Goal: Task Accomplishment & Management: Manage account settings

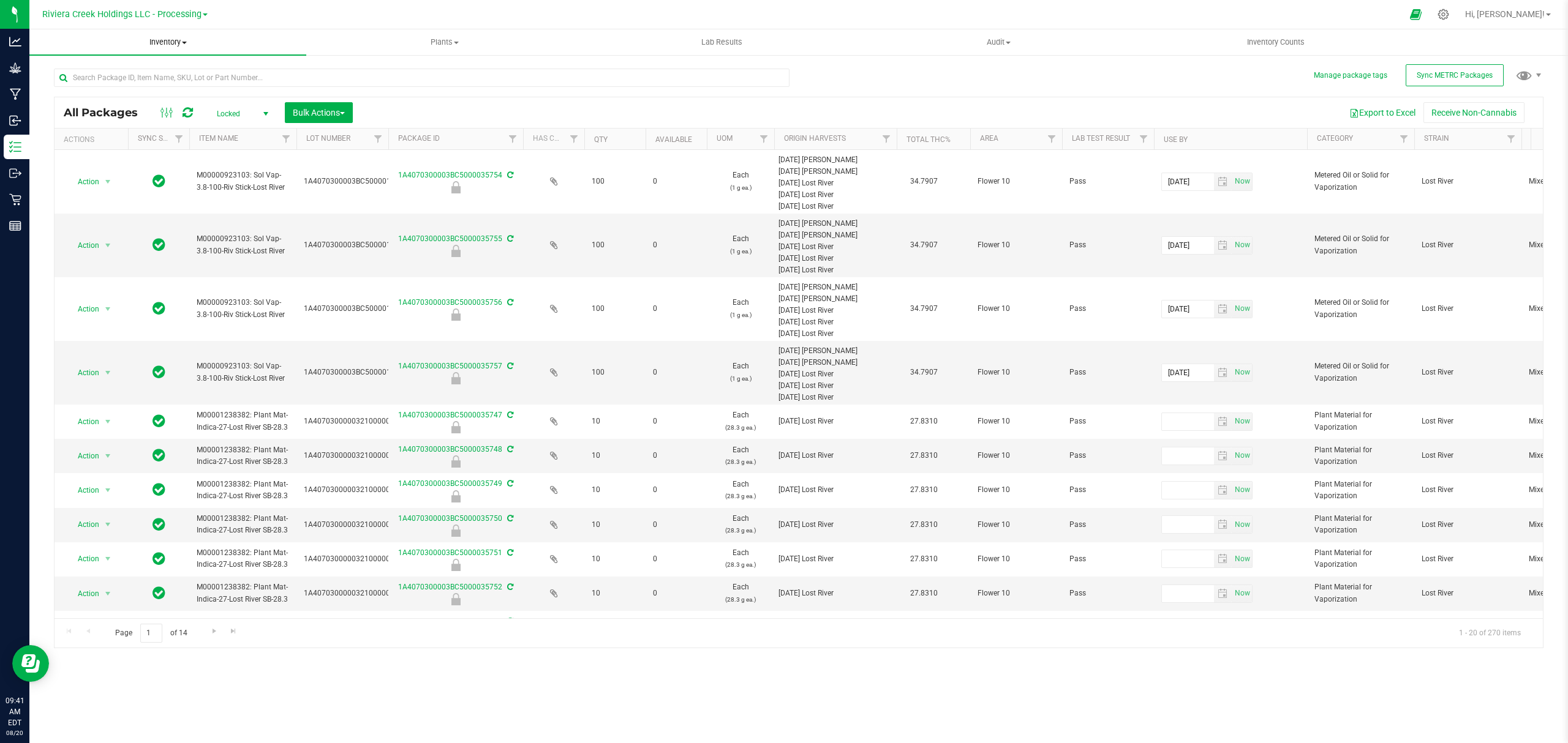
drag, startPoint x: 184, startPoint y: 44, endPoint x: 182, endPoint y: 96, distance: 52.0
click at [184, 44] on span "Inventory" at bounding box center [167, 42] width 277 height 11
click at [157, 145] on li "From bill of materials" at bounding box center [167, 148] width 277 height 15
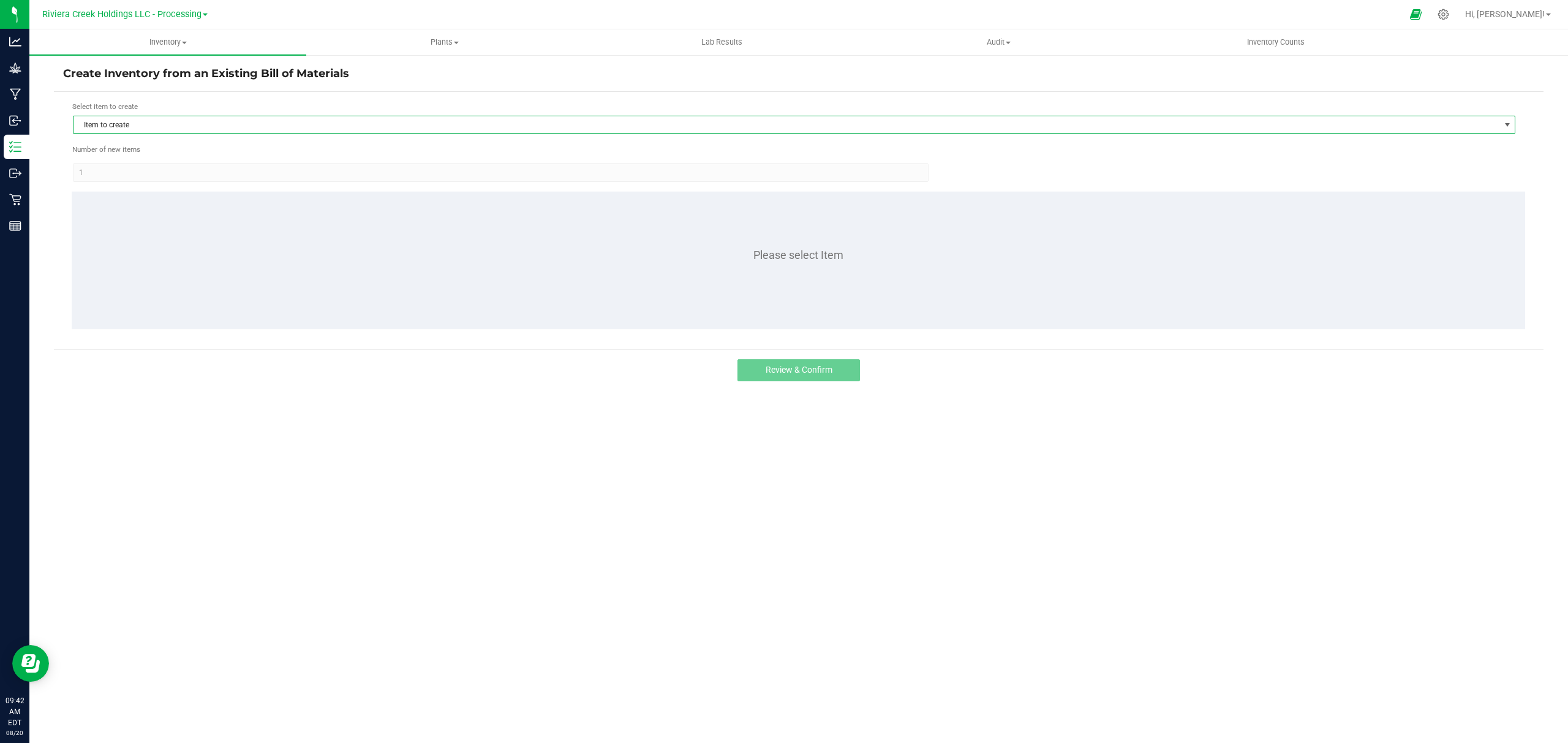
click at [237, 129] on span "Item to create" at bounding box center [786, 125] width 1426 height 17
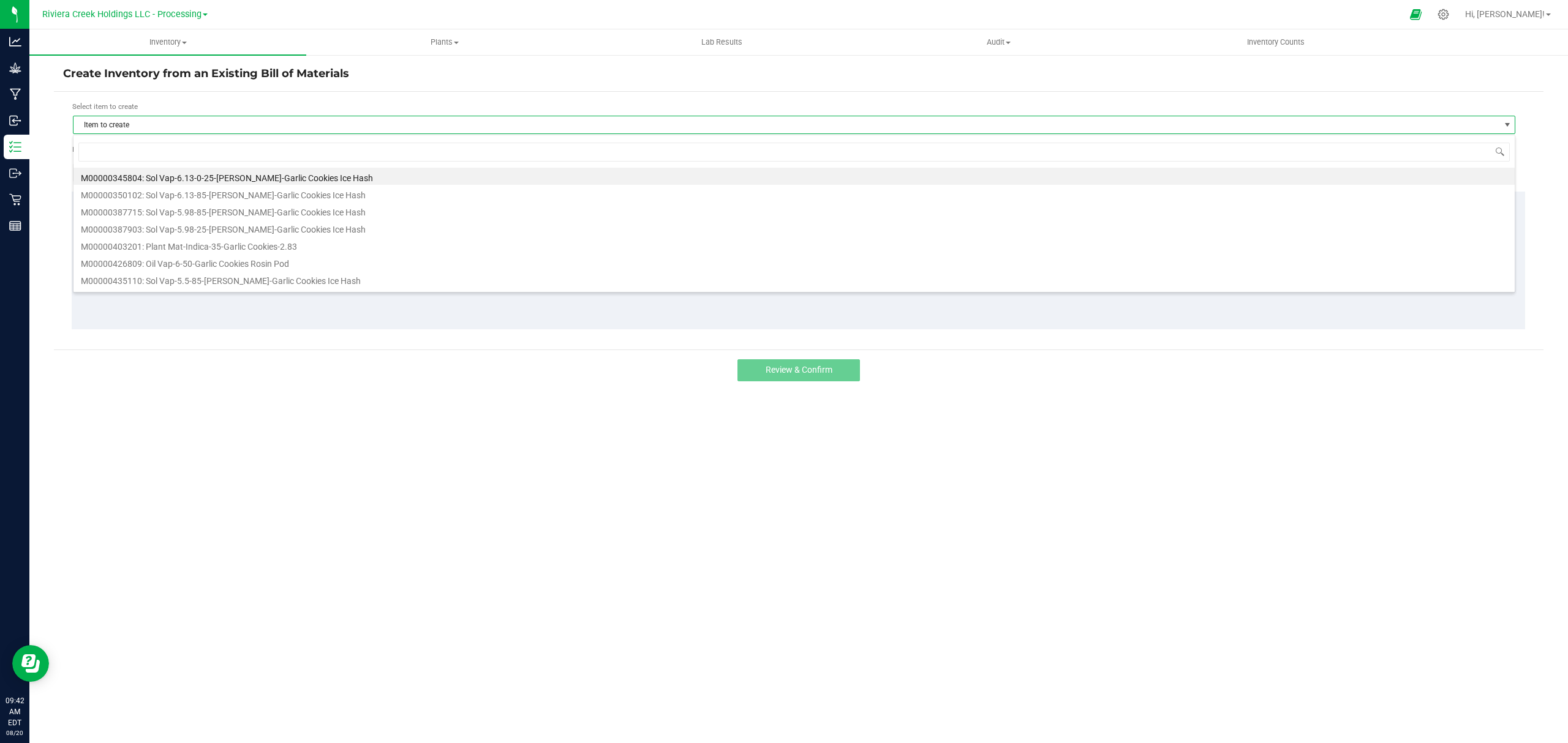
scroll to position [19, 1443]
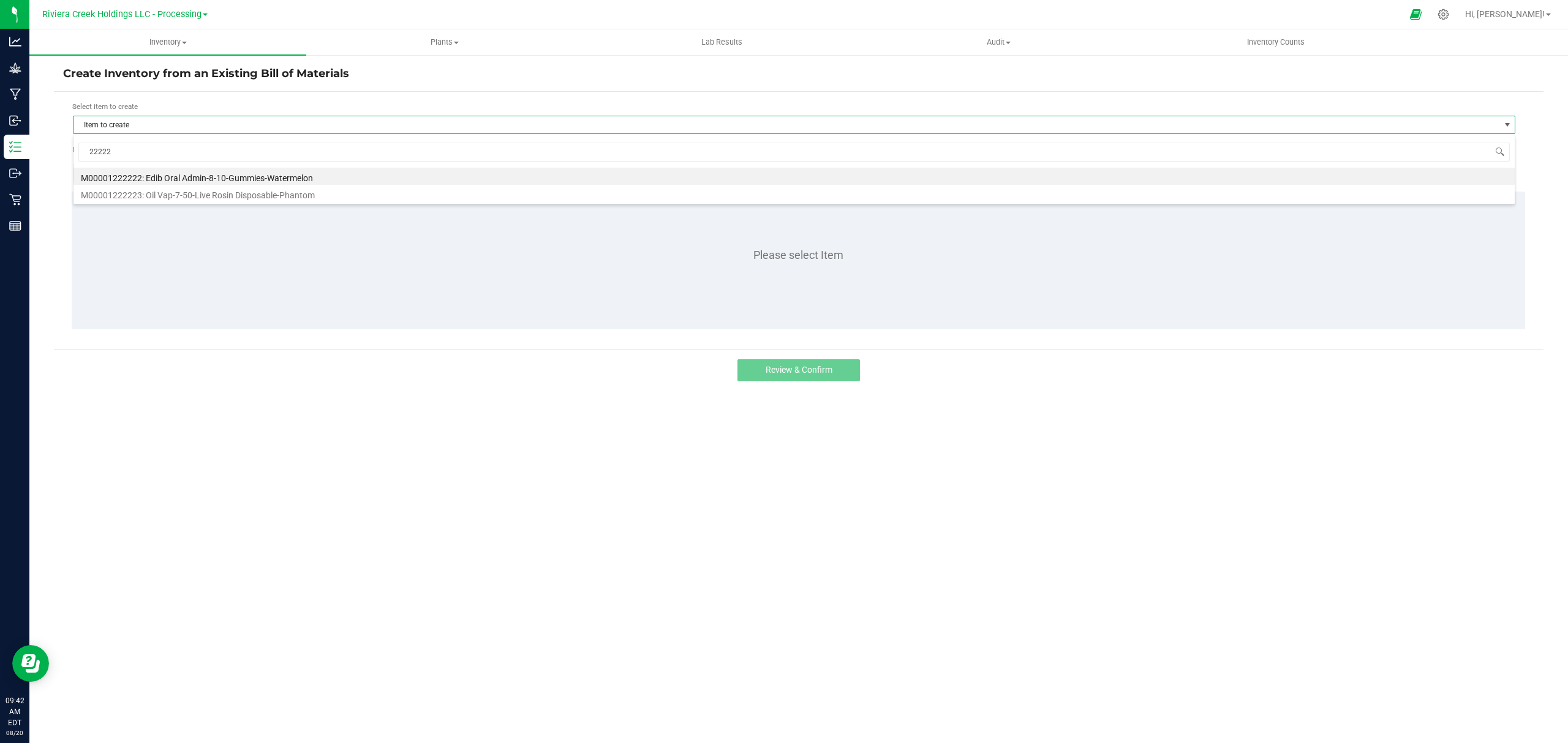
type input "222223"
click at [254, 181] on li "M00001222223: Oil Vap-7-50-Live Rosin Disposable-Phantom" at bounding box center [794, 176] width 1441 height 17
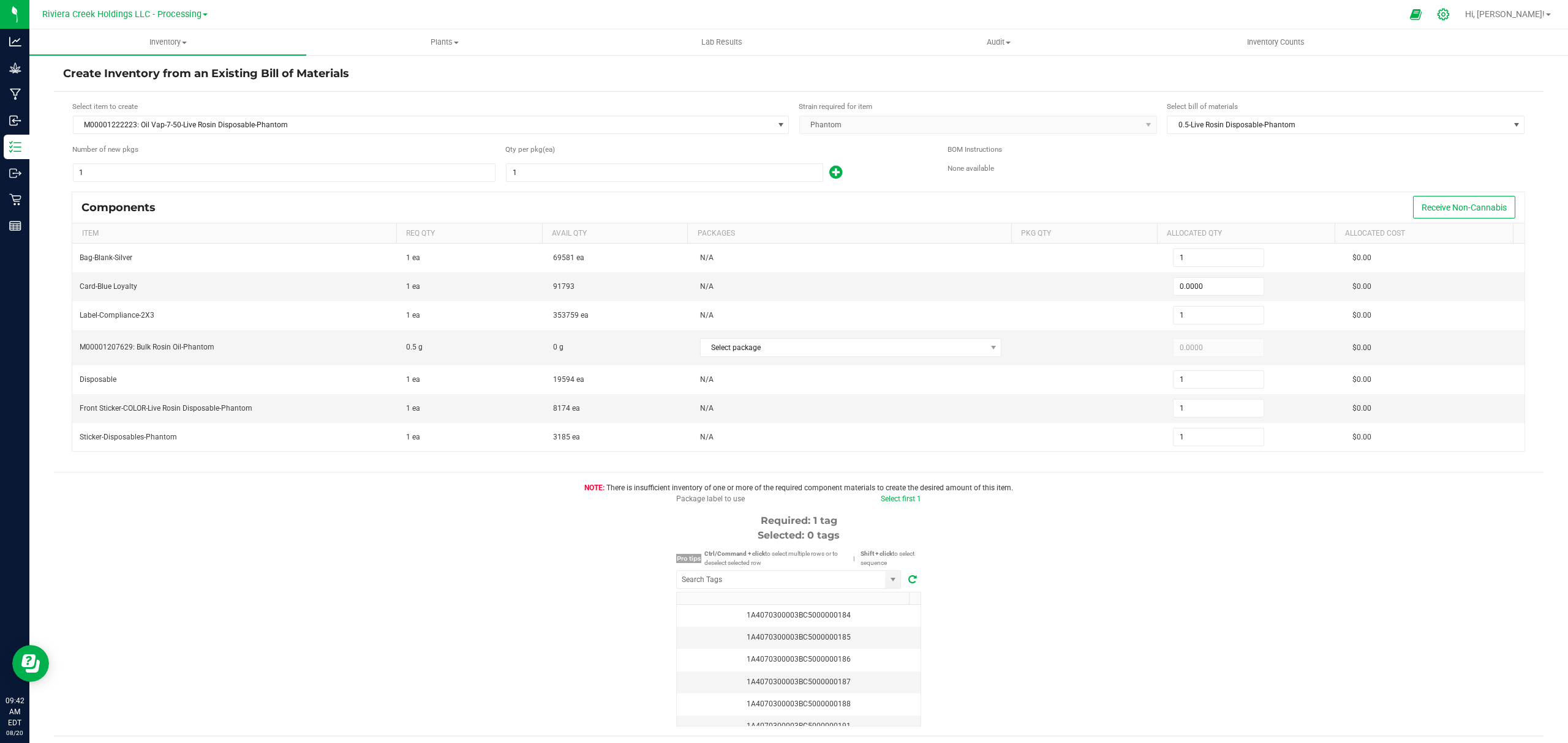
click at [1449, 11] on icon at bounding box center [1443, 14] width 13 height 13
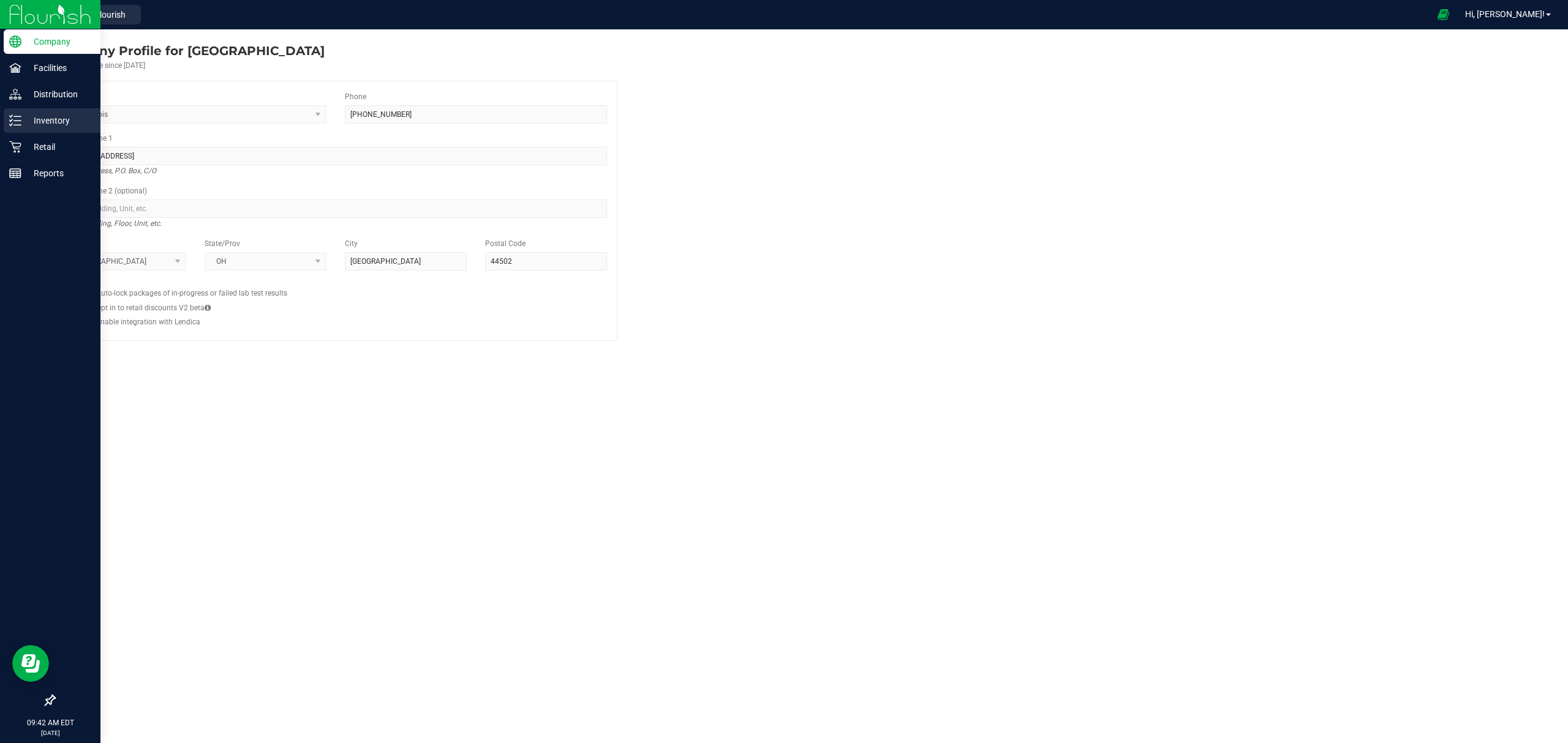
click at [9, 124] on icon at bounding box center [16, 121] width 12 height 12
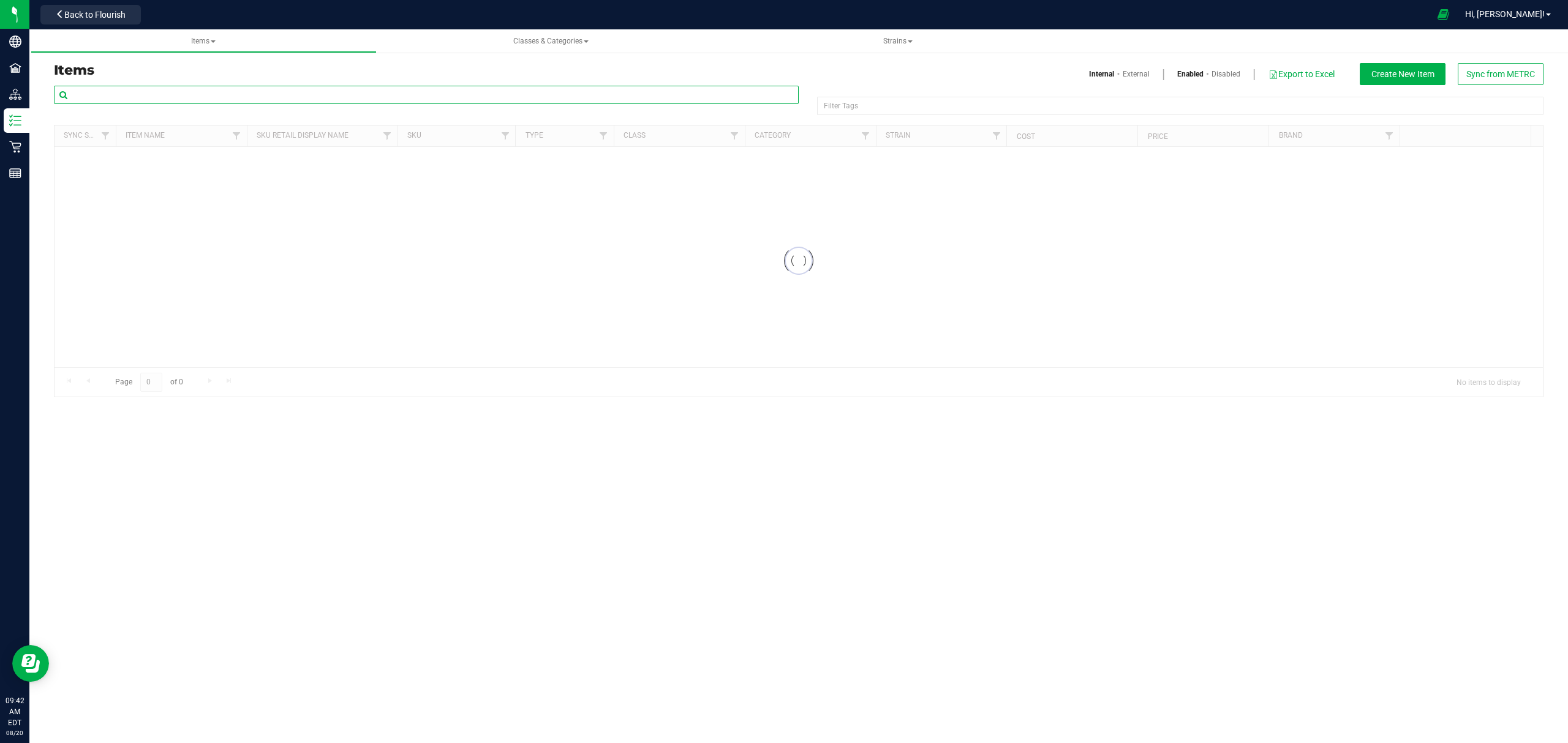
click at [172, 92] on input "text" at bounding box center [426, 95] width 745 height 19
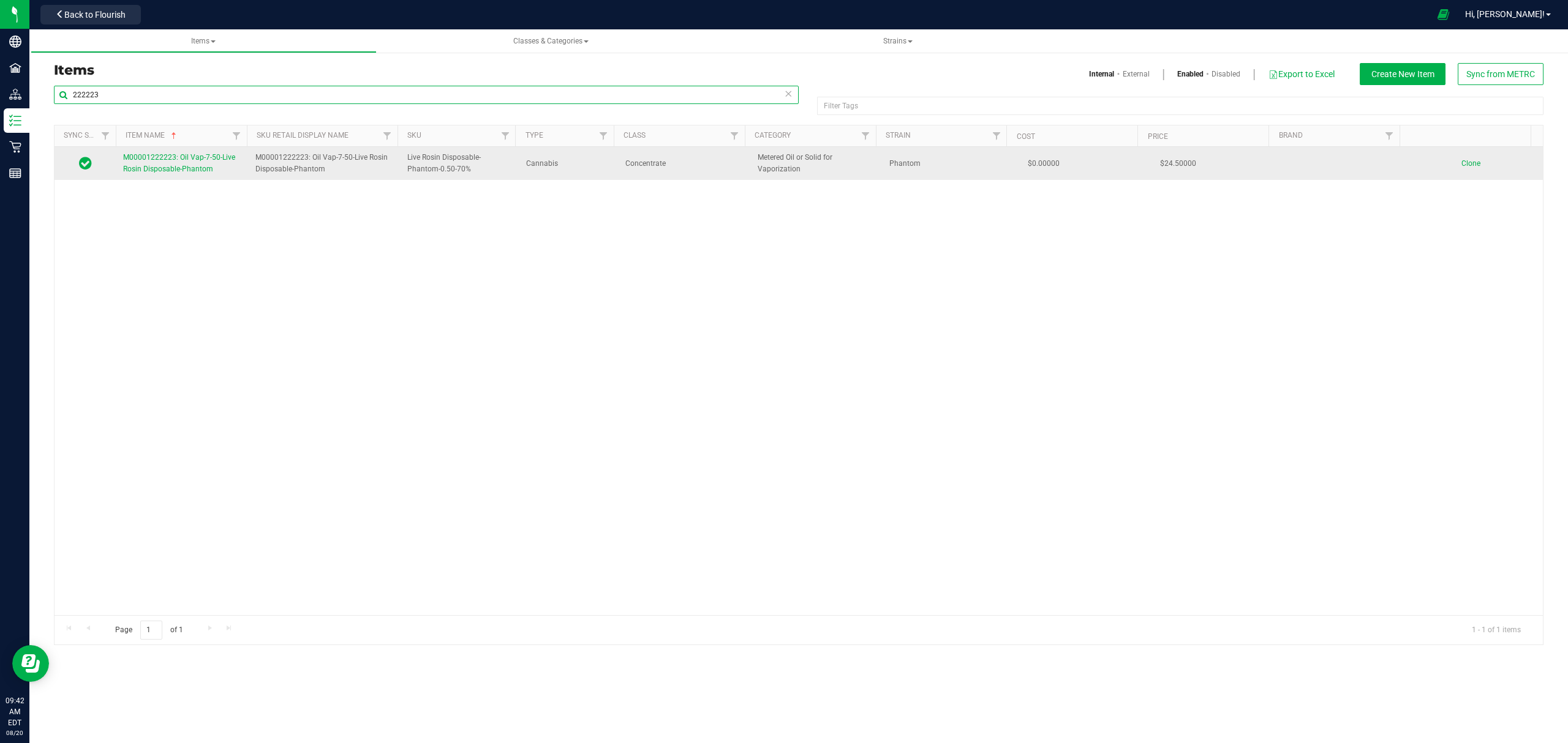
type input "222223"
click at [167, 168] on span "M00001222223: Oil Vap-7-50-Live Rosin Disposable-Phantom" at bounding box center [179, 163] width 112 height 21
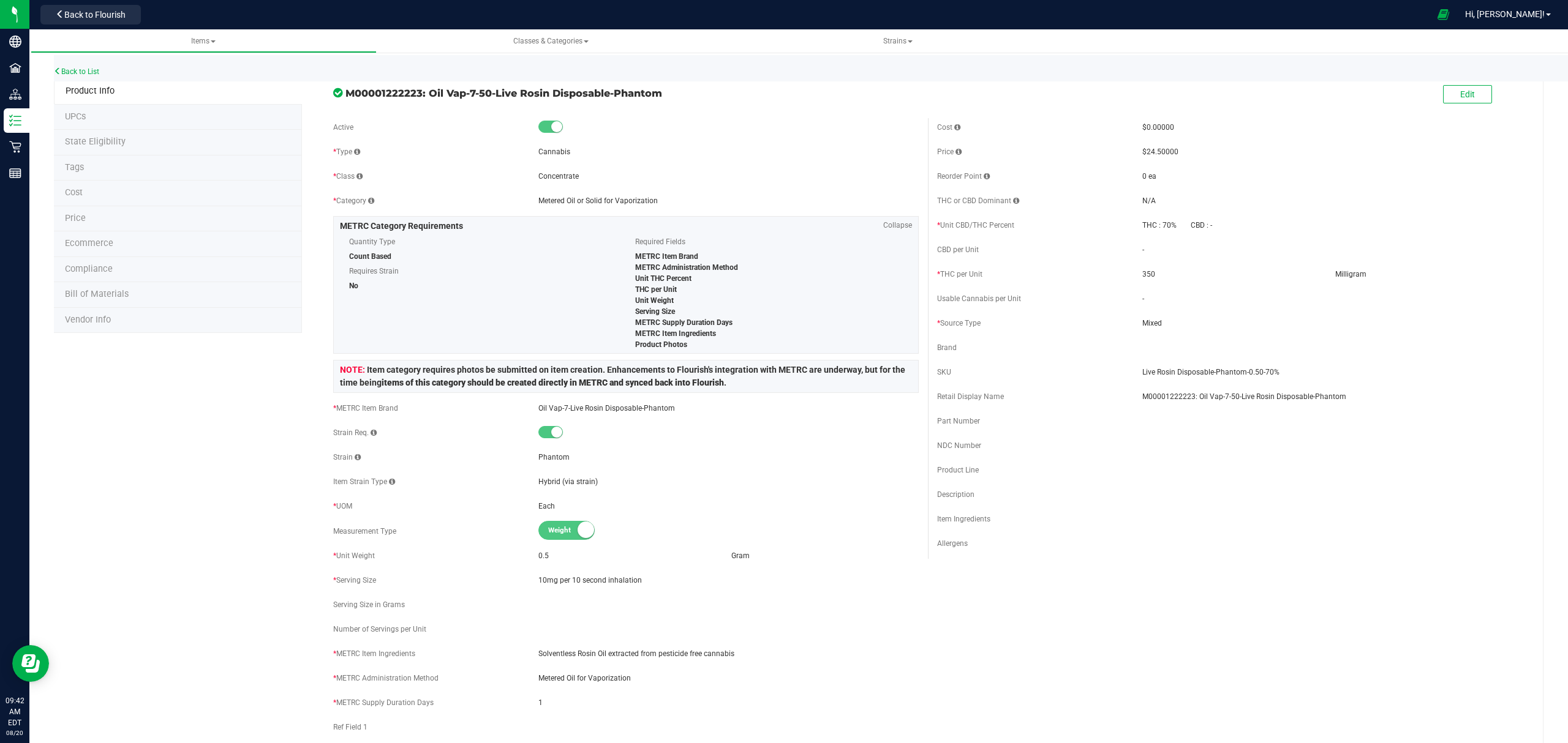
click at [119, 291] on span "Bill of Materials" at bounding box center [96, 294] width 63 height 11
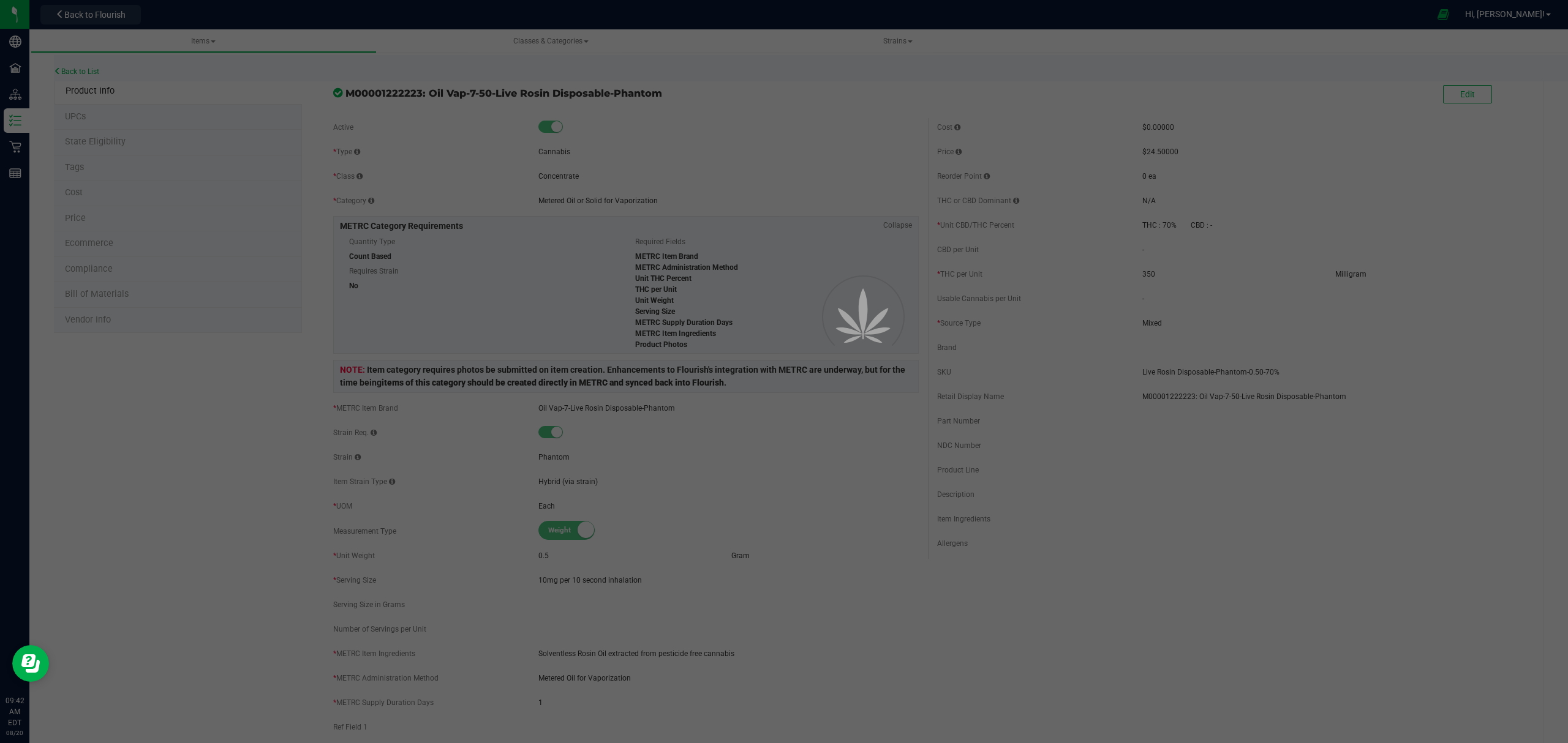
select select "615"
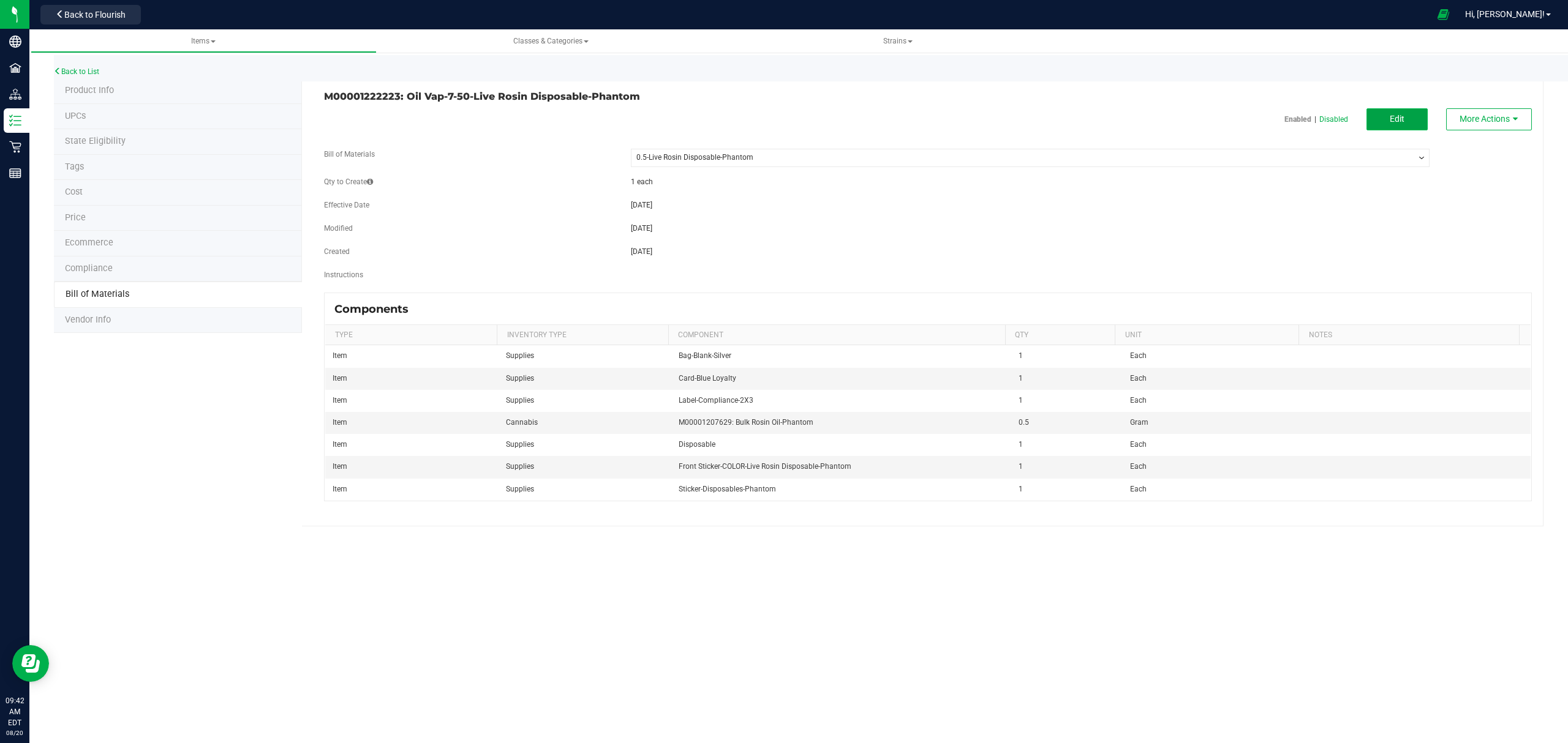
click at [1374, 120] on button "Edit" at bounding box center [1396, 119] width 62 height 22
select select "615"
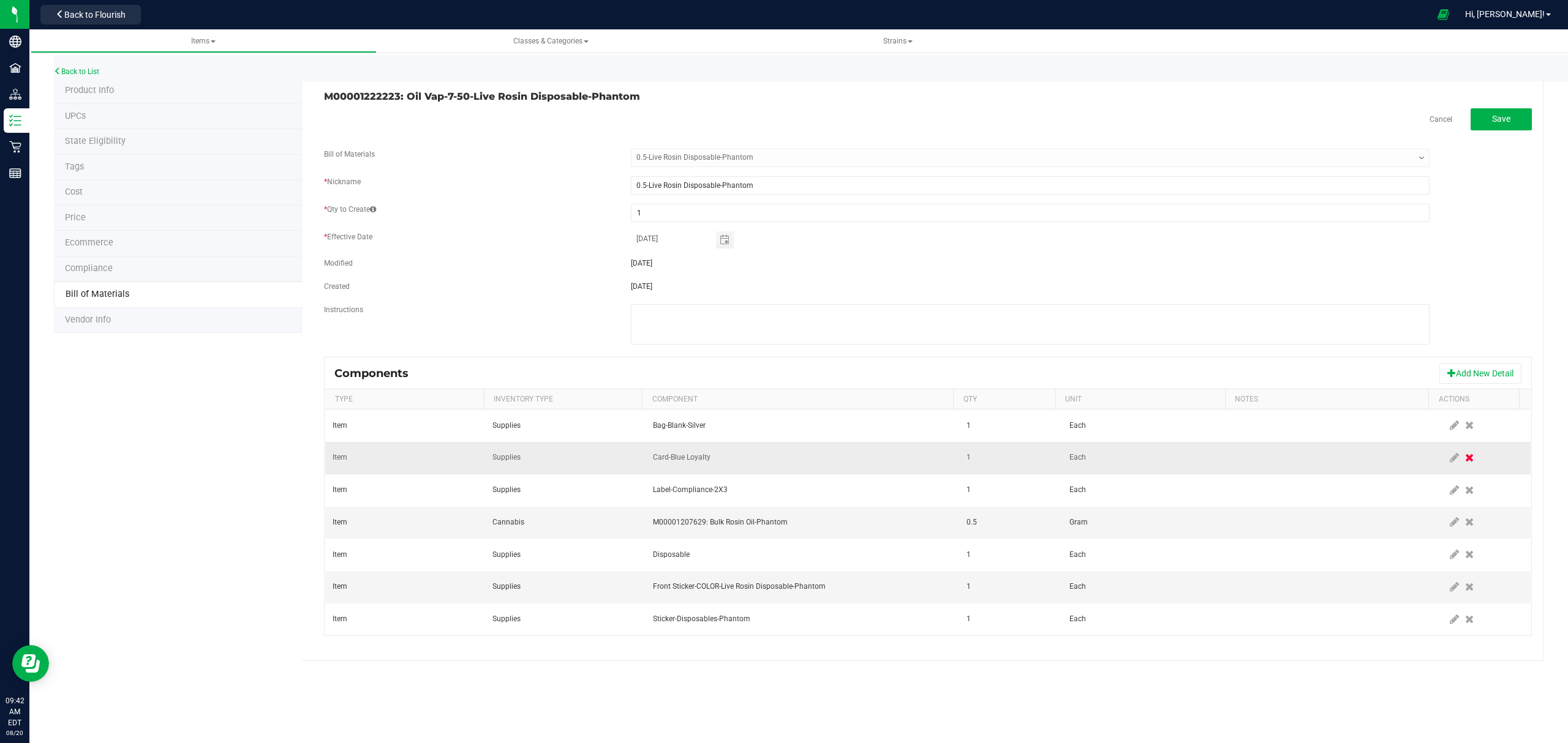
click at [1465, 463] on icon at bounding box center [1469, 458] width 9 height 11
drag, startPoint x: 1520, startPoint y: 371, endPoint x: 1367, endPoint y: 393, distance: 154.6
click at [1519, 371] on button "Add New Detail" at bounding box center [1480, 373] width 82 height 21
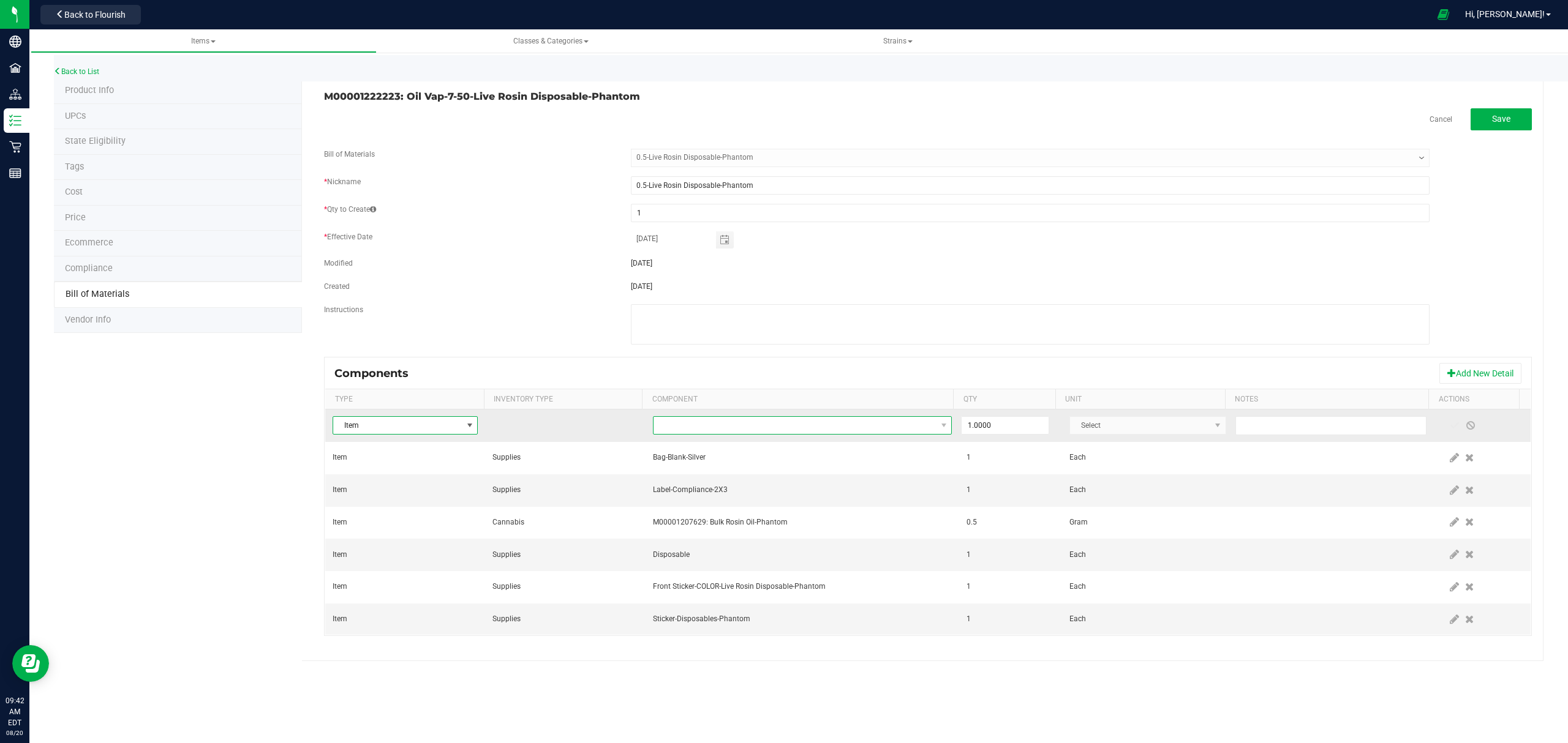
click at [854, 426] on span "NO DATA FOUND" at bounding box center [794, 426] width 283 height 17
type input "loyalty"
click at [712, 478] on li "Card-Loyalty-1000 Points-Mini" at bounding box center [845, 480] width 391 height 17
click at [1449, 427] on span at bounding box center [1454, 426] width 10 height 10
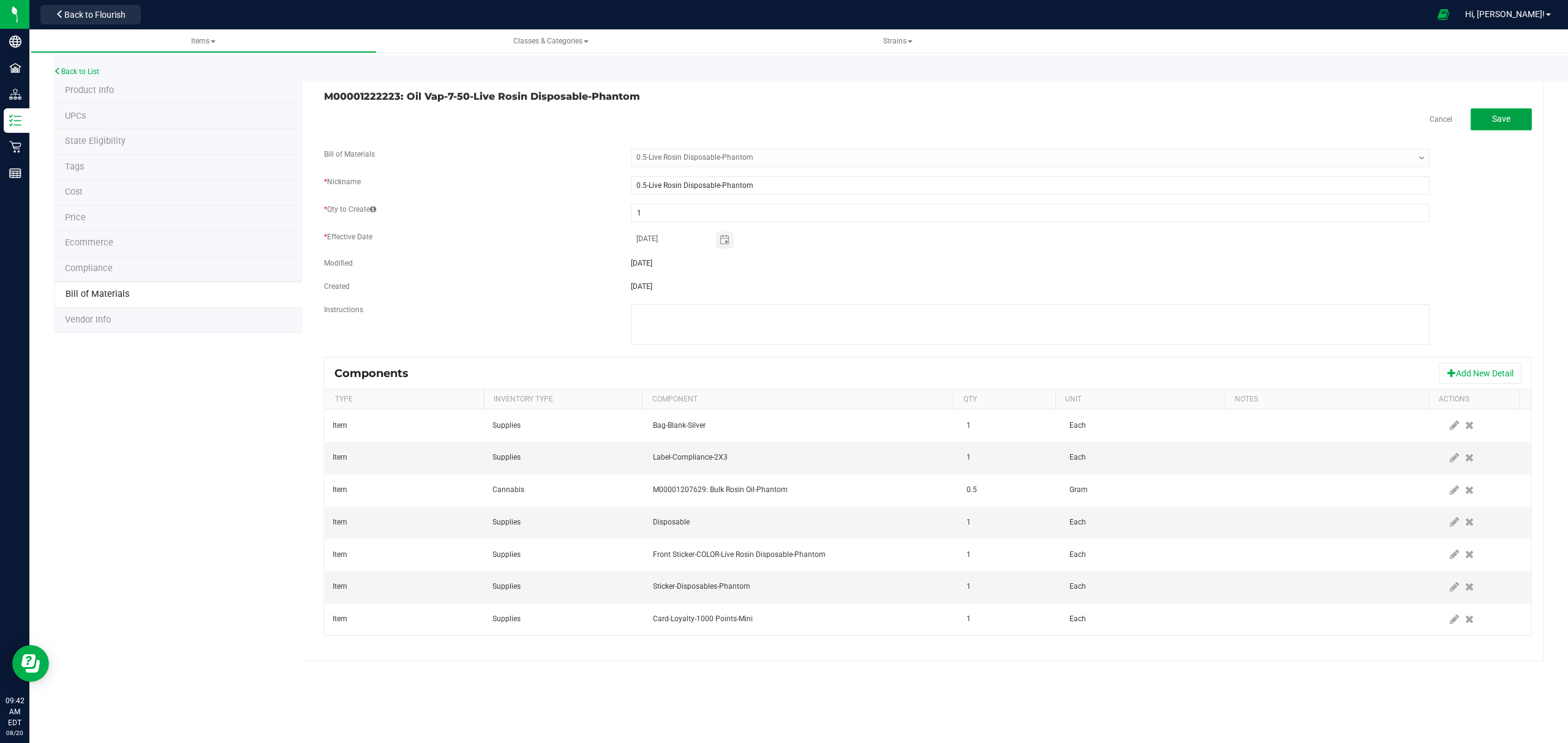
click at [1490, 115] on button "Save" at bounding box center [1501, 119] width 62 height 22
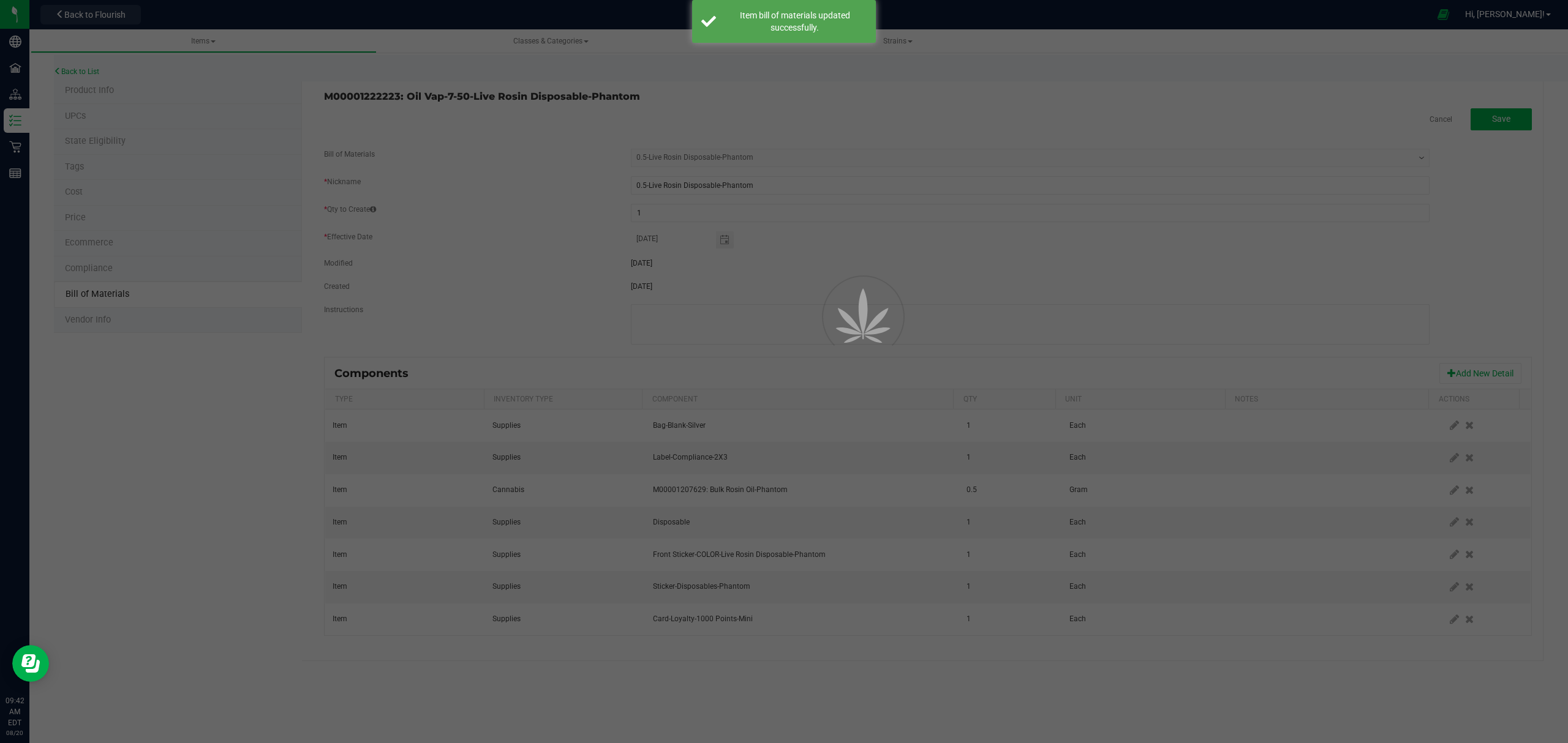
select select "615"
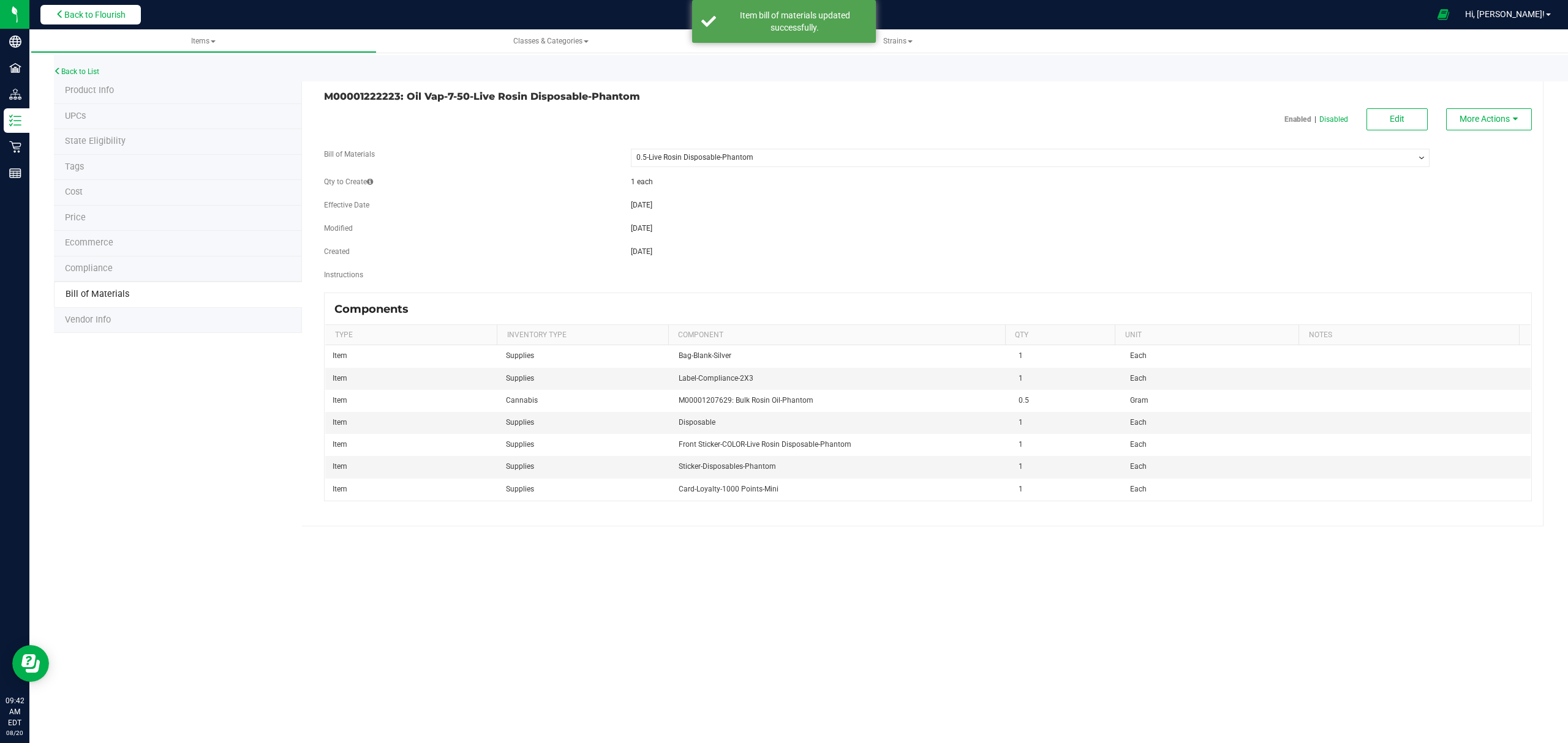
click at [93, 10] on span "Back to Flourish" at bounding box center [94, 15] width 62 height 10
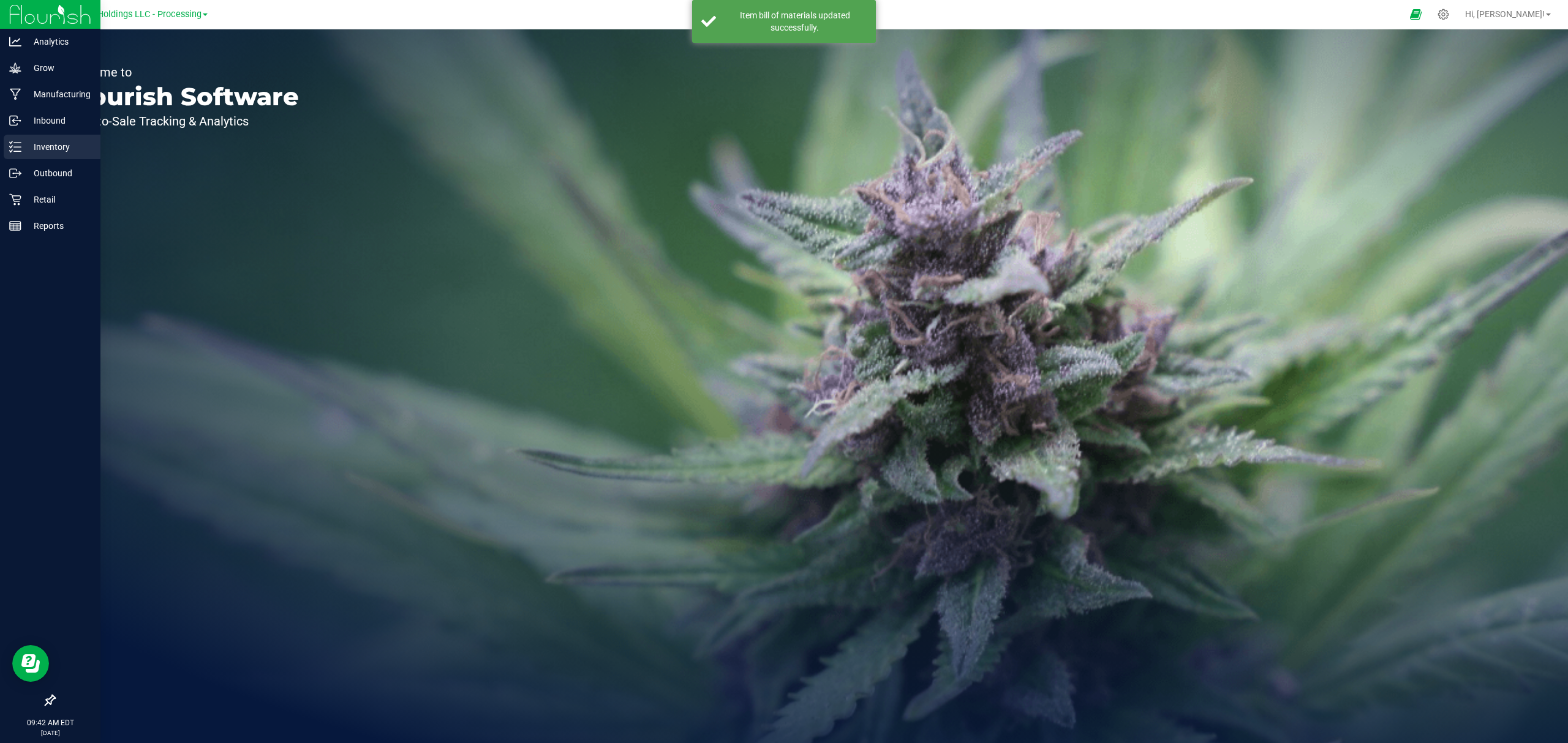
click at [25, 147] on p "Inventory" at bounding box center [58, 147] width 73 height 15
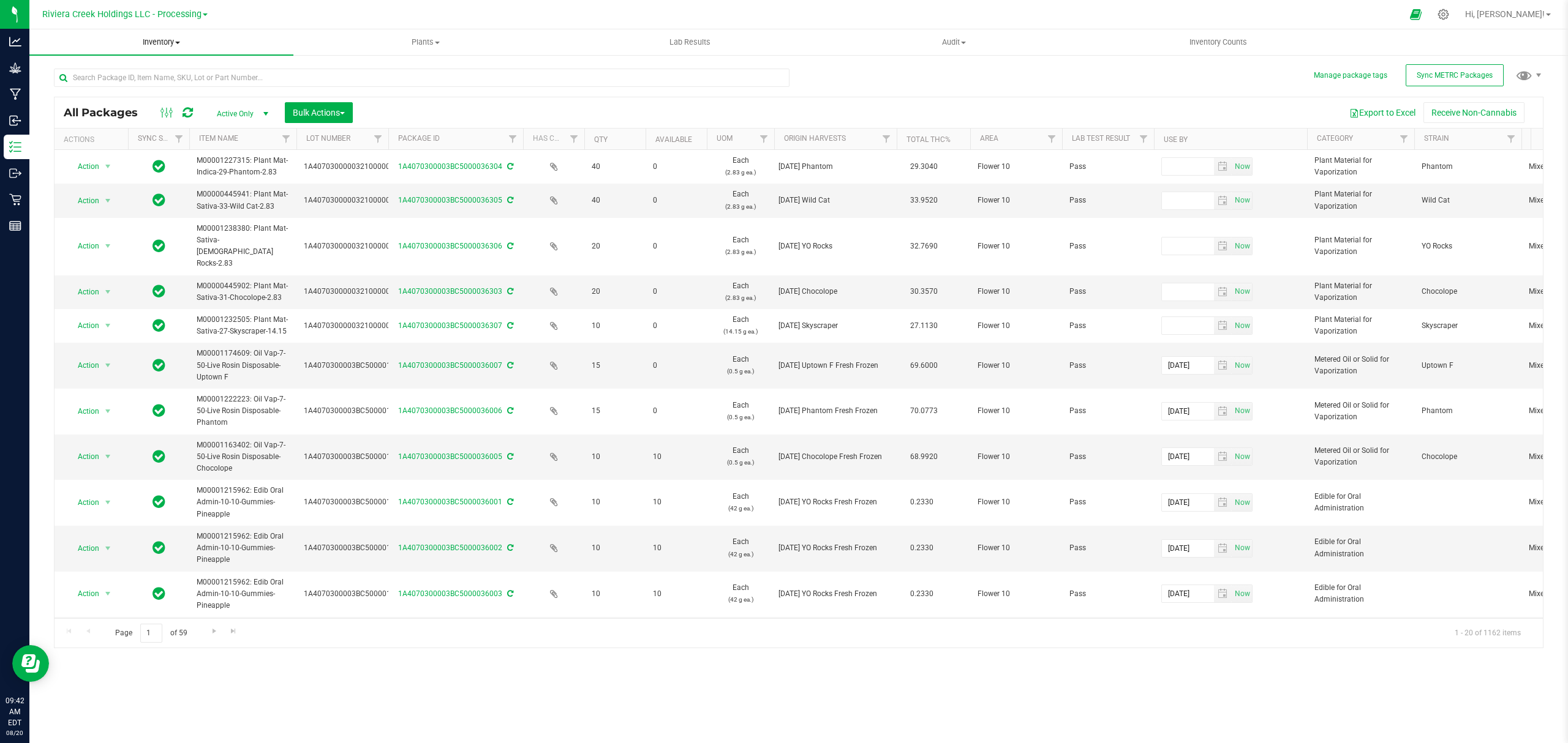
click at [147, 33] on uib-tab-heading "Inventory All packages All inventory Waste log Create inventory" at bounding box center [161, 42] width 264 height 25
click at [148, 152] on li "From bill of materials" at bounding box center [161, 148] width 264 height 15
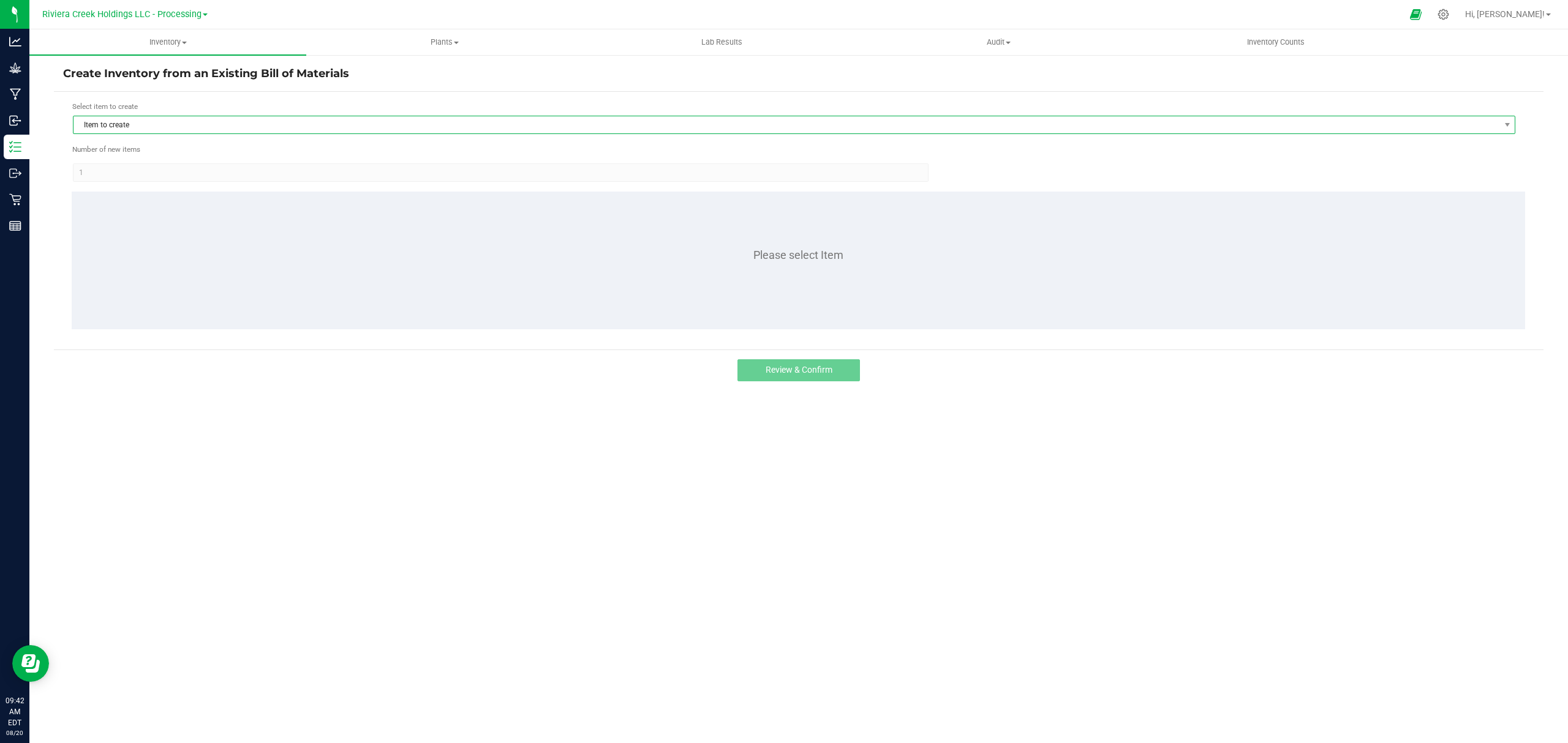
click at [190, 129] on span "Item to create" at bounding box center [786, 125] width 1426 height 17
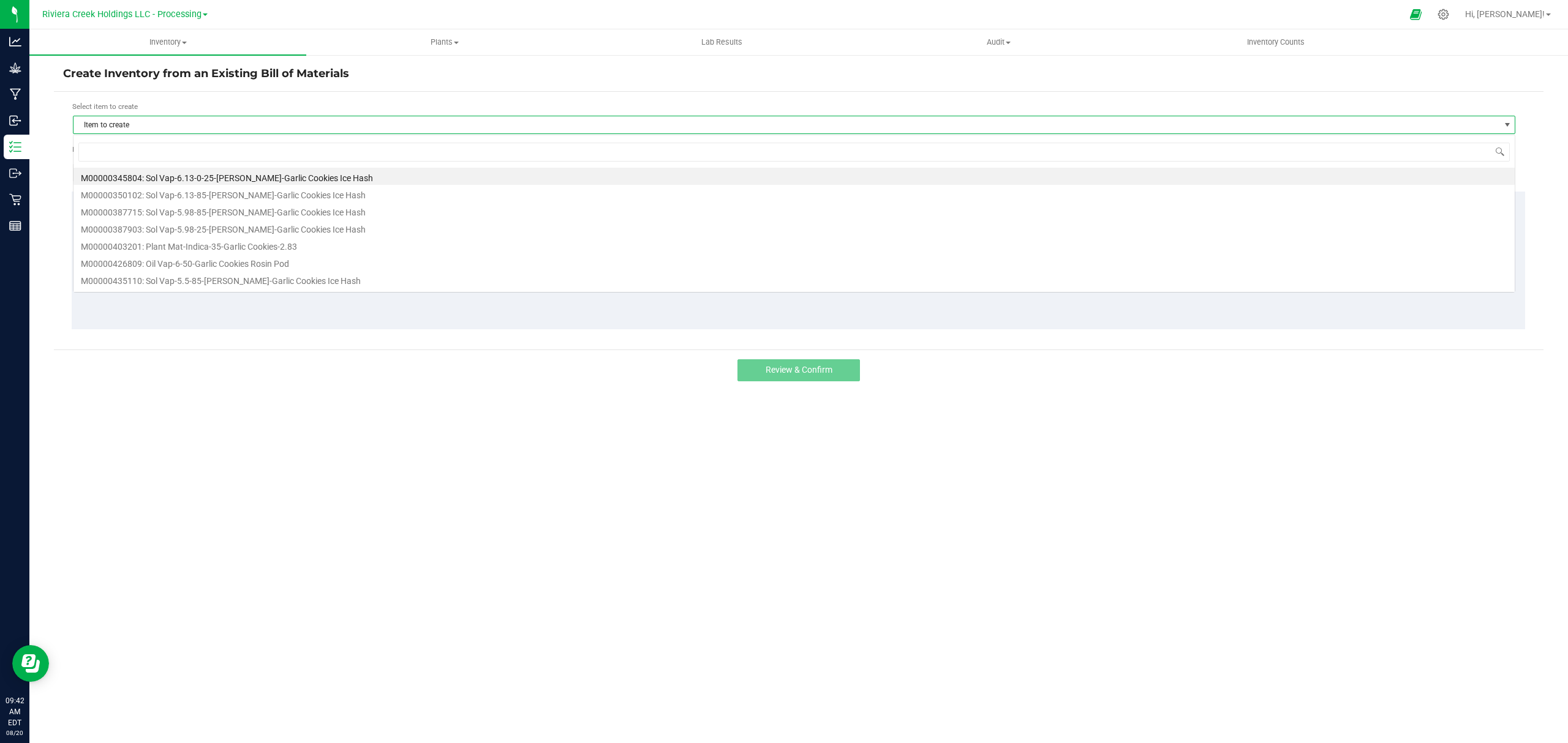
scroll to position [19, 1443]
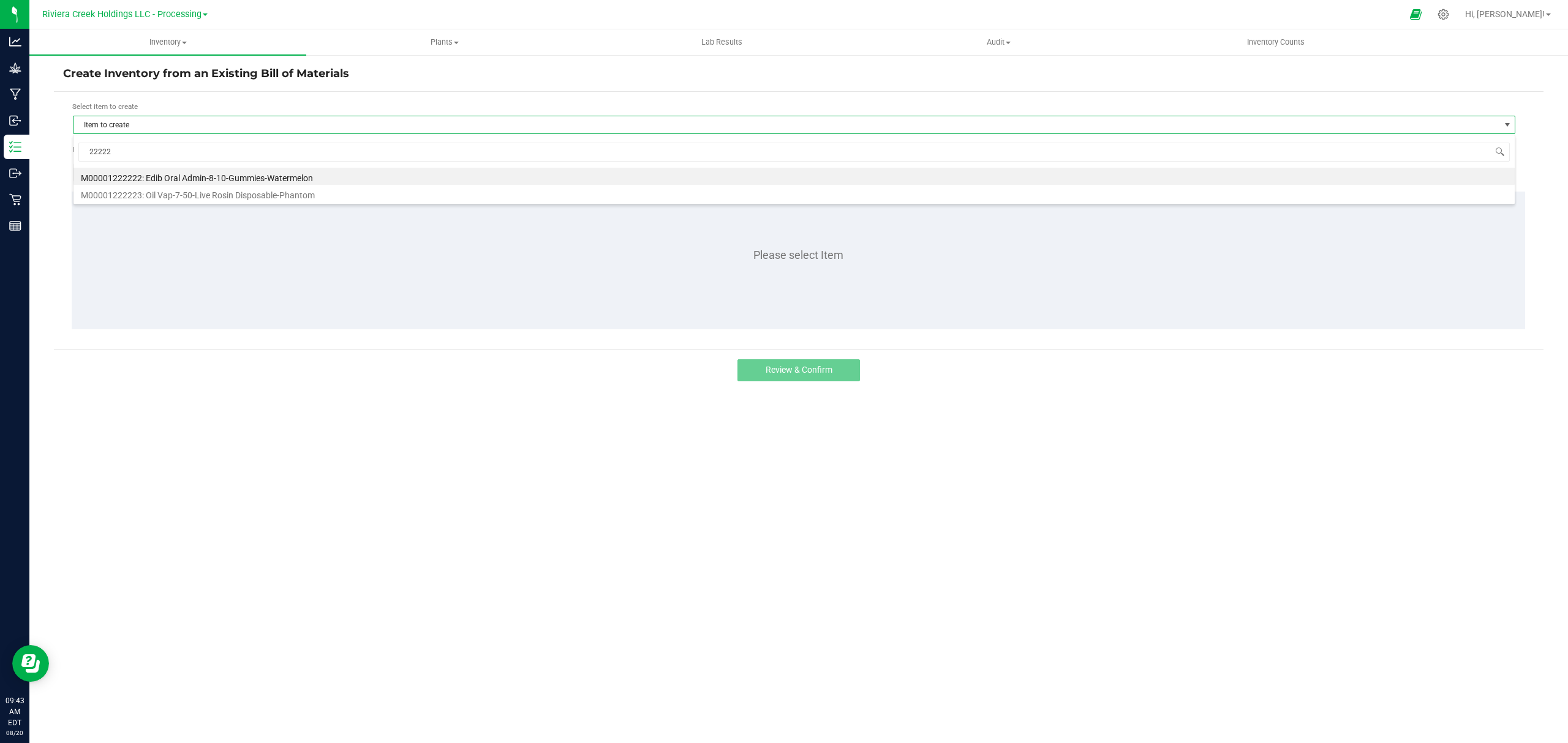
type input "222223"
click at [211, 178] on li "M00001222223: Oil Vap-7-50-Live Rosin Disposable-Phantom" at bounding box center [794, 176] width 1441 height 17
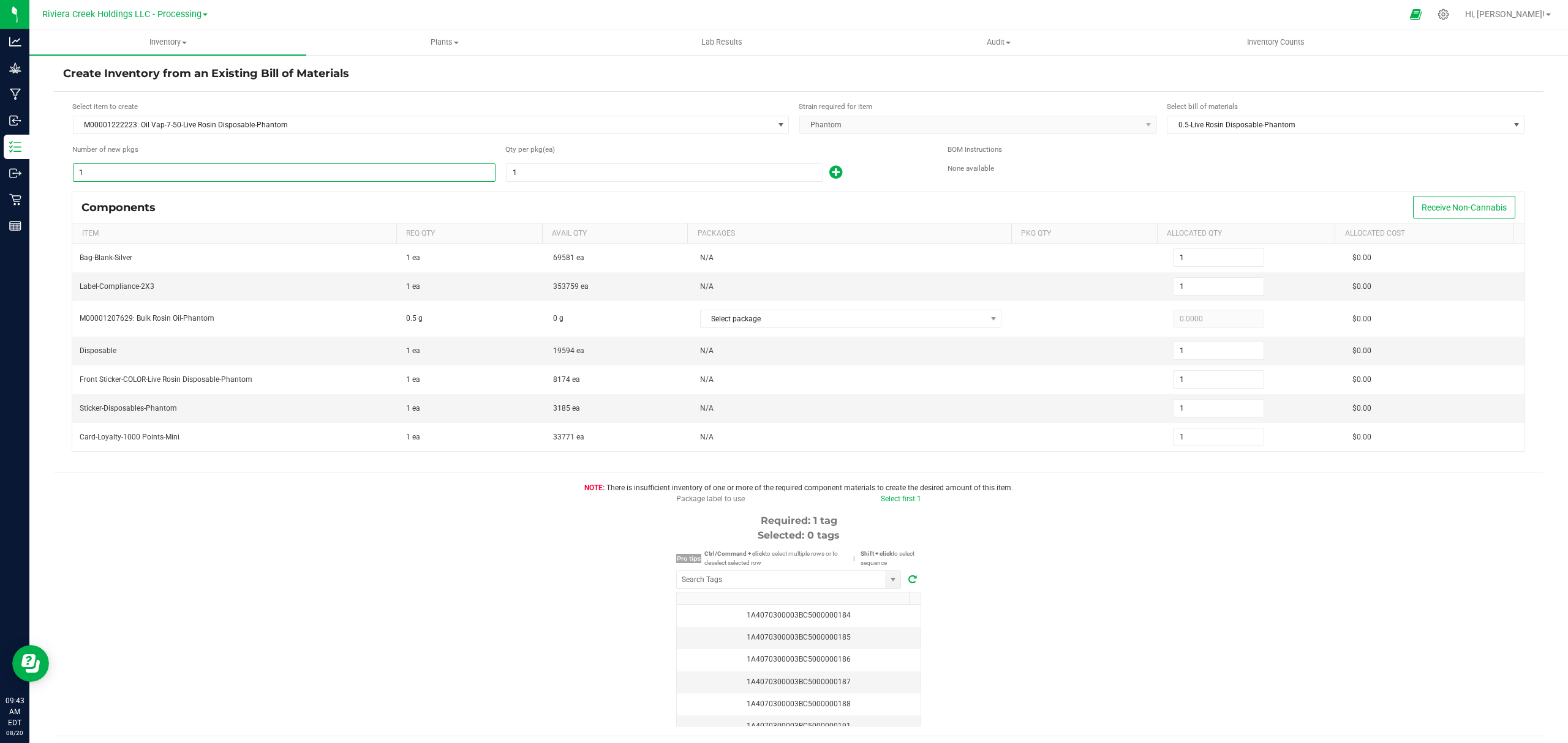
click at [243, 172] on input "1" at bounding box center [284, 173] width 421 height 17
type input "8"
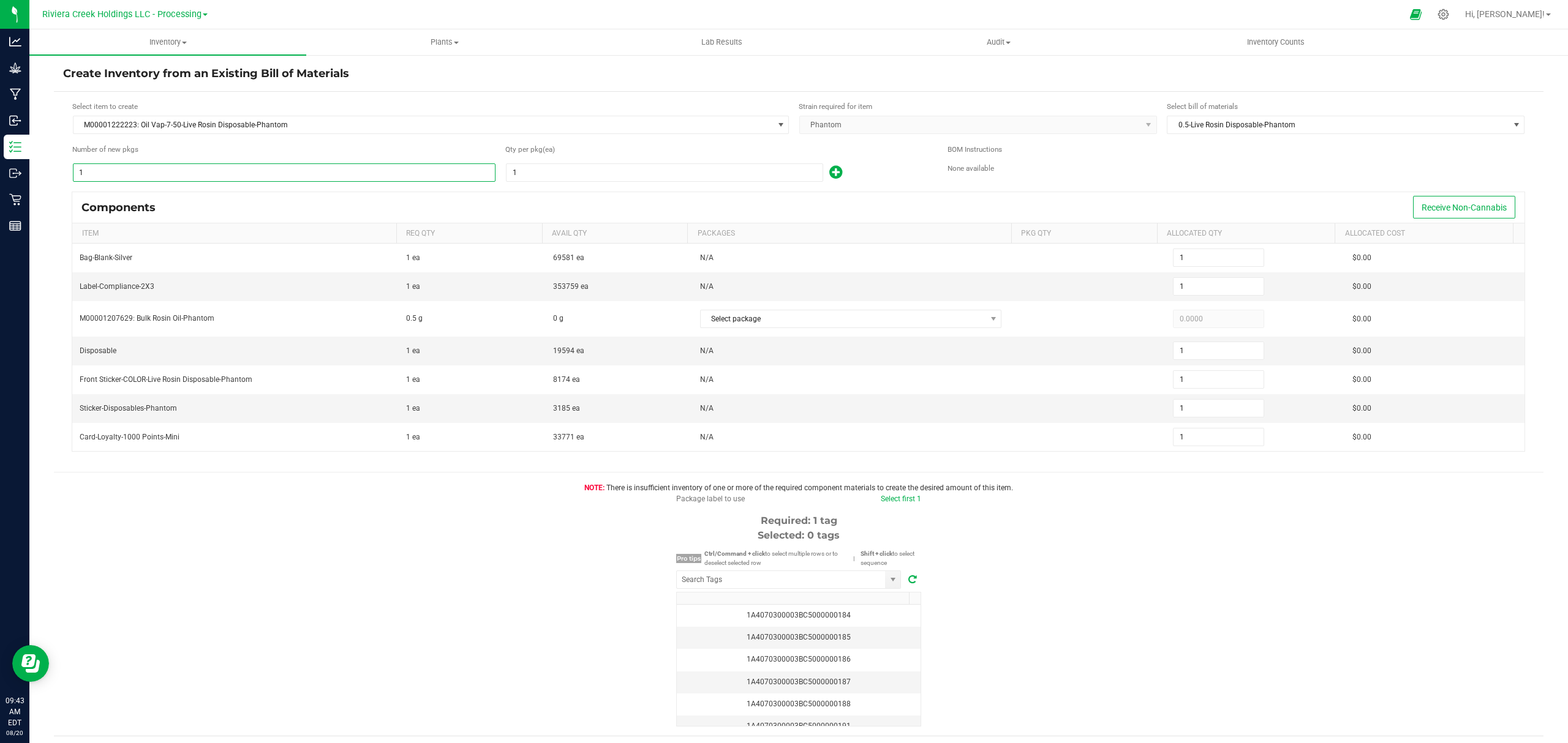
type input "8"
click at [562, 173] on input "1" at bounding box center [664, 173] width 316 height 17
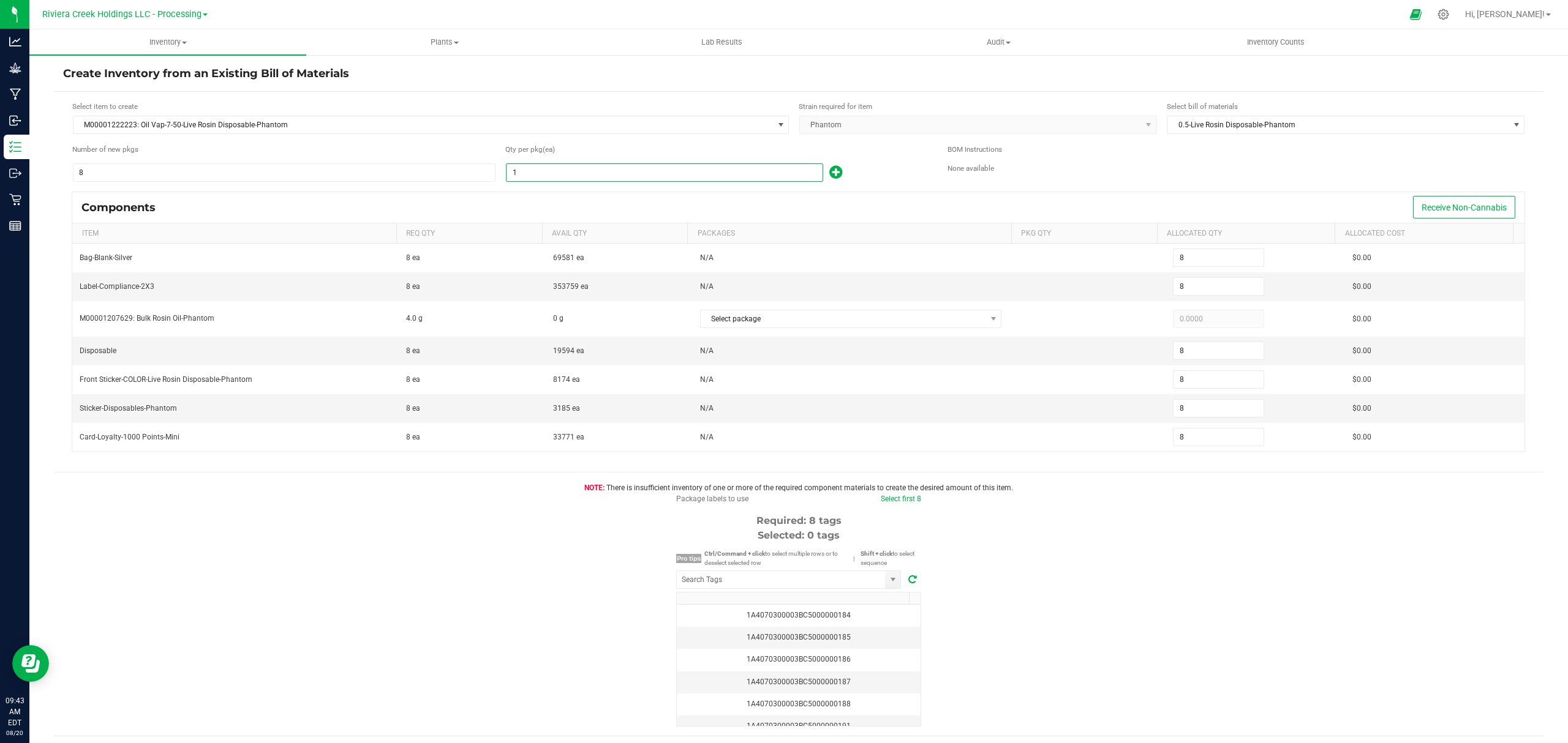
type input "10"
type input "80"
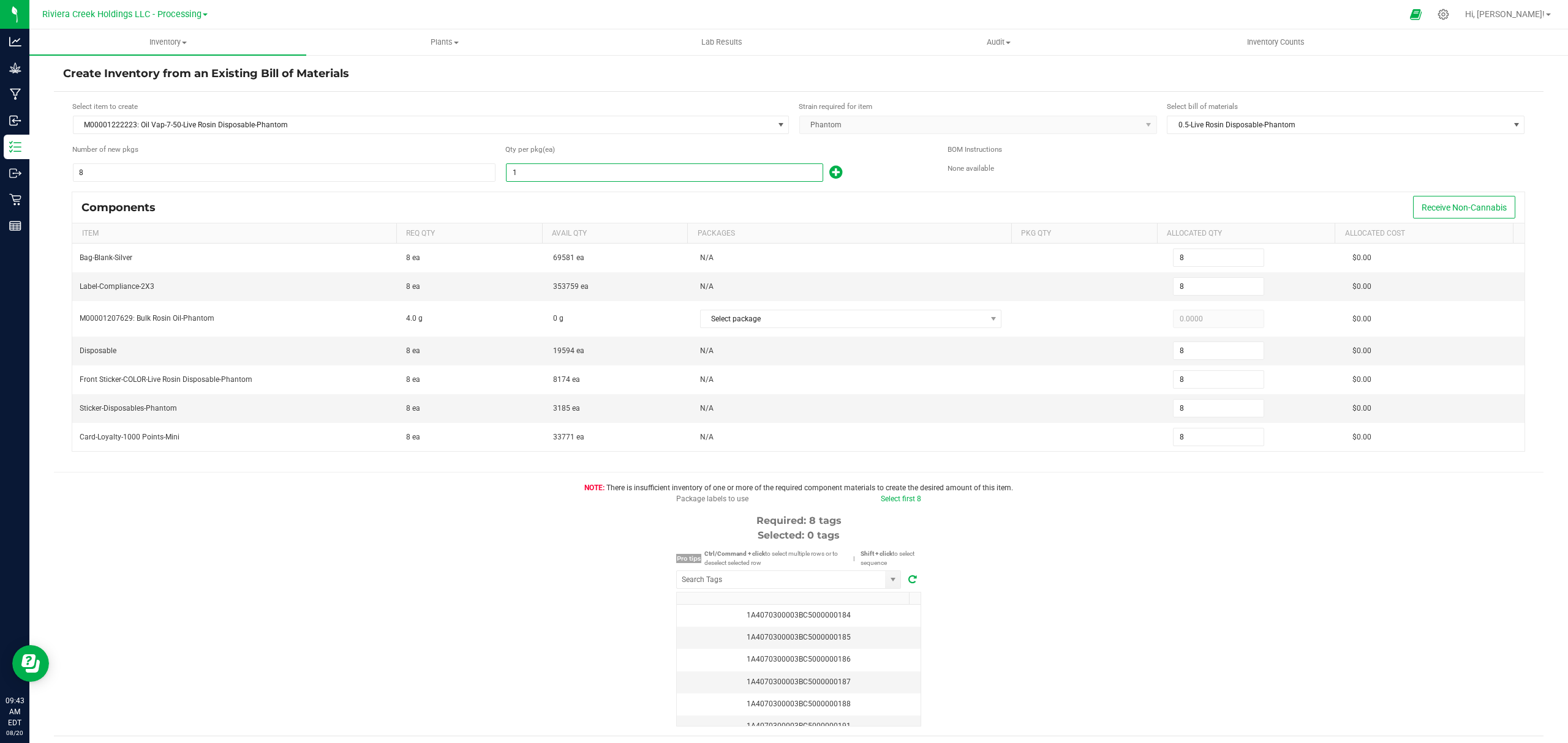
type input "80"
type input "100"
type input "800"
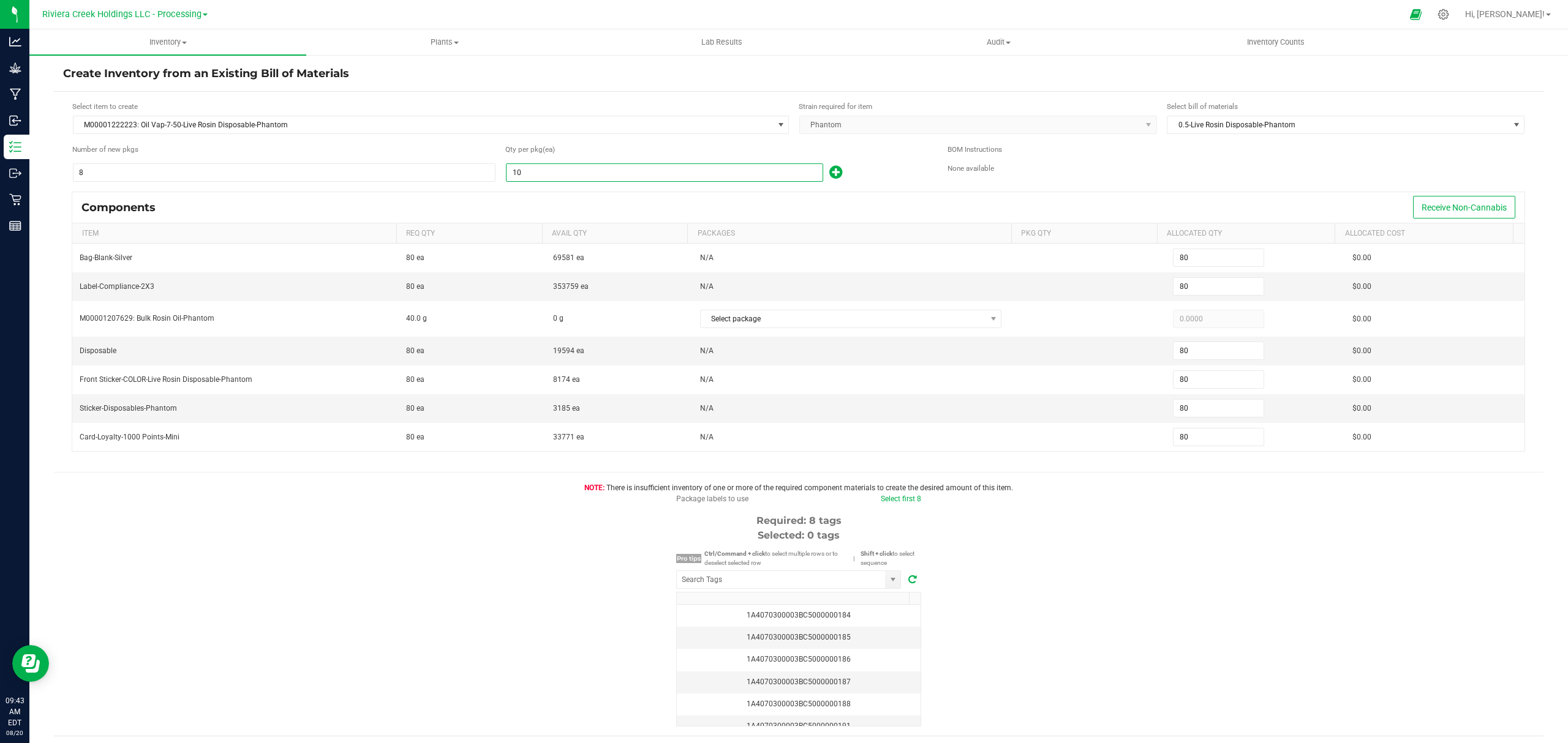
type input "800"
type input "100"
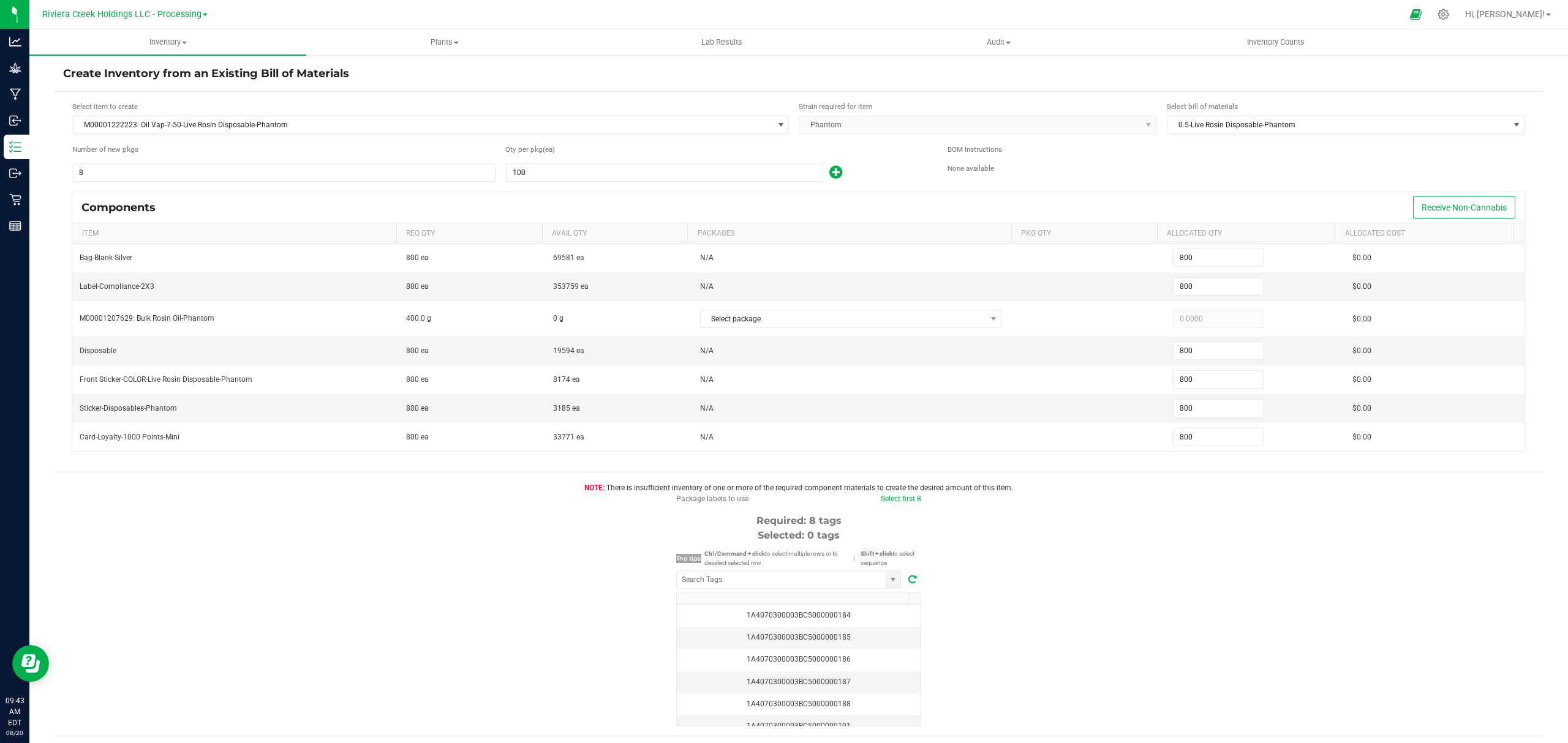
click at [865, 167] on div "100" at bounding box center [717, 173] width 424 height 20
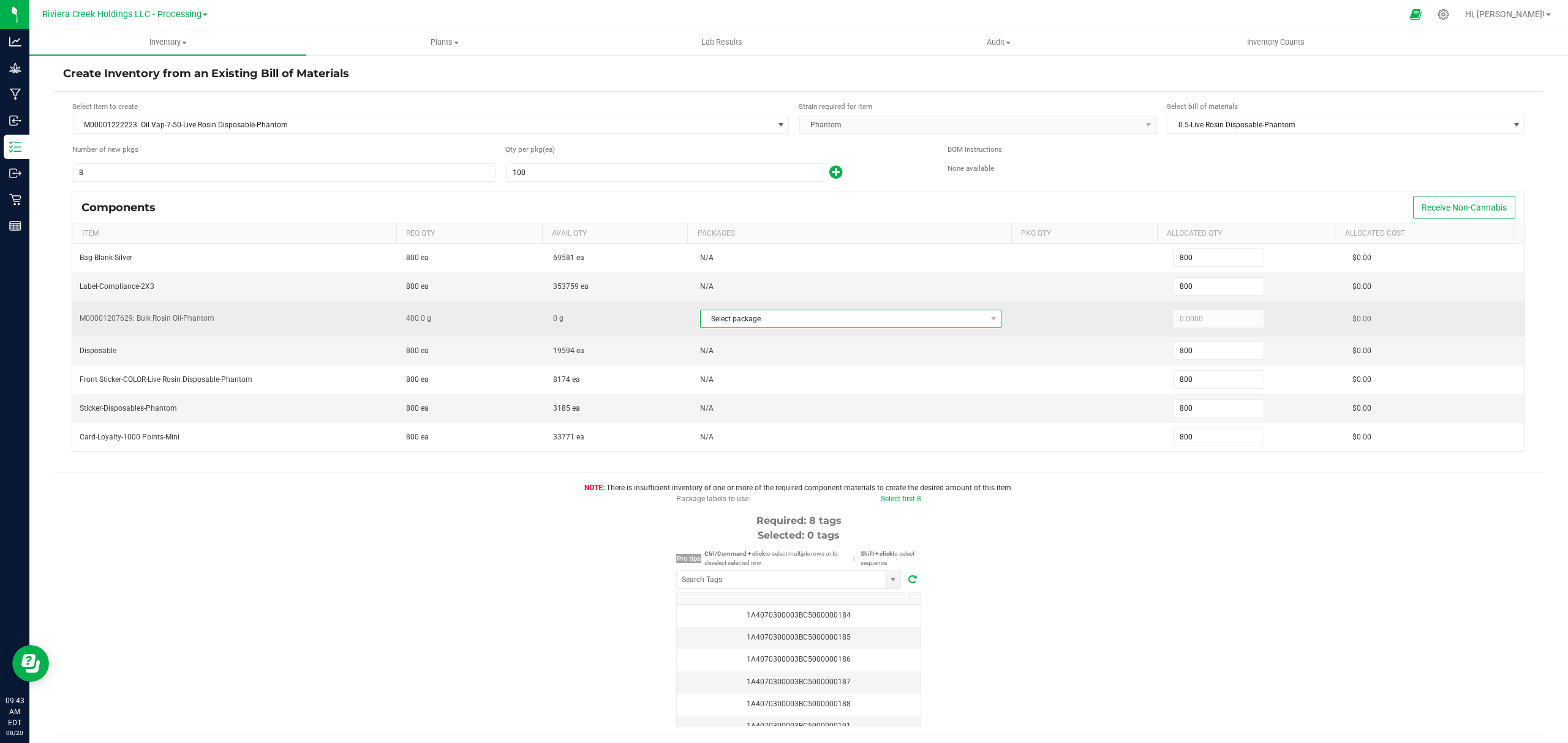
click at [748, 316] on span "Select package" at bounding box center [843, 319] width 285 height 17
type input "1"
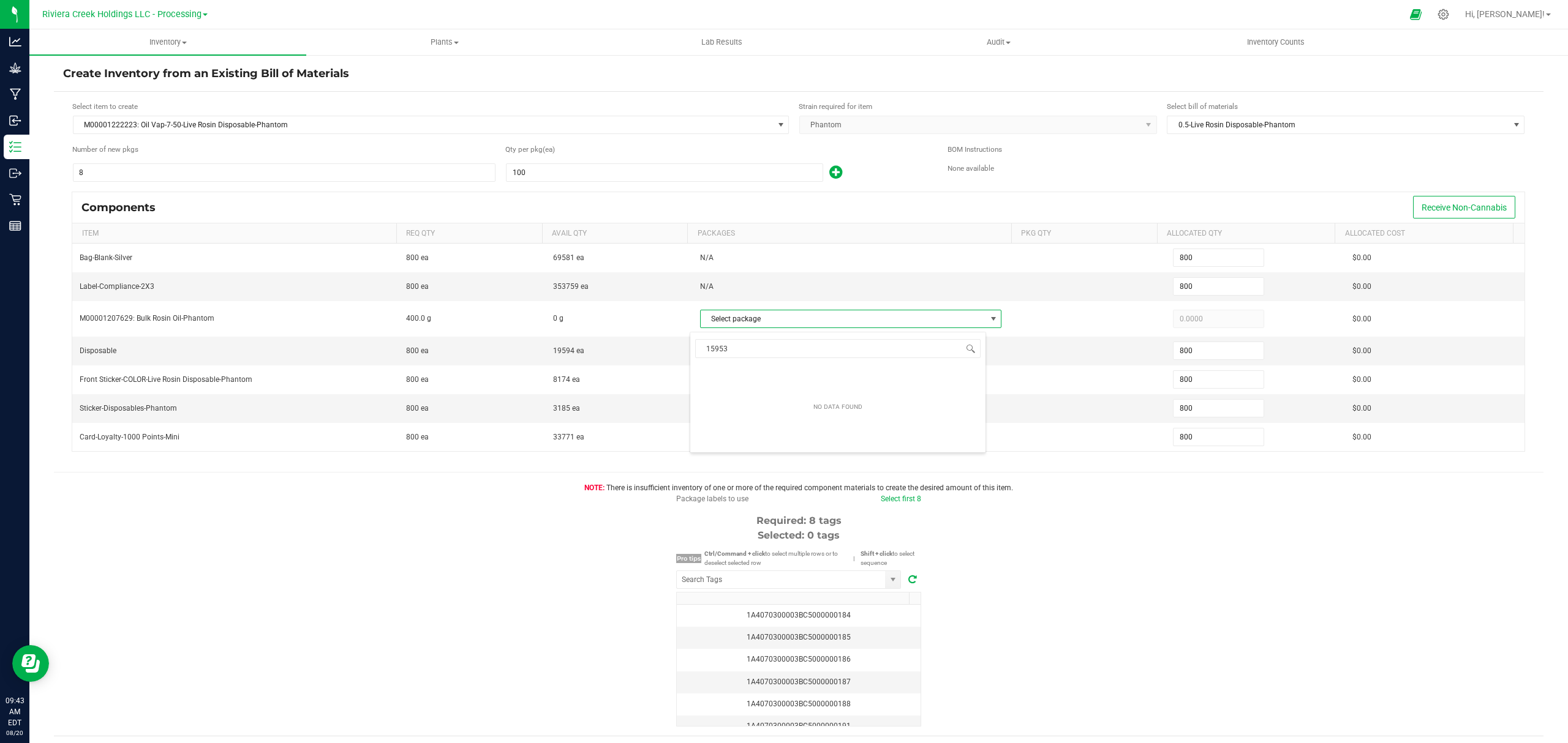
type input "15953"
click at [1449, 16] on icon at bounding box center [1443, 14] width 12 height 12
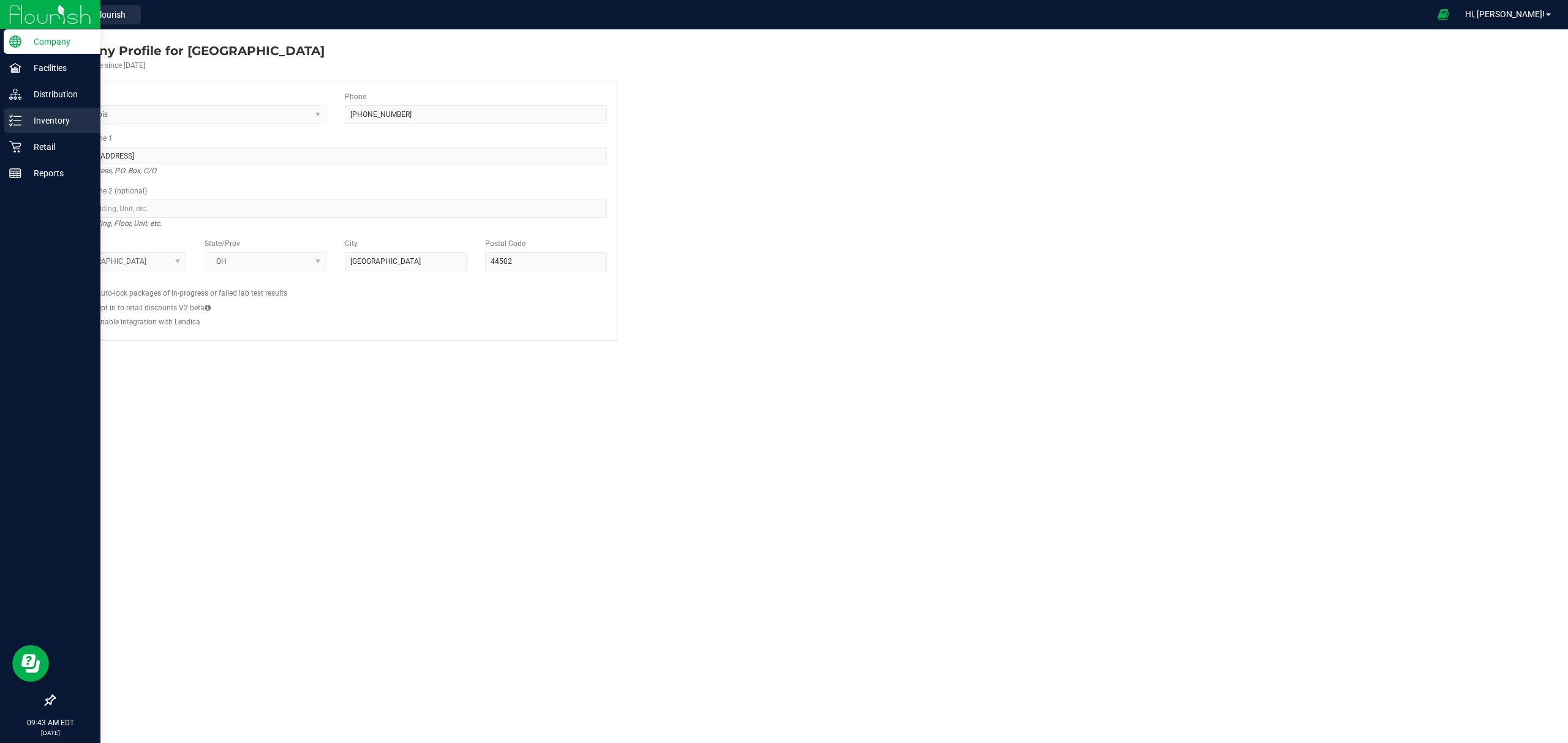
click at [0, 122] on link "Inventory" at bounding box center [50, 121] width 101 height 26
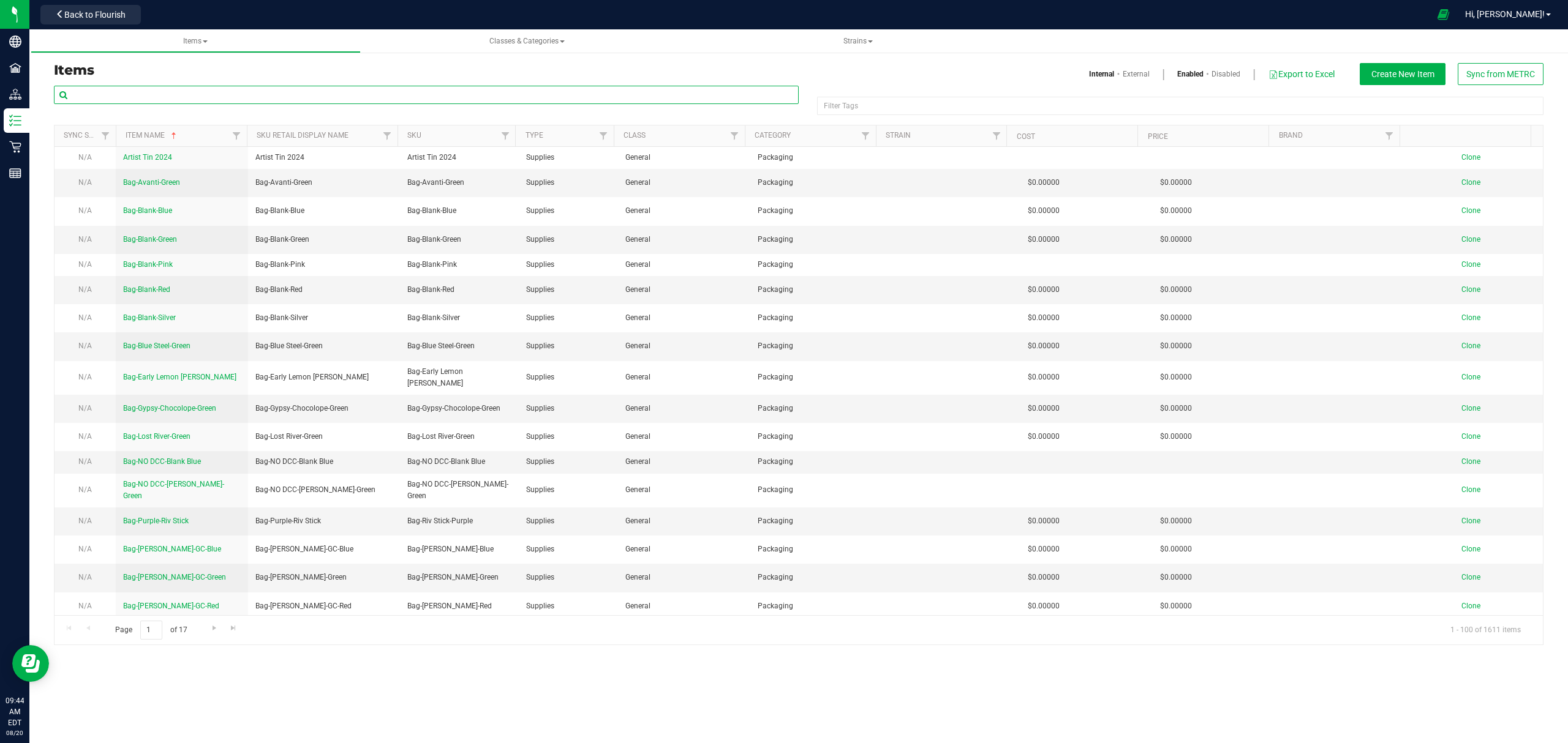
click at [195, 96] on input "text" at bounding box center [426, 95] width 745 height 19
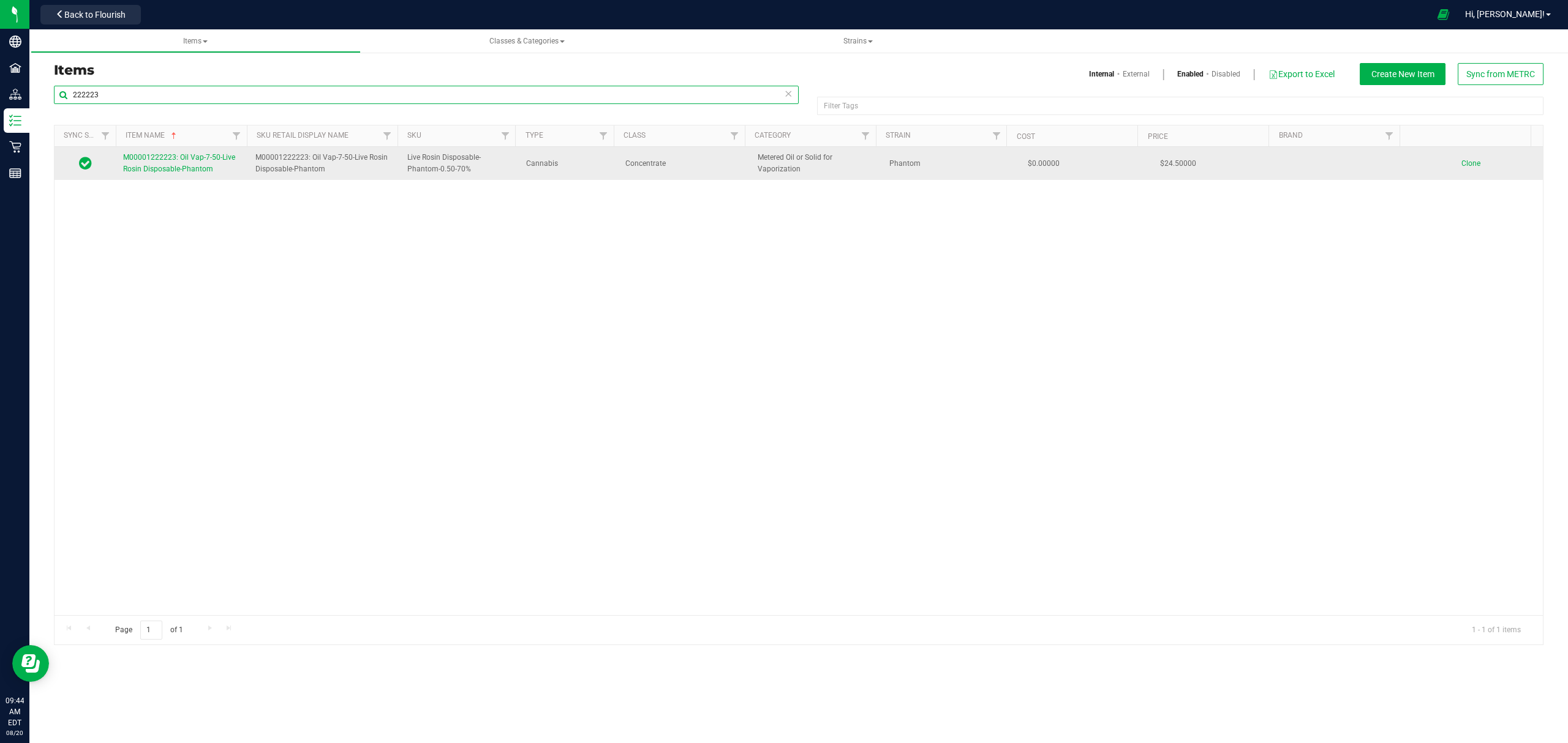
type input "222223"
click at [162, 172] on span "M00001222223: Oil Vap-7-50-Live Rosin Disposable-Phantom" at bounding box center [179, 163] width 112 height 21
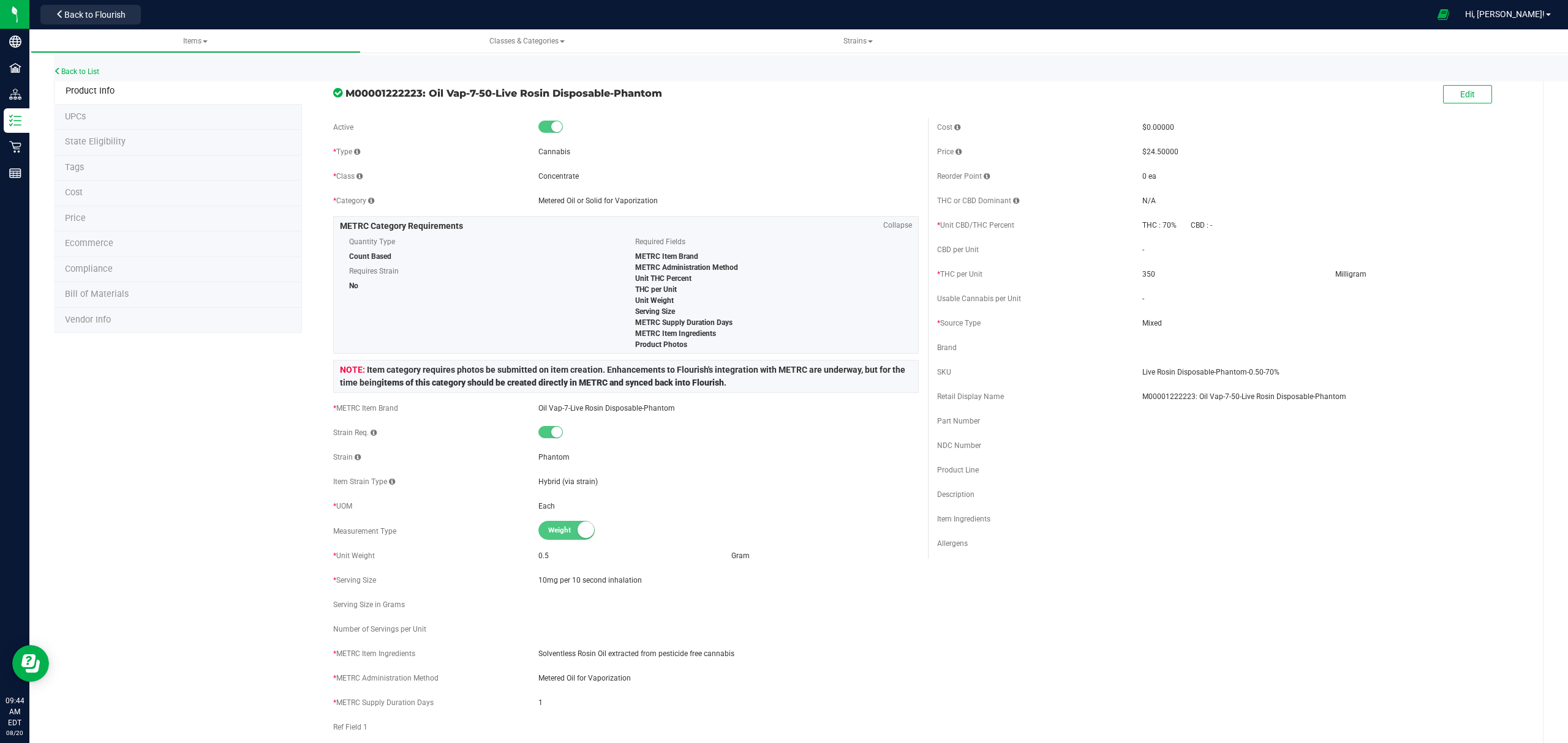
click at [155, 294] on li "Bill of Materials" at bounding box center [178, 294] width 248 height 25
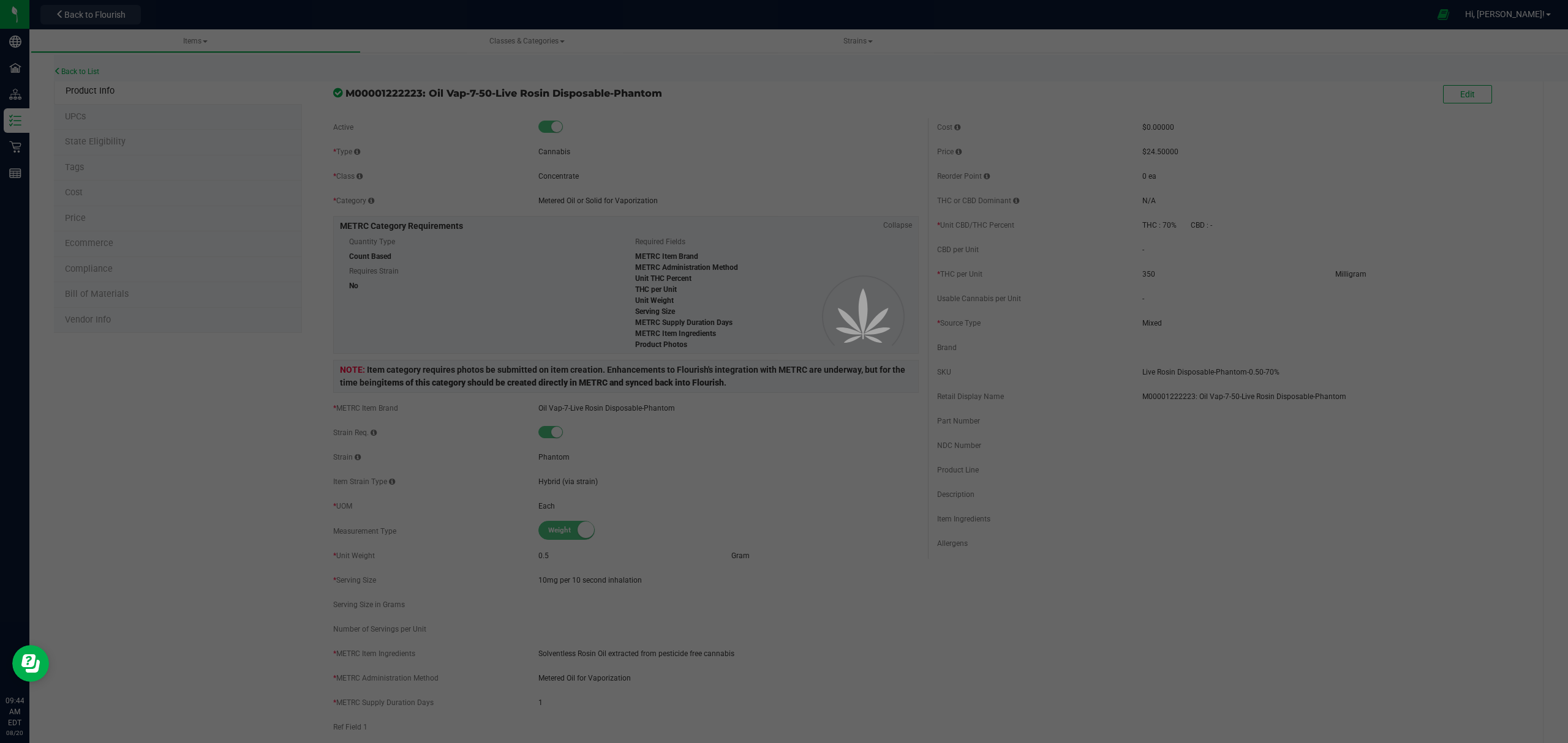
select select "615"
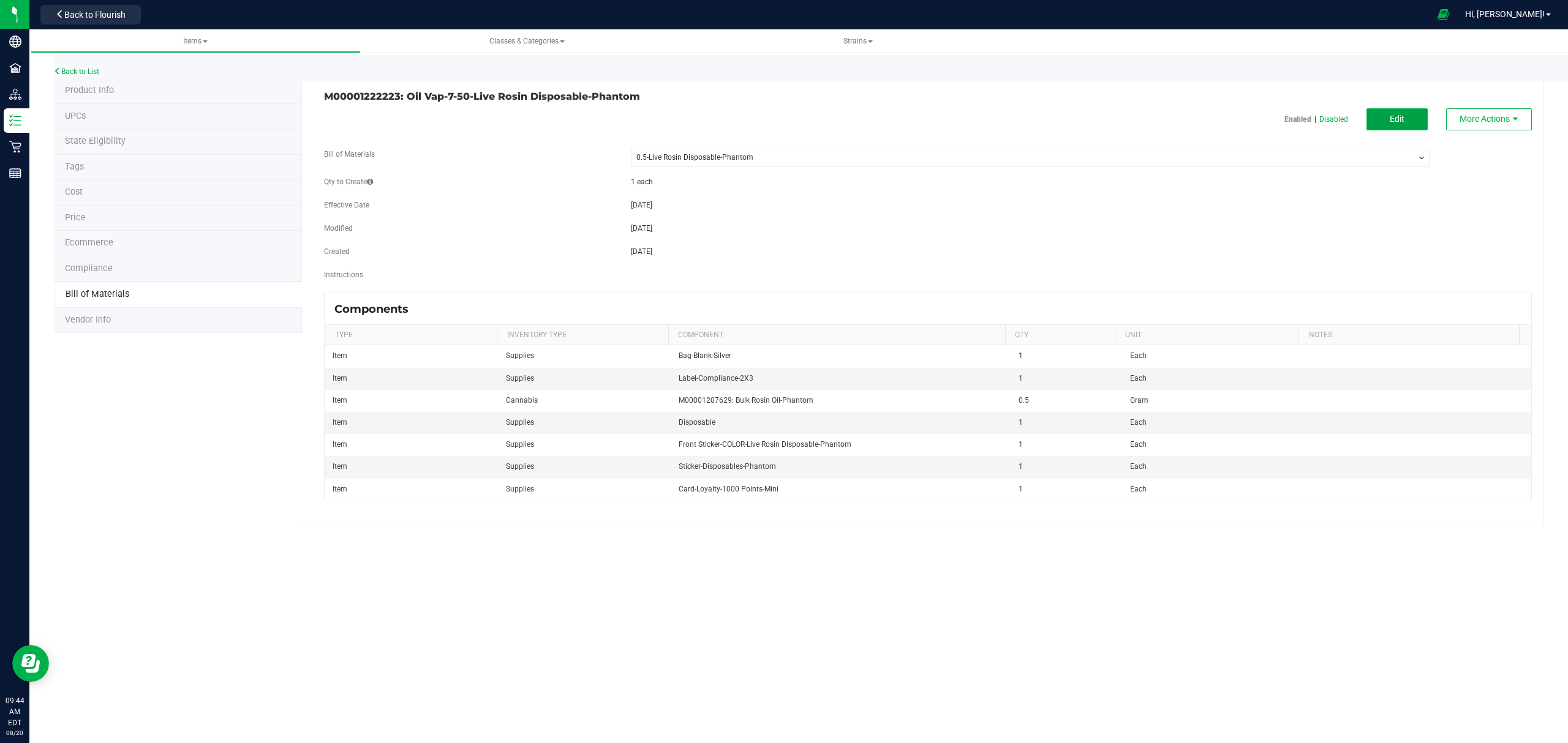
click at [1390, 111] on button "Edit" at bounding box center [1396, 119] width 62 height 22
select select "615"
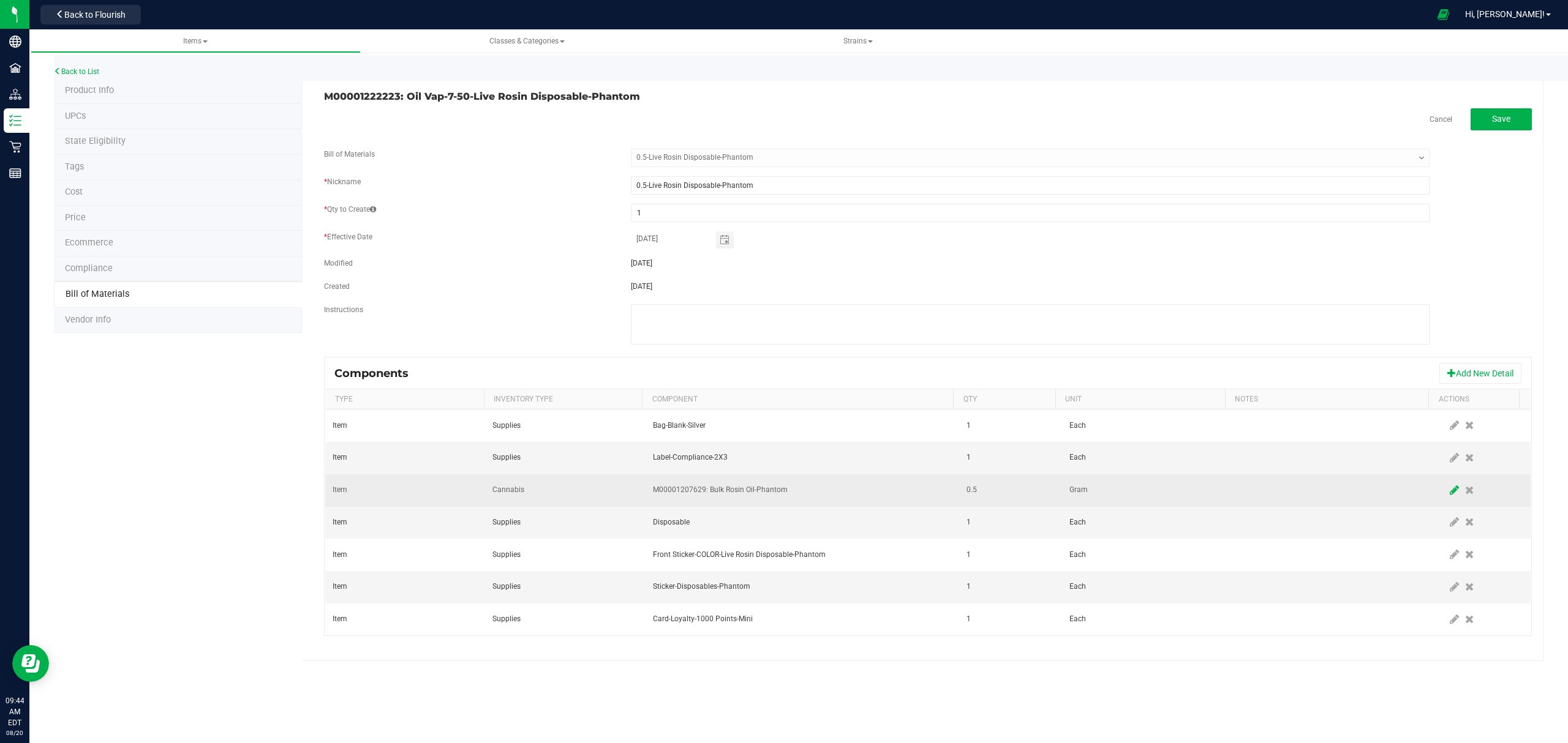
click at [1449, 491] on icon at bounding box center [1454, 490] width 9 height 11
click at [841, 493] on span "M00001207629: Bulk Rosin Oil-Phantom" at bounding box center [794, 490] width 283 height 17
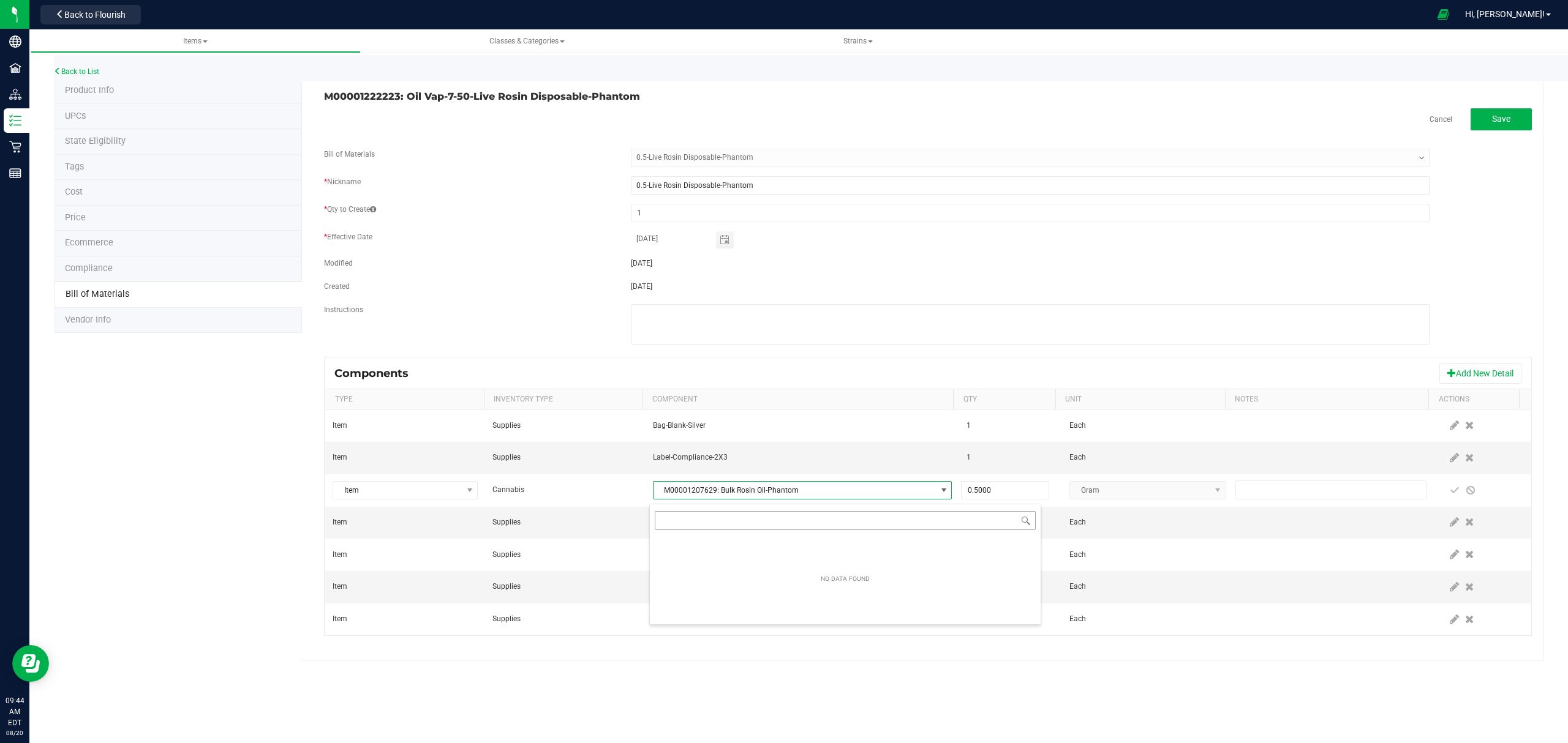
scroll to position [19, 294]
type input "M00001236503"
click at [775, 542] on li "M00001236503: Bulk Rosin Oil-Phantom" at bounding box center [845, 545] width 391 height 17
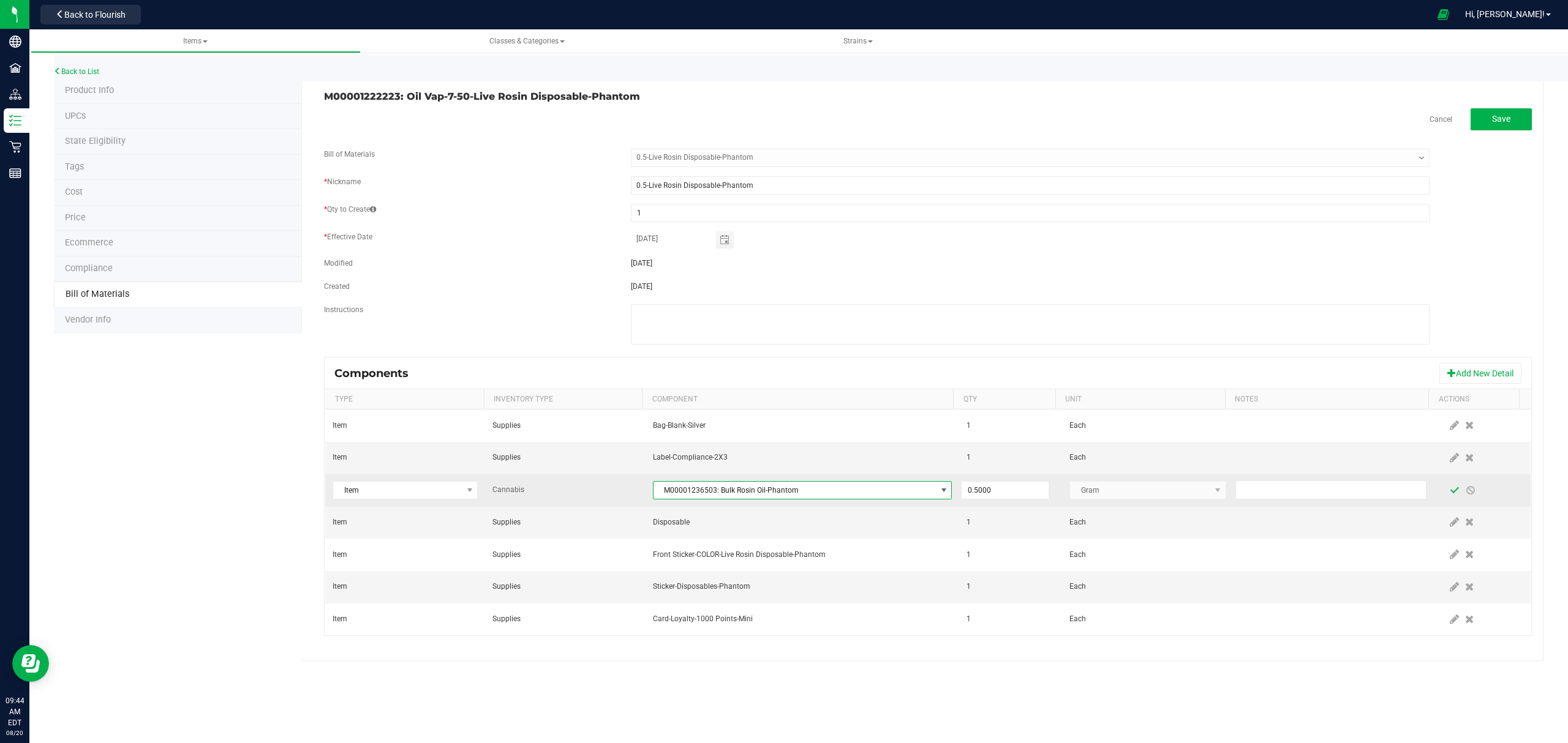
click at [1449, 495] on span at bounding box center [1454, 490] width 10 height 10
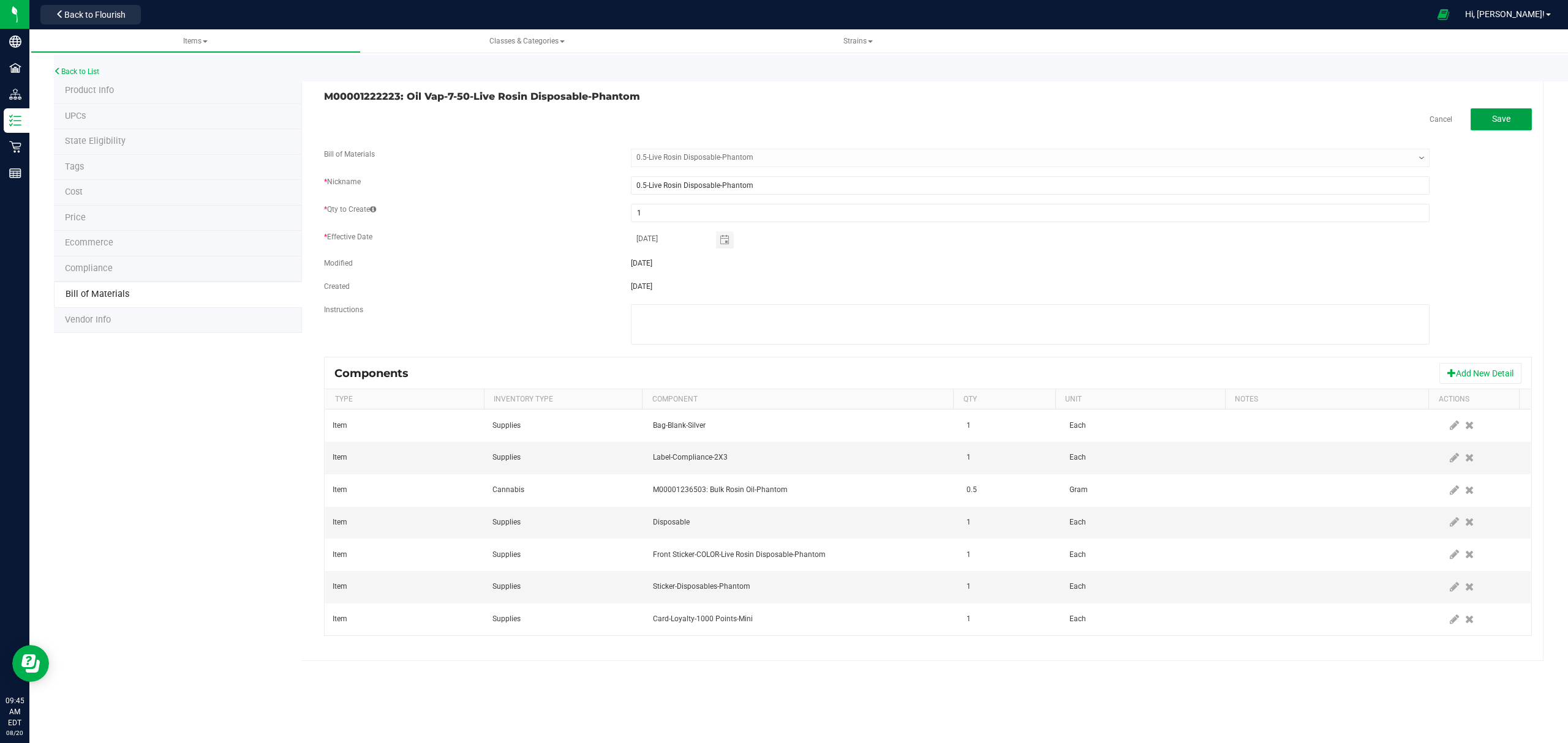
click at [1502, 122] on span "Save" at bounding box center [1501, 119] width 19 height 10
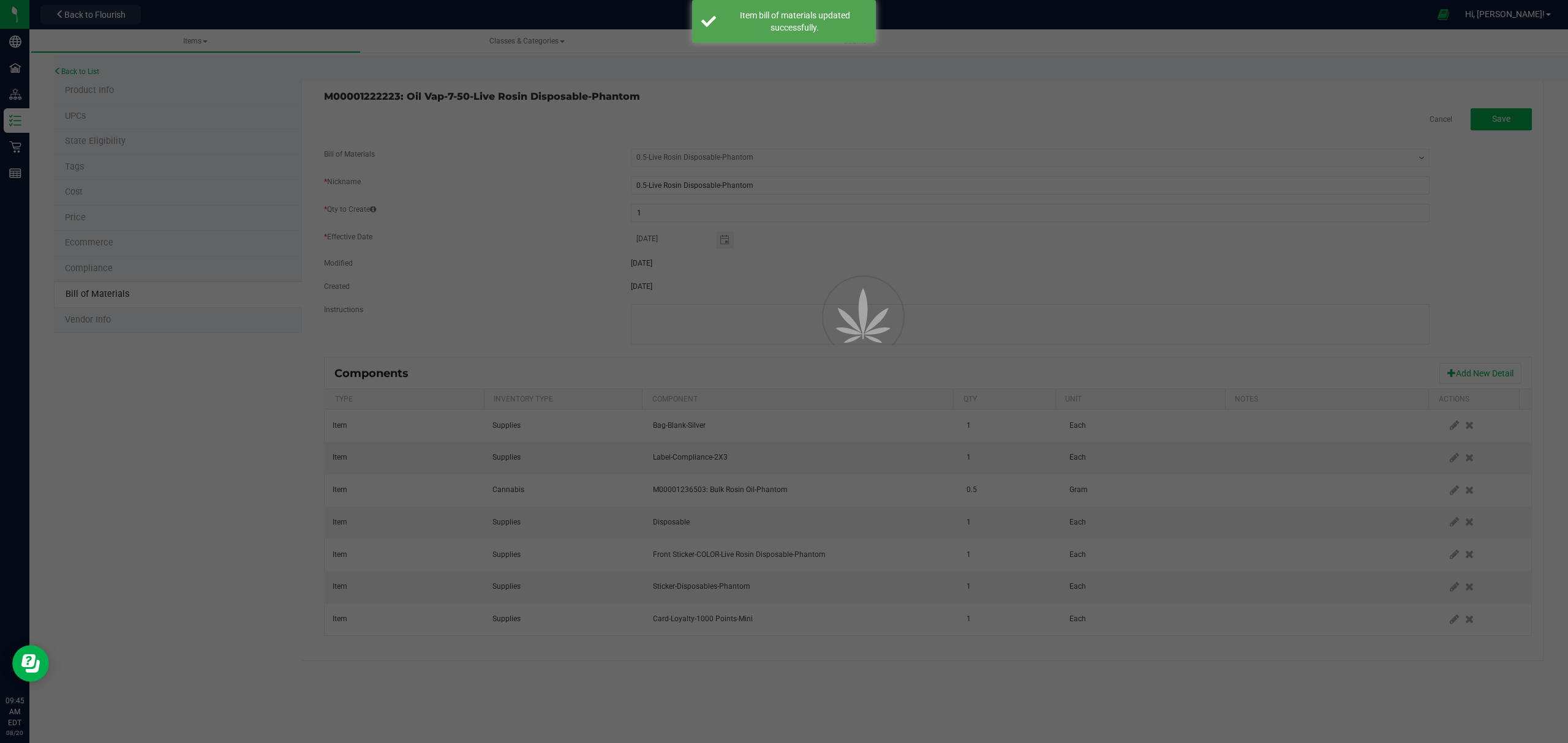
select select "615"
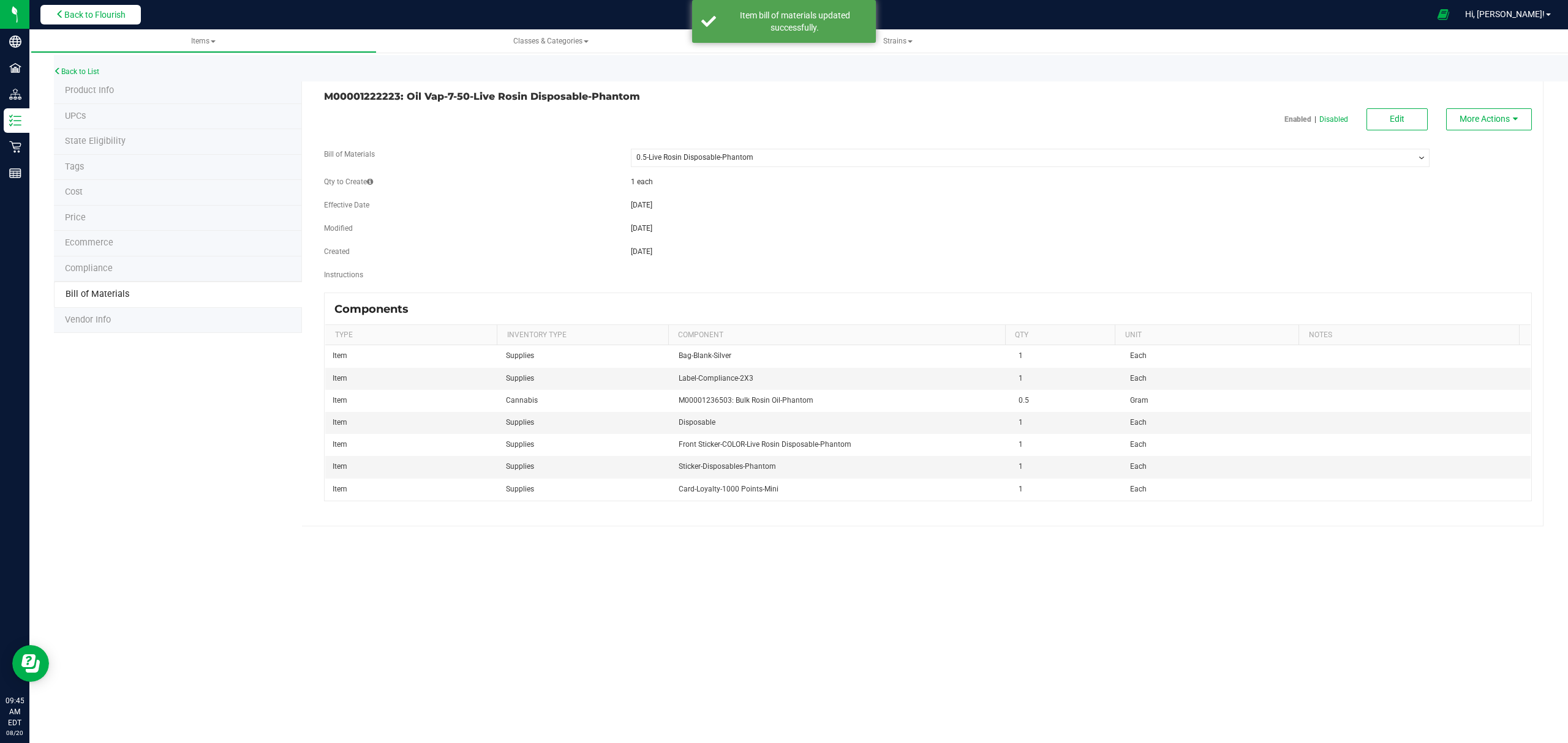
click at [111, 6] on button "Back to Flourish" at bounding box center [91, 15] width 101 height 20
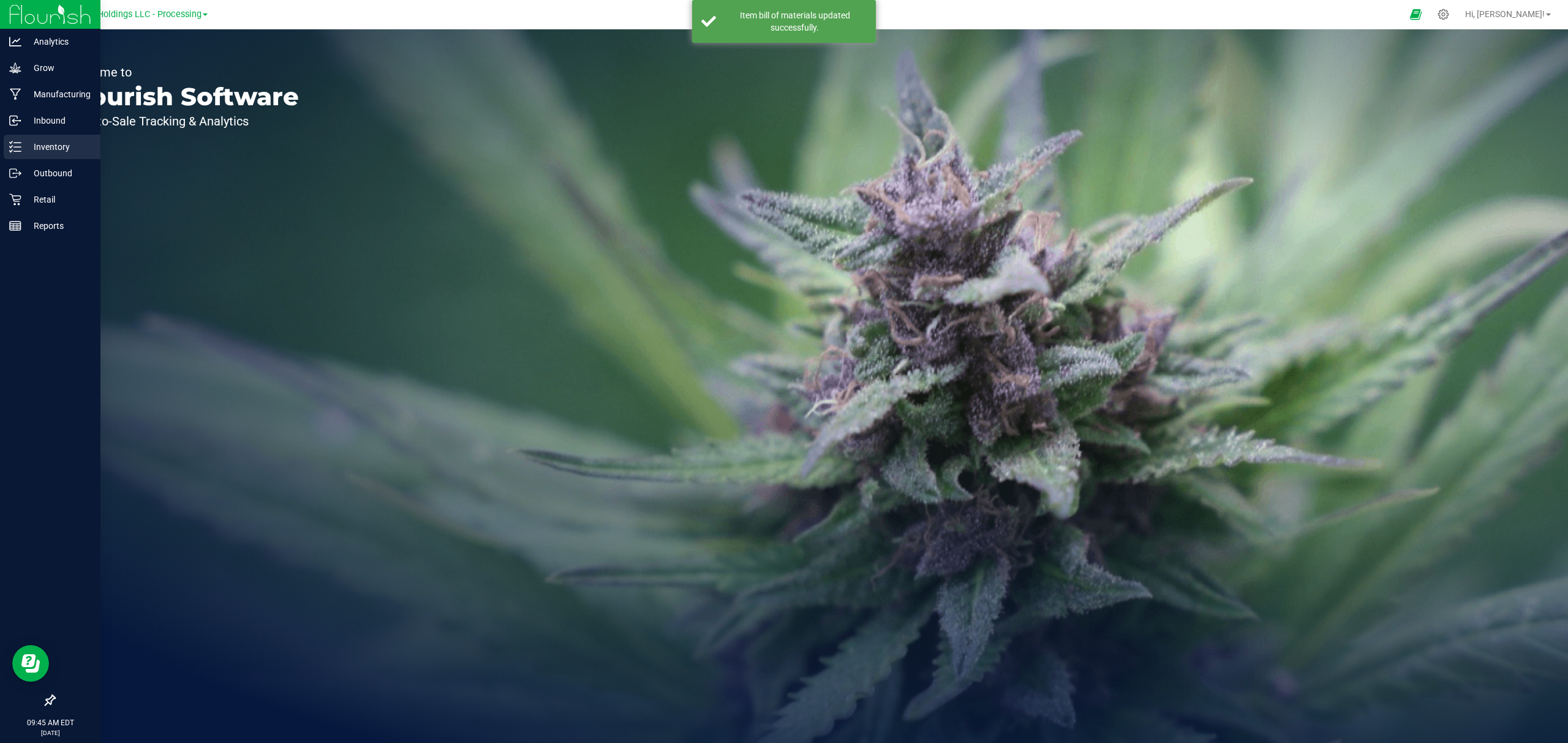
click at [53, 154] on div "Inventory" at bounding box center [52, 147] width 97 height 24
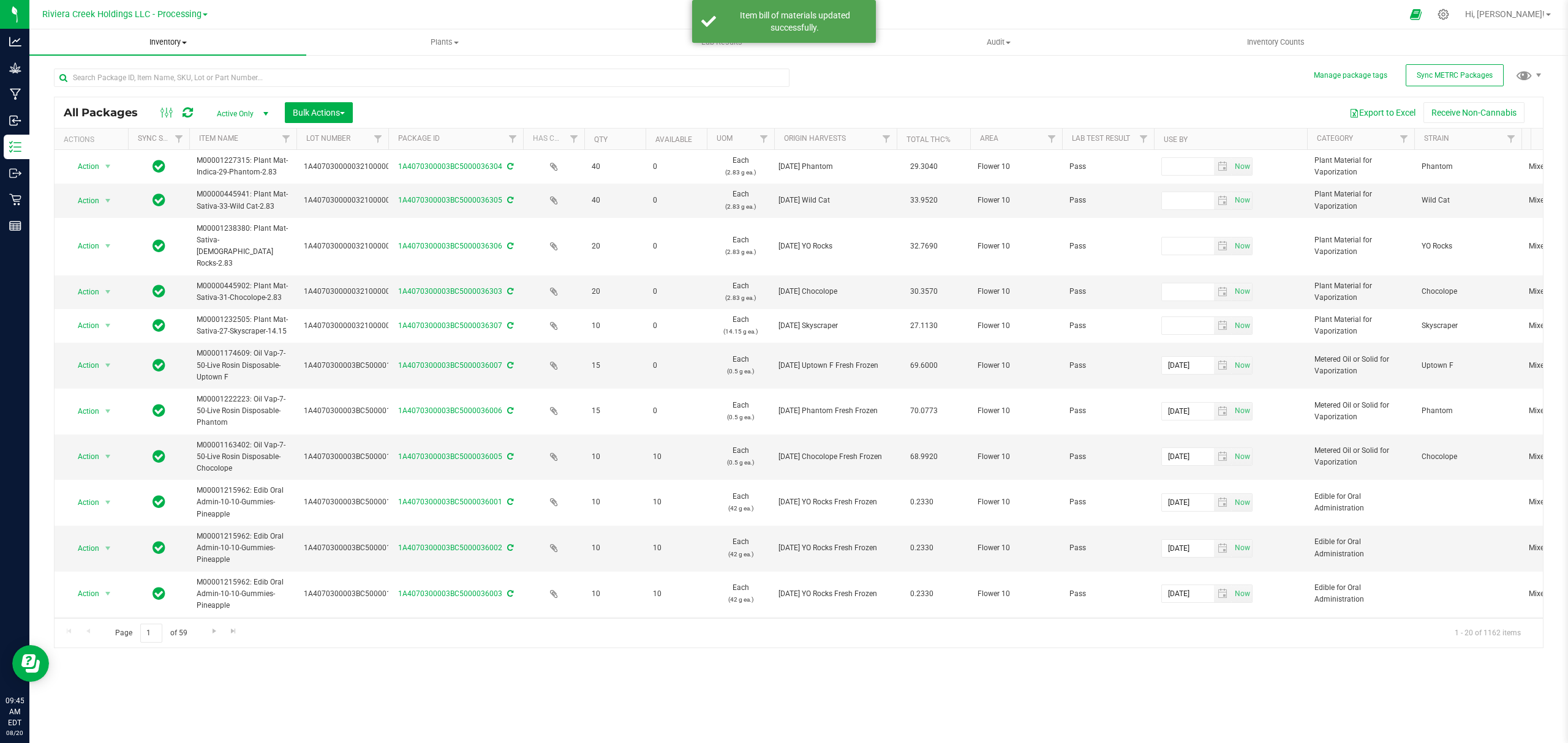
click at [157, 48] on uib-tab-heading "Inventory All packages All inventory Waste log Create inventory" at bounding box center [167, 42] width 277 height 25
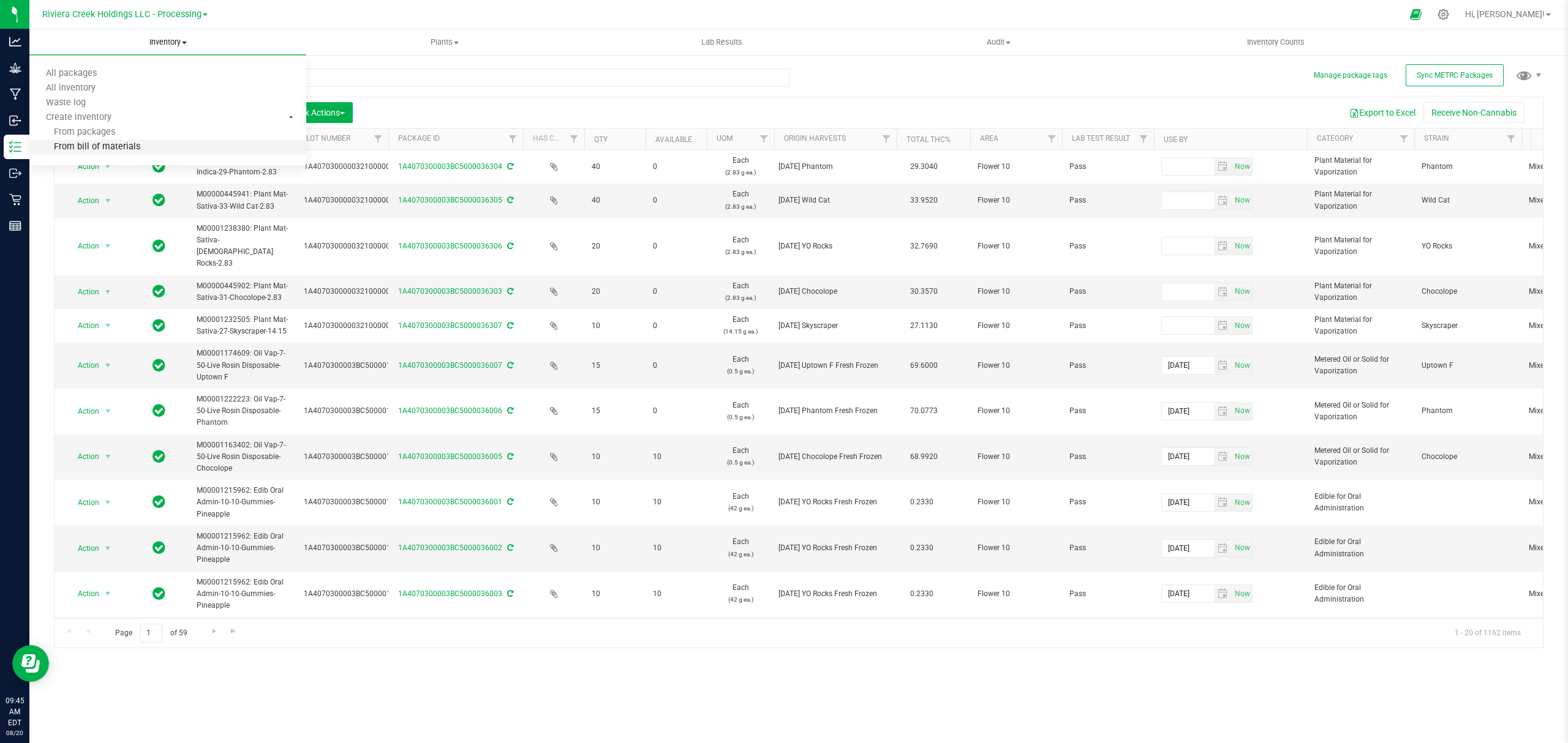
click at [136, 152] on span "From bill of materials" at bounding box center [85, 147] width 111 height 11
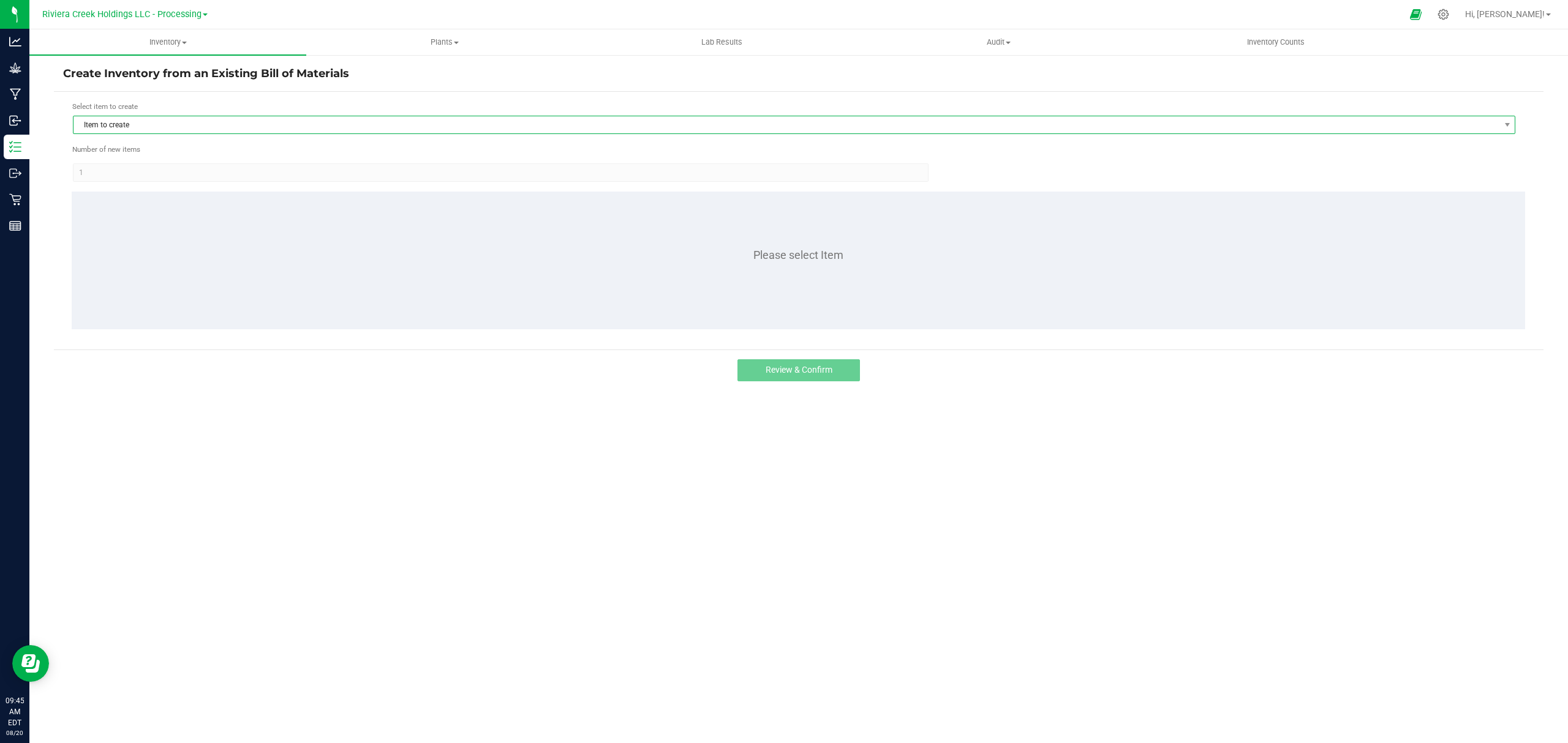
click at [175, 122] on span "Item to create" at bounding box center [786, 125] width 1426 height 17
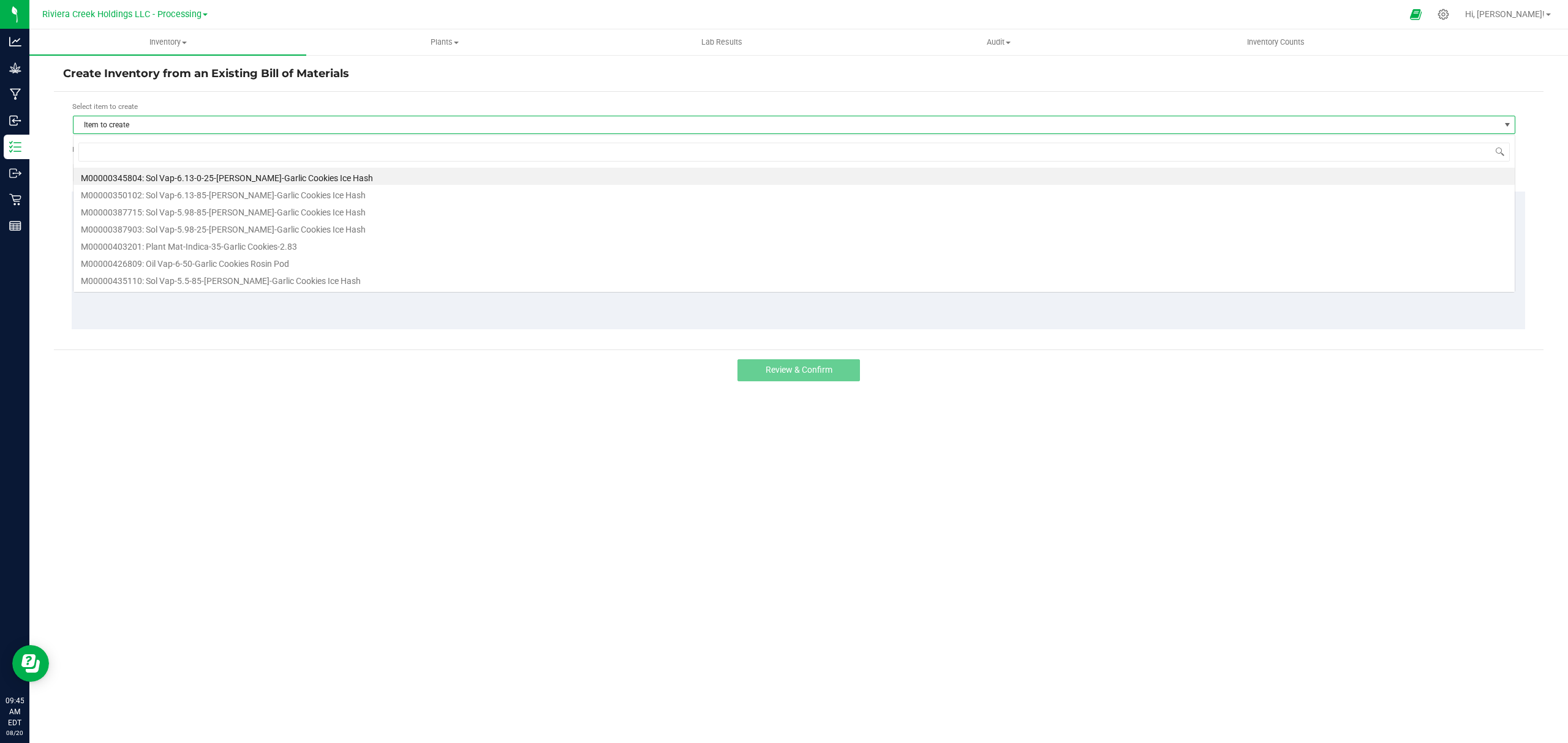
scroll to position [19, 1443]
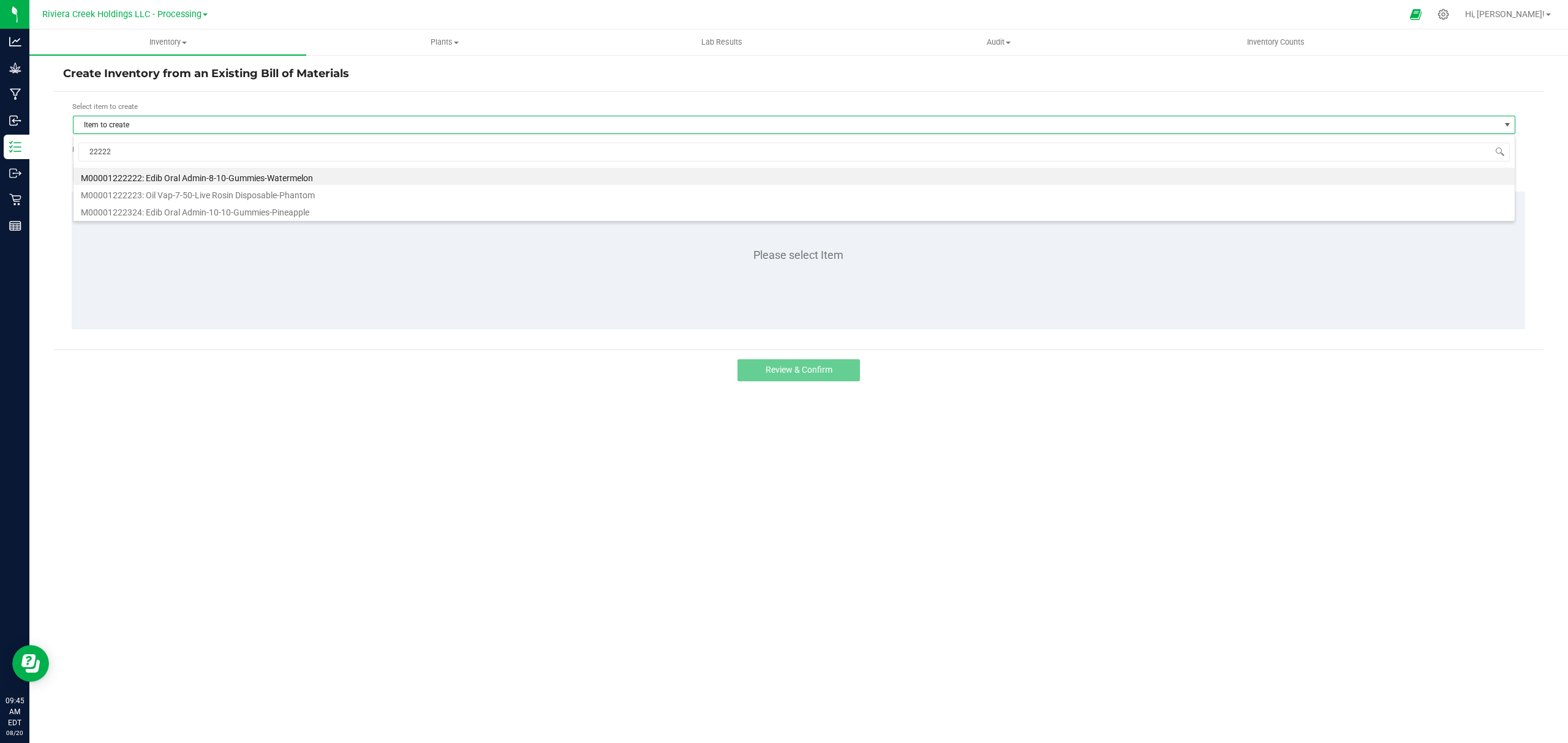
type input "222223"
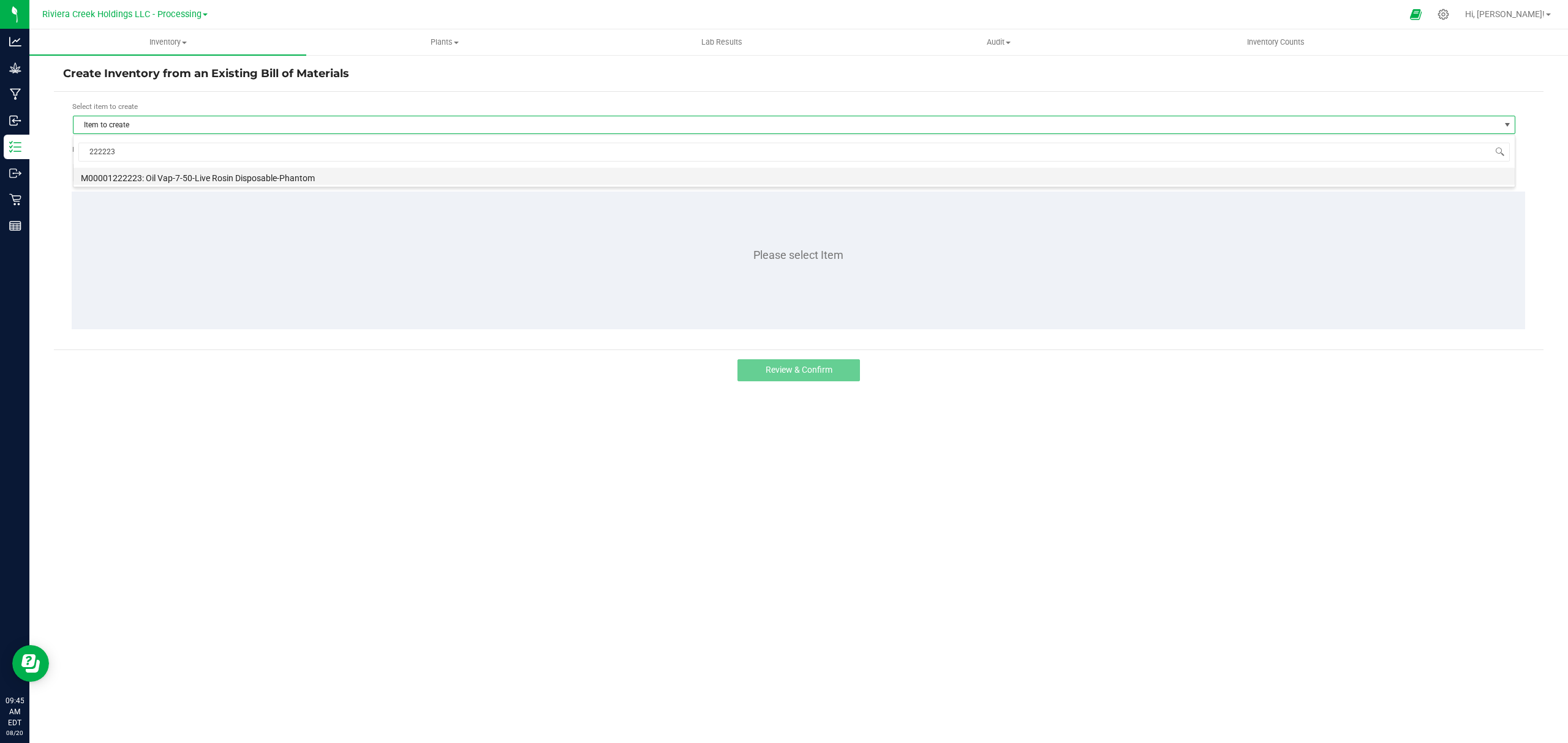
click at [285, 168] on li "M00001222223: Oil Vap-7-50-Live Rosin Disposable-Phantom" at bounding box center [794, 176] width 1441 height 17
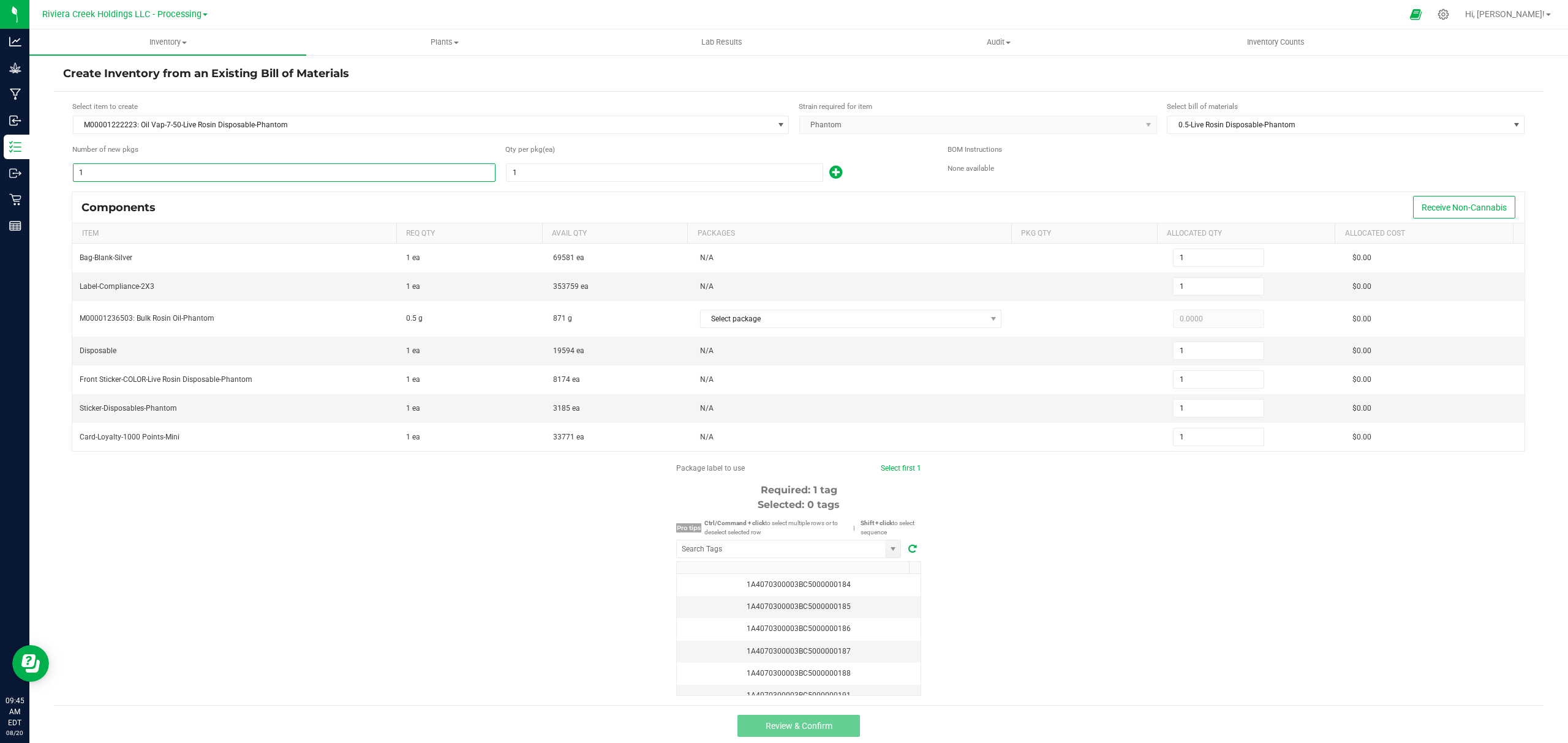
click at [250, 178] on input "1" at bounding box center [284, 173] width 421 height 17
type input "8"
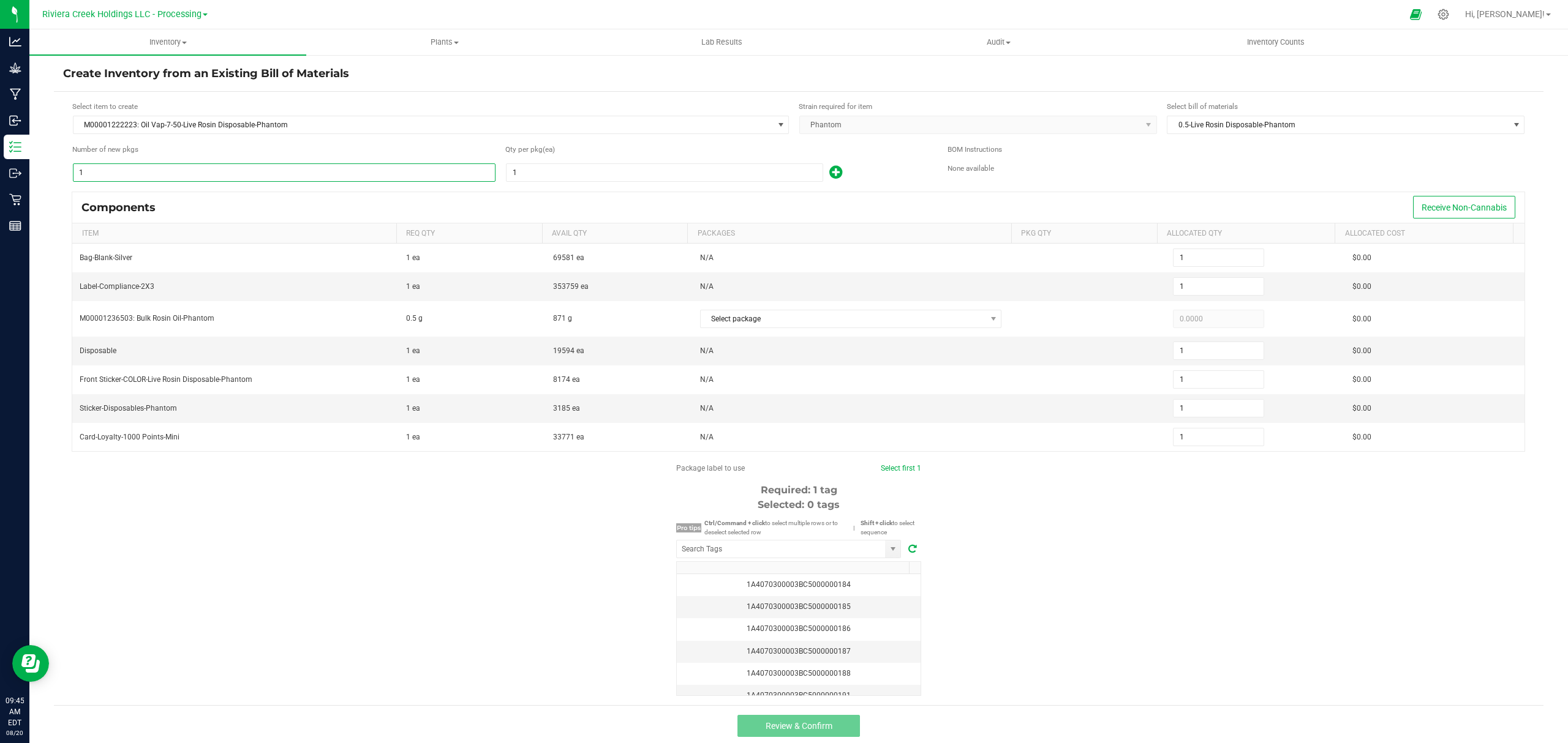
type input "8"
click at [571, 150] on div "Qty per pkg (ea)" at bounding box center [717, 150] width 424 height 12
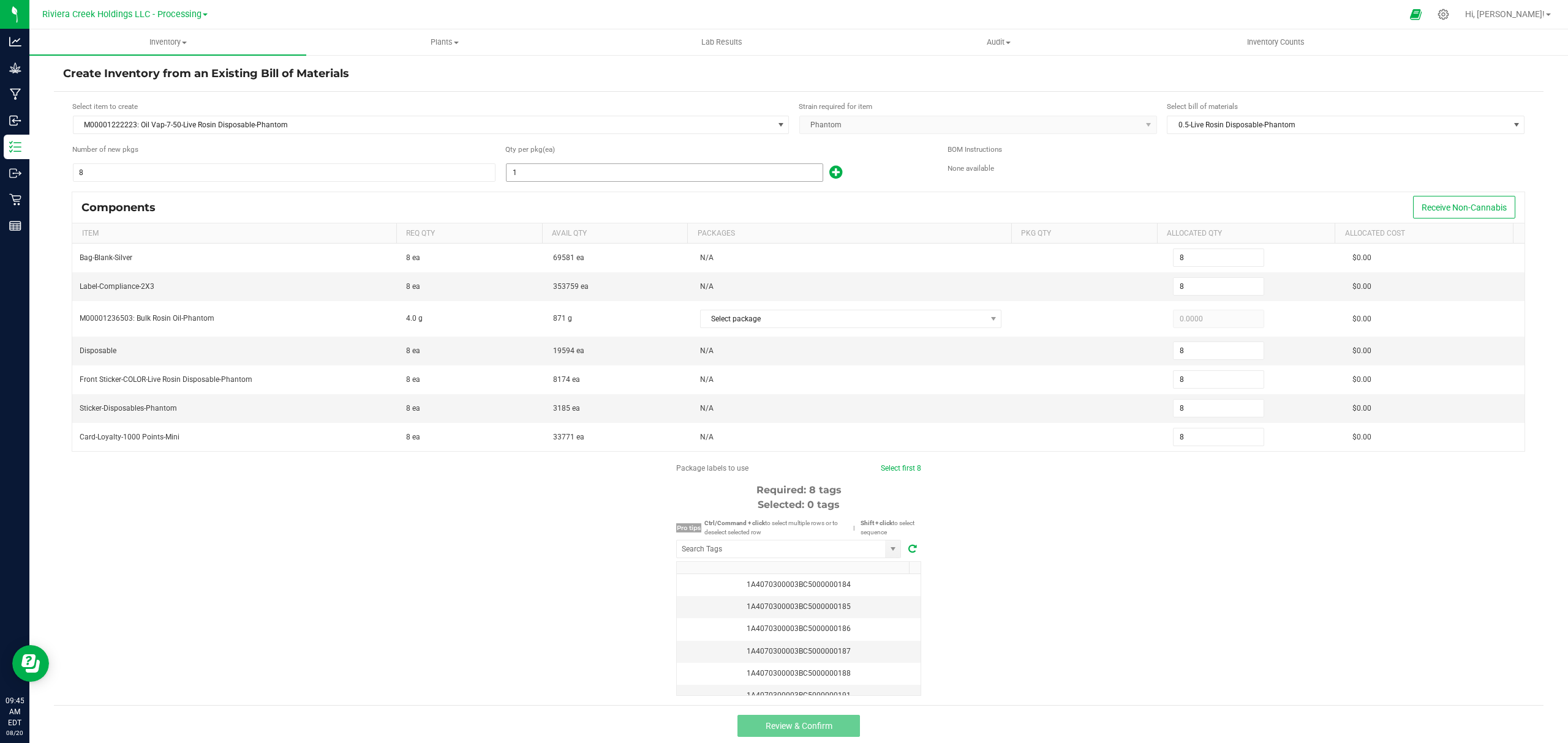
click at [565, 167] on input "1" at bounding box center [664, 173] width 316 height 17
type input "10"
type input "80"
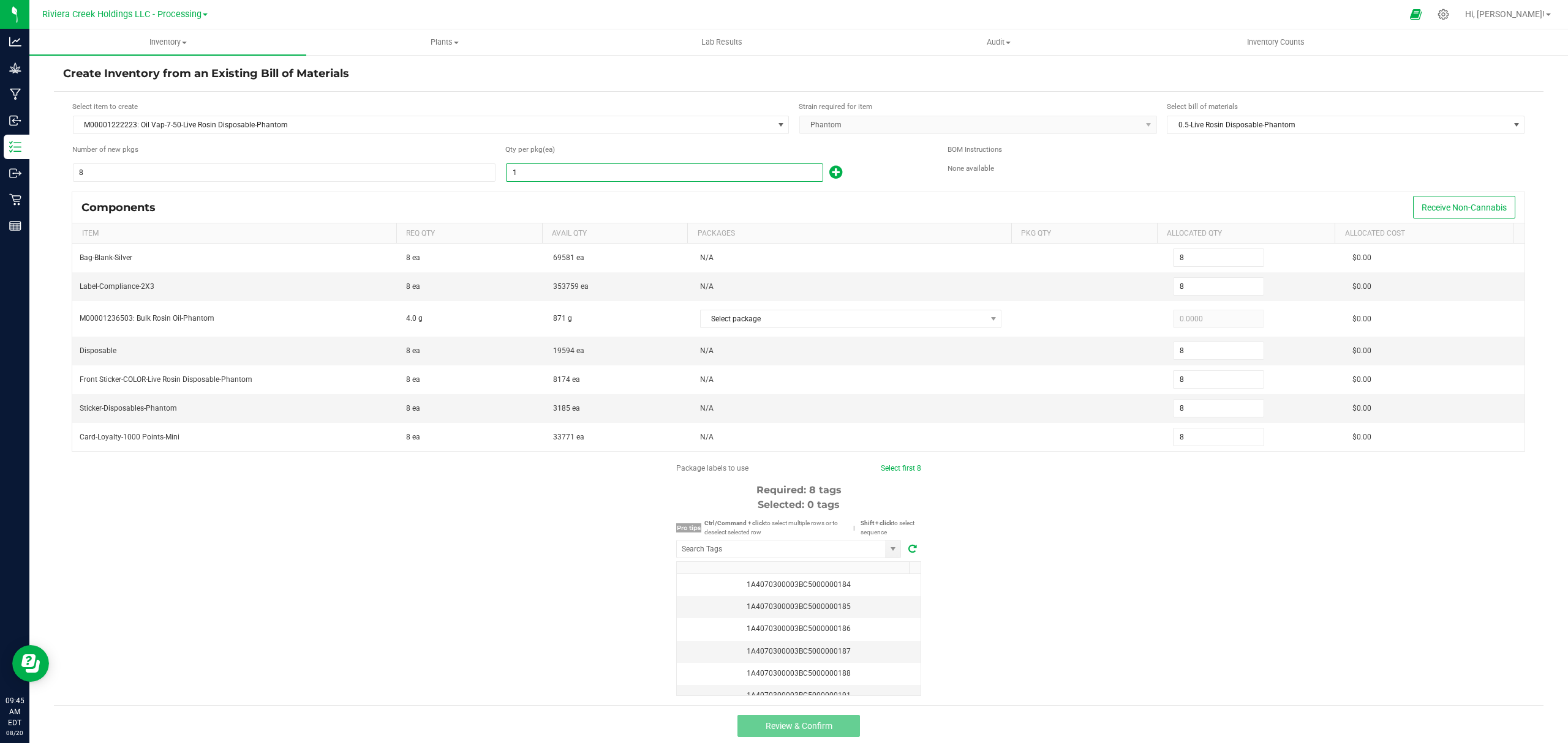
type input "80"
type input "100"
type input "800"
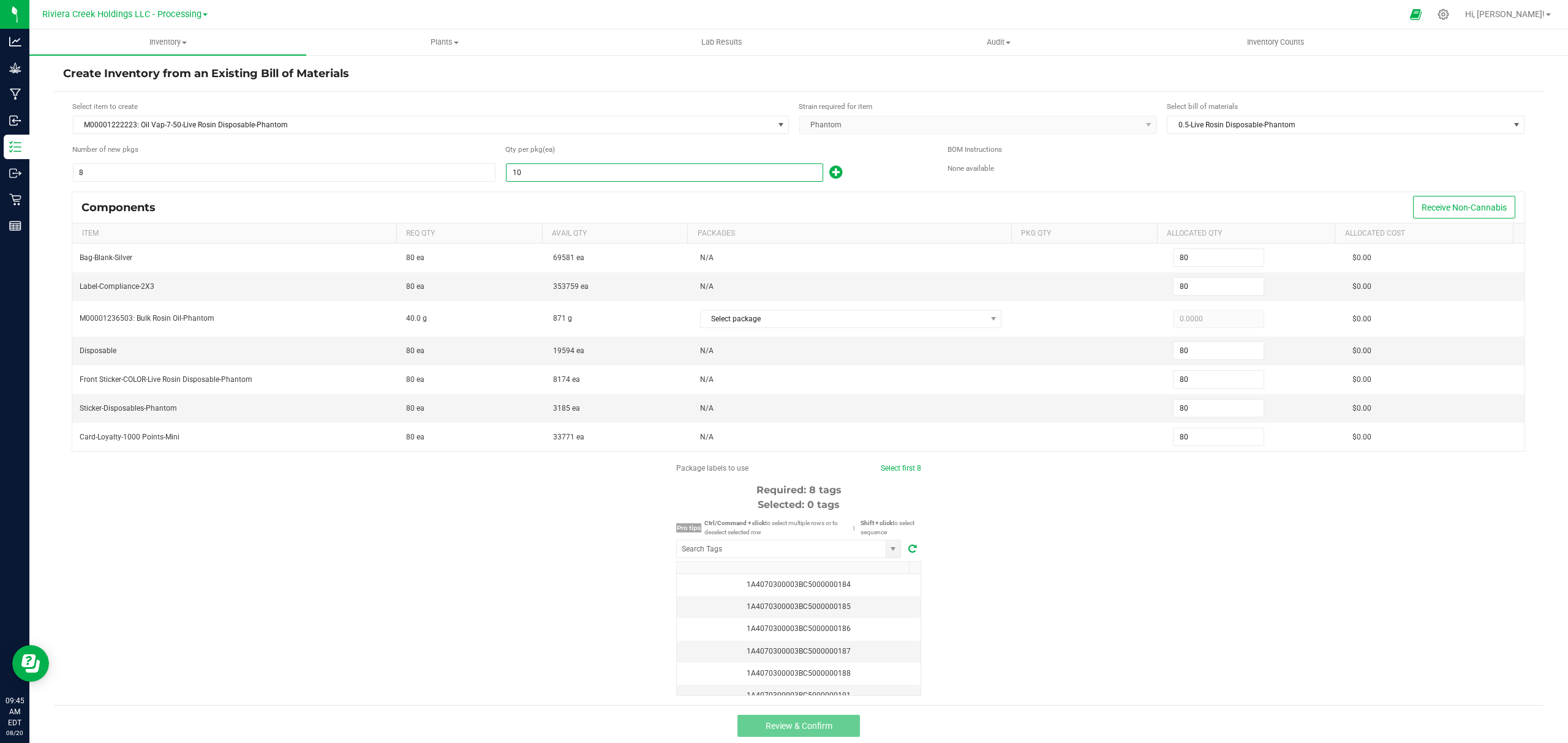
type input "800"
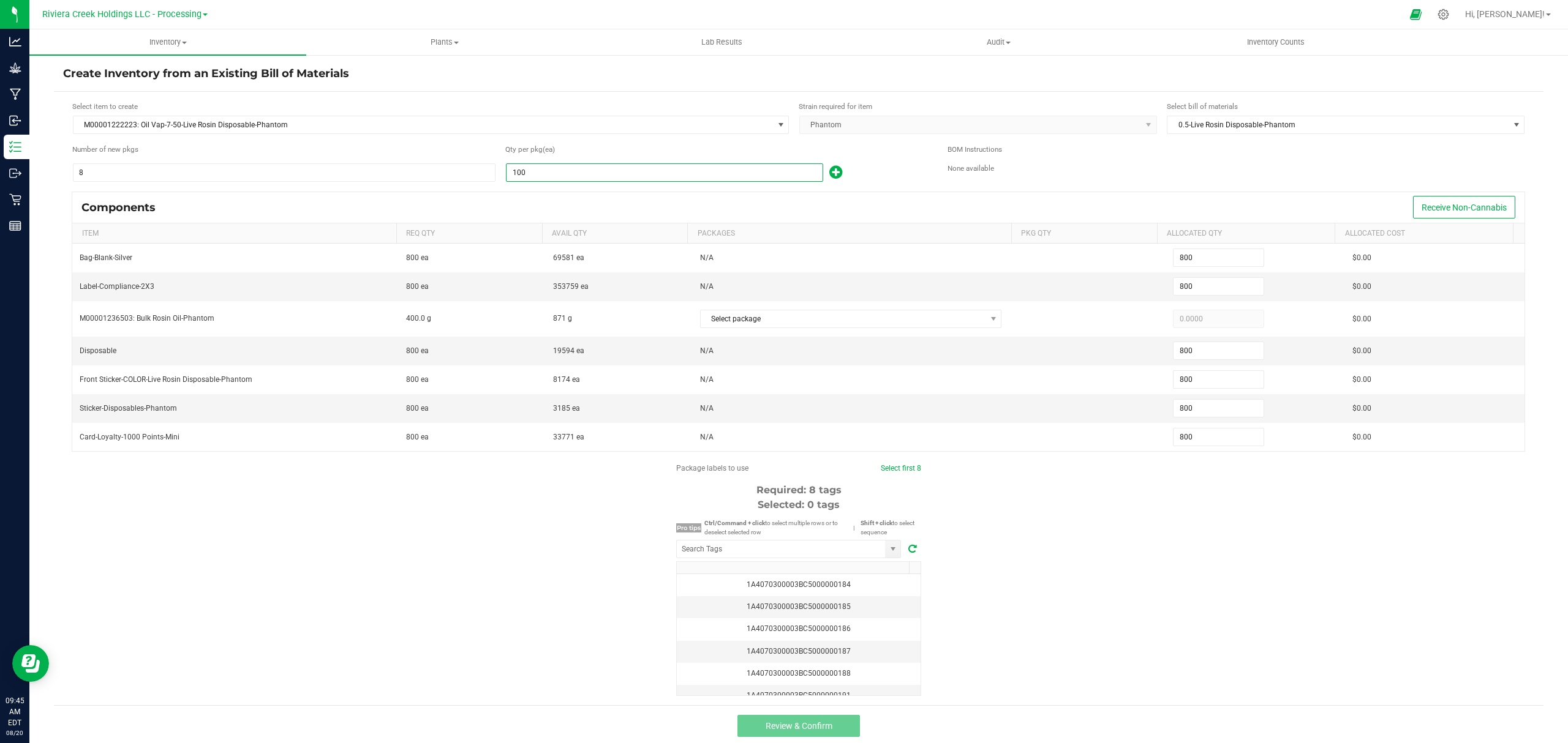
type input "100"
click at [880, 168] on div "100" at bounding box center [717, 173] width 424 height 20
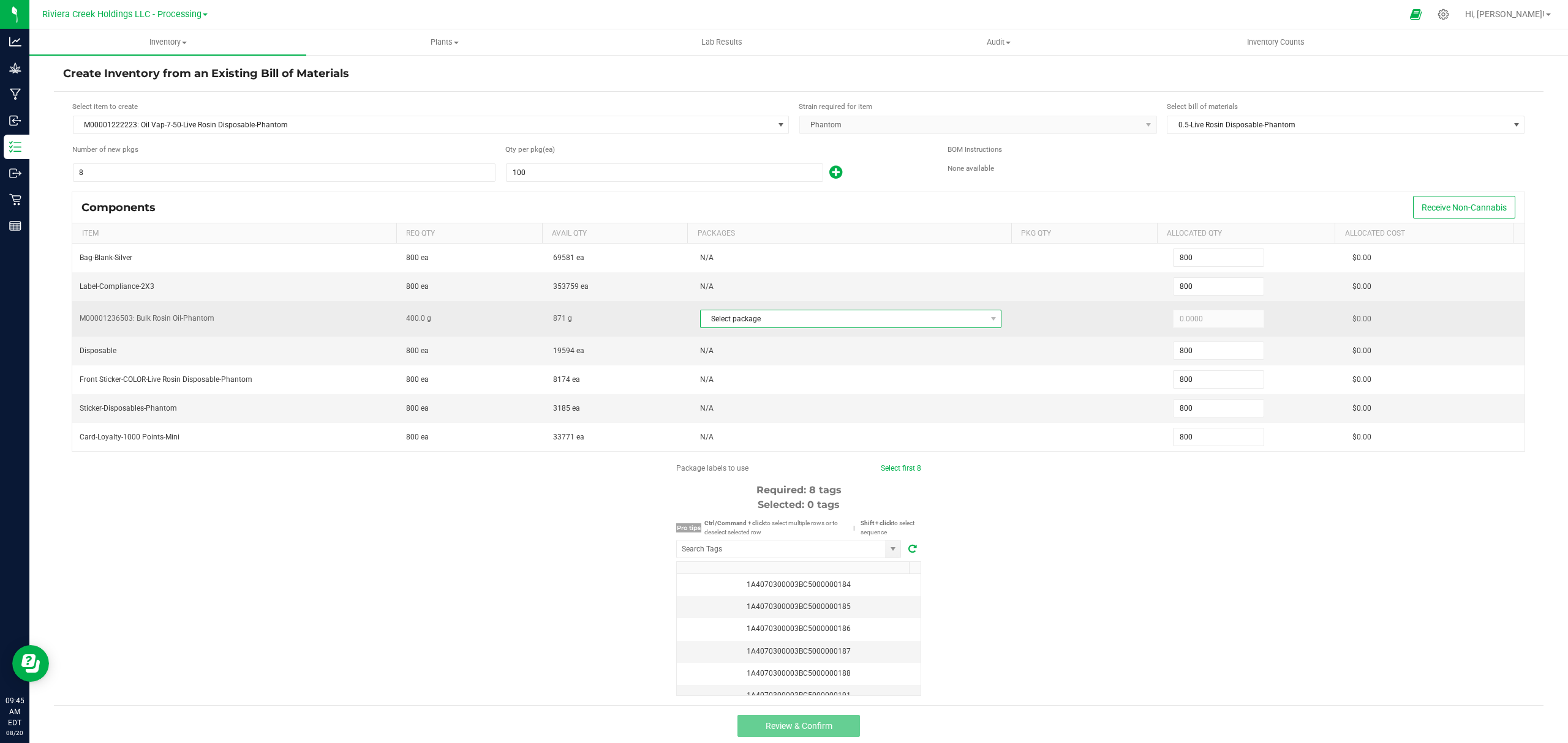
click at [841, 327] on span "Select package" at bounding box center [843, 319] width 285 height 17
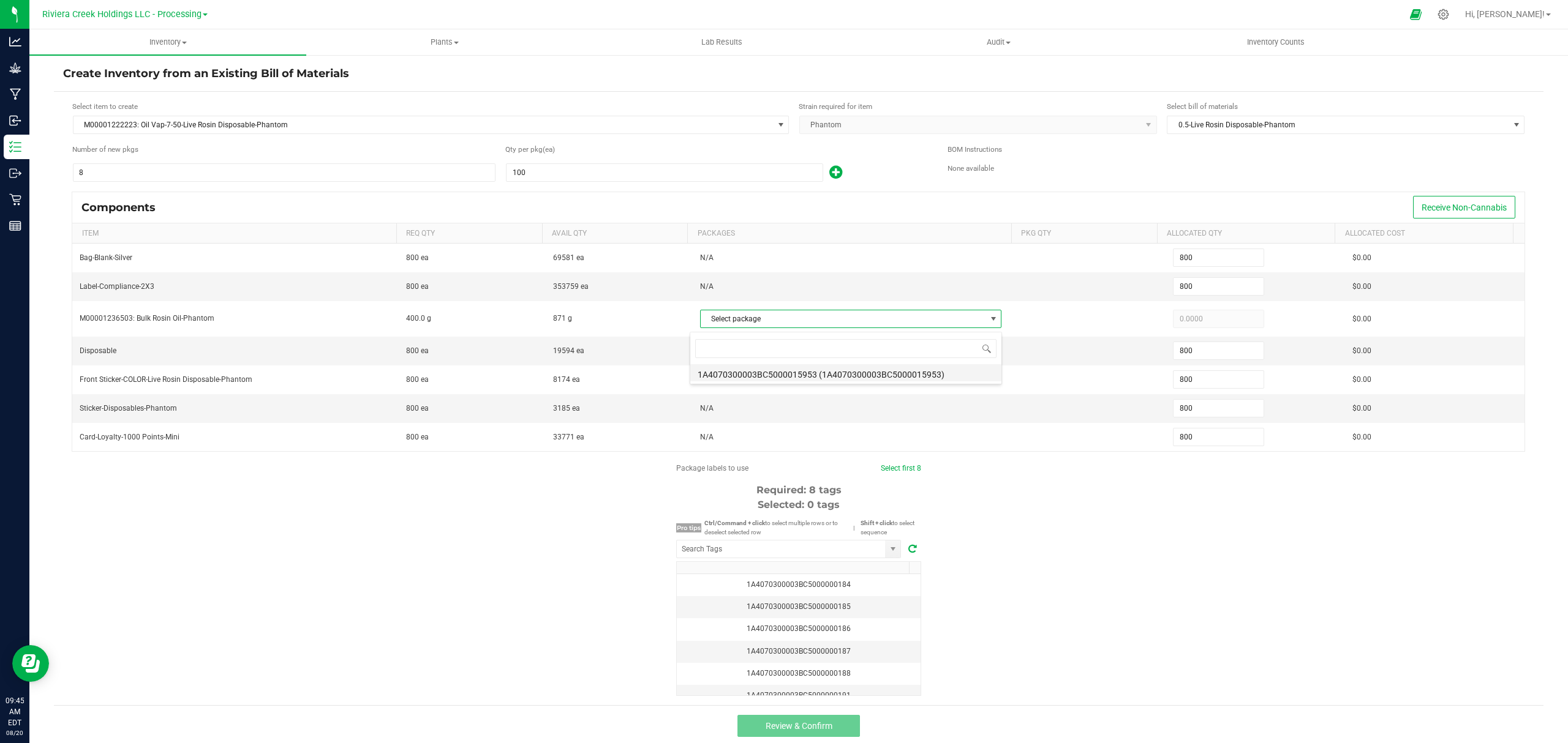
scroll to position [19, 295]
click at [848, 365] on li "1A4070300003BC5000015953 (1A4070300003BC5000015953)" at bounding box center [846, 373] width 311 height 17
type input "400.0000"
click at [1093, 526] on div "Package labels to use Select first 8 Required: 8 tags Selected: 0 tags Pro tips…" at bounding box center [799, 579] width 1489 height 233
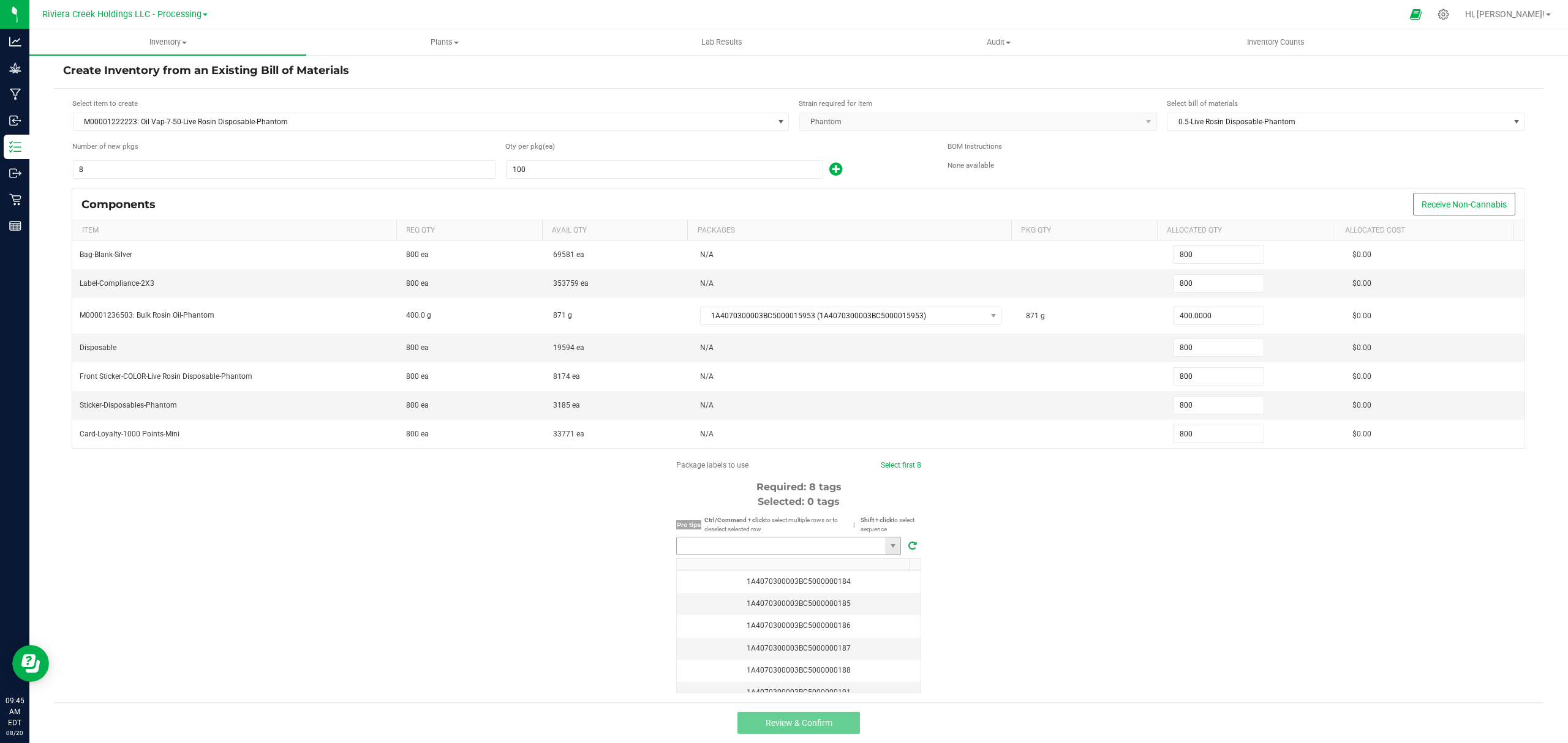
click at [824, 549] on input "NO DATA FOUND" at bounding box center [781, 546] width 208 height 17
click at [831, 566] on li "1A4070300003BC5000035758" at bounding box center [782, 568] width 224 height 21
type input "1A4070300003BC5000035758"
click at [888, 468] on link "Select first 8" at bounding box center [895, 465] width 40 height 9
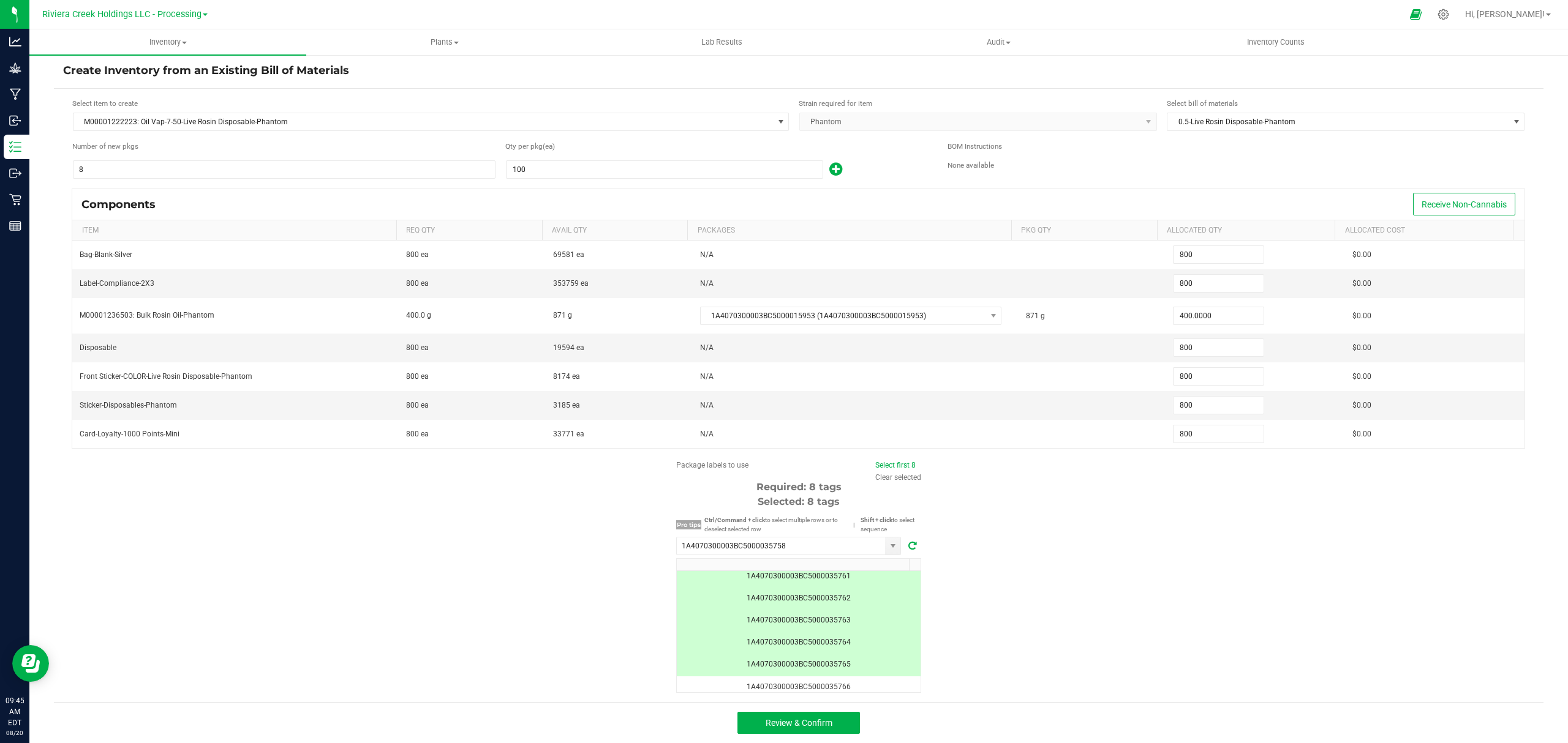
scroll to position [106, 0]
click at [818, 724] on span "Review & Confirm" at bounding box center [799, 723] width 66 height 10
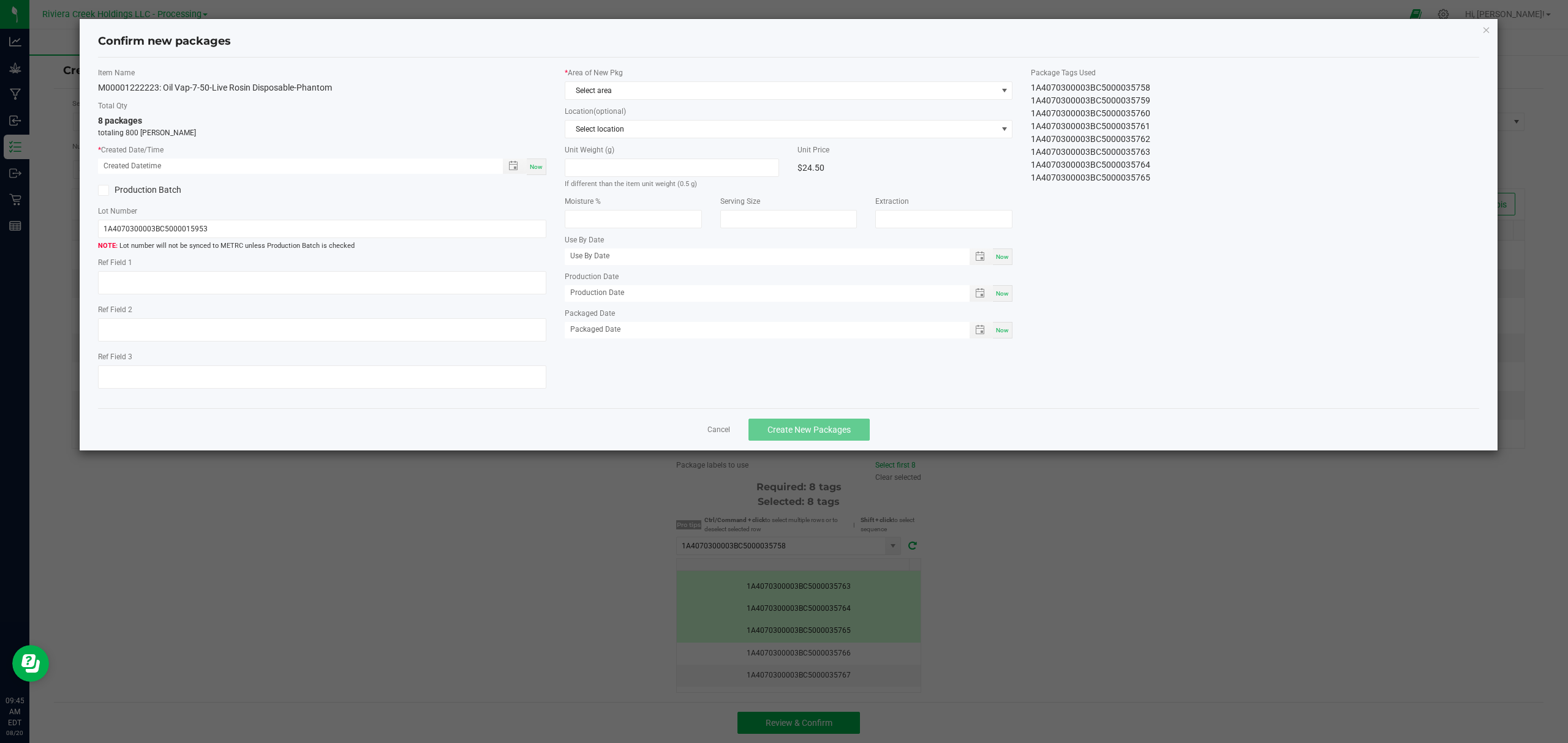
type input "[DATE]"
click at [528, 165] on div "Now" at bounding box center [536, 166] width 20 height 17
type input "[DATE] 09:45 AM"
click at [643, 76] on label "* Area of New Pkg" at bounding box center [789, 73] width 448 height 11
click at [640, 86] on span "Select area" at bounding box center [781, 91] width 432 height 17
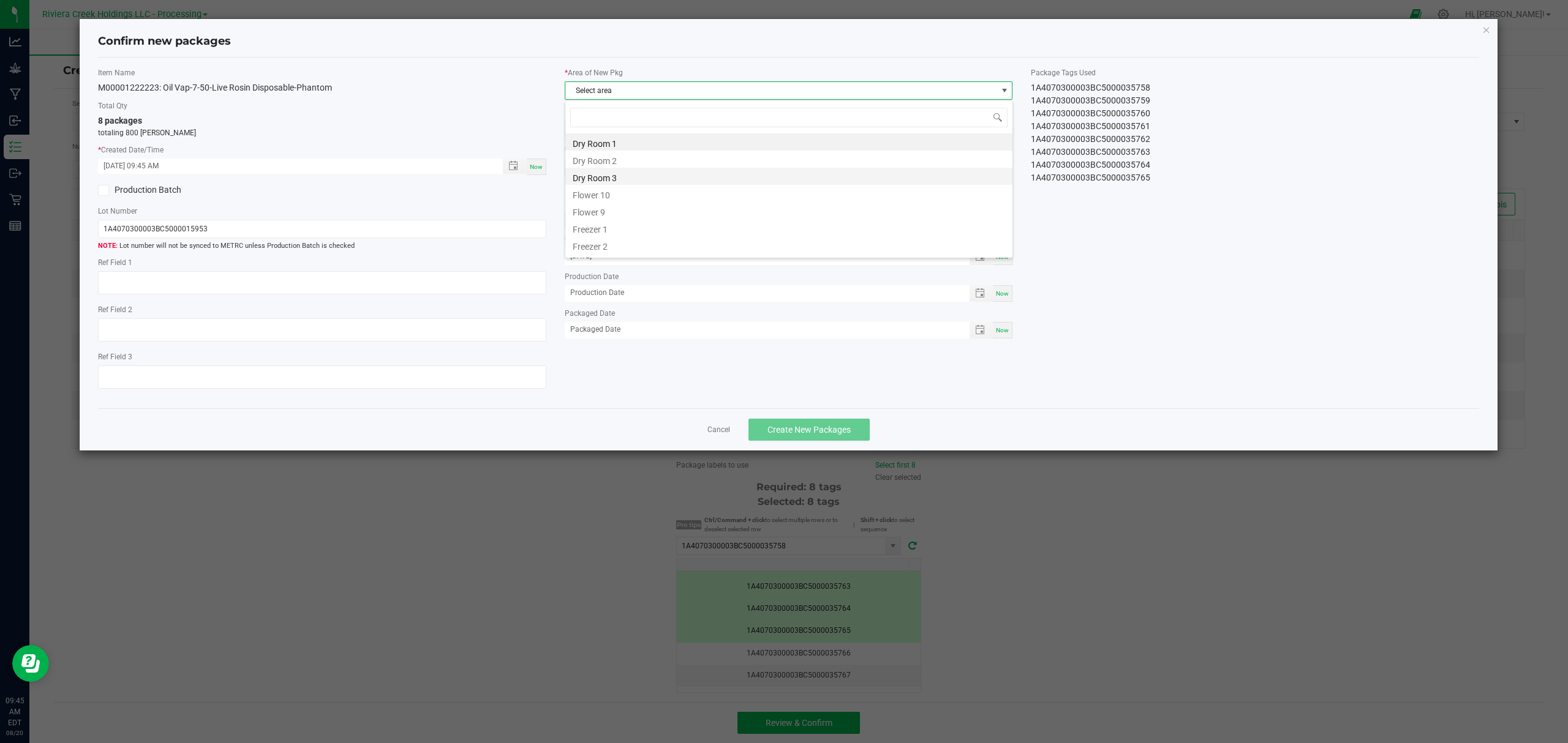
scroll to position [19, 447]
click at [635, 194] on li "Flower 10" at bounding box center [789, 194] width 447 height 17
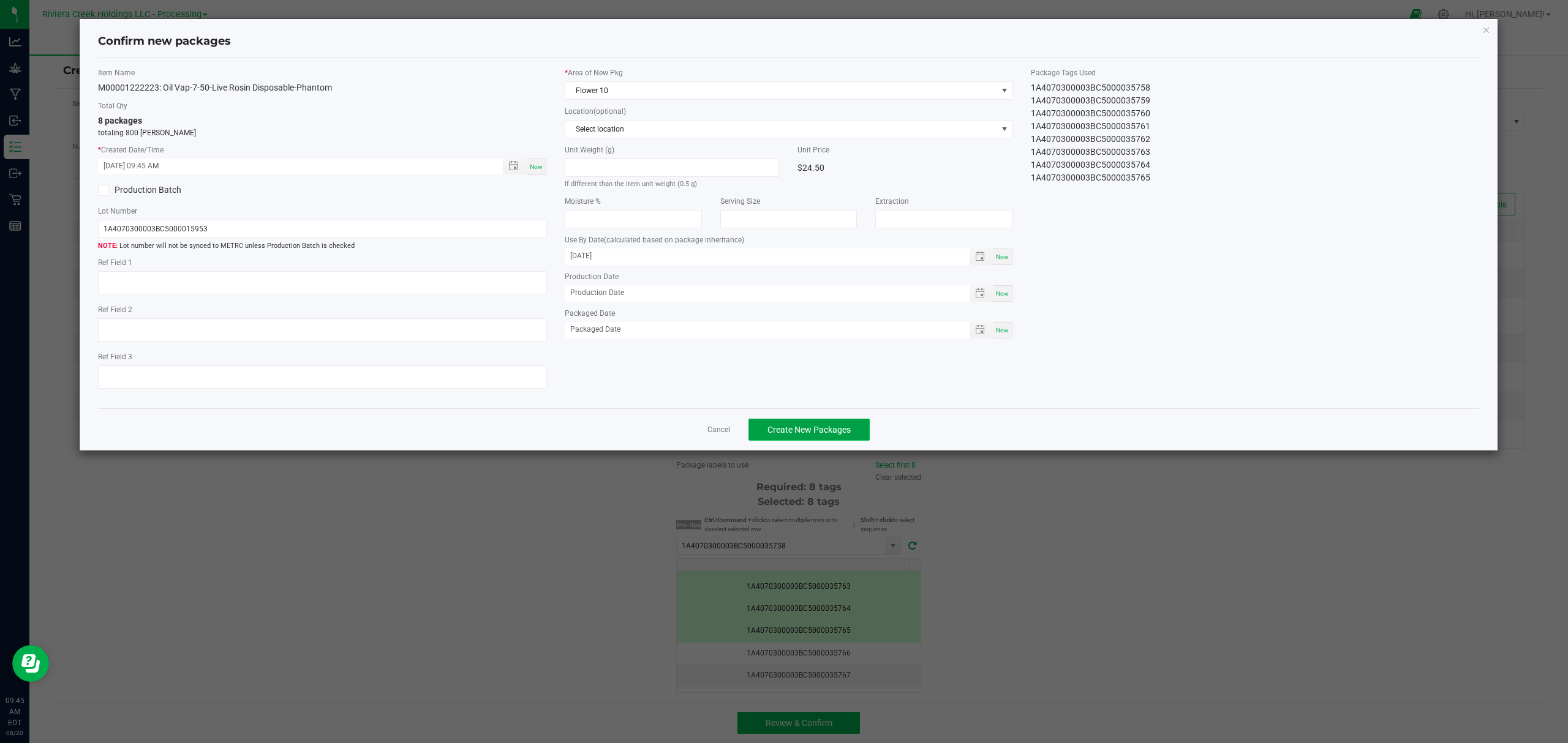
click at [797, 432] on span "Create New Packages" at bounding box center [809, 430] width 83 height 10
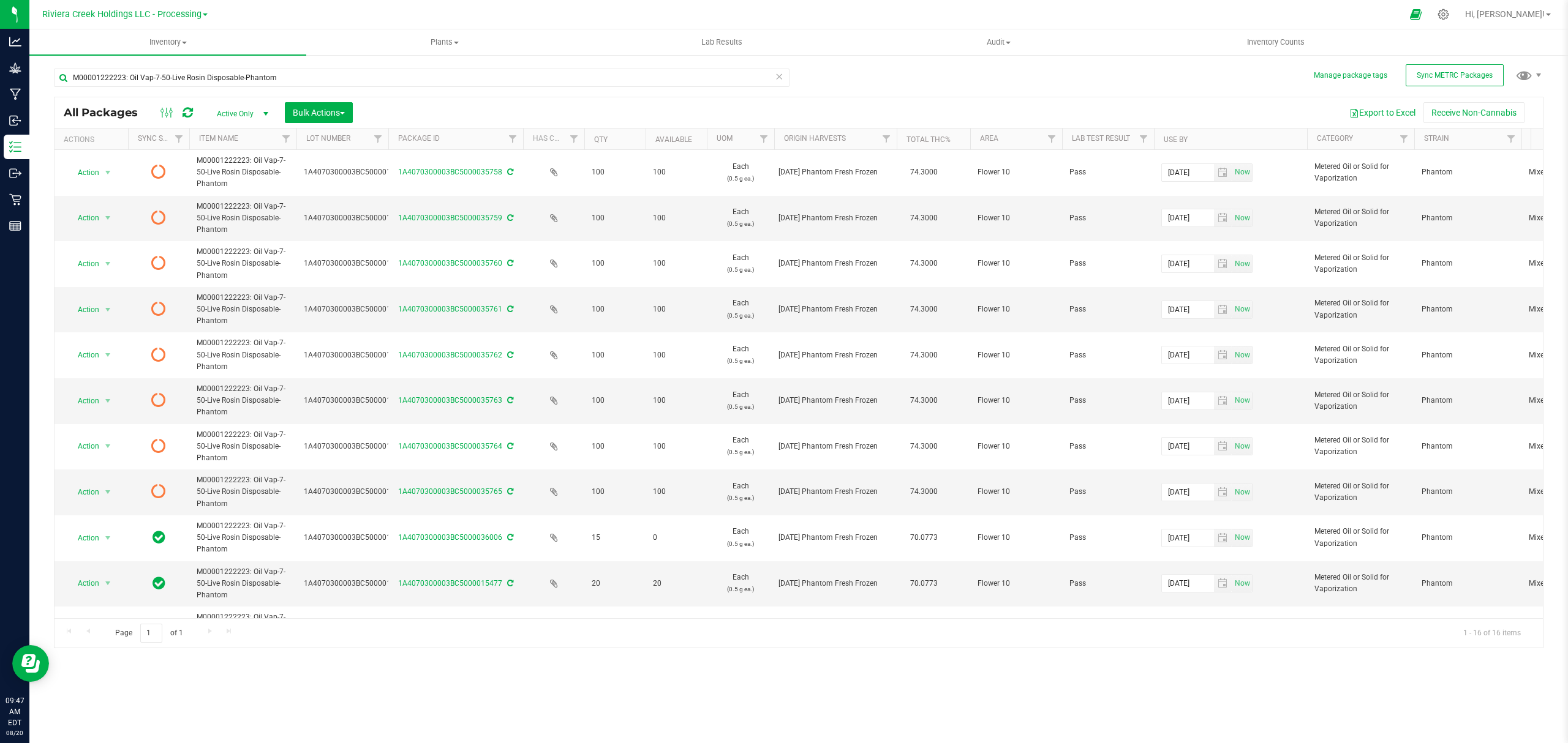
click at [191, 113] on icon at bounding box center [188, 112] width 11 height 12
click at [1287, 38] on span "Inventory Counts" at bounding box center [1276, 42] width 91 height 11
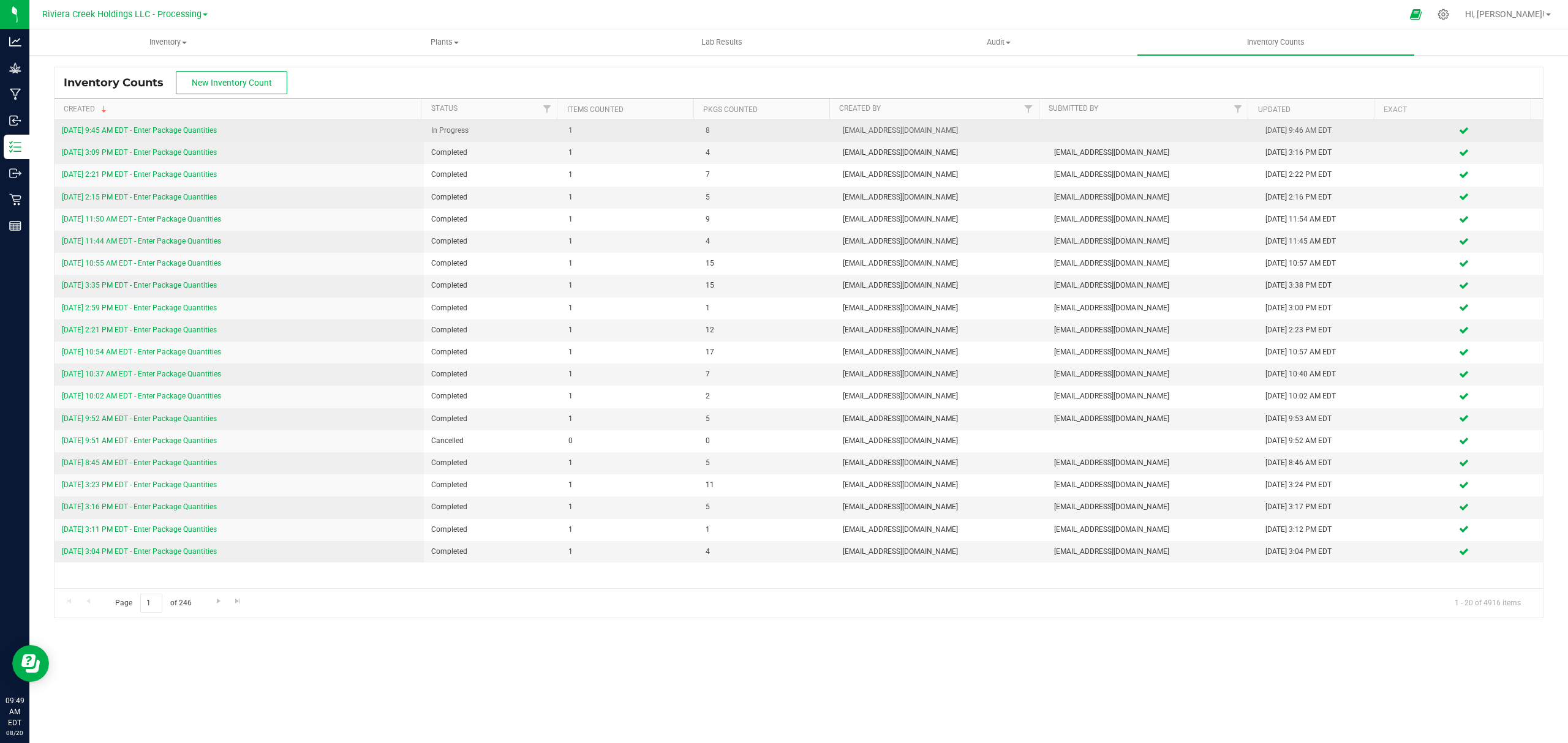
click at [170, 128] on link "[DATE] 9:45 AM EDT - Enter Package Quantities" at bounding box center [139, 130] width 155 height 9
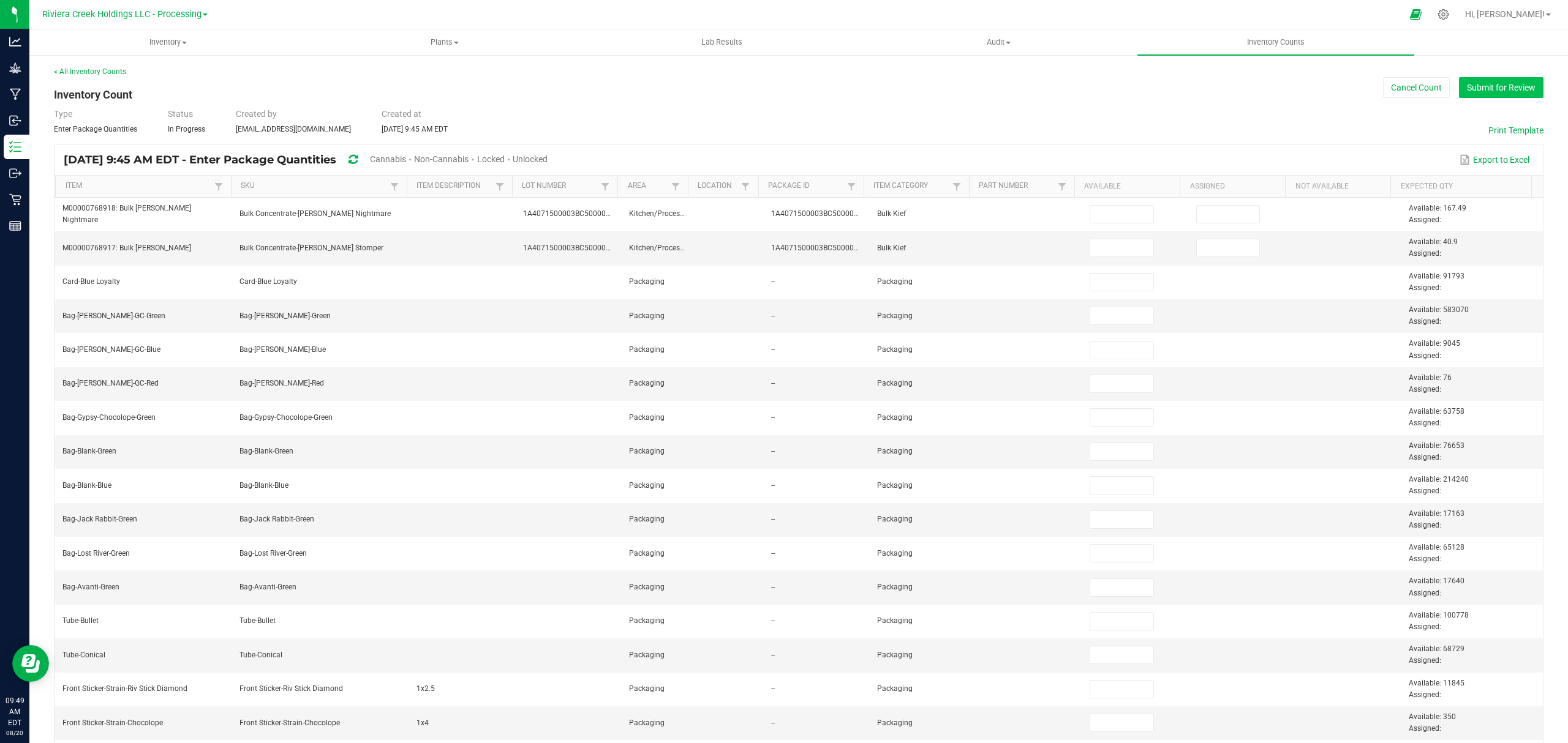
click at [1481, 86] on button "Submit for Review" at bounding box center [1501, 88] width 85 height 21
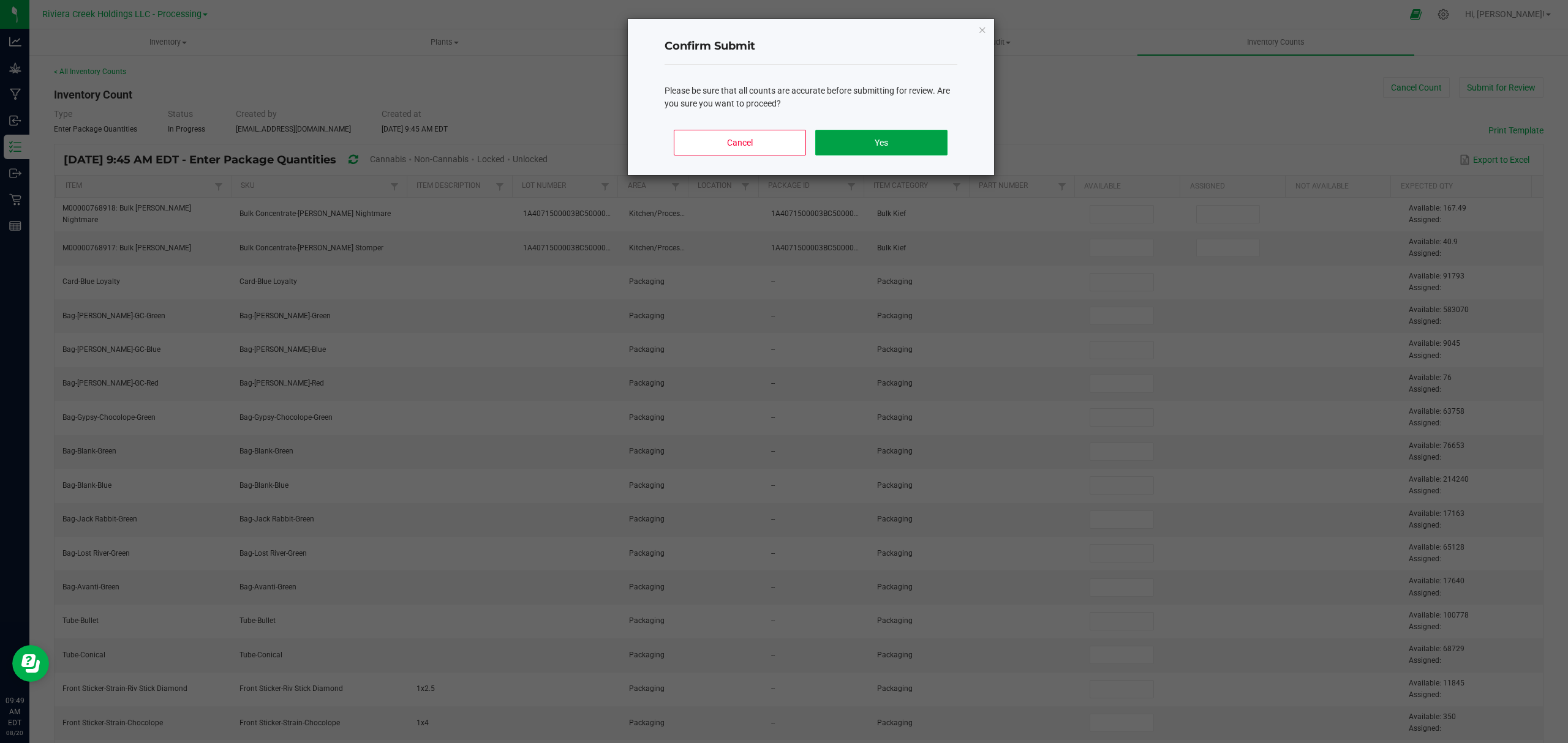
click at [885, 144] on button "Yes" at bounding box center [881, 142] width 132 height 25
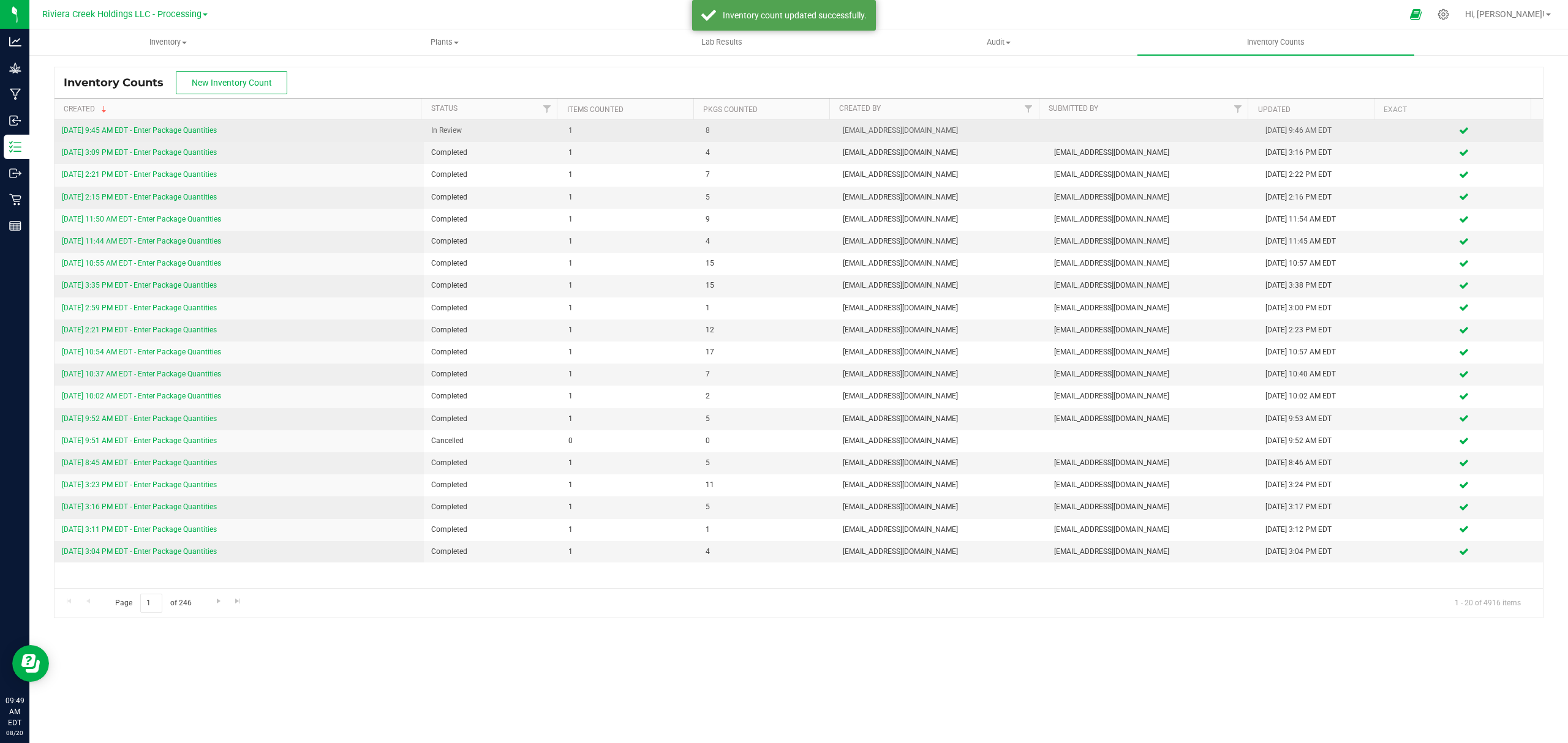
click at [160, 136] on div "[DATE] 9:45 AM EDT - Enter Package Quantities" at bounding box center [239, 130] width 355 height 12
click at [165, 131] on link "[DATE] 9:45 AM EDT - Enter Package Quantities" at bounding box center [139, 130] width 155 height 9
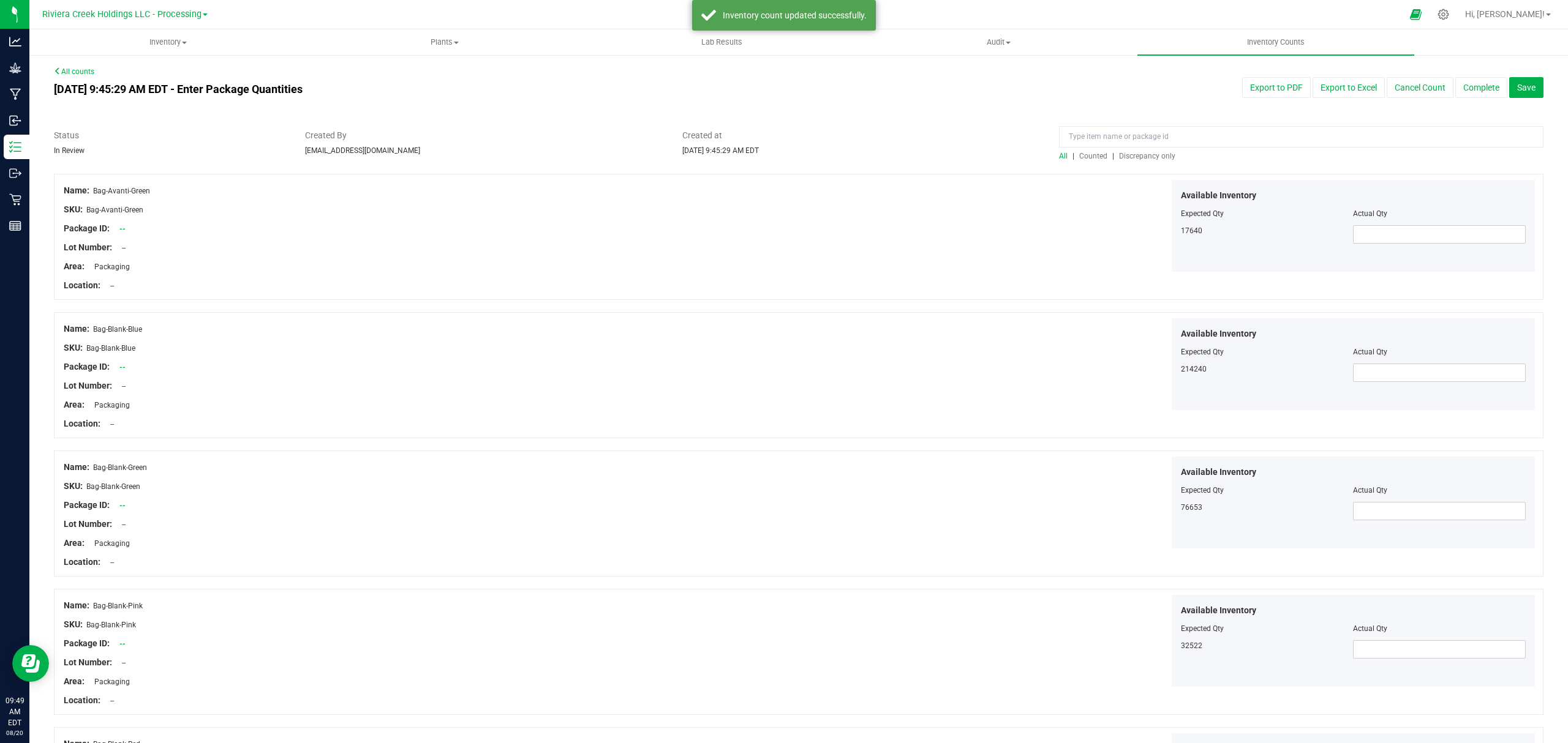
click at [1088, 155] on span "Counted" at bounding box center [1093, 156] width 28 height 9
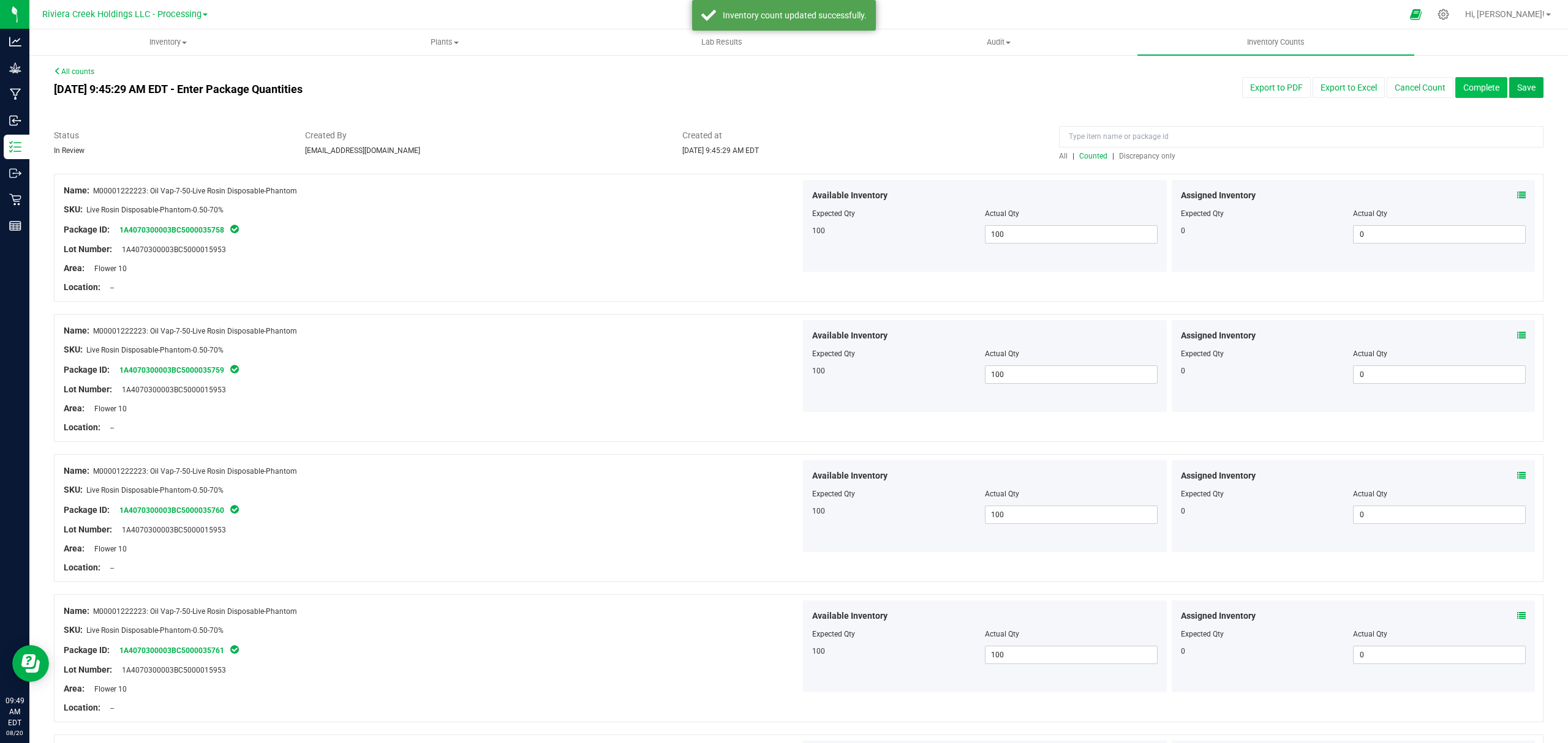
click at [1473, 91] on button "Complete" at bounding box center [1481, 88] width 52 height 21
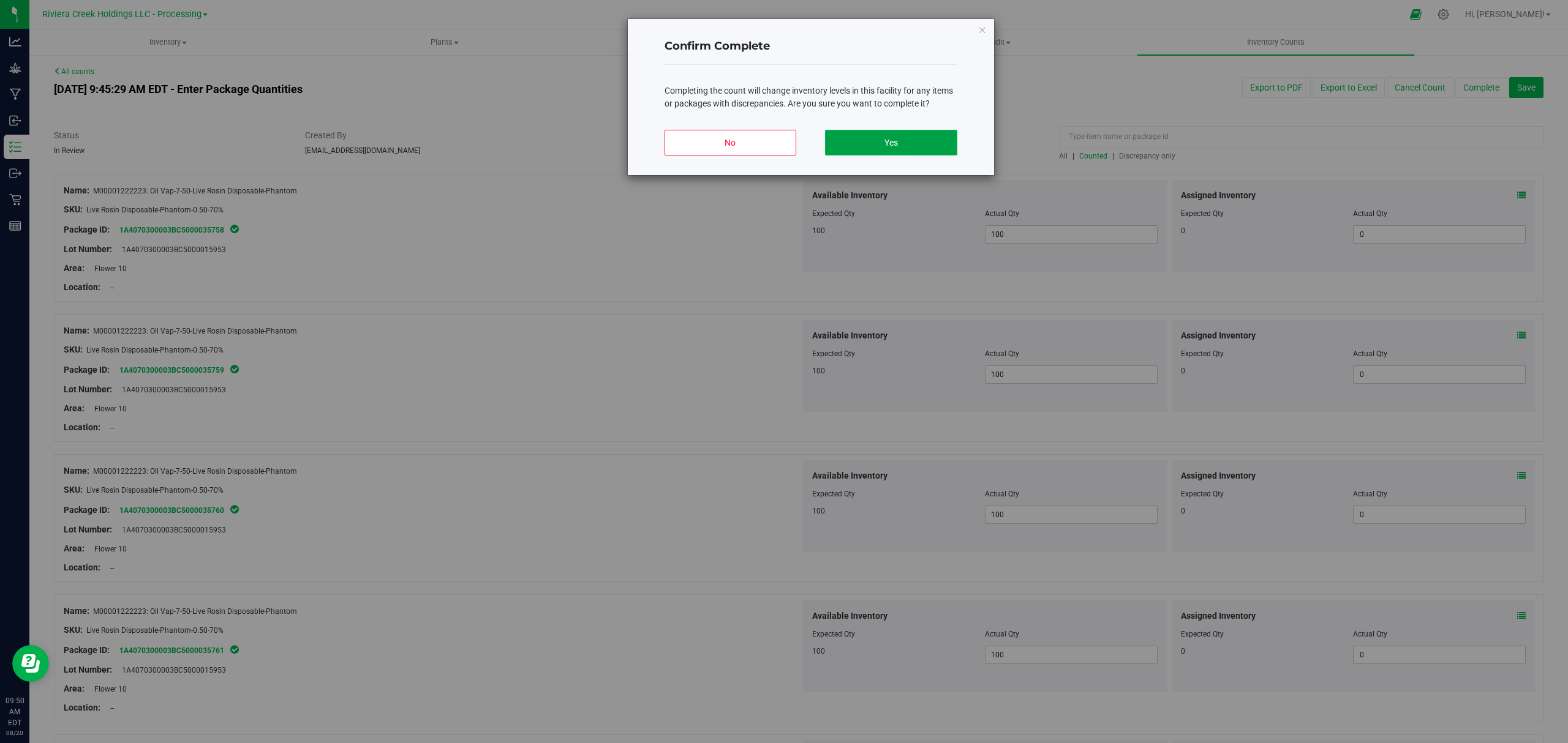
click at [883, 145] on button "Yes" at bounding box center [891, 142] width 132 height 25
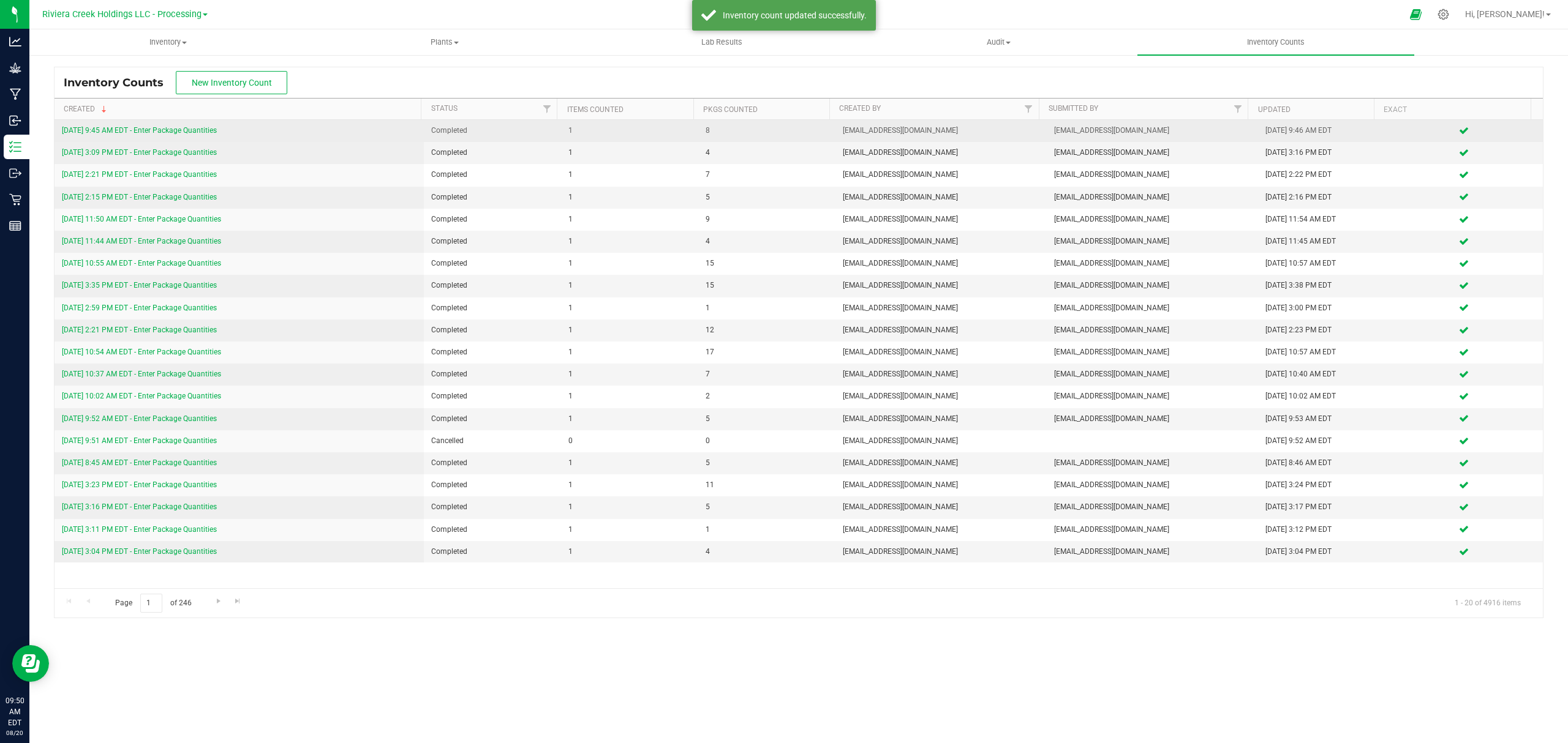
click at [172, 133] on link "[DATE] 9:45 AM EDT - Enter Package Quantities" at bounding box center [139, 130] width 155 height 9
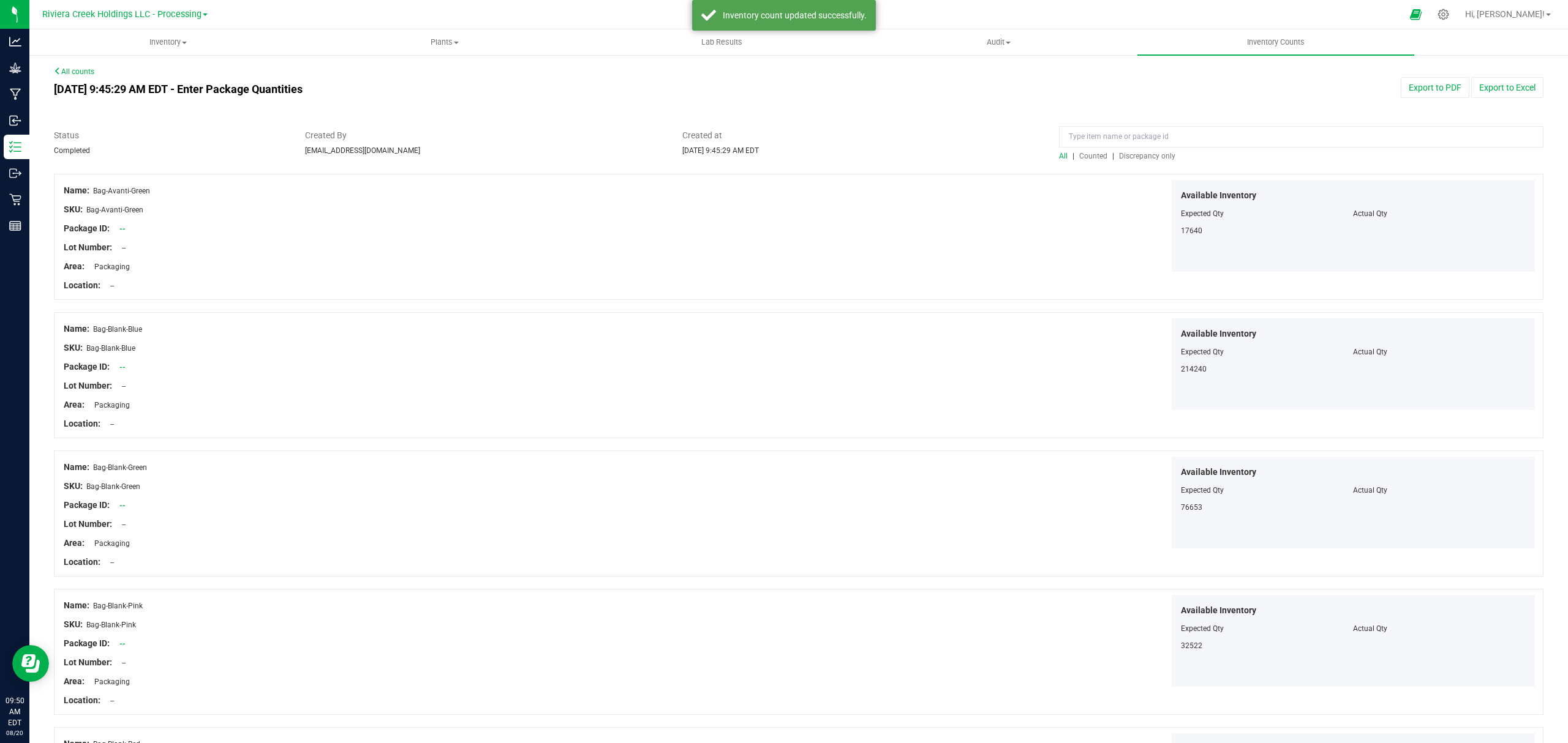
click at [1088, 152] on span "Counted" at bounding box center [1093, 156] width 28 height 9
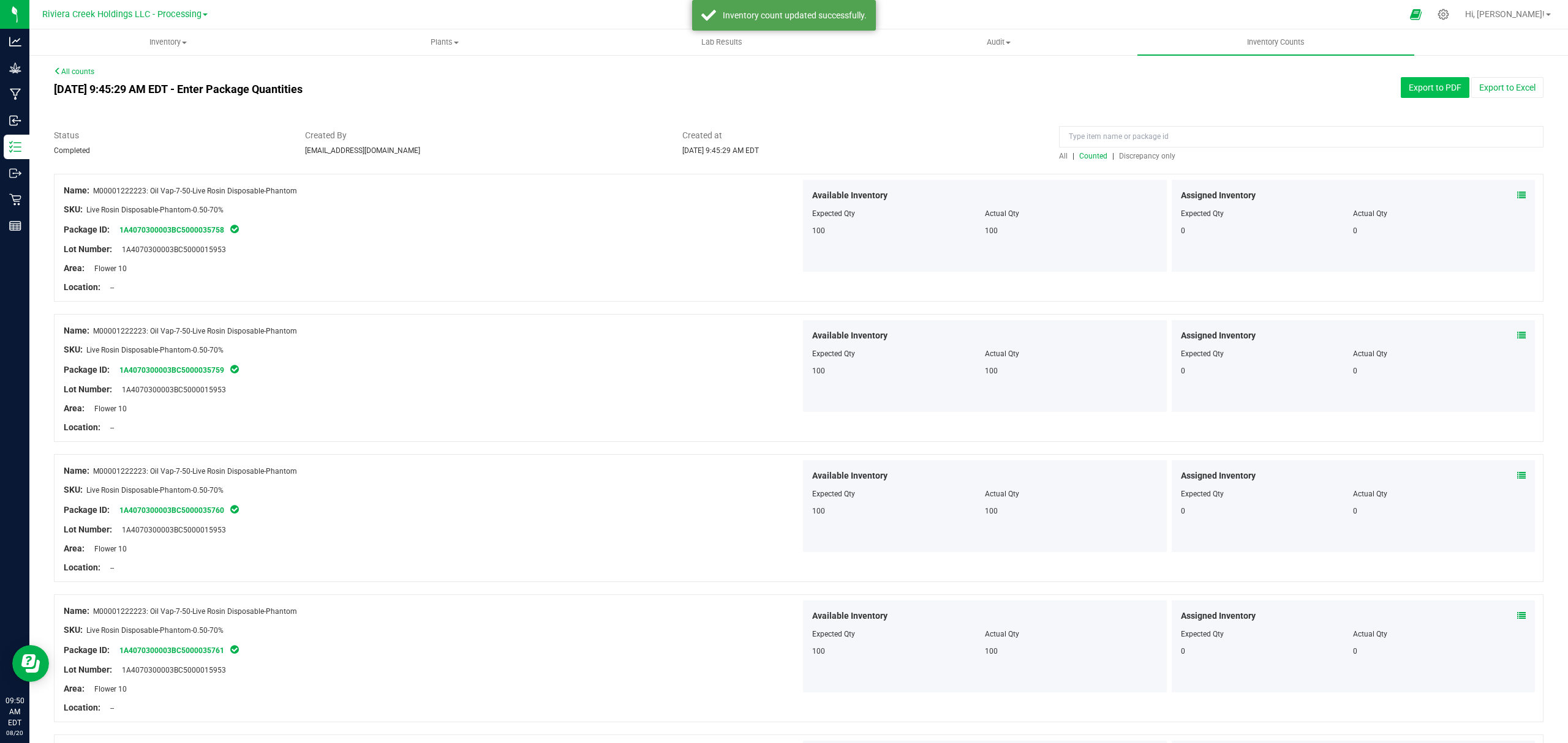
click at [1410, 86] on button "Export to PDF" at bounding box center [1435, 88] width 68 height 21
click at [163, 43] on span "Inventory" at bounding box center [167, 42] width 275 height 11
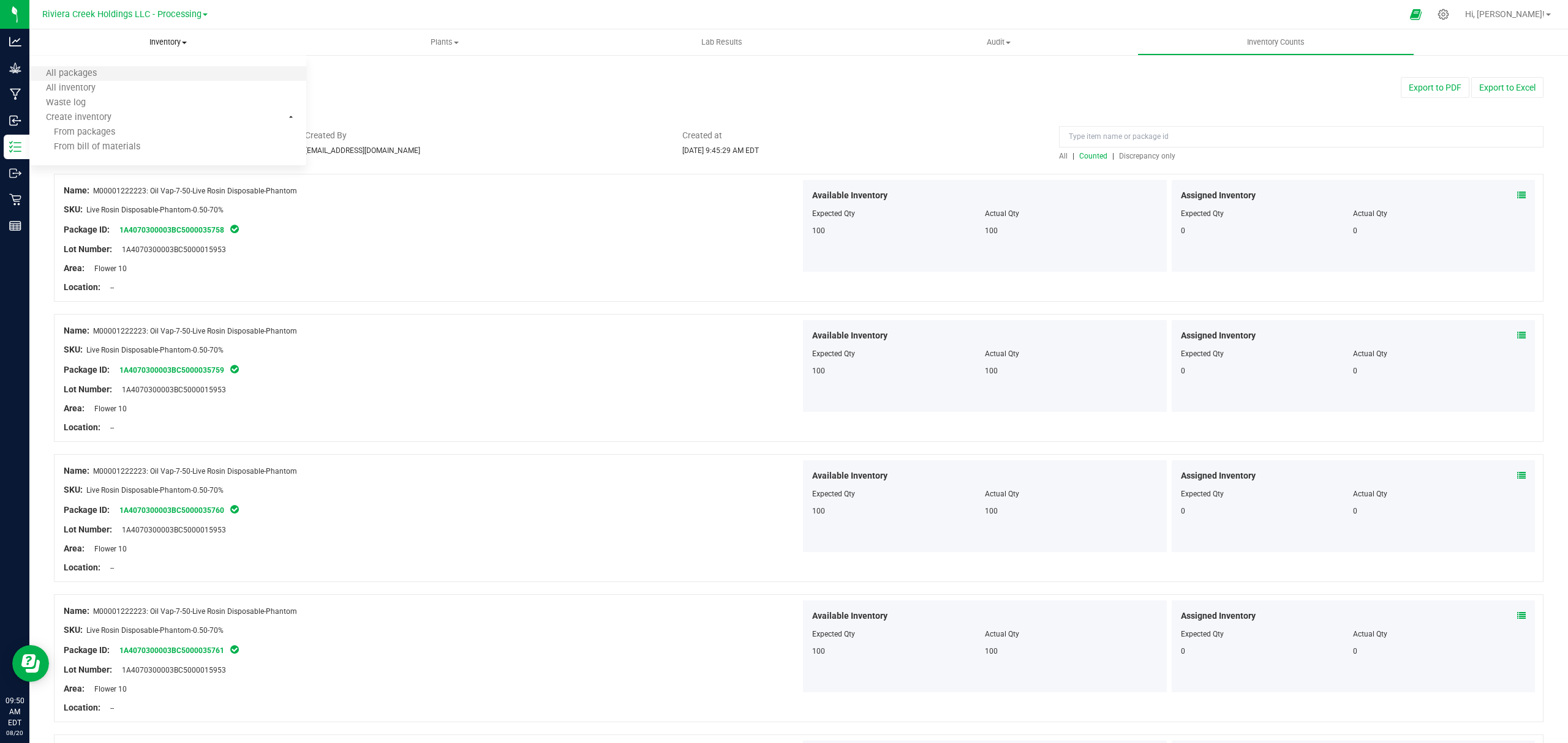
click at [133, 78] on li "All packages" at bounding box center [167, 74] width 277 height 15
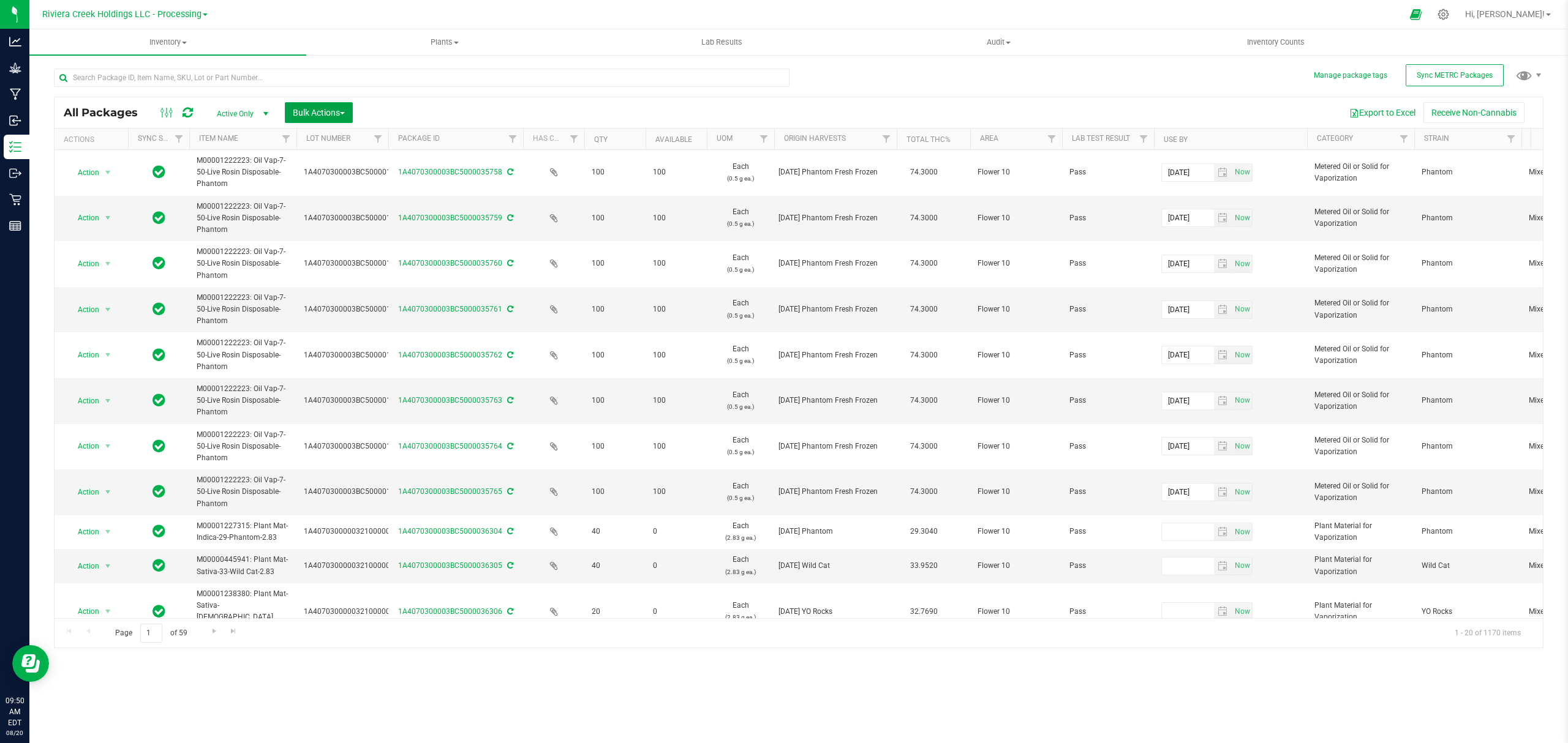
click at [305, 117] on span "Bulk Actions" at bounding box center [319, 112] width 52 height 10
click at [326, 237] on div "Lock/Unlock packages" at bounding box center [342, 232] width 101 height 20
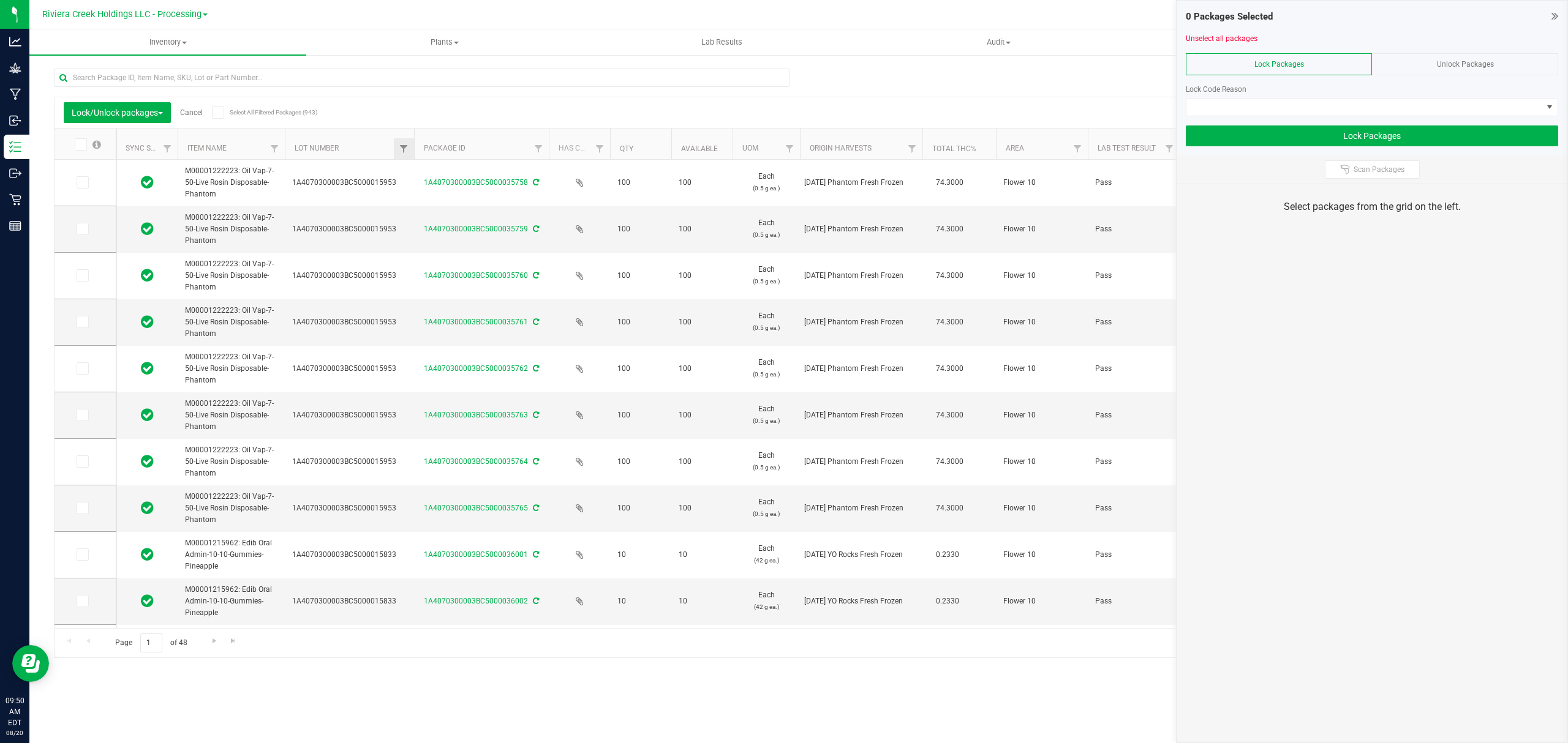
drag, startPoint x: 374, startPoint y: 140, endPoint x: 419, endPoint y: 143, distance: 45.1
click at [89, 184] on label at bounding box center [85, 183] width 18 height 12
click at [0, 0] on input "checkbox" at bounding box center [0, 0] width 0 height 0
click at [80, 224] on span at bounding box center [83, 229] width 12 height 12
click at [0, 0] on input "checkbox" at bounding box center [0, 0] width 0 height 0
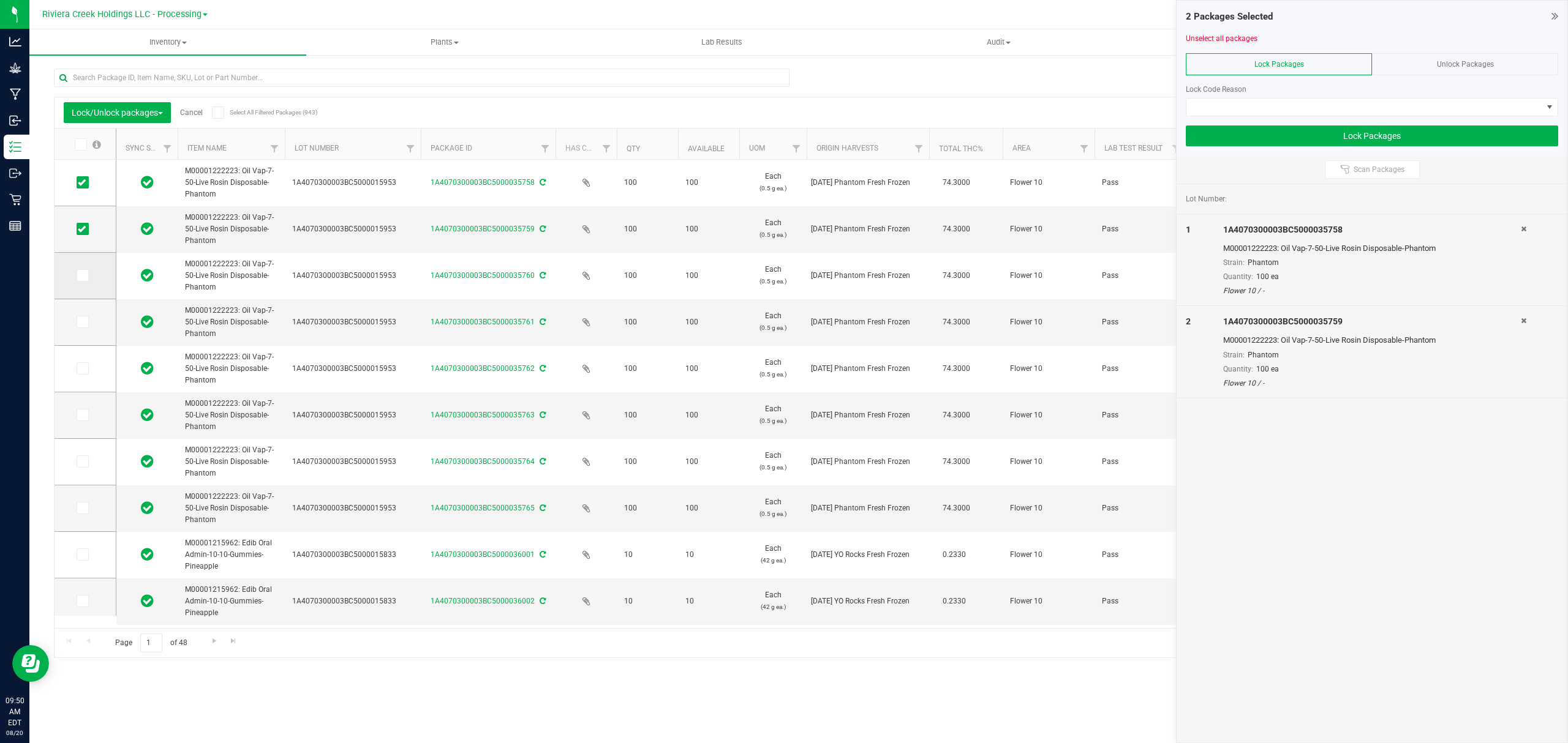
drag, startPoint x: 80, startPoint y: 261, endPoint x: 80, endPoint y: 270, distance: 9.0
click at [80, 262] on td at bounding box center [85, 276] width 62 height 47
click at [79, 270] on span at bounding box center [83, 276] width 12 height 12
click at [0, 0] on input "checkbox" at bounding box center [0, 0] width 0 height 0
click at [79, 329] on td at bounding box center [85, 322] width 62 height 47
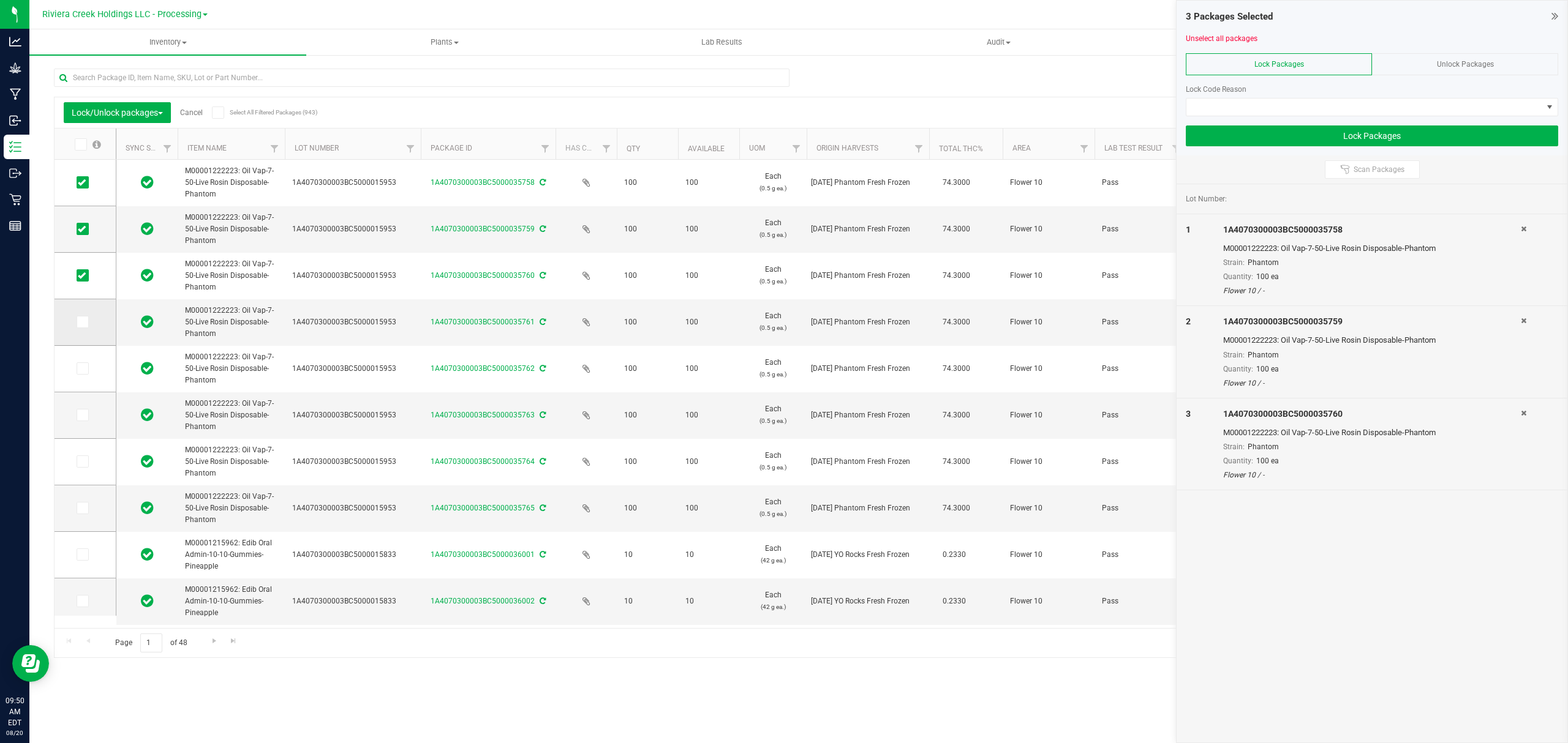
click at [79, 322] on icon at bounding box center [81, 322] width 8 height 0
click at [0, 0] on input "checkbox" at bounding box center [0, 0] width 0 height 0
click at [81, 368] on icon at bounding box center [81, 368] width 8 height 0
click at [0, 0] on input "checkbox" at bounding box center [0, 0] width 0 height 0
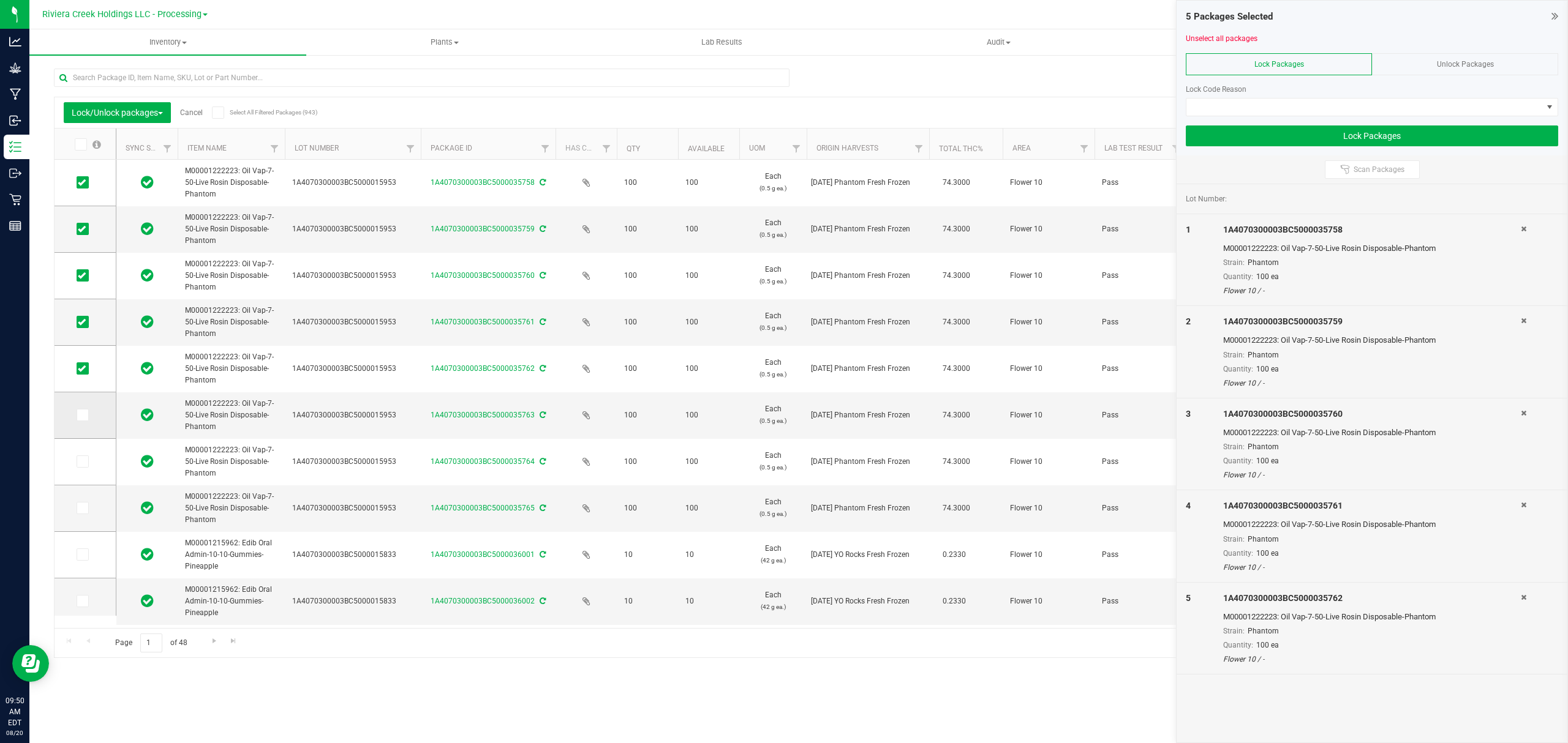
click at [79, 420] on span at bounding box center [83, 415] width 12 height 12
click at [0, 0] on input "checkbox" at bounding box center [0, 0] width 0 height 0
click at [82, 466] on span at bounding box center [83, 462] width 12 height 12
click at [0, 0] on input "checkbox" at bounding box center [0, 0] width 0 height 0
click at [86, 506] on span at bounding box center [83, 508] width 12 height 12
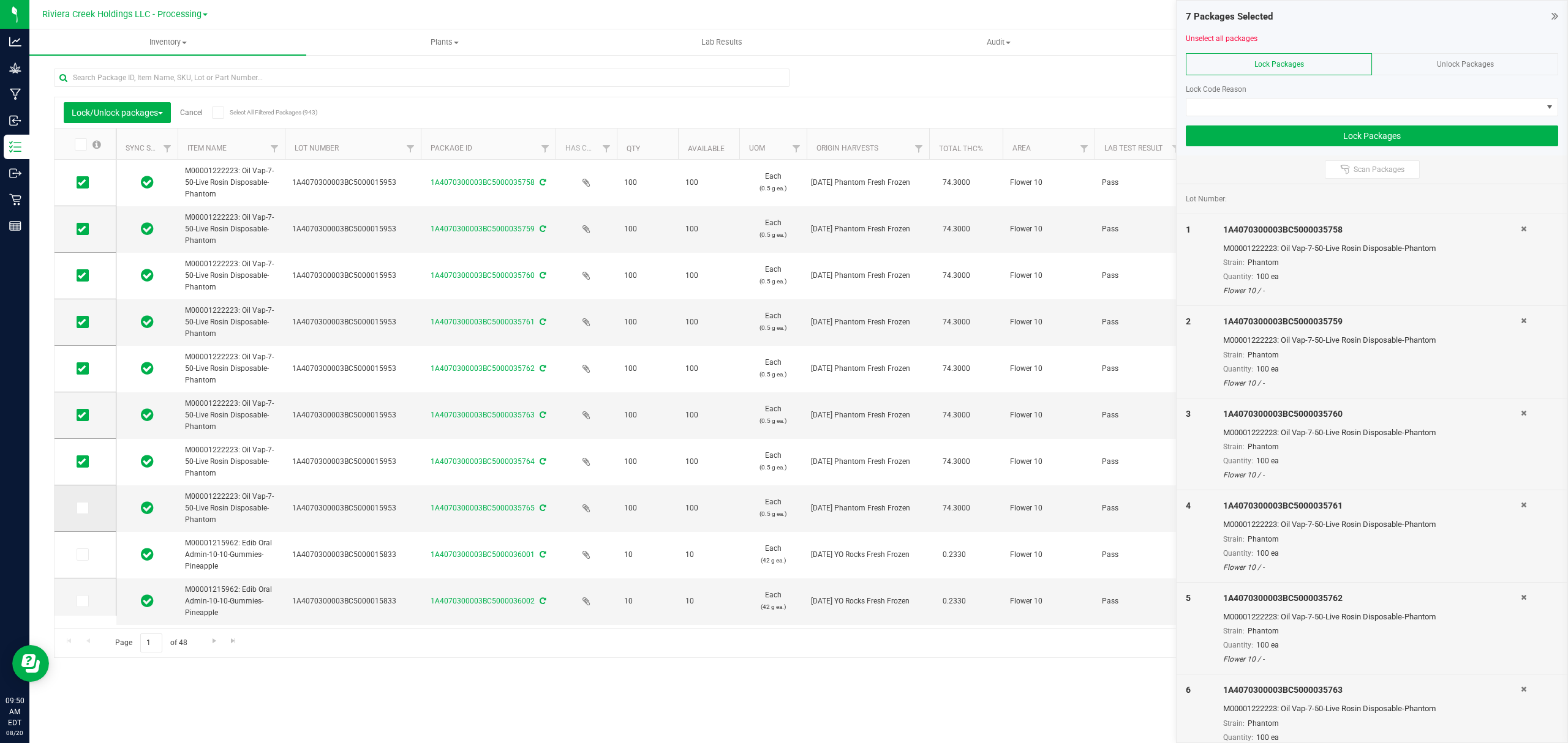
click at [0, 0] on input "checkbox" at bounding box center [0, 0] width 0 height 0
click at [1277, 106] on span at bounding box center [1364, 107] width 356 height 17
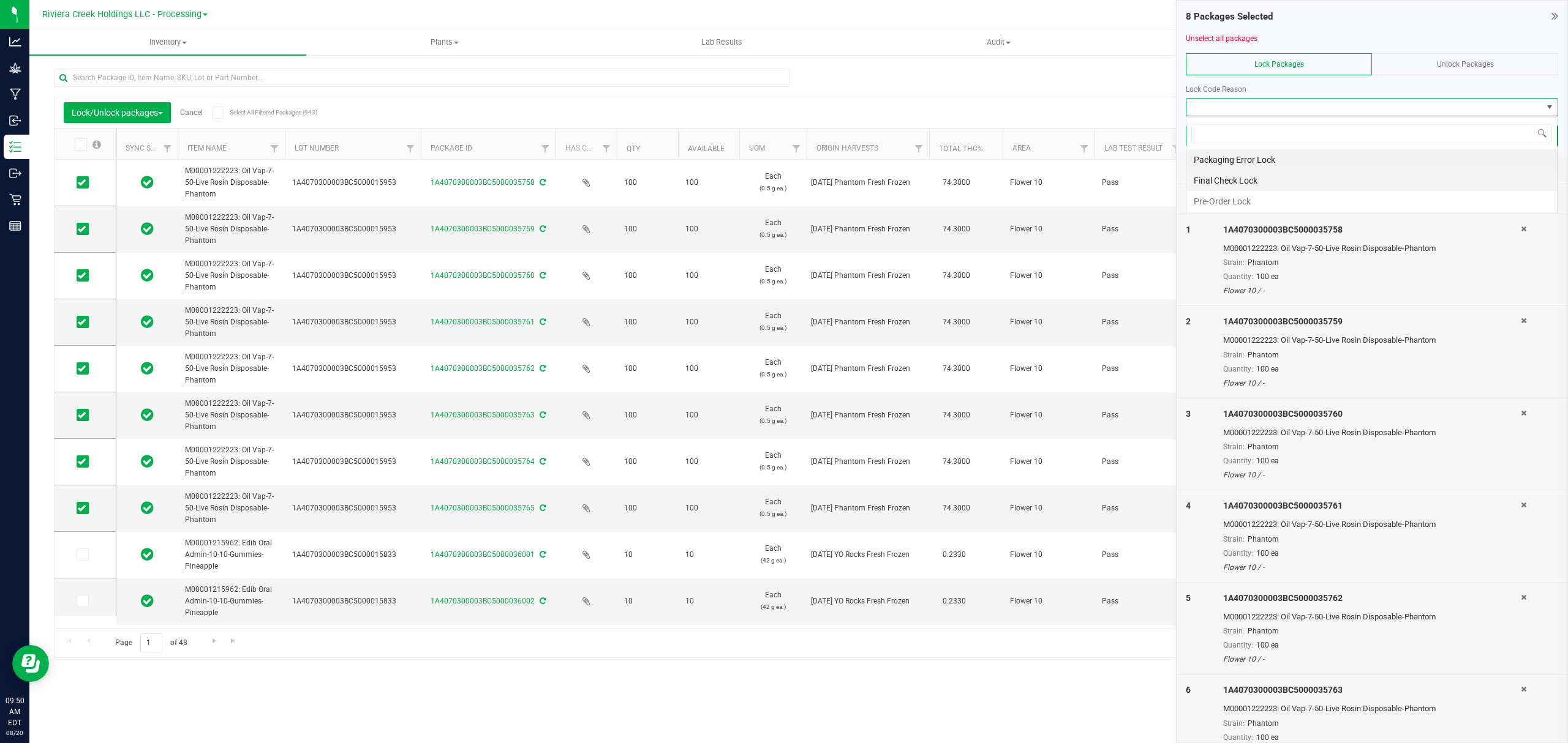
scroll to position [19, 371]
click at [1264, 183] on li "Final Check Lock" at bounding box center [1372, 181] width 370 height 21
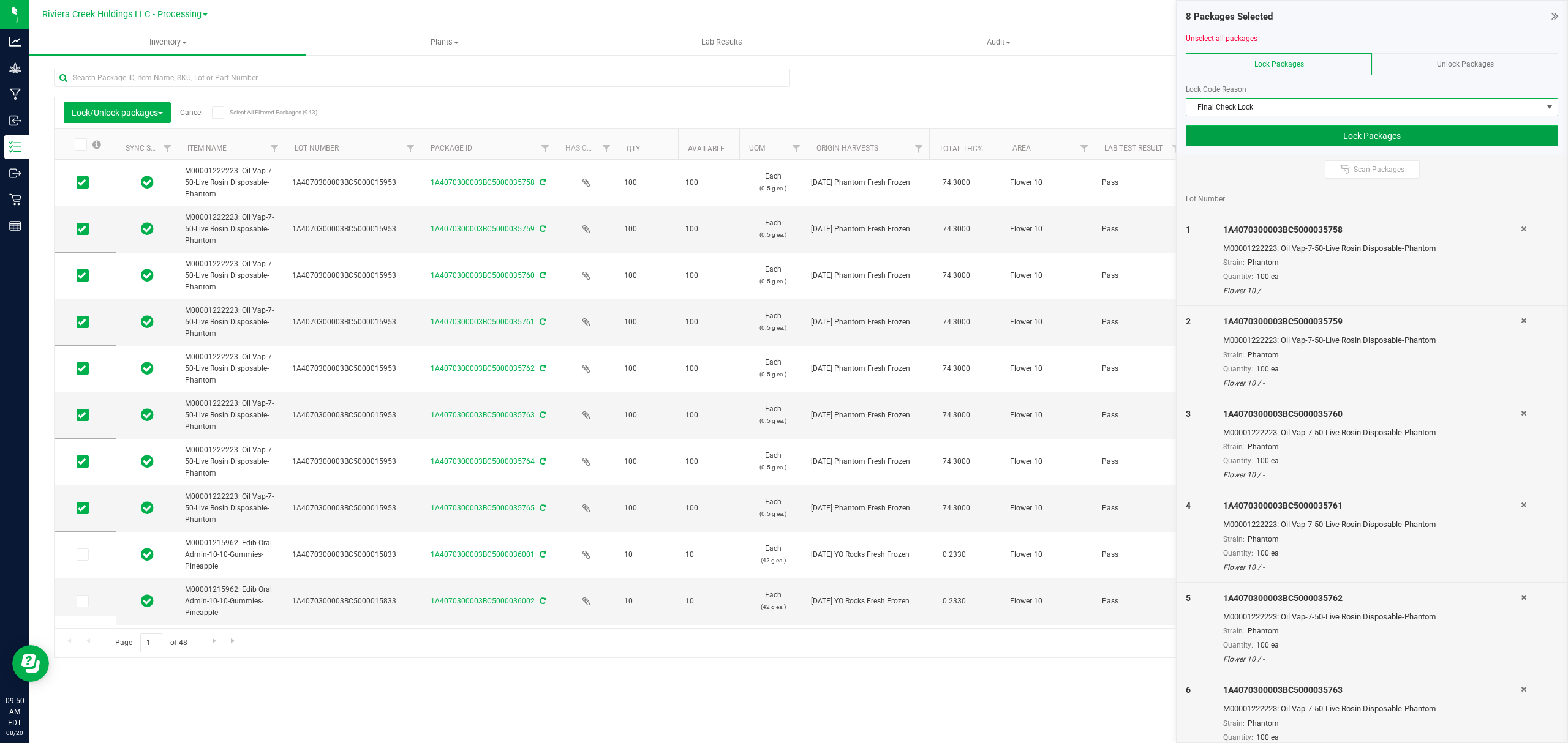
click at [1260, 136] on button "Lock Packages" at bounding box center [1372, 136] width 372 height 21
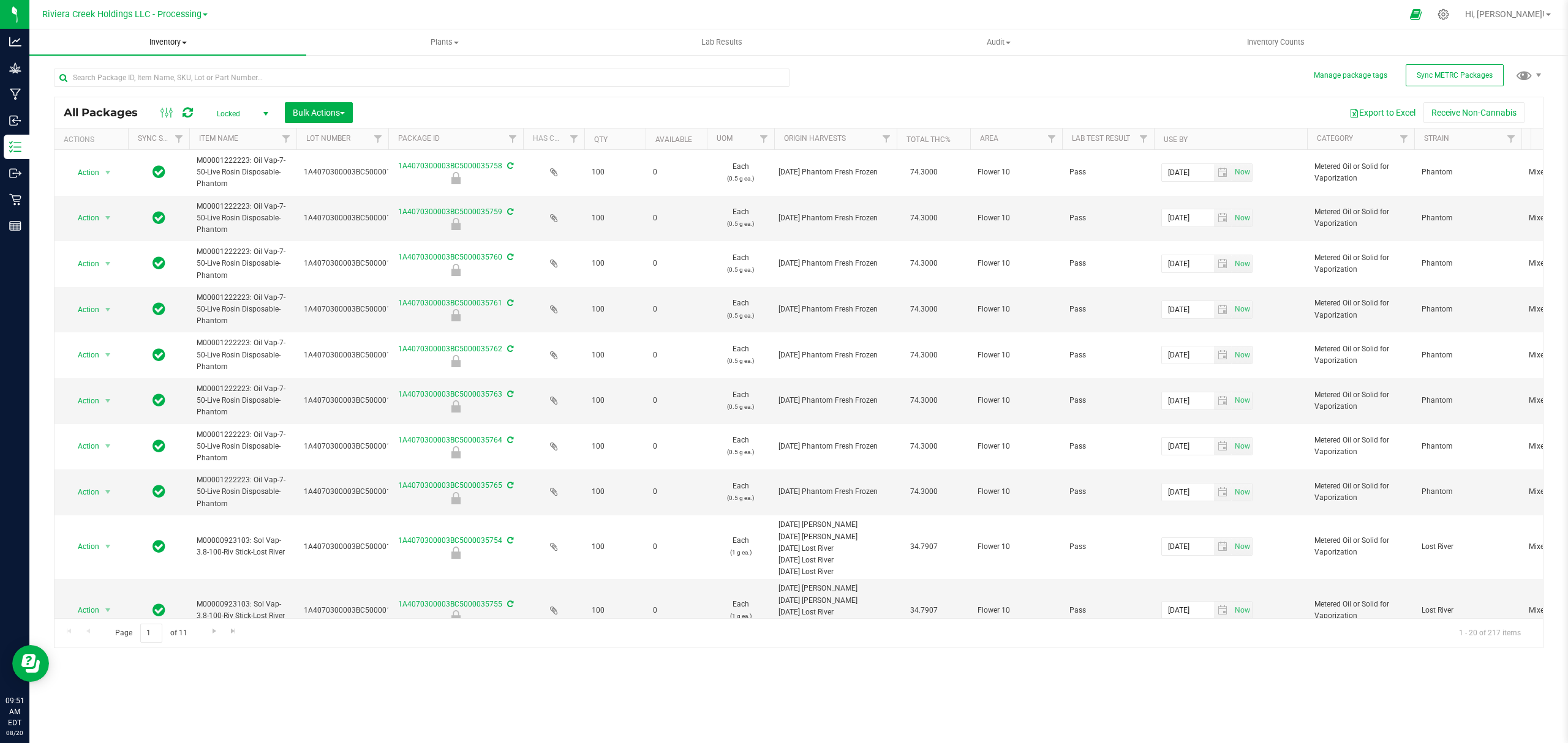
click at [159, 47] on span "Inventory" at bounding box center [167, 42] width 277 height 11
click at [104, 152] on span "From bill of materials" at bounding box center [85, 147] width 111 height 11
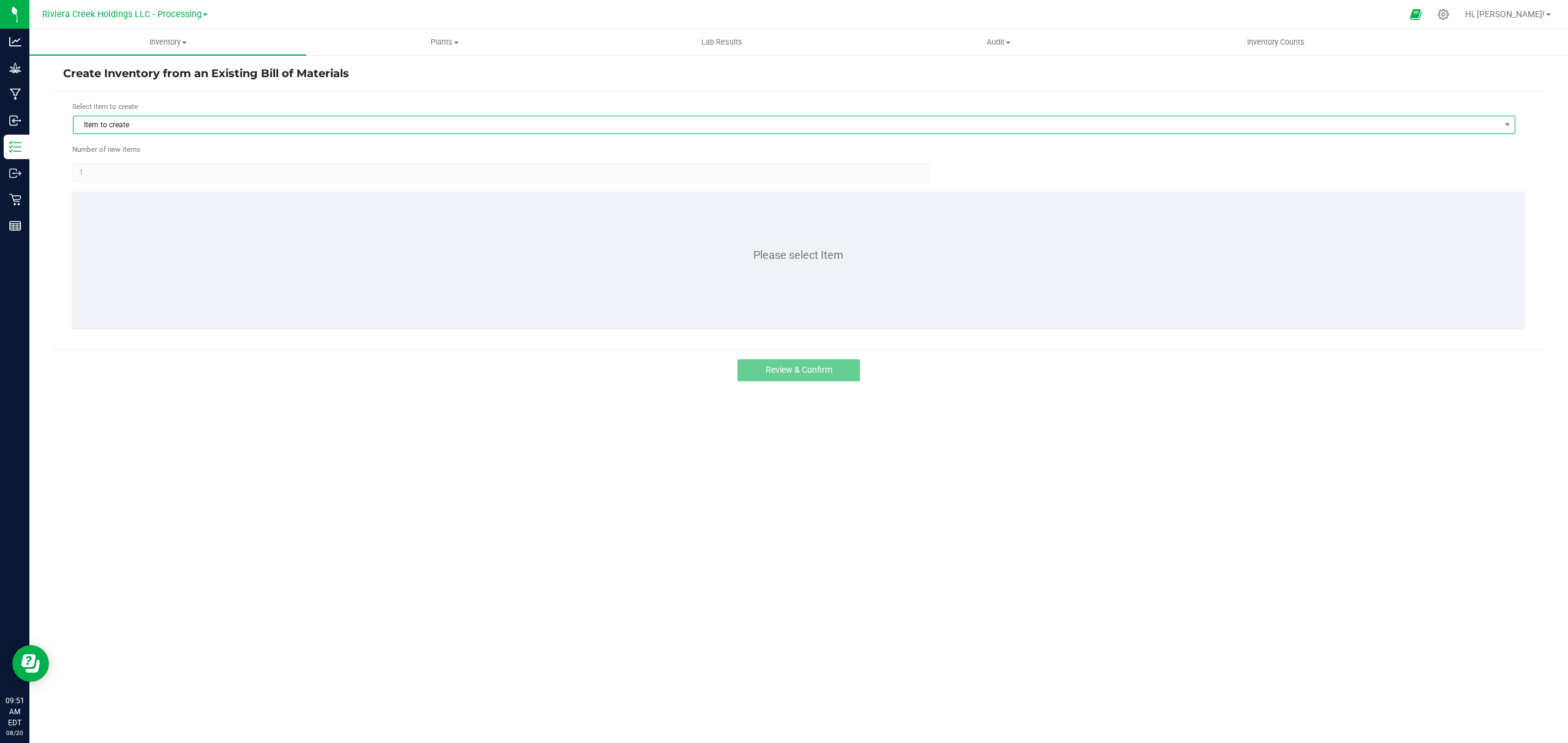
click at [184, 128] on span "Item to create" at bounding box center [786, 125] width 1426 height 17
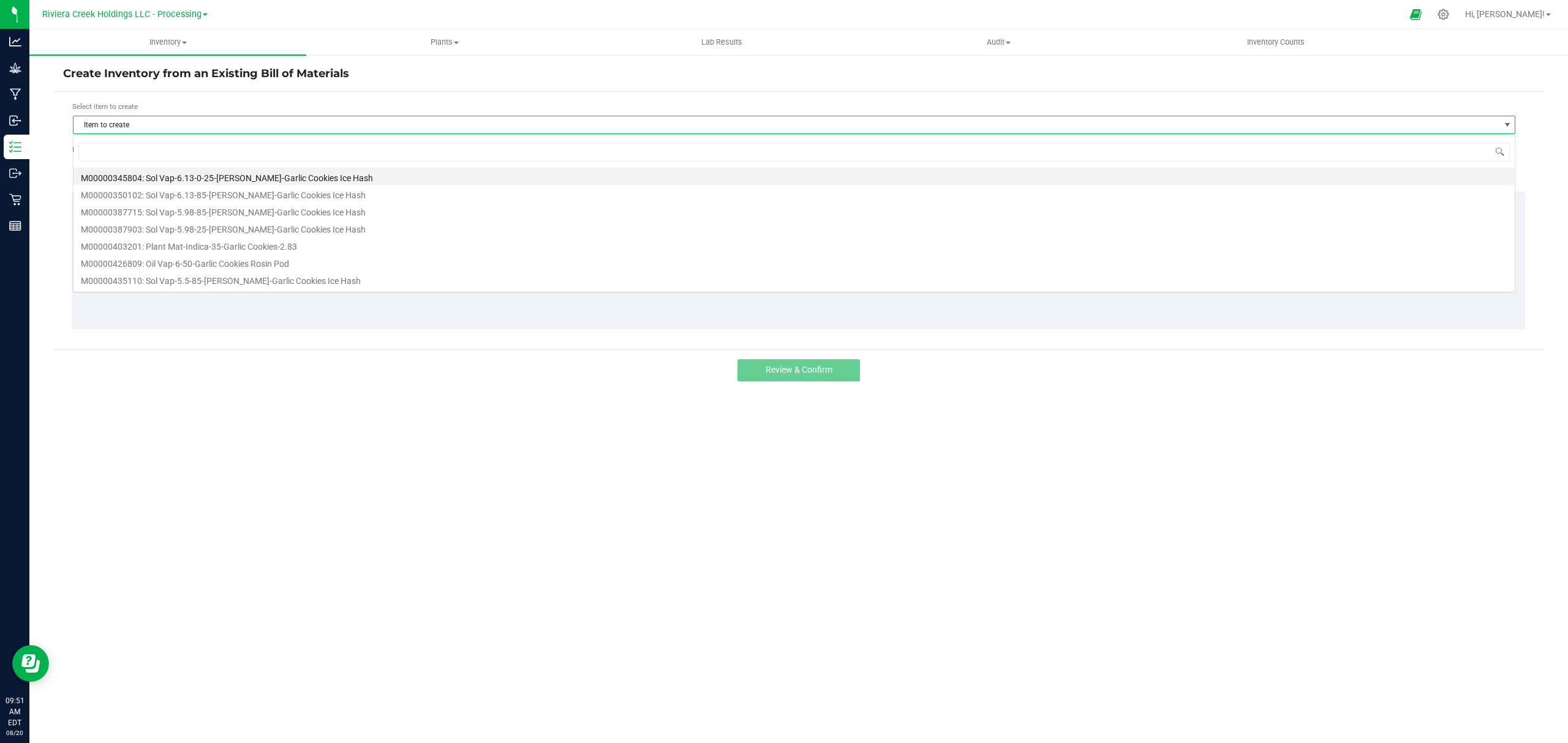
scroll to position [19, 1443]
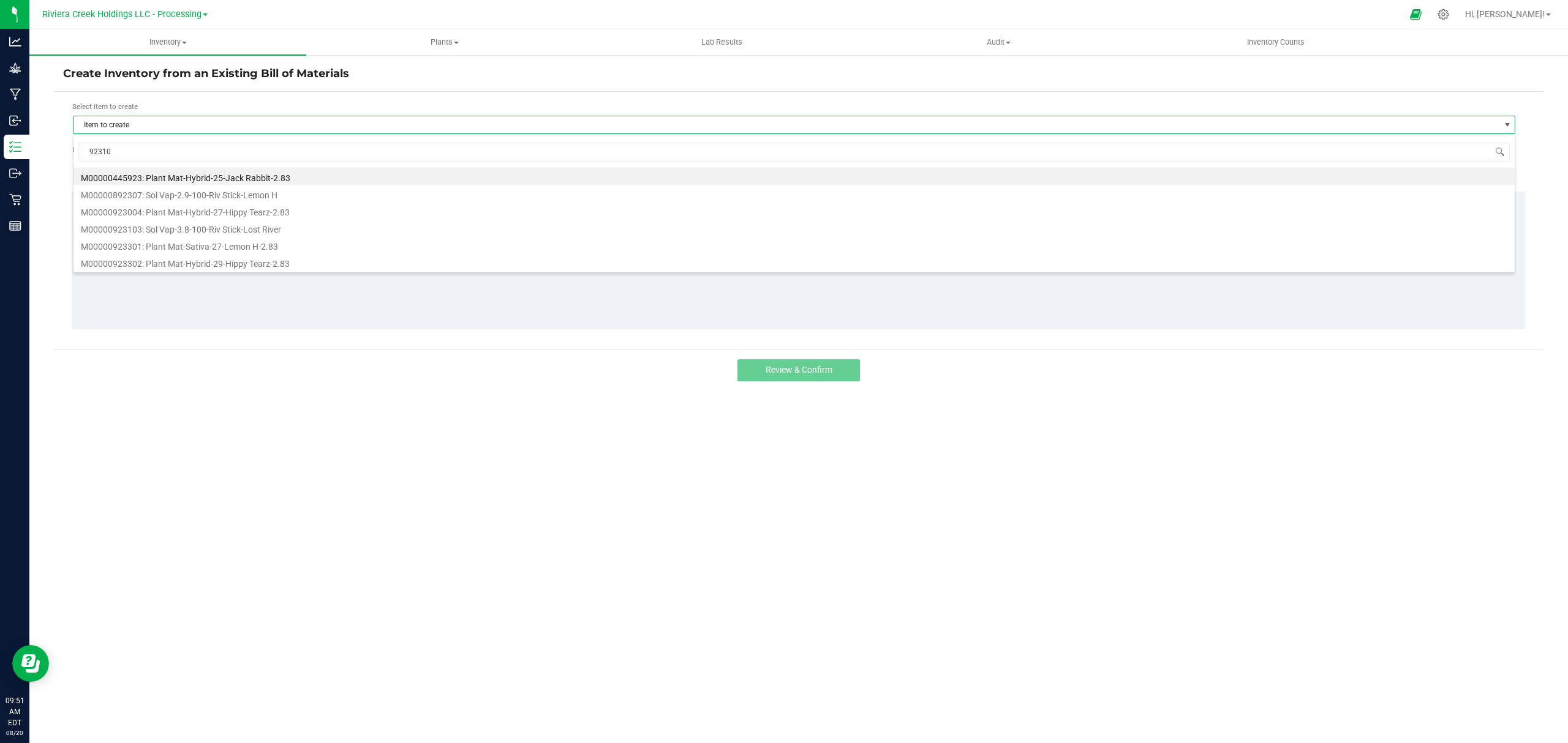
type input "923103"
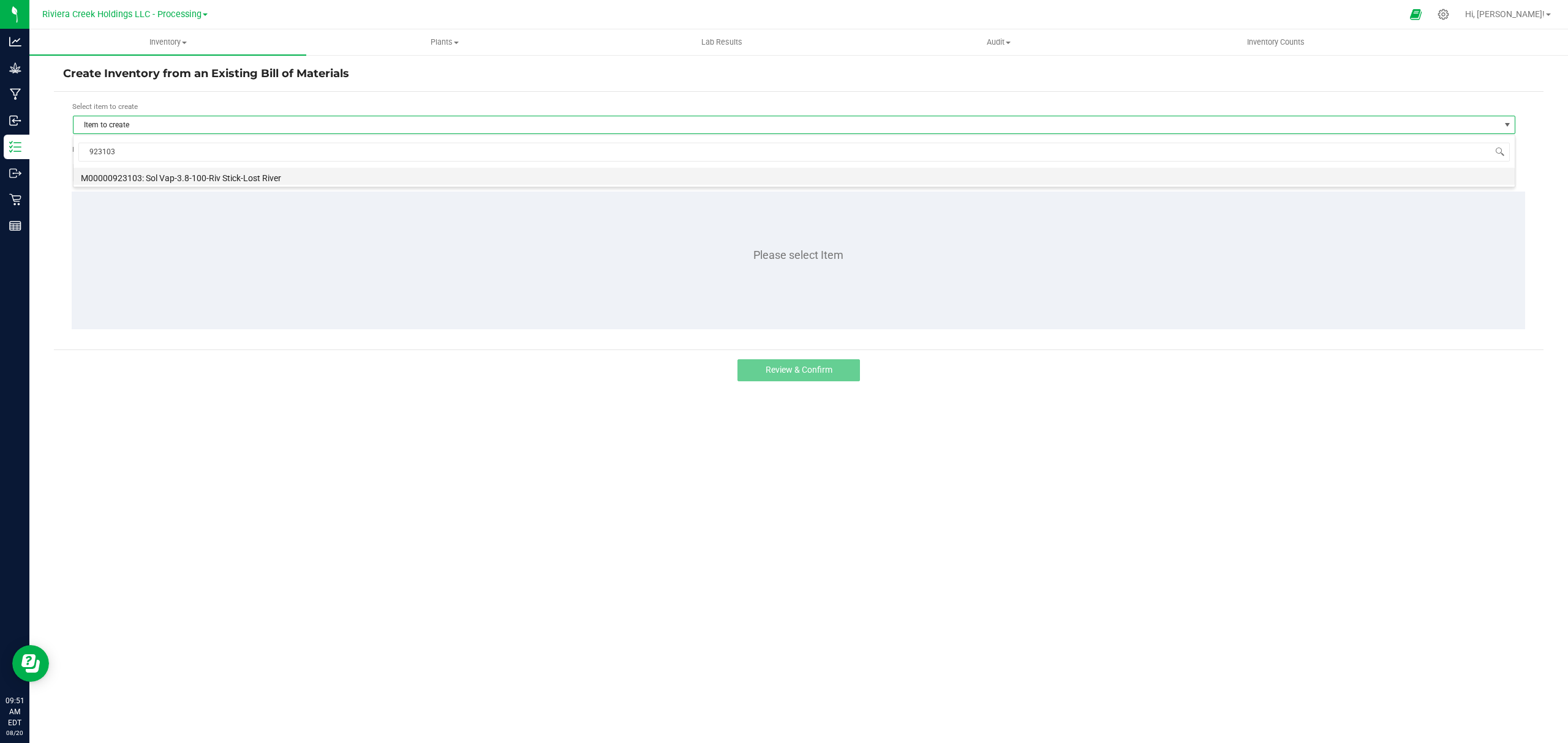
click at [214, 170] on li "M00000923103: Sol Vap-3.8-100-Riv Stick-Lost River" at bounding box center [794, 176] width 1441 height 17
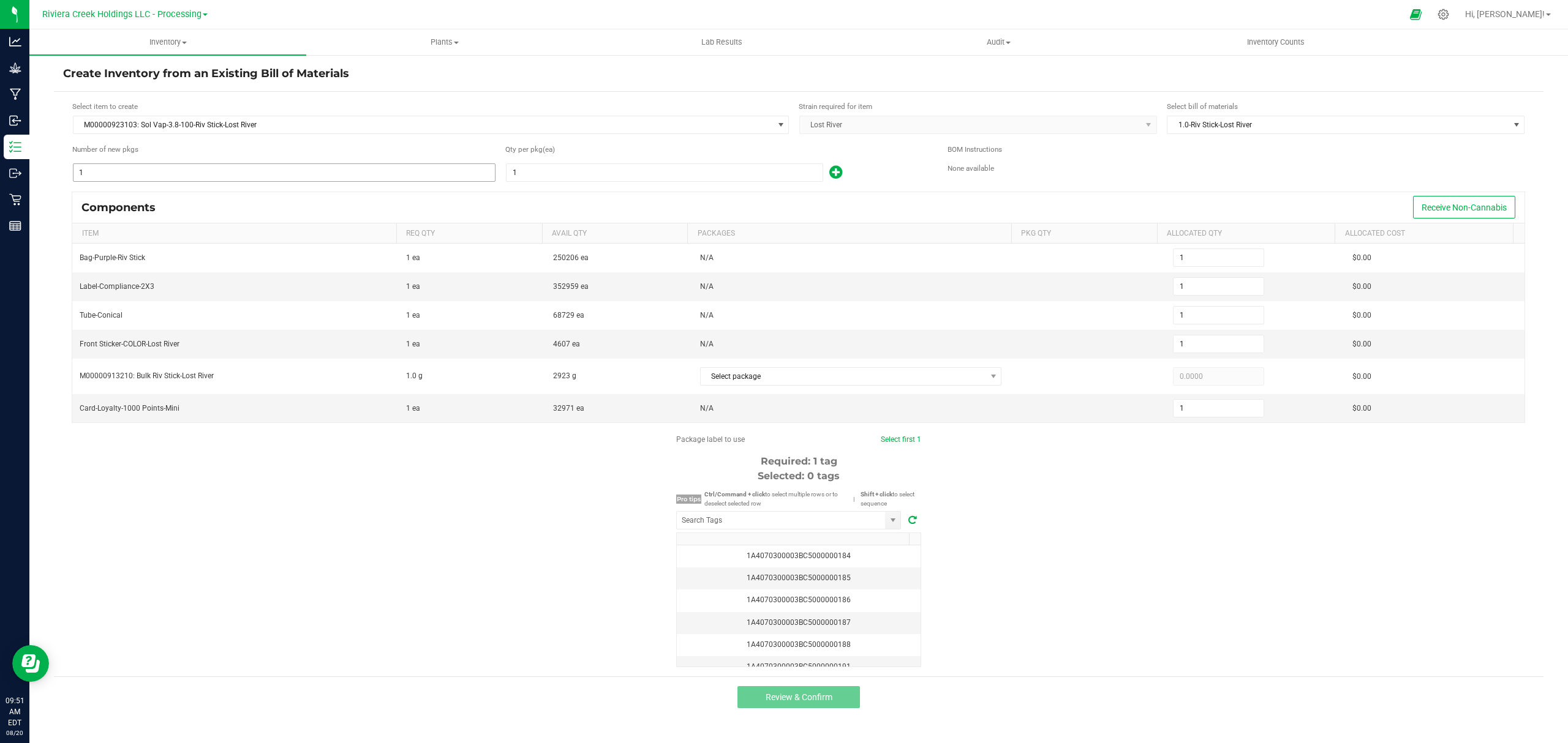
click at [197, 165] on input "1" at bounding box center [284, 173] width 421 height 17
type input "8"
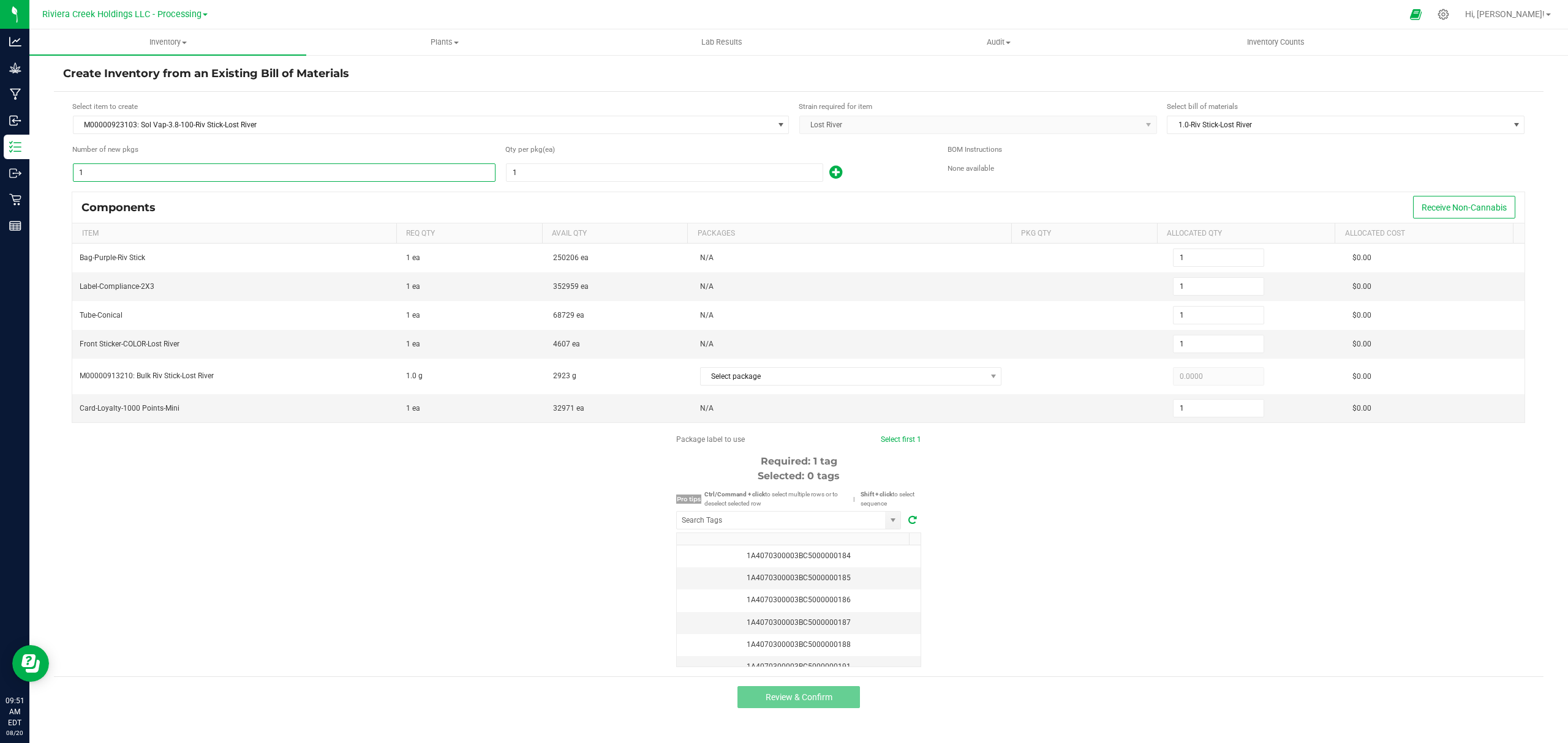
type input "8"
click at [576, 162] on div "Qty per pkg (ea) 1" at bounding box center [717, 163] width 424 height 39
click at [576, 167] on input "1" at bounding box center [664, 173] width 316 height 17
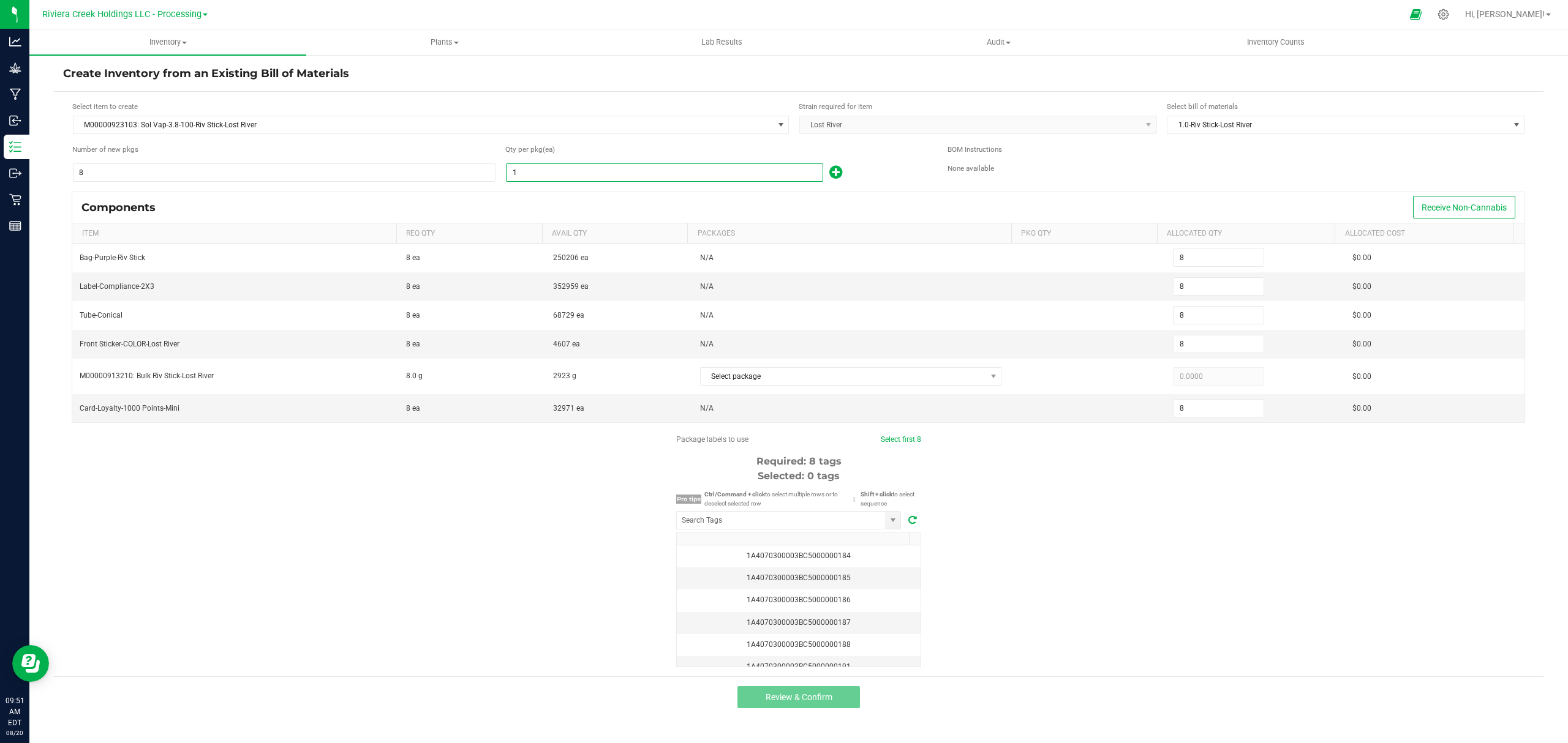
type input "10"
type input "80"
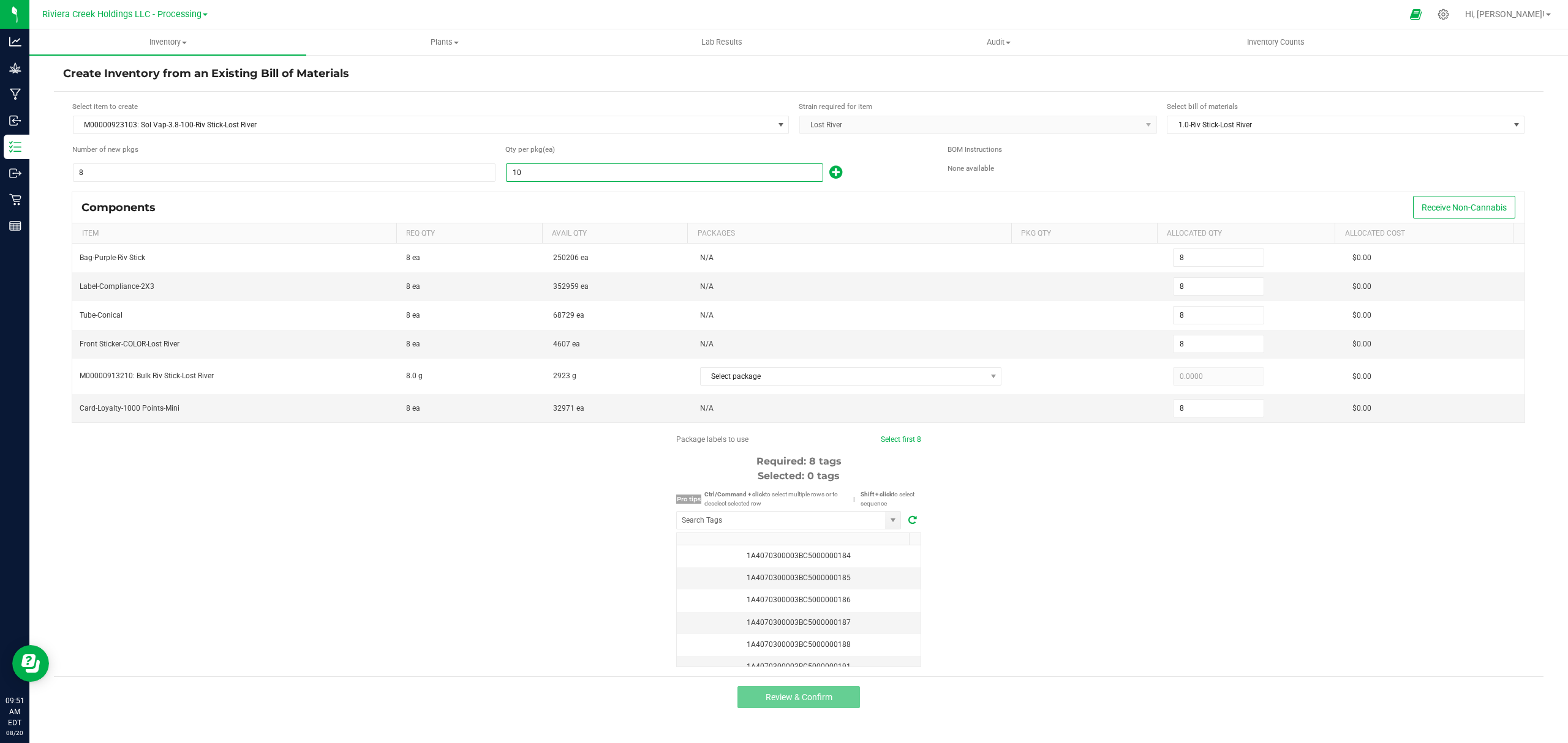
type input "80"
type input "100"
type input "800"
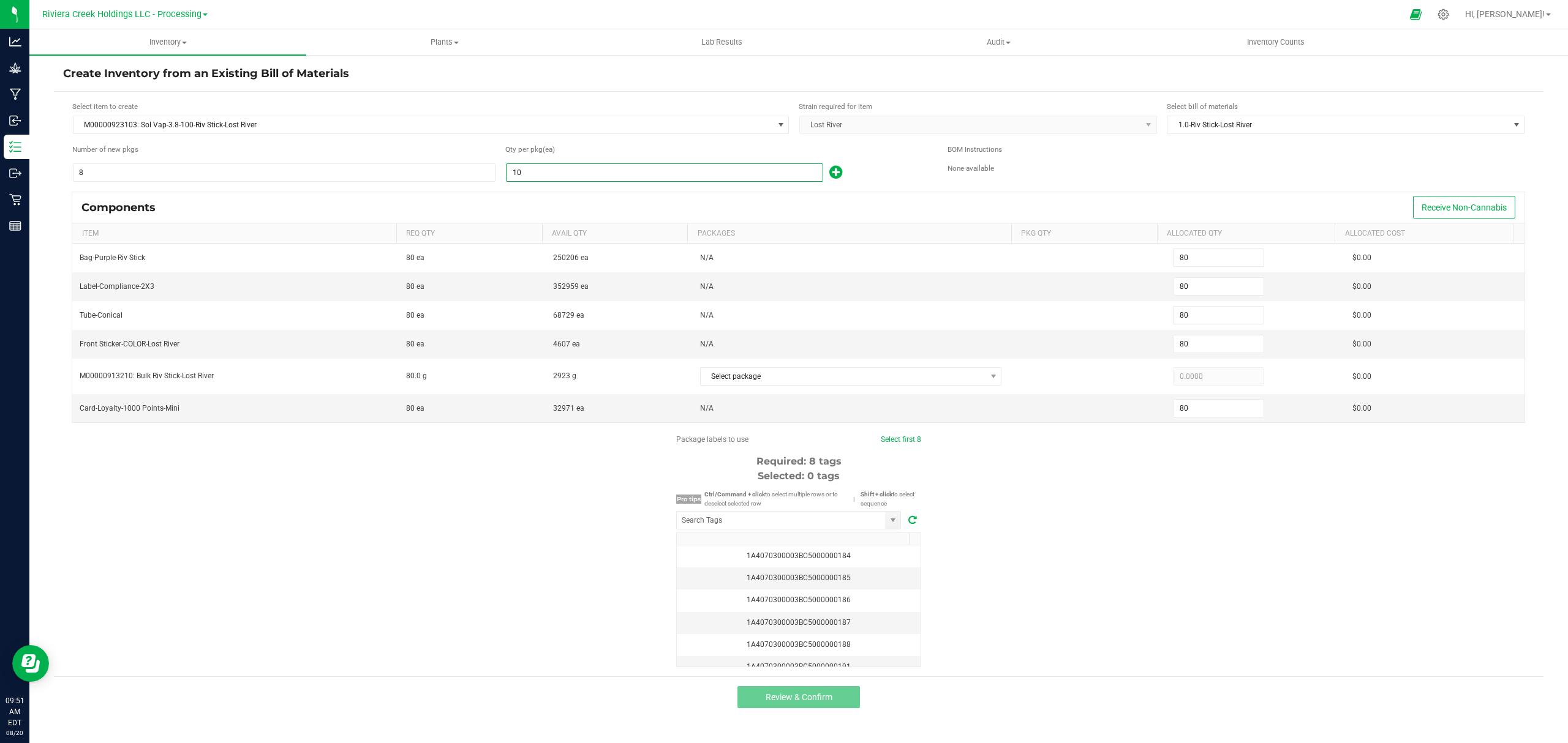
type input "800"
type input "100"
click at [863, 174] on div "100" at bounding box center [717, 173] width 424 height 20
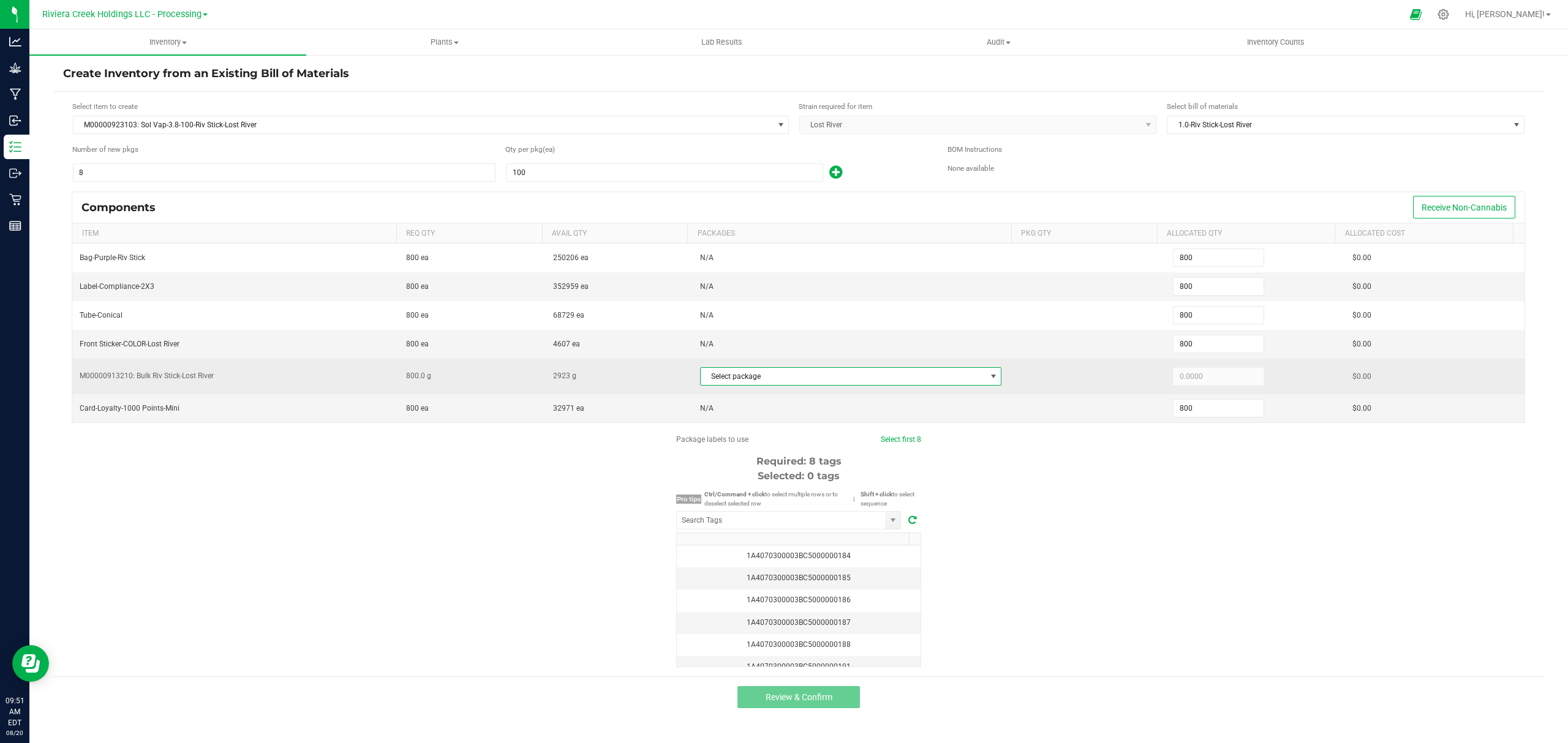
click at [792, 372] on span "Select package" at bounding box center [843, 376] width 285 height 17
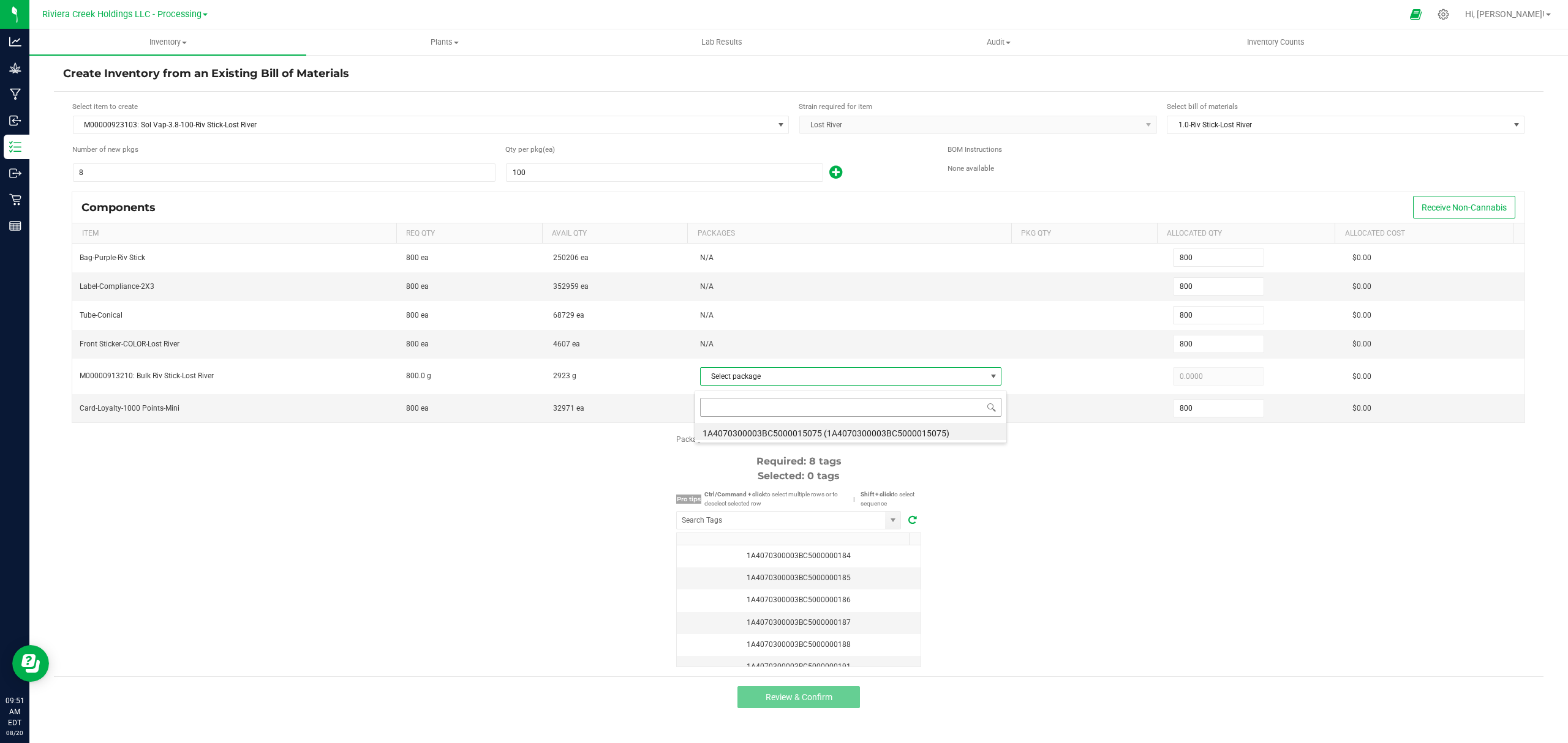
scroll to position [19, 299]
click at [804, 429] on li "1A4070300003BC5000015075 (1A4070300003BC5000015075)" at bounding box center [850, 432] width 311 height 17
type input "800.0000"
click at [1056, 552] on div "Package labels to use Select first 8 Required: 8 tags Selected: 0 tags Pro tips…" at bounding box center [799, 550] width 1489 height 233
click at [821, 529] on input "NO DATA FOUND" at bounding box center [781, 521] width 208 height 17
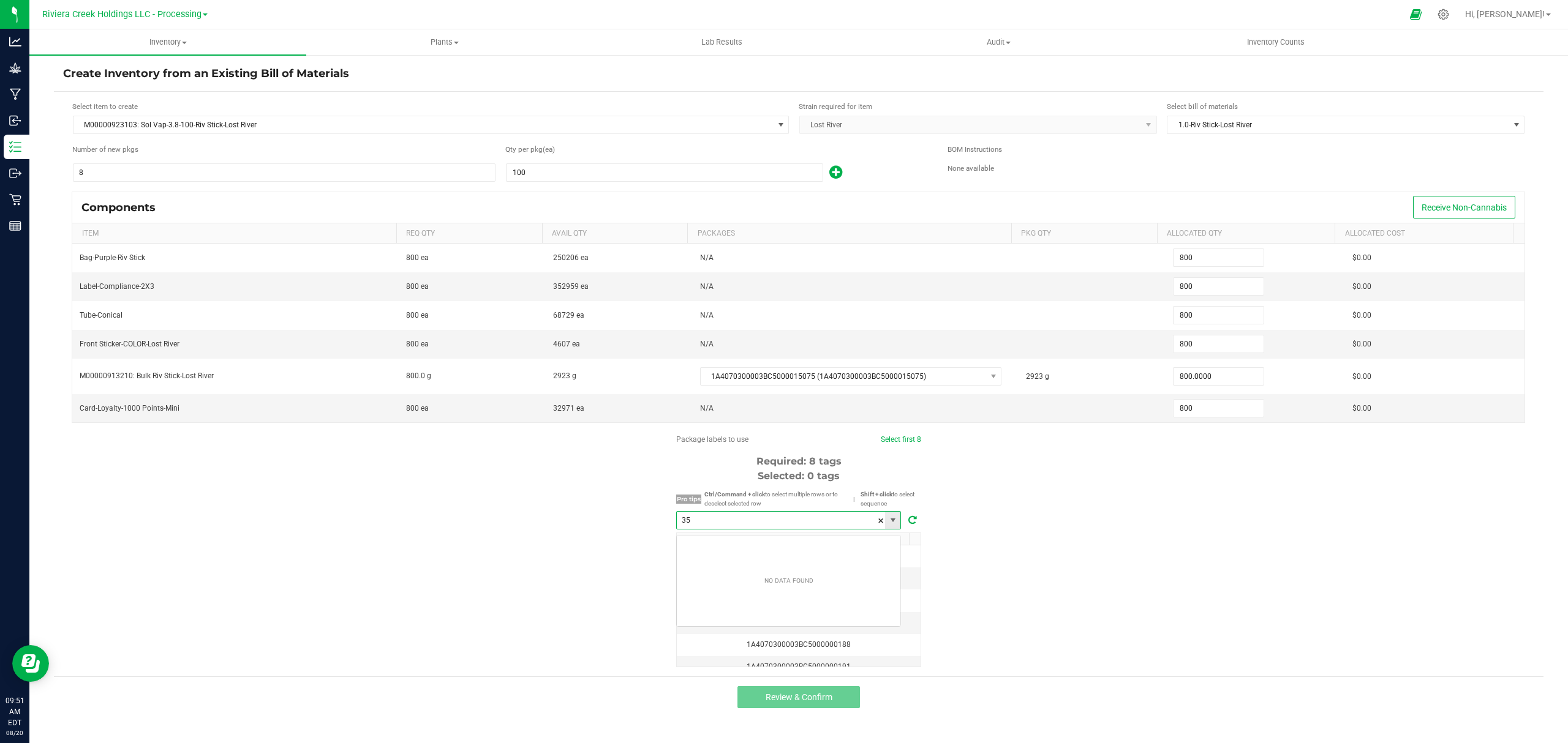
scroll to position [19, 224]
click at [821, 544] on li "1A4070300003BC5000035766" at bounding box center [789, 549] width 224 height 21
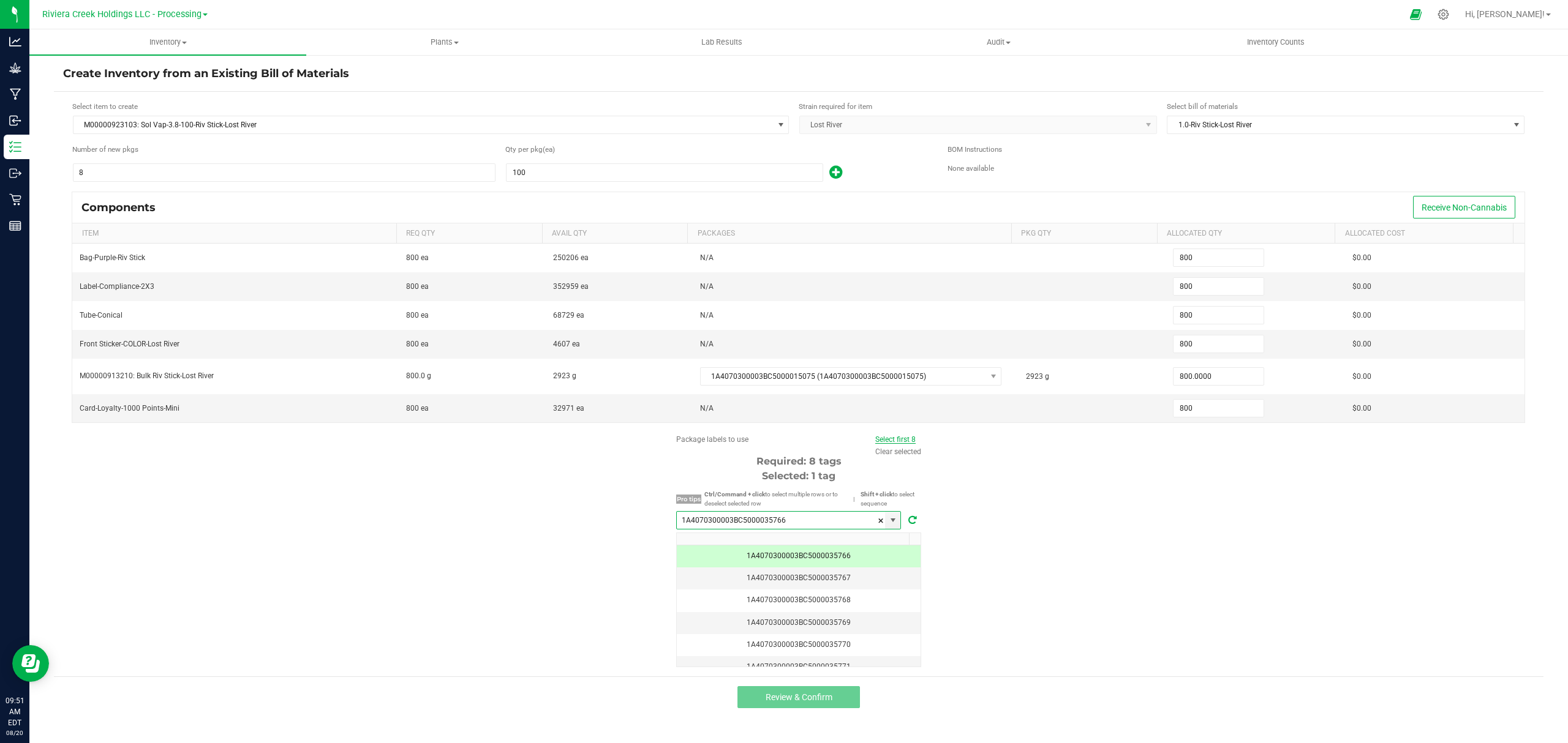
type input "1A4070300003BC5000035766"
click at [883, 444] on link "Select first 8" at bounding box center [895, 440] width 40 height 9
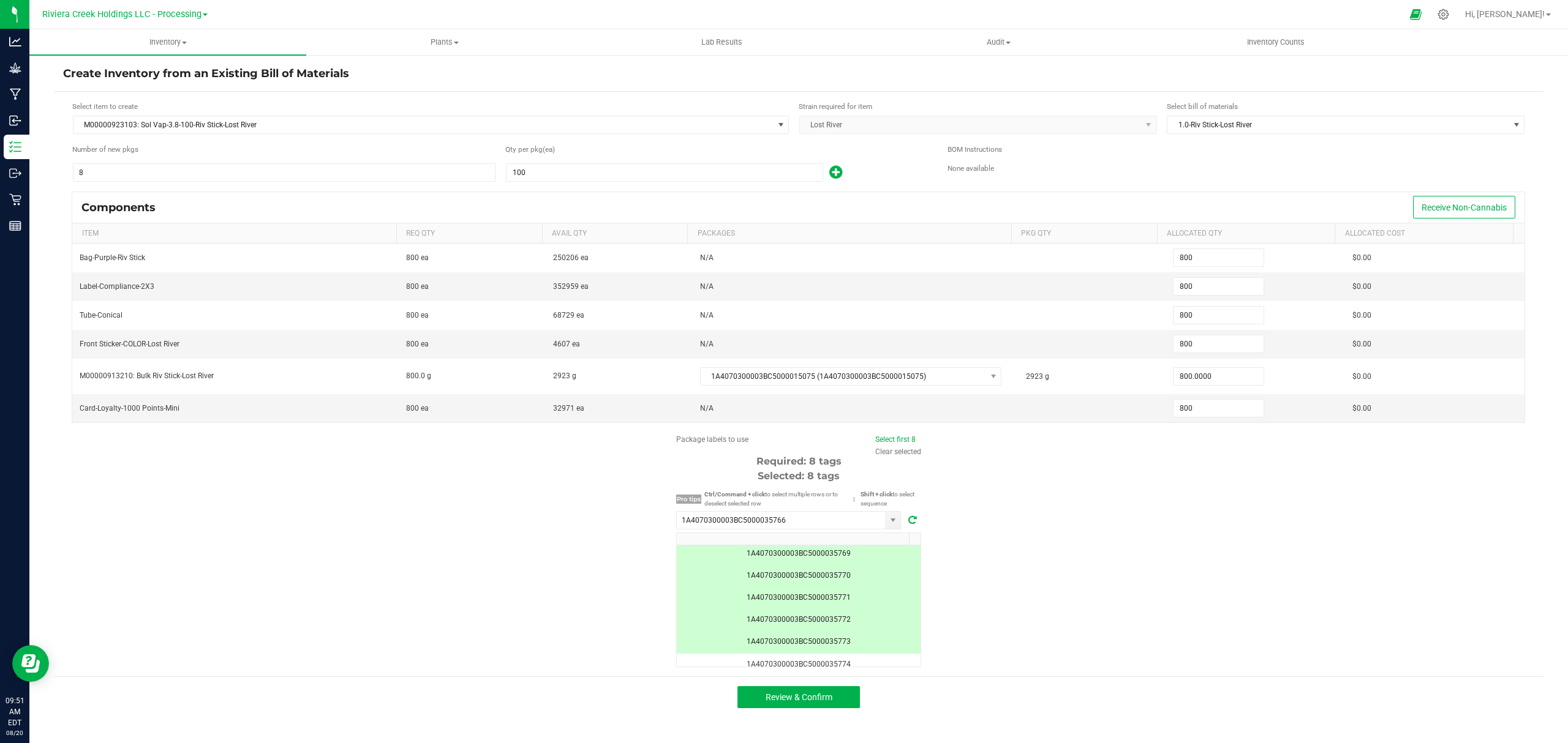
scroll to position [106, 0]
click at [825, 695] on button "Review & Confirm" at bounding box center [798, 697] width 122 height 22
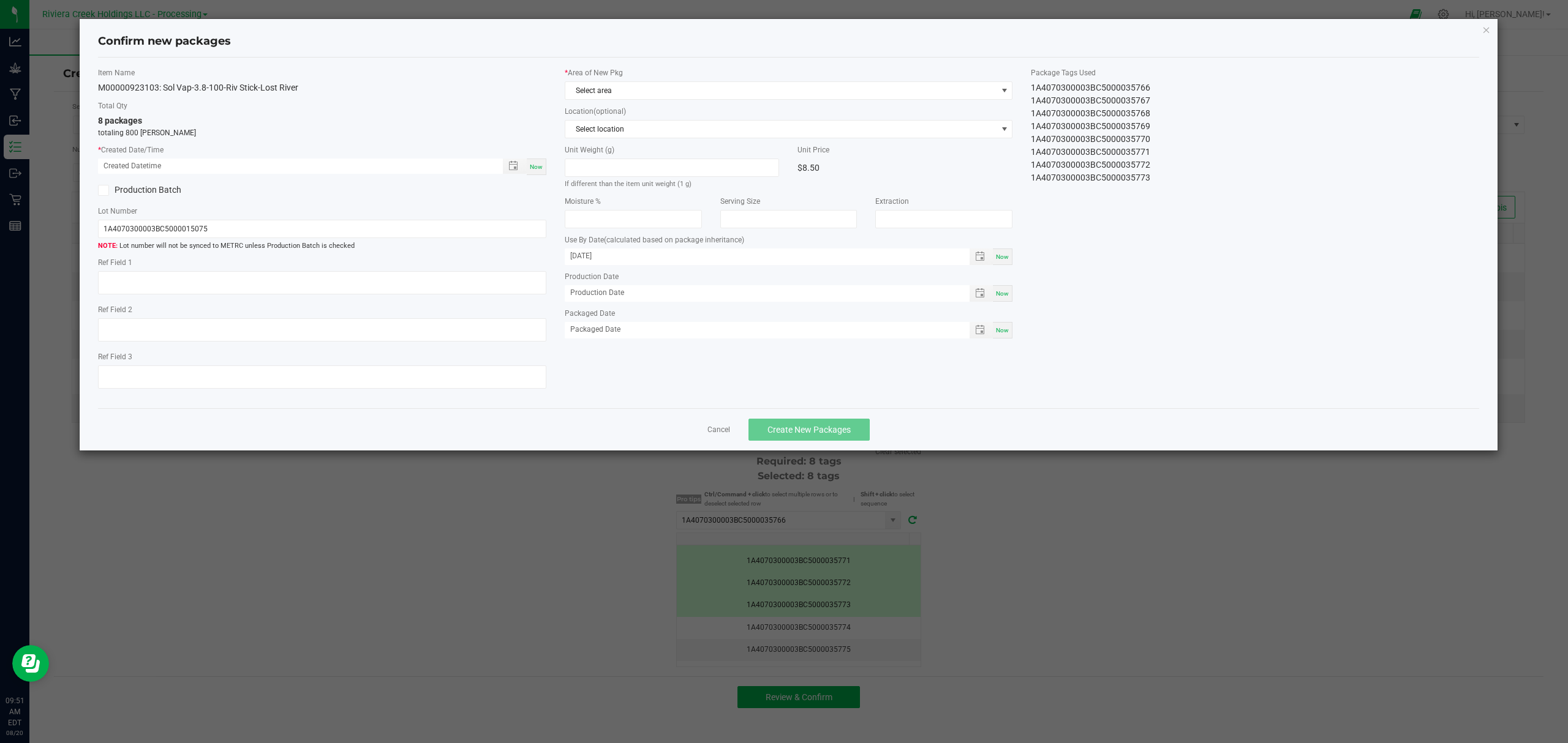
click at [540, 167] on span "Now" at bounding box center [536, 166] width 13 height 7
type input "[DATE] 09:51 AM"
click at [648, 101] on div "* Area of New Pkg Select area Location (optional) Select location Unit Weight (…" at bounding box center [789, 206] width 467 height 277
click at [652, 98] on span "Select area" at bounding box center [781, 91] width 432 height 17
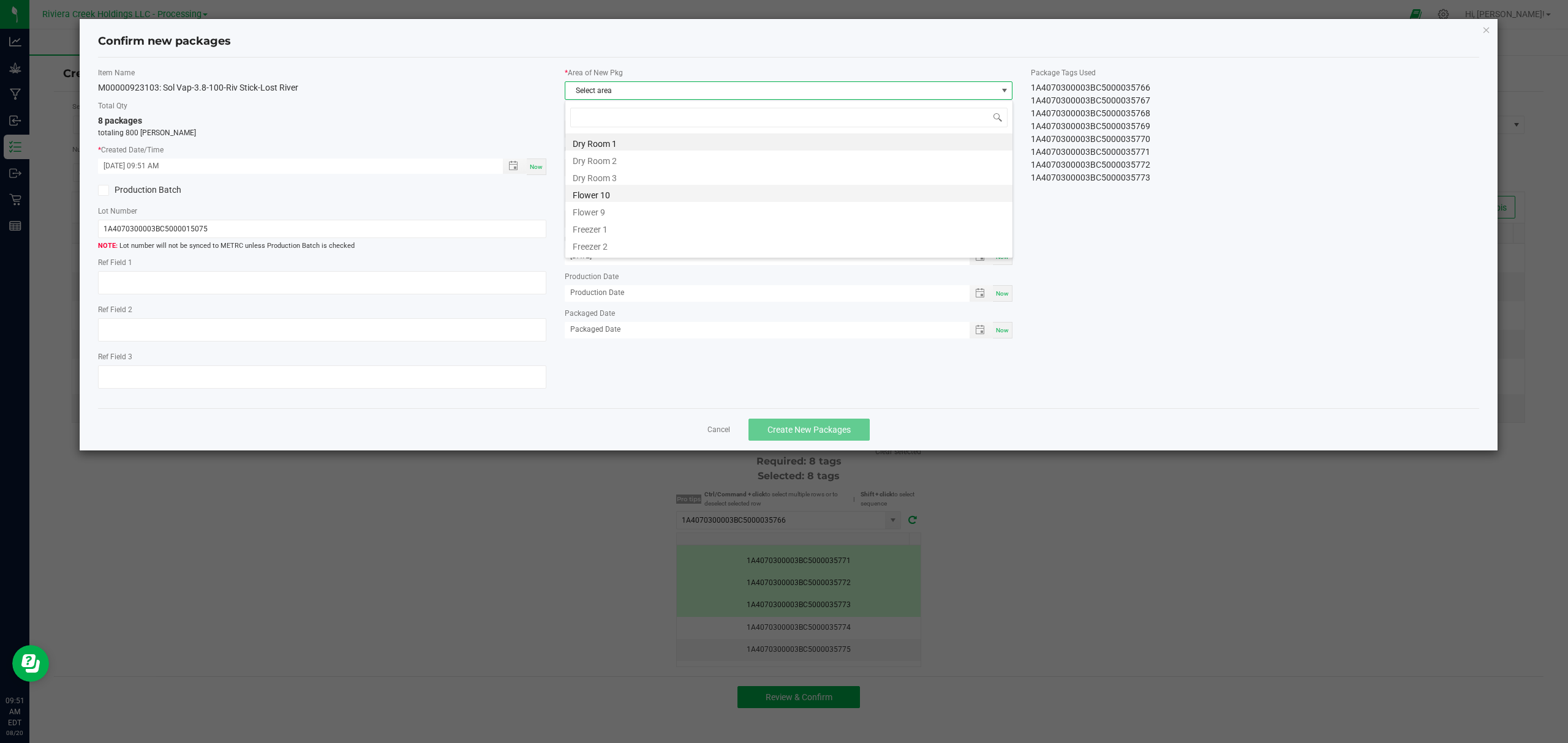
scroll to position [19, 447]
click at [635, 196] on li "Flower 10" at bounding box center [789, 194] width 447 height 17
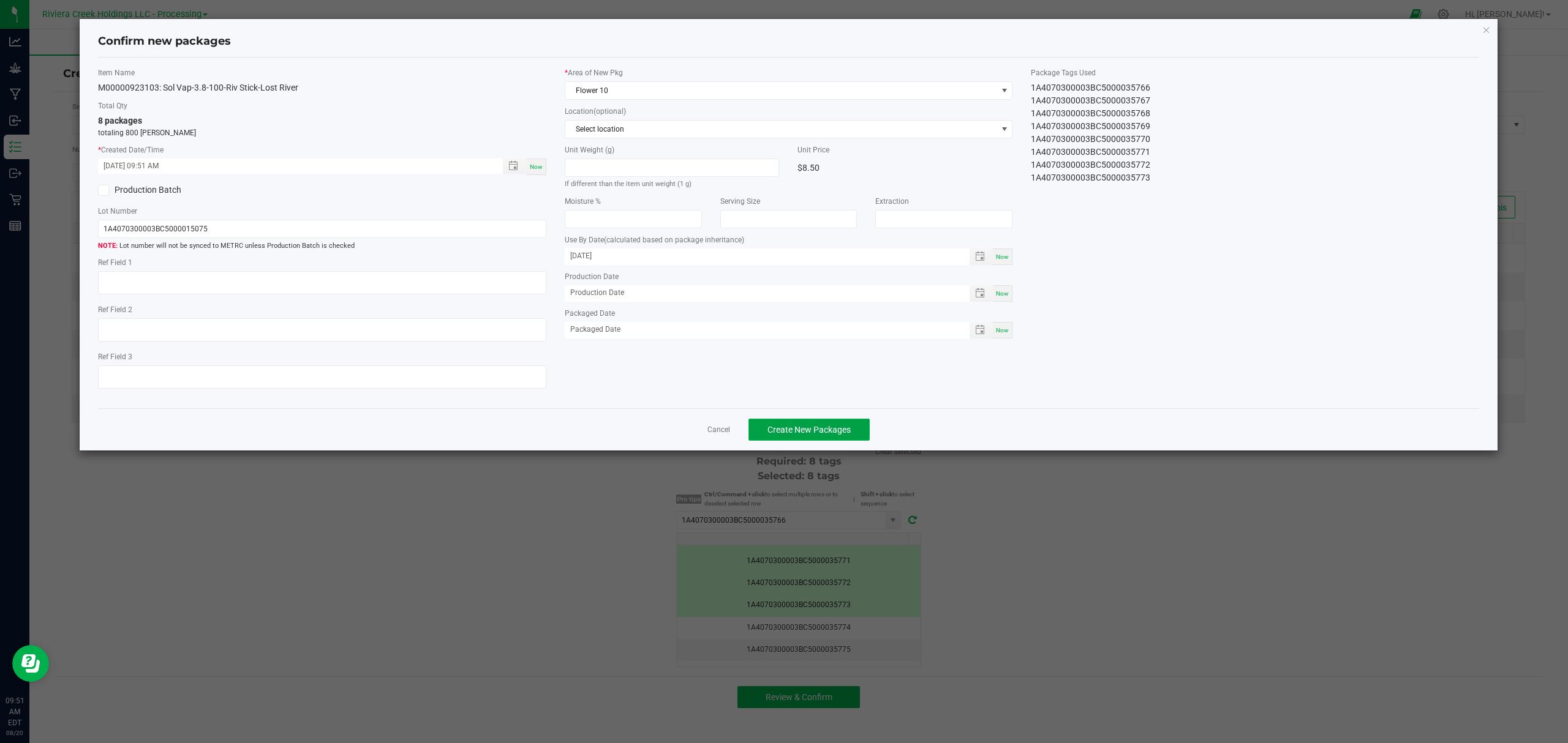
click at [835, 440] on button "Create New Packages" at bounding box center [809, 429] width 121 height 22
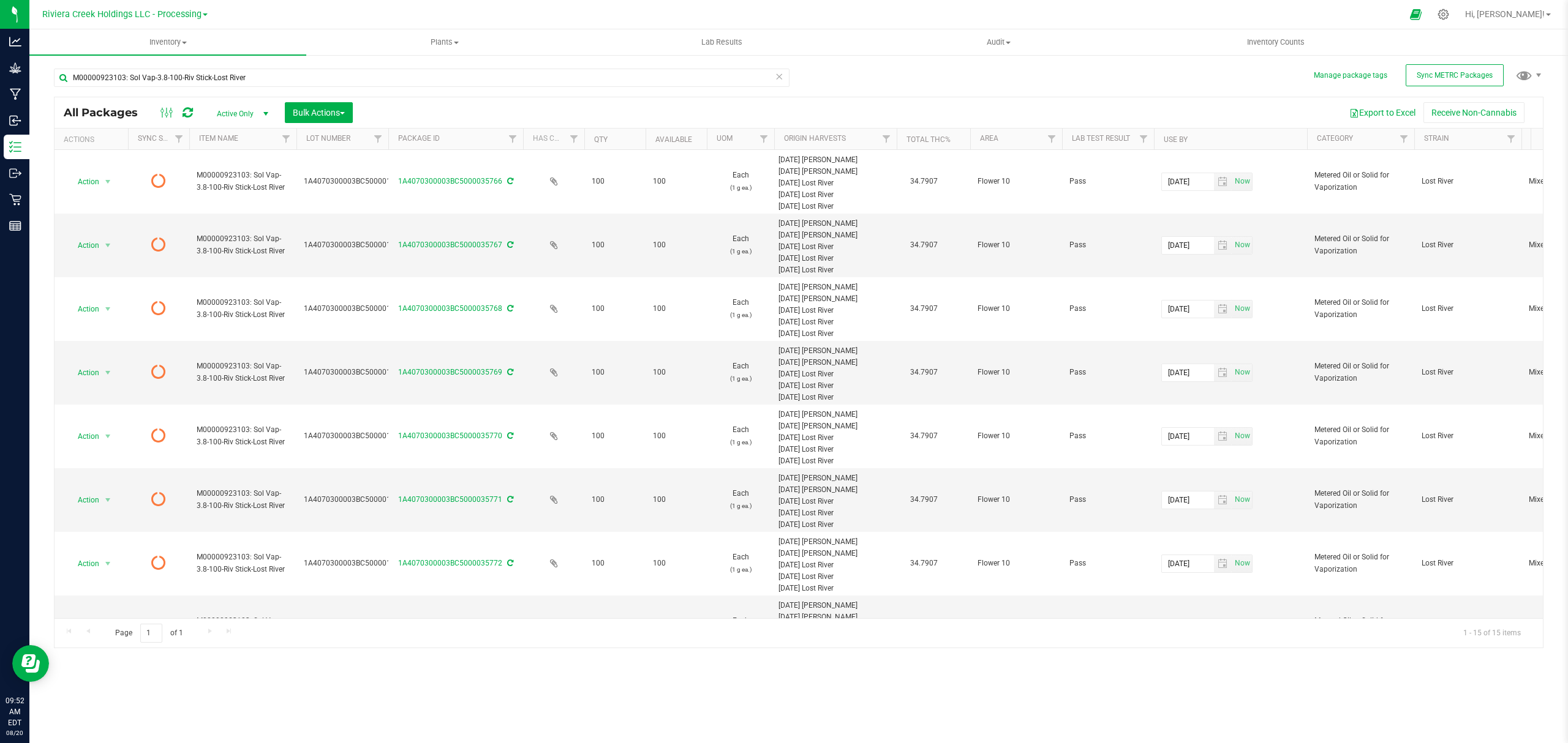
click at [192, 111] on icon at bounding box center [188, 112] width 11 height 12
click at [1269, 45] on span "Inventory Counts" at bounding box center [1276, 42] width 91 height 11
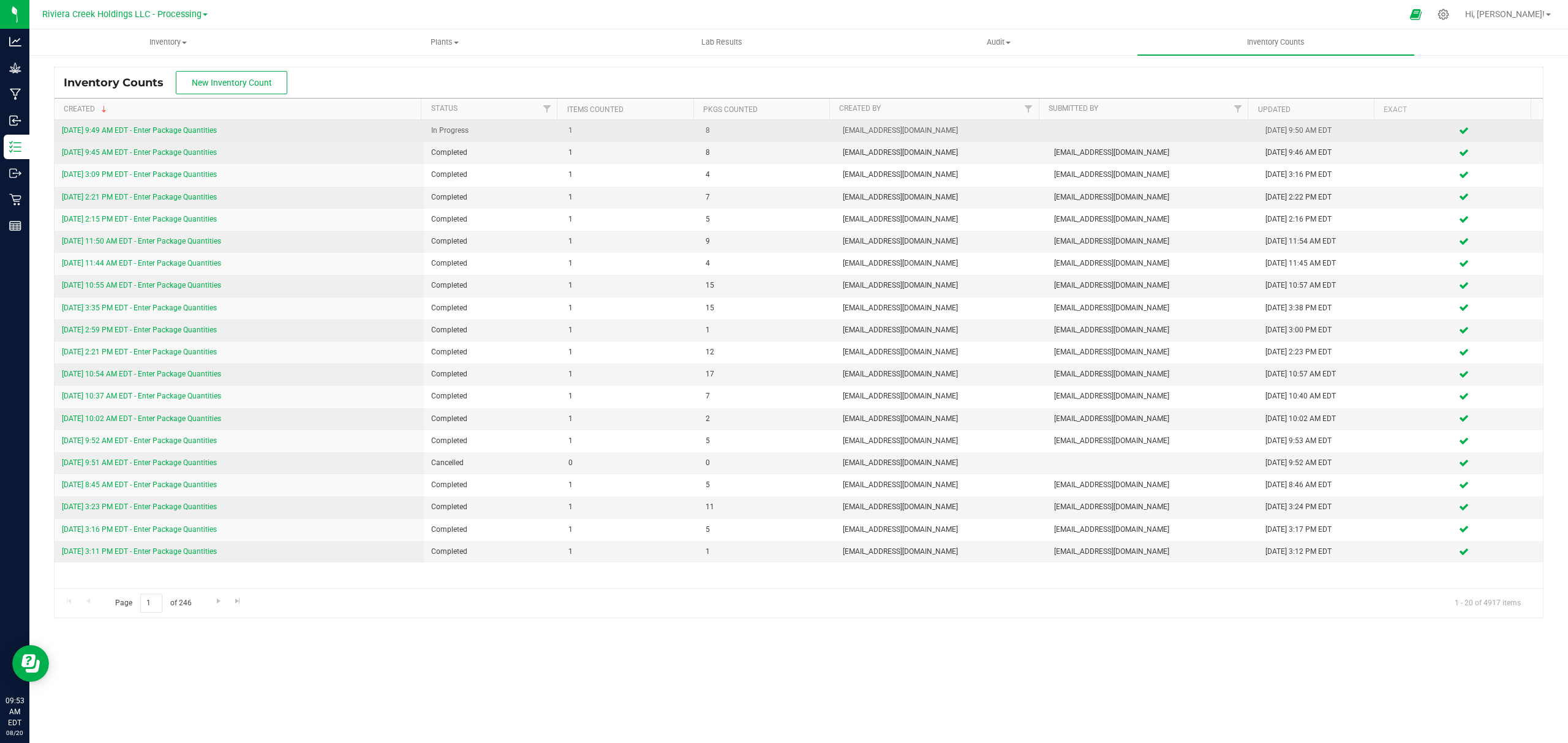
click at [196, 127] on link "[DATE] 9:49 AM EDT - Enter Package Quantities" at bounding box center [139, 130] width 155 height 9
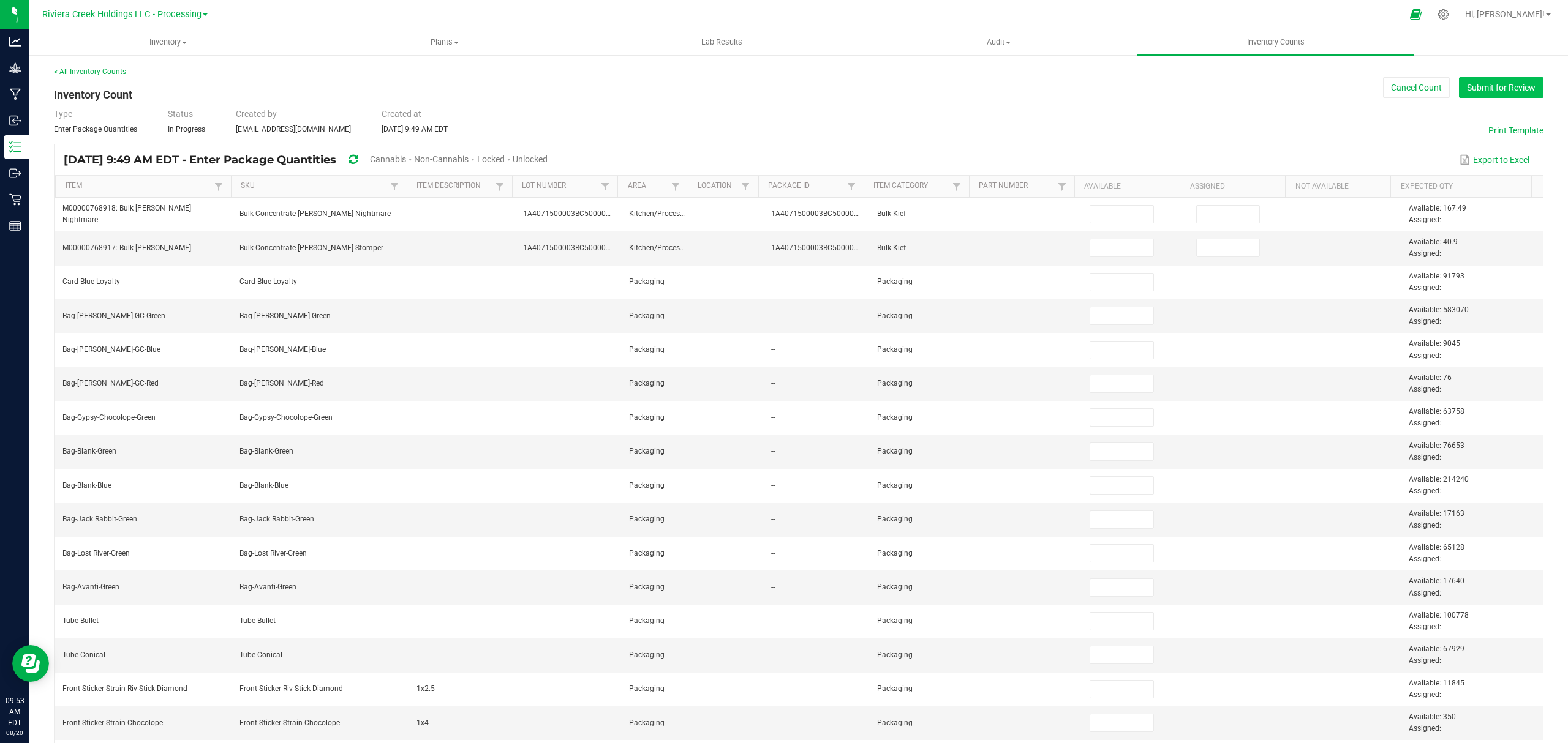
click at [1478, 86] on button "Submit for Review" at bounding box center [1501, 88] width 85 height 21
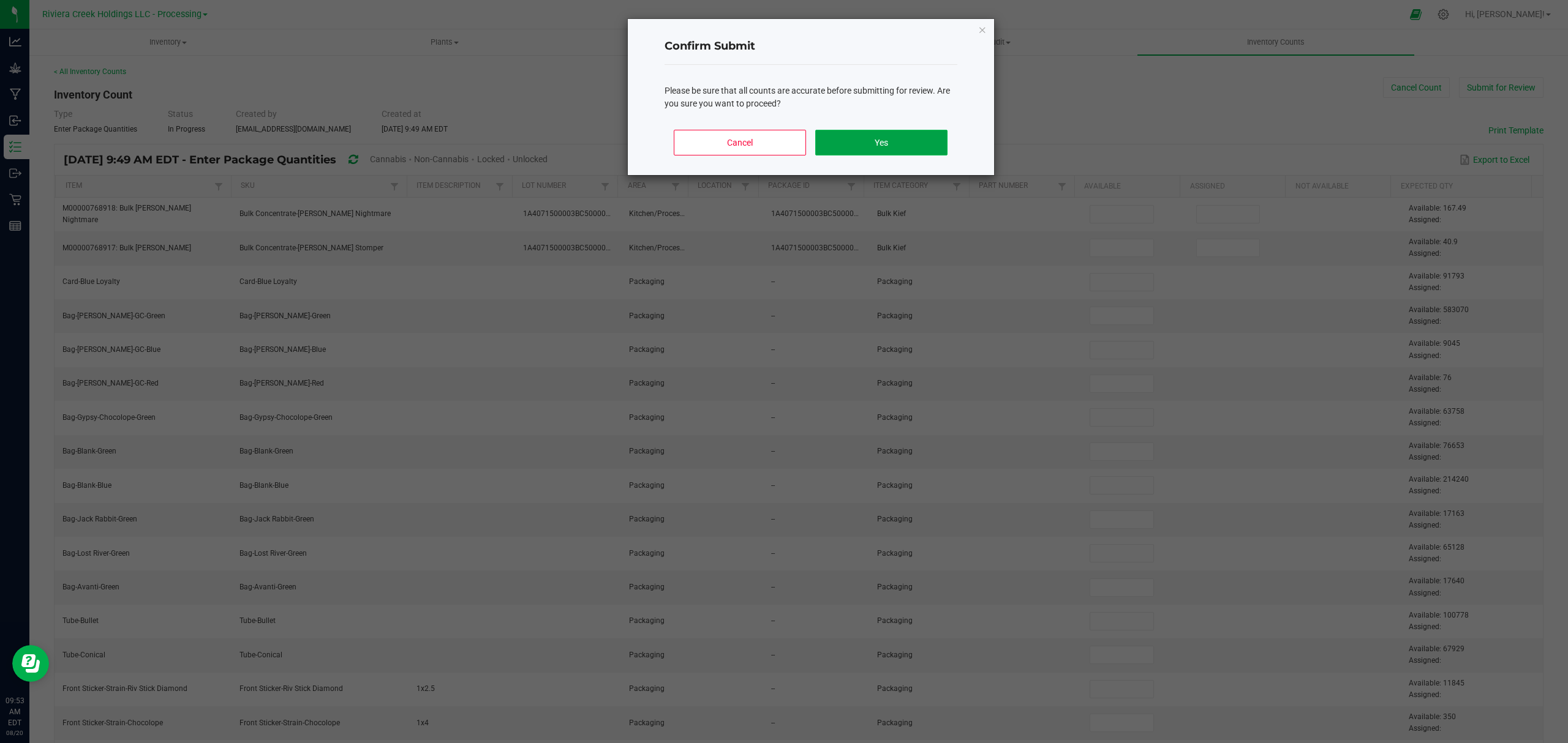
click at [881, 140] on button "Yes" at bounding box center [881, 142] width 132 height 25
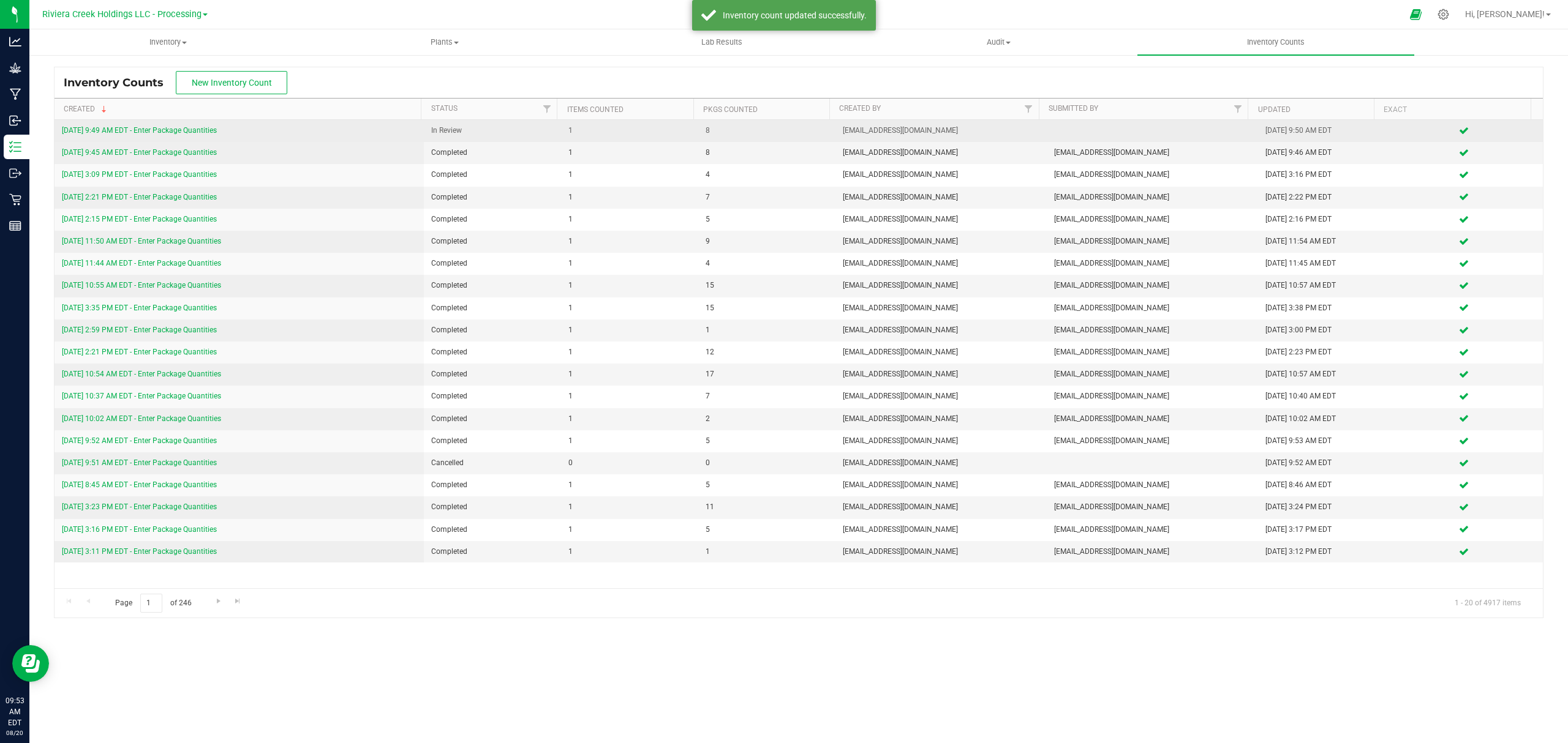
click at [196, 133] on link "[DATE] 9:49 AM EDT - Enter Package Quantities" at bounding box center [139, 130] width 155 height 9
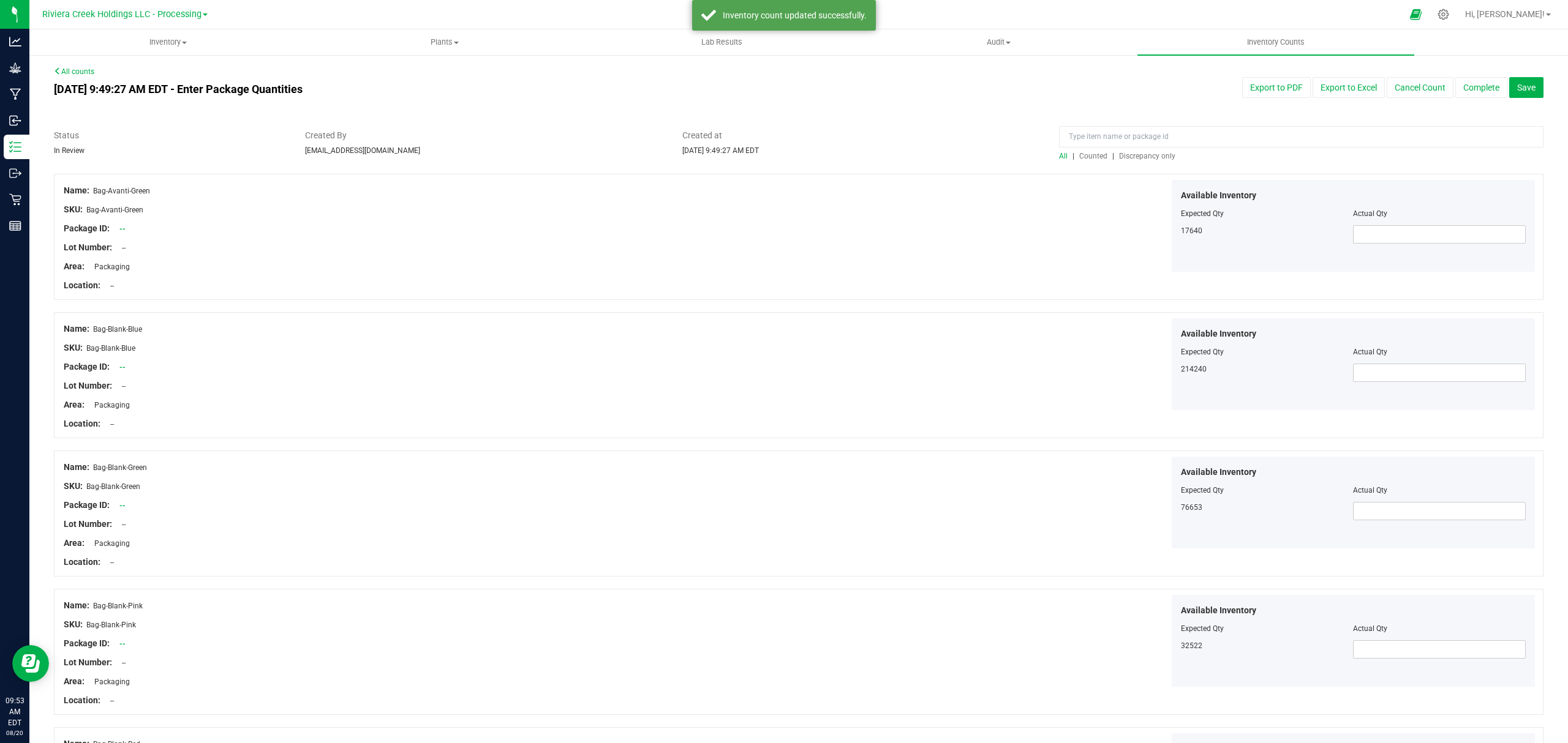
click at [1090, 153] on span "Counted" at bounding box center [1093, 156] width 28 height 9
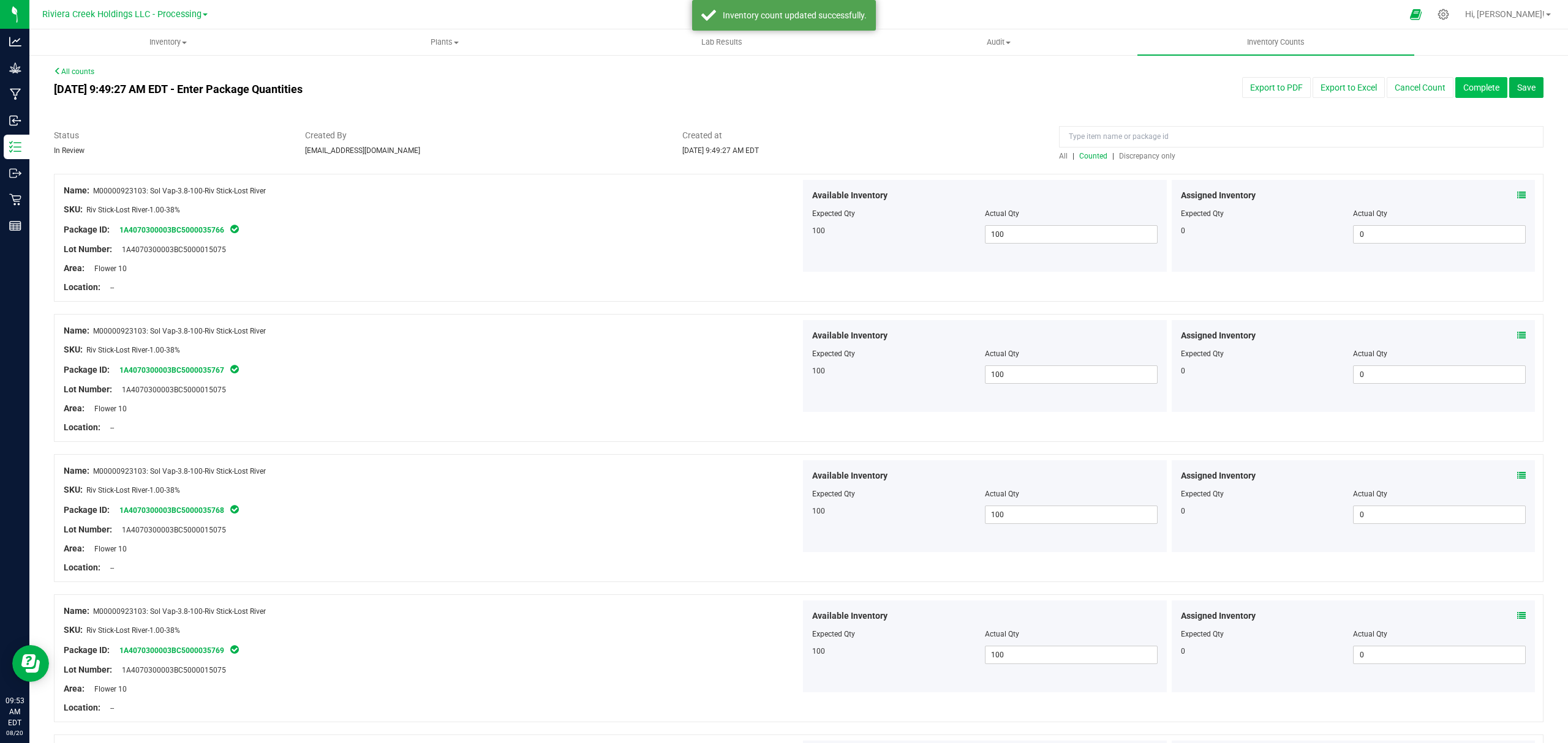
click at [1462, 81] on button "Complete" at bounding box center [1481, 88] width 52 height 21
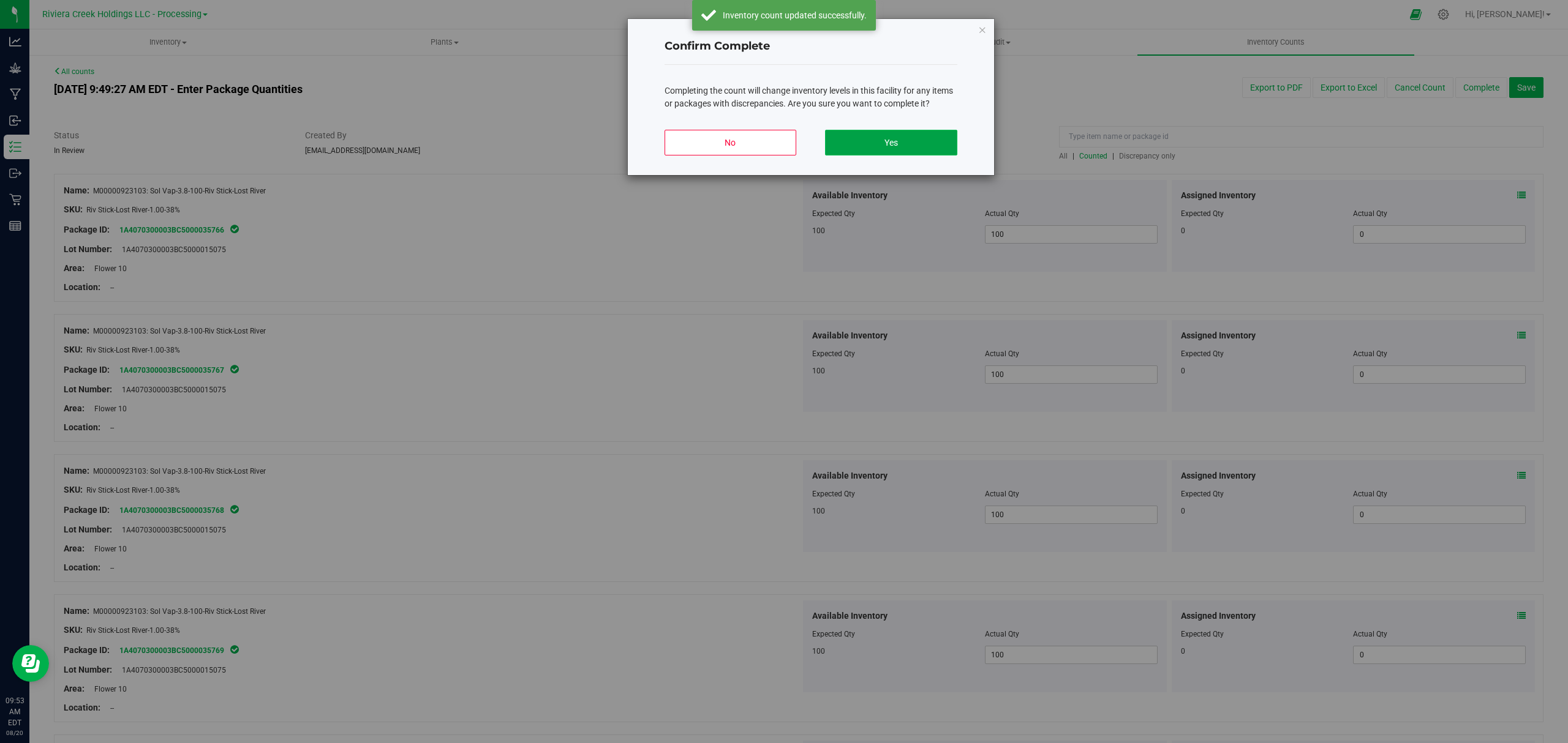
click at [944, 137] on button "Yes" at bounding box center [891, 142] width 132 height 25
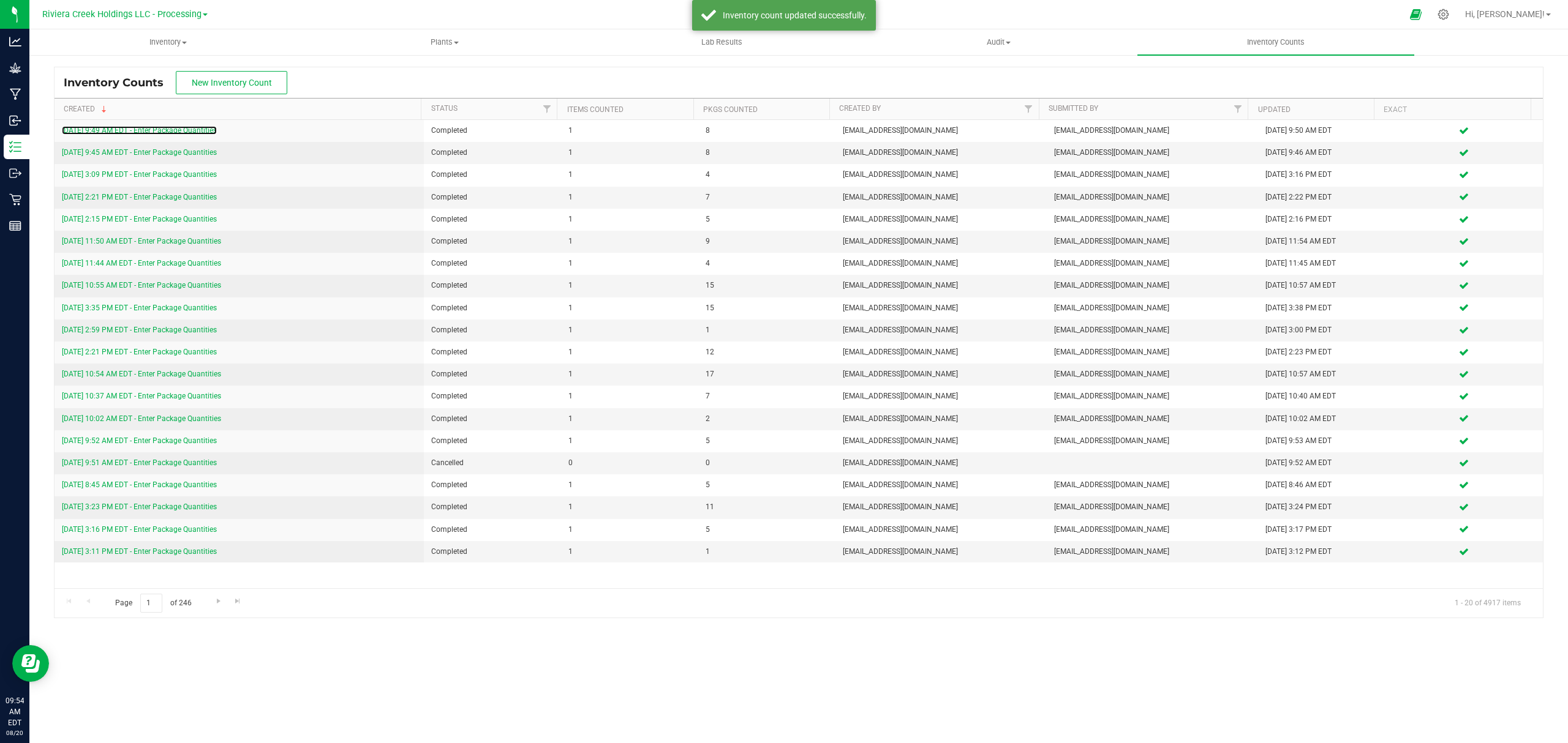
click at [177, 130] on link "[DATE] 9:49 AM EDT - Enter Package Quantities" at bounding box center [139, 130] width 155 height 9
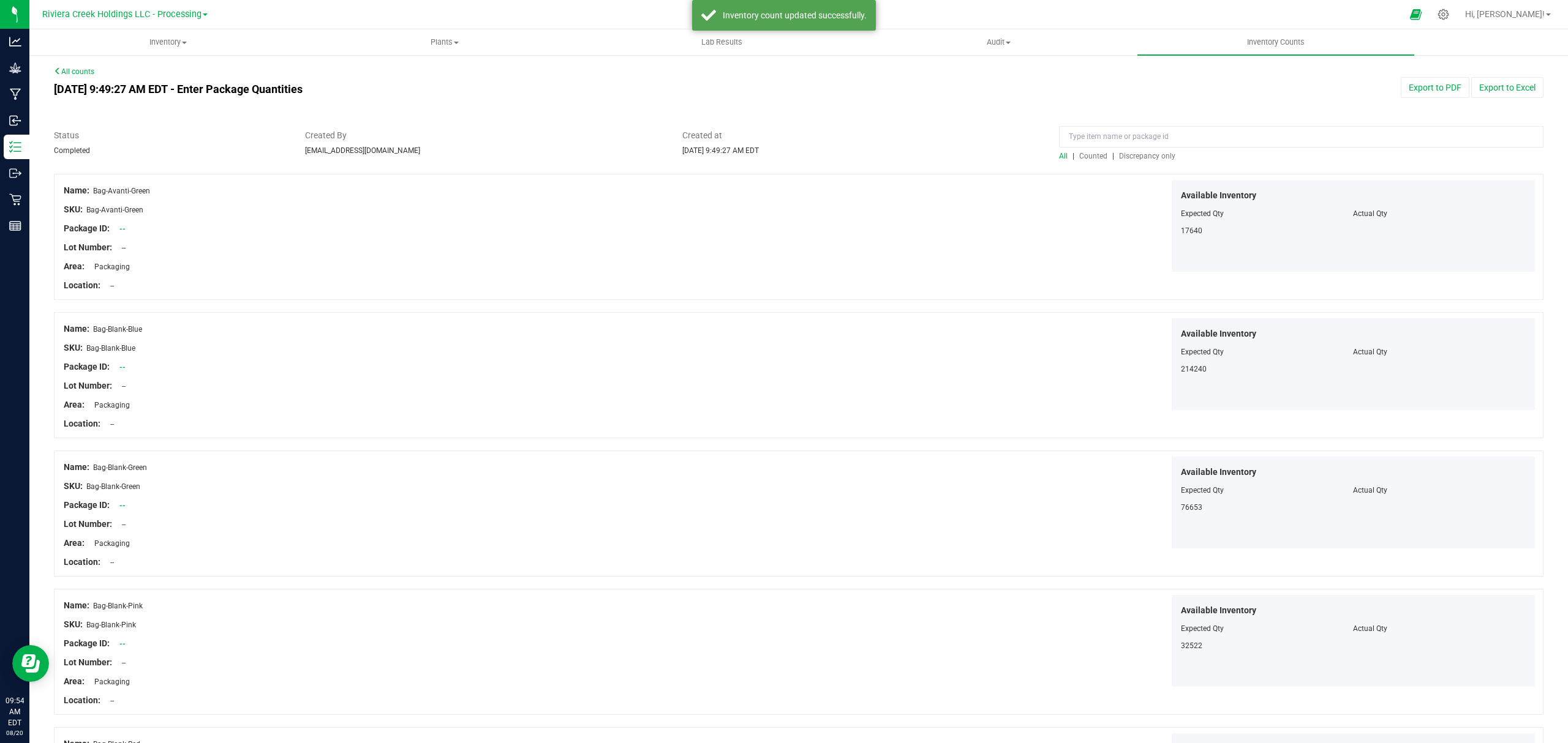
click at [1088, 157] on span "Counted" at bounding box center [1093, 156] width 28 height 9
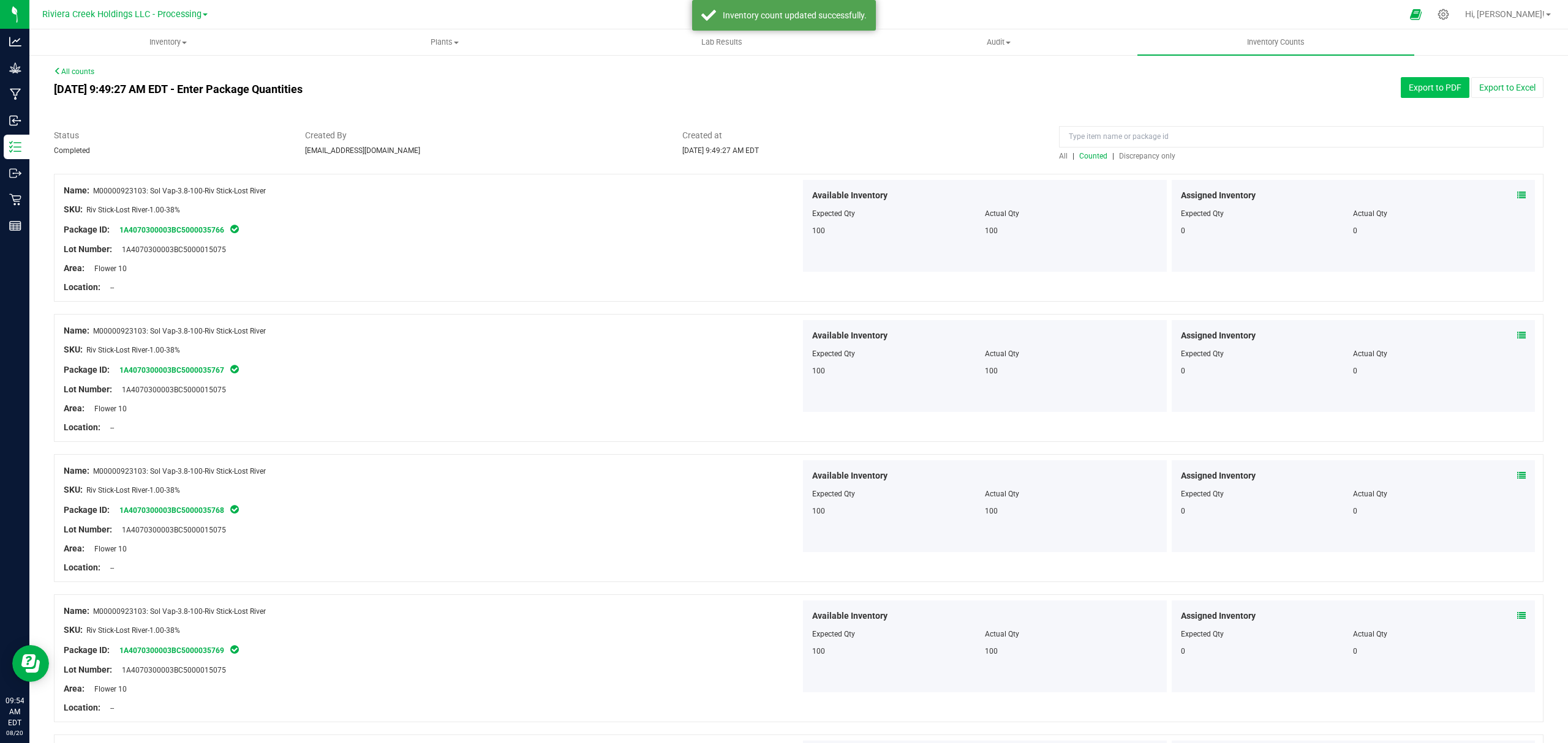
click at [1422, 84] on button "Export to PDF" at bounding box center [1435, 88] width 68 height 21
click at [160, 44] on span "Inventory" at bounding box center [167, 42] width 275 height 11
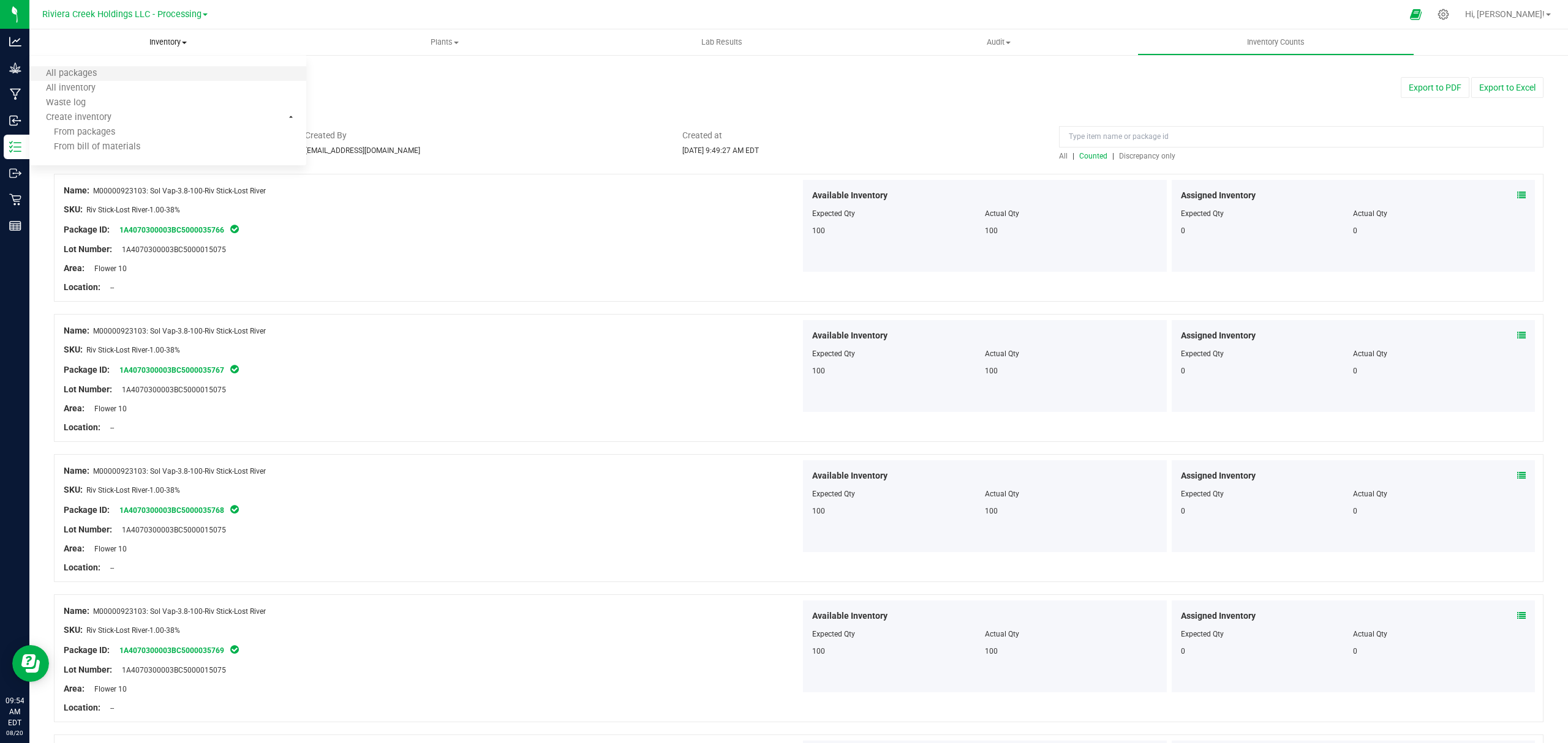
click at [137, 79] on li "All packages" at bounding box center [167, 74] width 277 height 15
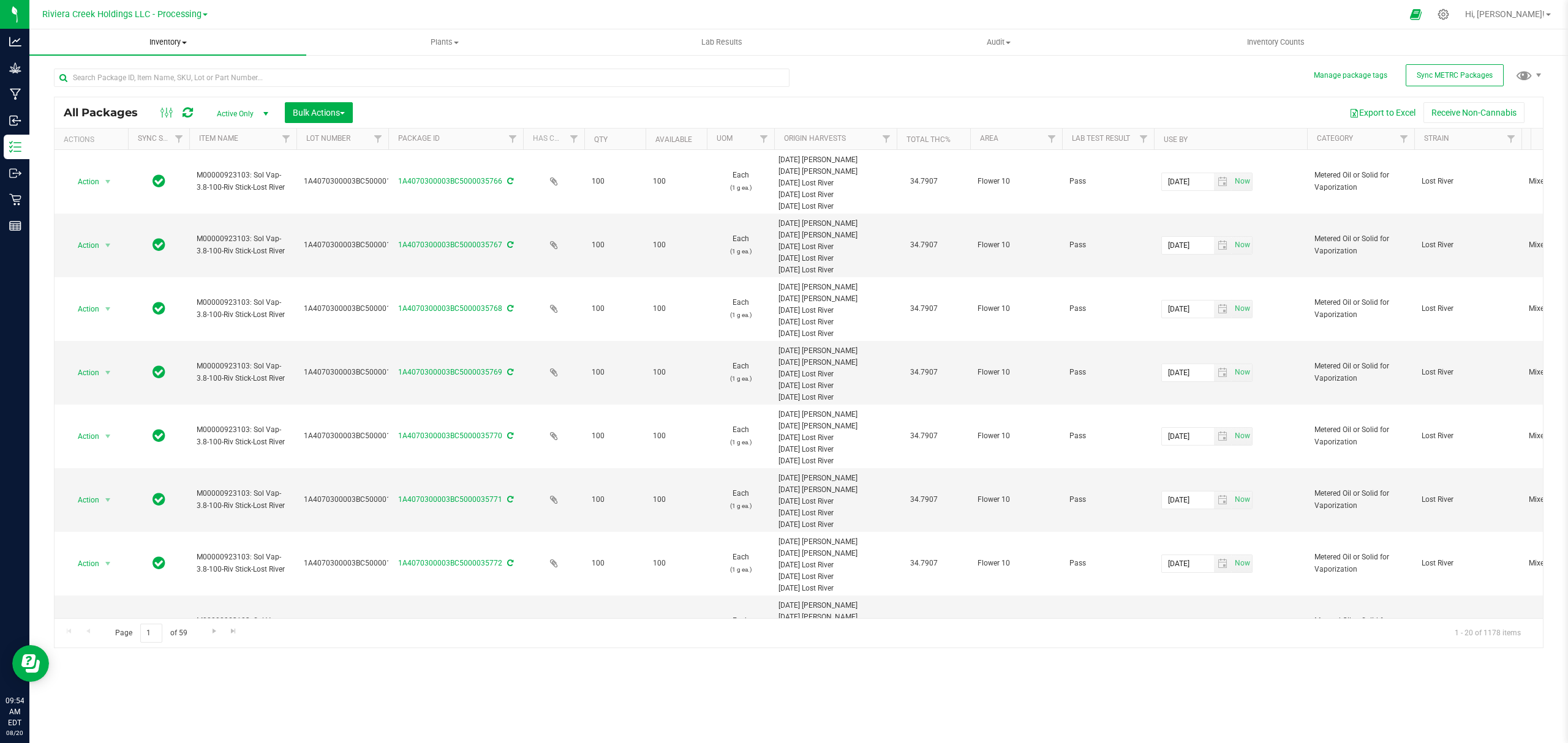
click at [170, 37] on span "Inventory" at bounding box center [167, 42] width 277 height 11
click at [316, 104] on button "Bulk Actions" at bounding box center [318, 113] width 68 height 21
click at [328, 229] on span "Lock/Unlock packages" at bounding box center [334, 230] width 84 height 10
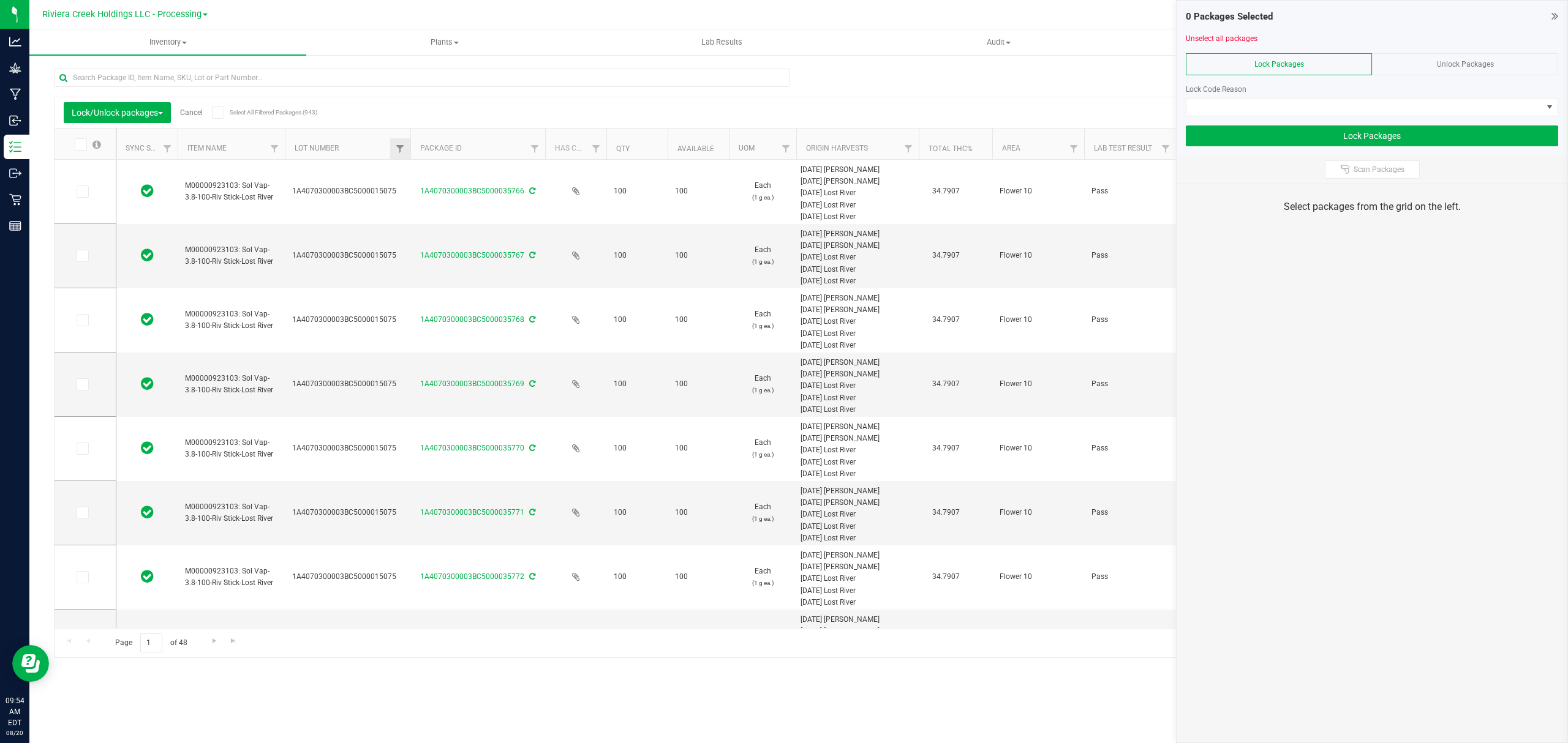
drag, startPoint x: 375, startPoint y: 135, endPoint x: 409, endPoint y: 141, distance: 34.5
click at [76, 189] on span at bounding box center [83, 192] width 12 height 12
click at [0, 0] on input "checkbox" at bounding box center [0, 0] width 0 height 0
click at [83, 256] on icon at bounding box center [81, 256] width 8 height 0
click at [0, 0] on input "checkbox" at bounding box center [0, 0] width 0 height 0
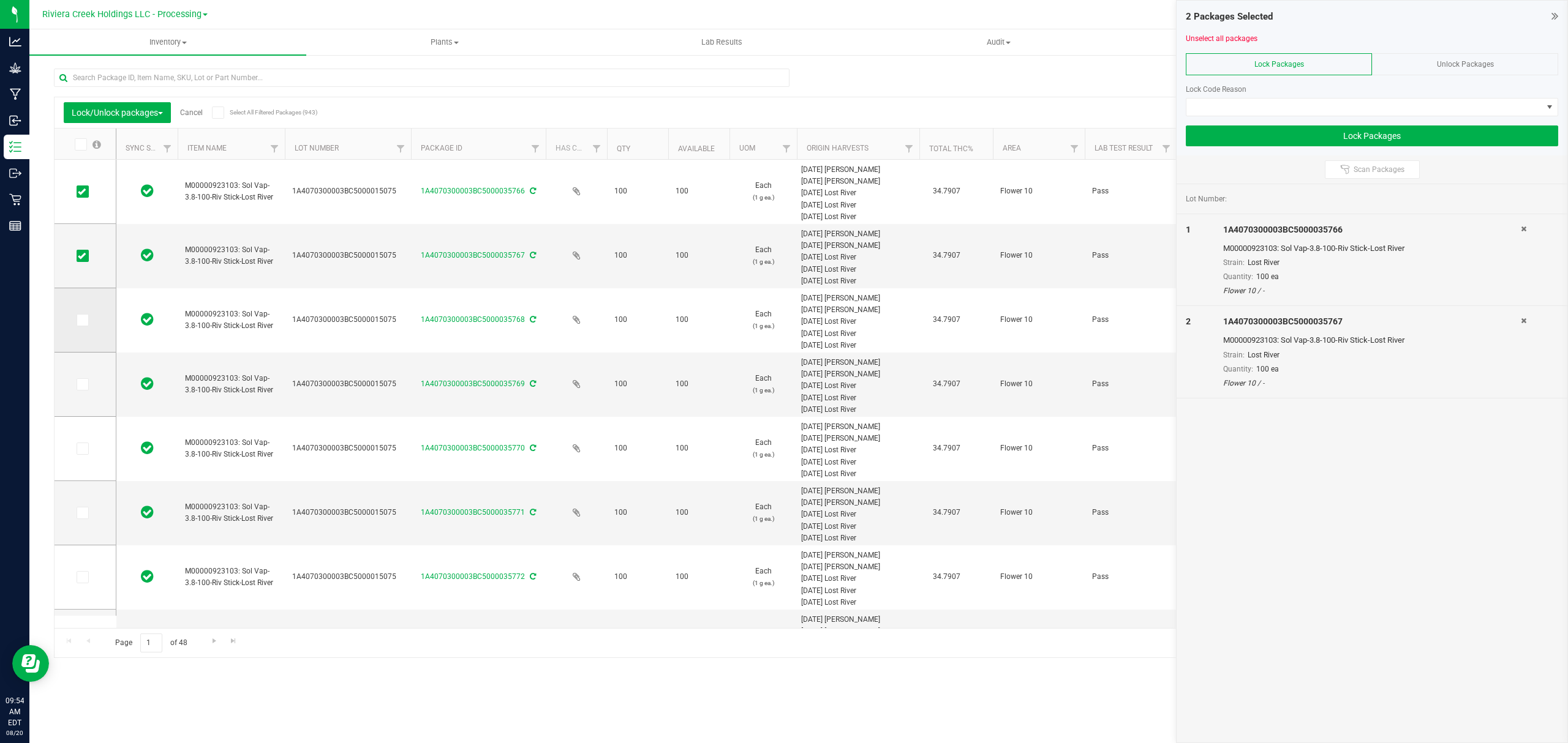
click at [85, 320] on icon at bounding box center [81, 320] width 8 height 0
click at [0, 0] on input "checkbox" at bounding box center [0, 0] width 0 height 0
drag, startPoint x: 82, startPoint y: 390, endPoint x: 82, endPoint y: 414, distance: 24.0
click at [83, 390] on span at bounding box center [83, 385] width 12 height 12
click at [0, 0] on input "checkbox" at bounding box center [0, 0] width 0 height 0
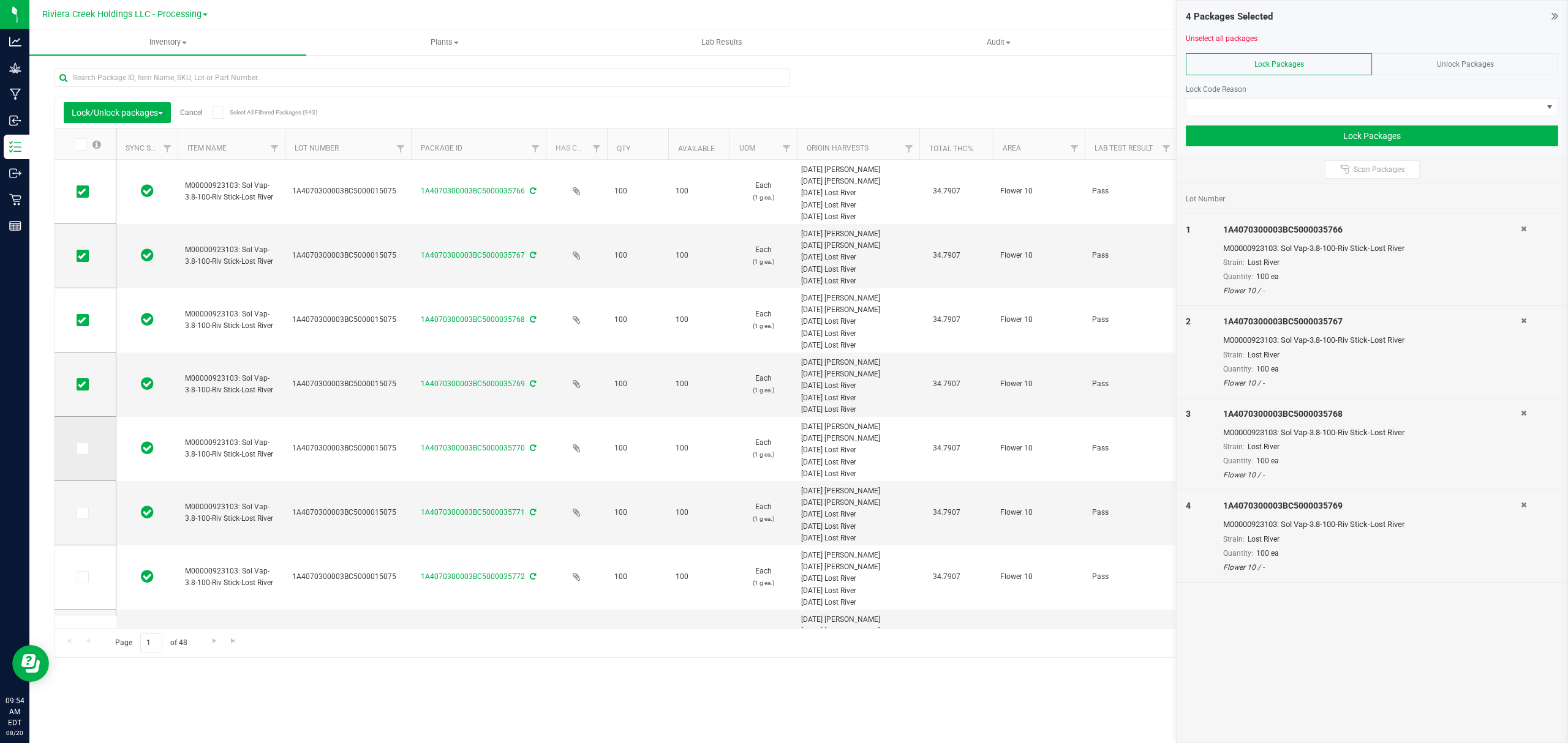
drag, startPoint x: 81, startPoint y: 441, endPoint x: 85, endPoint y: 454, distance: 13.6
click at [81, 444] on td at bounding box center [85, 449] width 62 height 64
click at [85, 458] on td at bounding box center [85, 449] width 62 height 64
click at [79, 449] on icon at bounding box center [81, 449] width 8 height 0
click at [0, 0] on input "checkbox" at bounding box center [0, 0] width 0 height 0
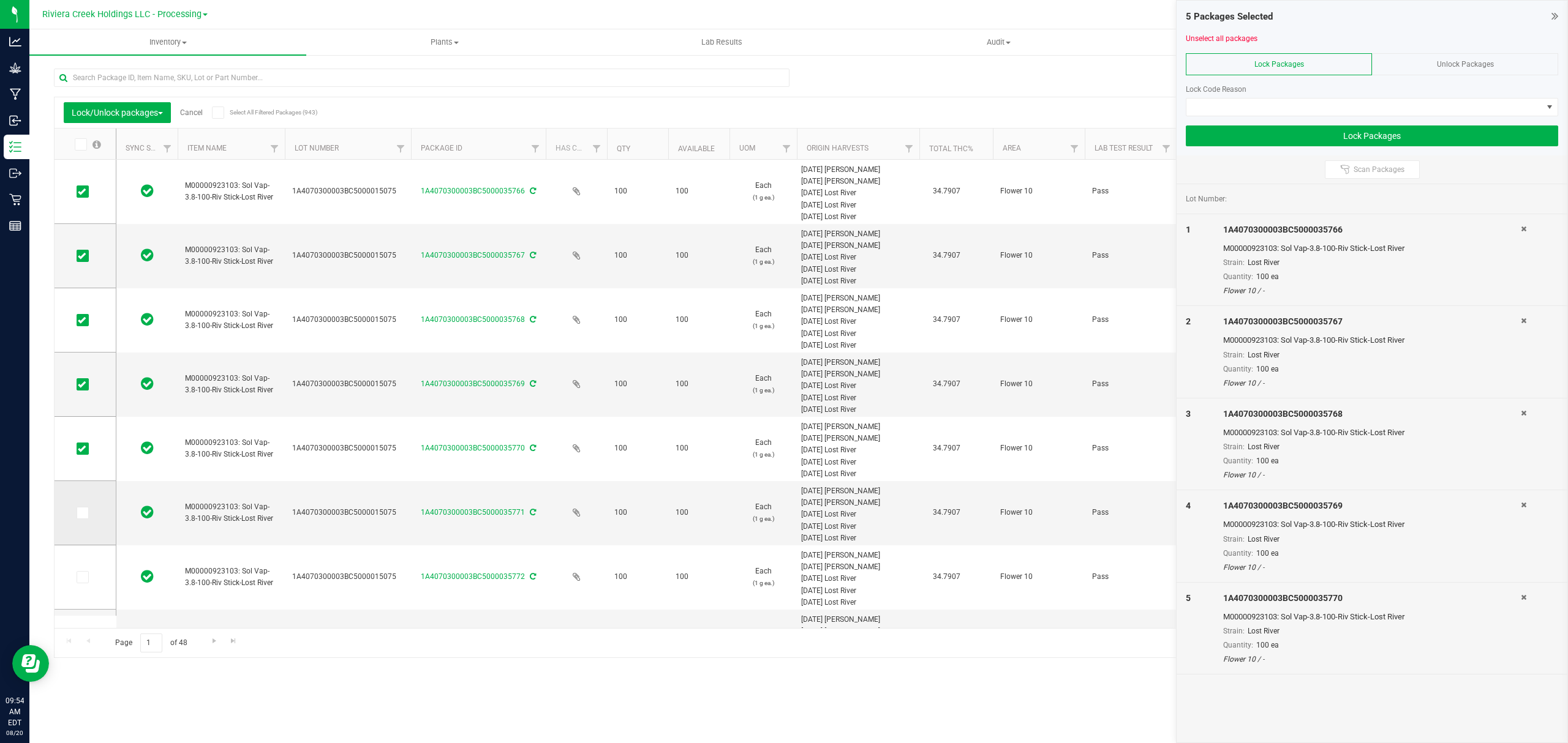
drag, startPoint x: 89, startPoint y: 511, endPoint x: 77, endPoint y: 511, distance: 12.0
click at [87, 511] on label at bounding box center [85, 513] width 18 height 12
click at [0, 0] on input "checkbox" at bounding box center [0, 0] width 0 height 0
click at [79, 513] on icon at bounding box center [81, 513] width 8 height 0
click at [0, 0] on input "checkbox" at bounding box center [0, 0] width 0 height 0
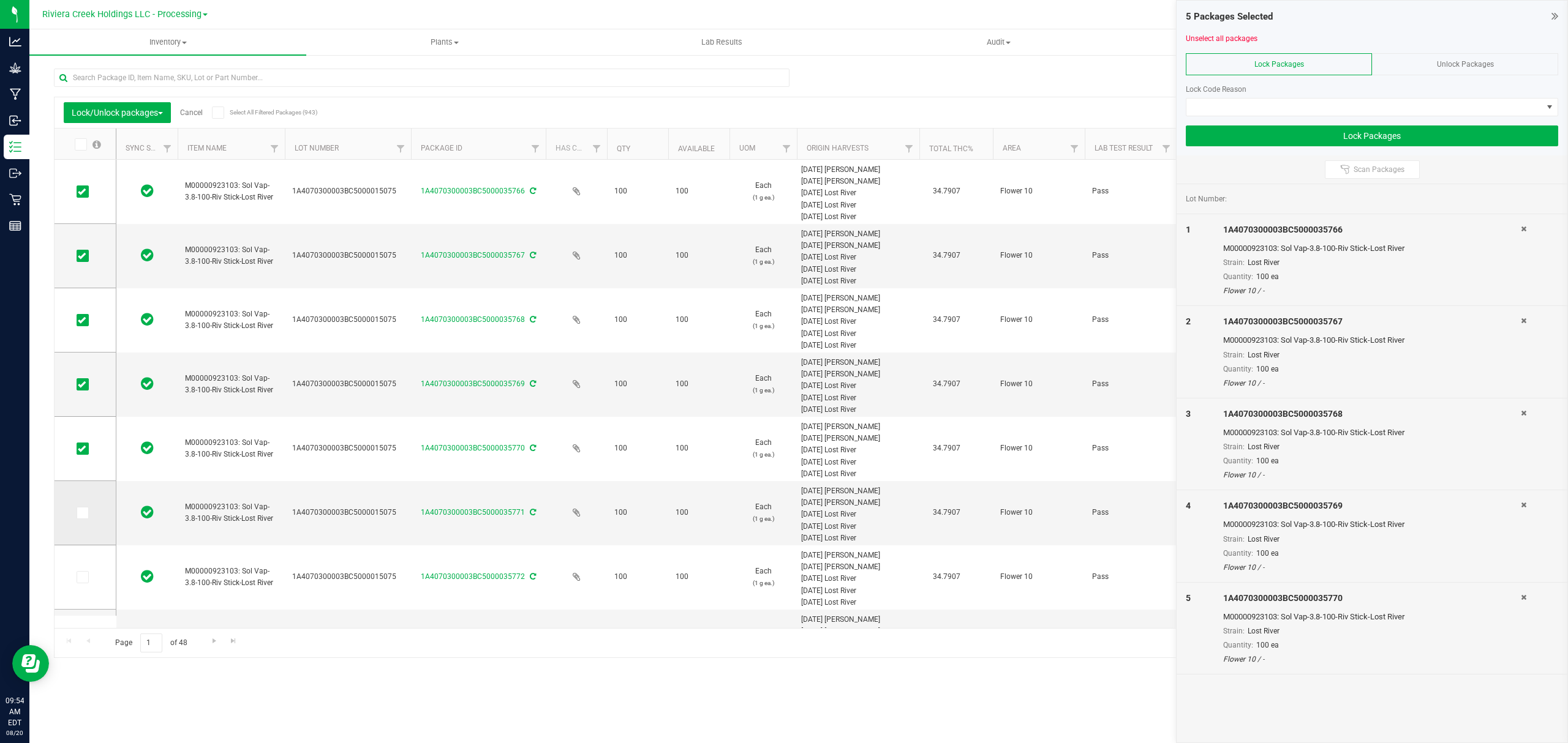
click at [81, 511] on span at bounding box center [83, 513] width 12 height 12
click at [81, 508] on span at bounding box center [83, 513] width 12 height 12
click at [0, 0] on input "checkbox" at bounding box center [0, 0] width 0 height 0
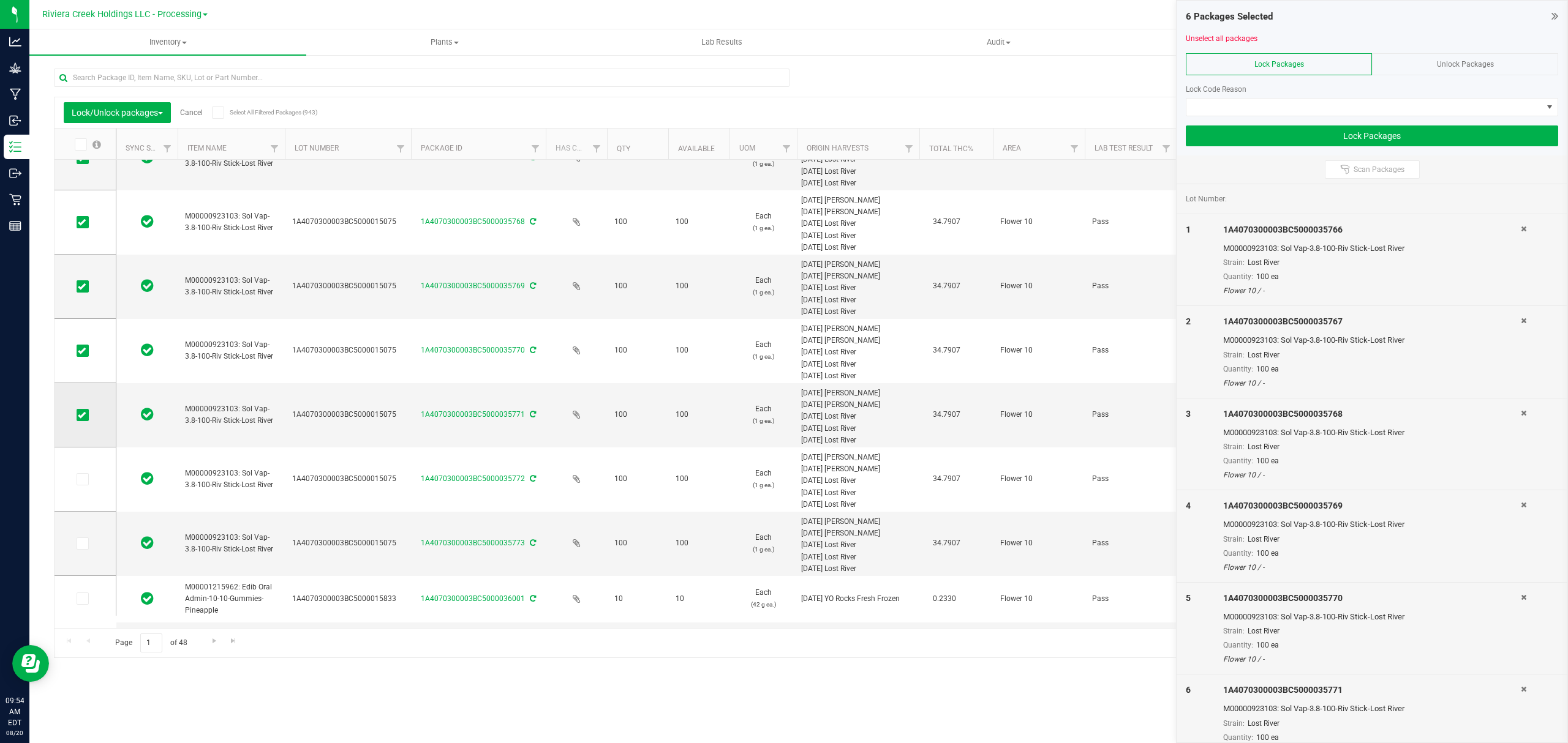
scroll to position [294, 0]
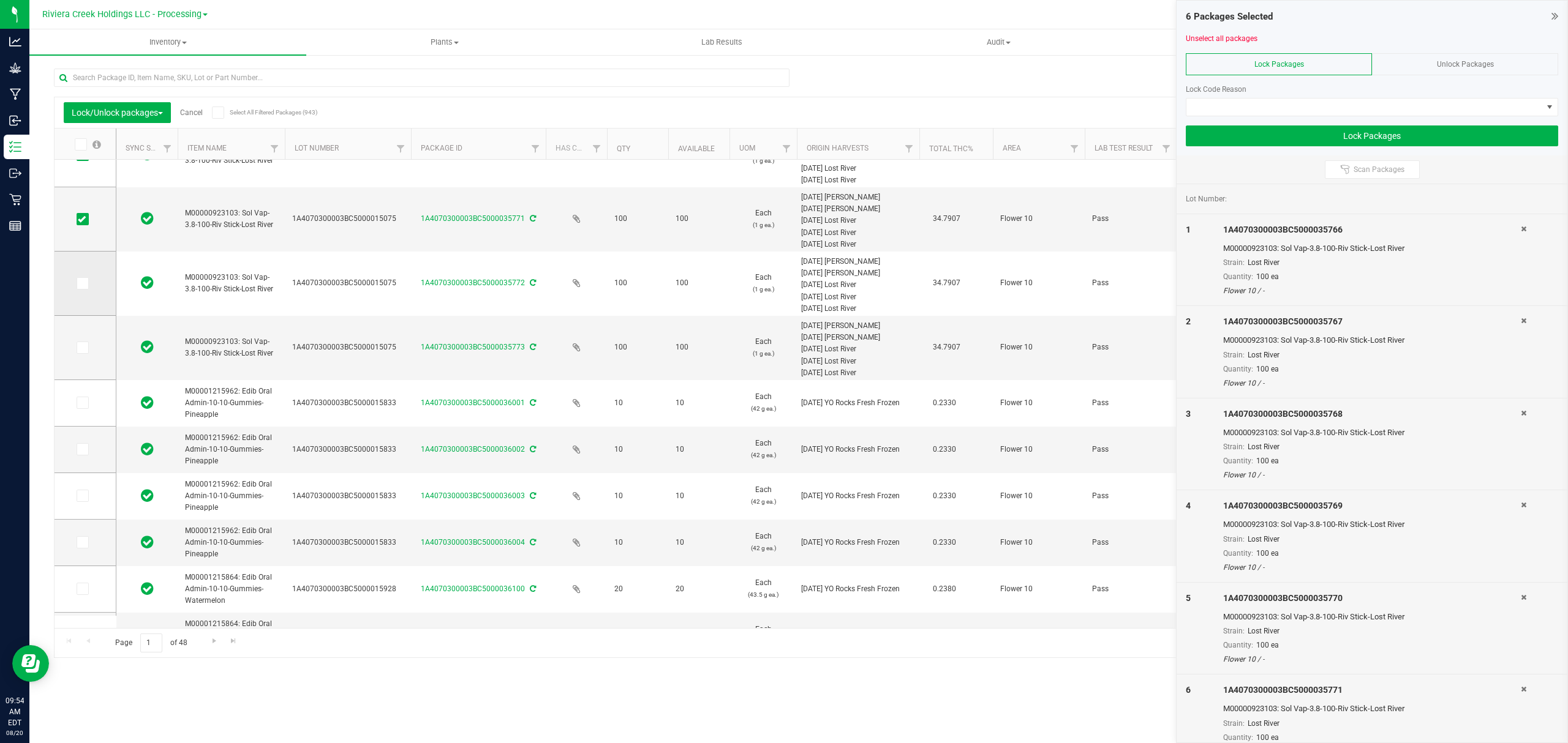
click at [77, 289] on span at bounding box center [83, 283] width 12 height 12
click at [0, 0] on input "checkbox" at bounding box center [0, 0] width 0 height 0
click at [81, 348] on icon at bounding box center [81, 348] width 8 height 0
click at [0, 0] on input "checkbox" at bounding box center [0, 0] width 0 height 0
click at [1326, 107] on span at bounding box center [1364, 107] width 356 height 17
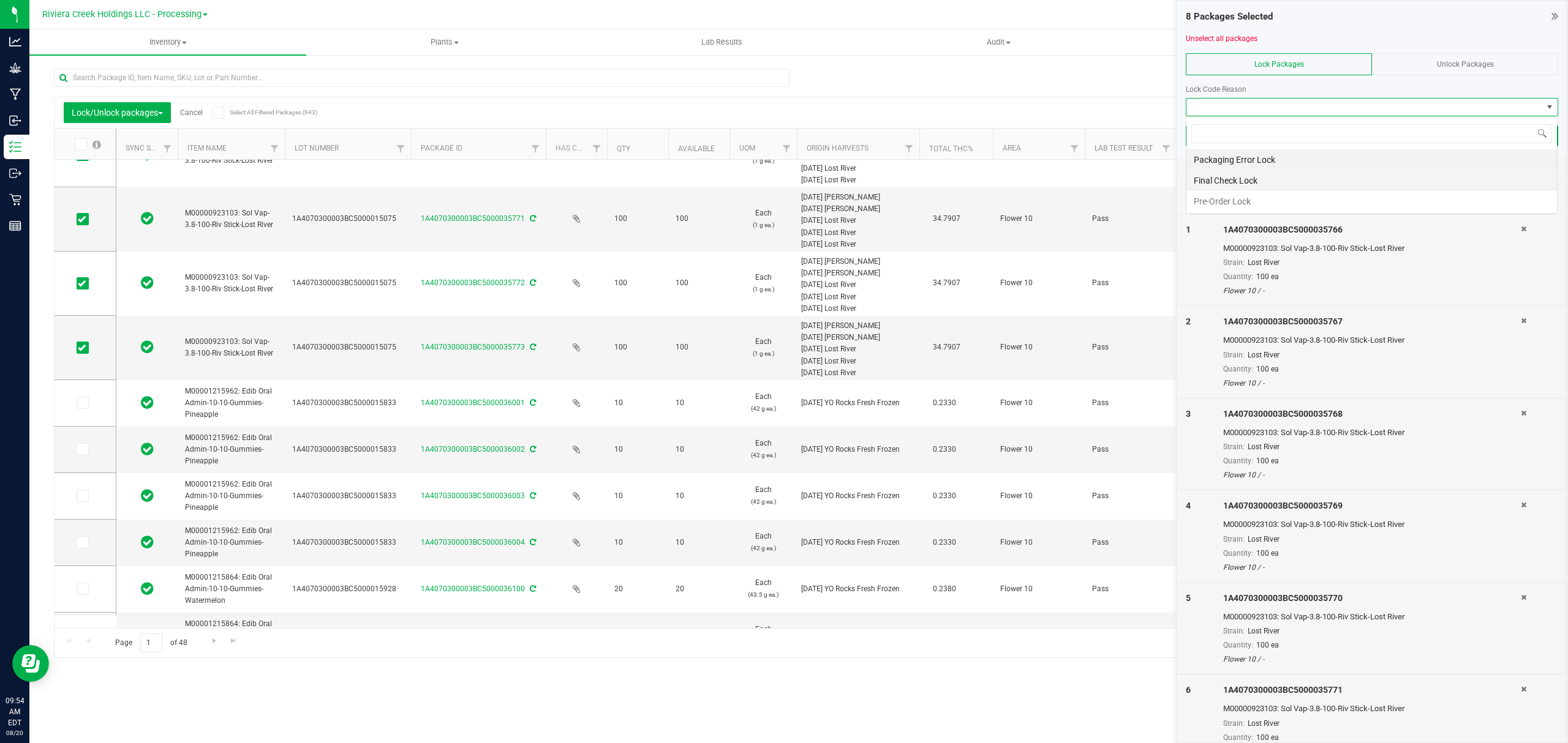
scroll to position [19, 371]
click at [1277, 186] on li "Final Check Lock" at bounding box center [1372, 181] width 370 height 21
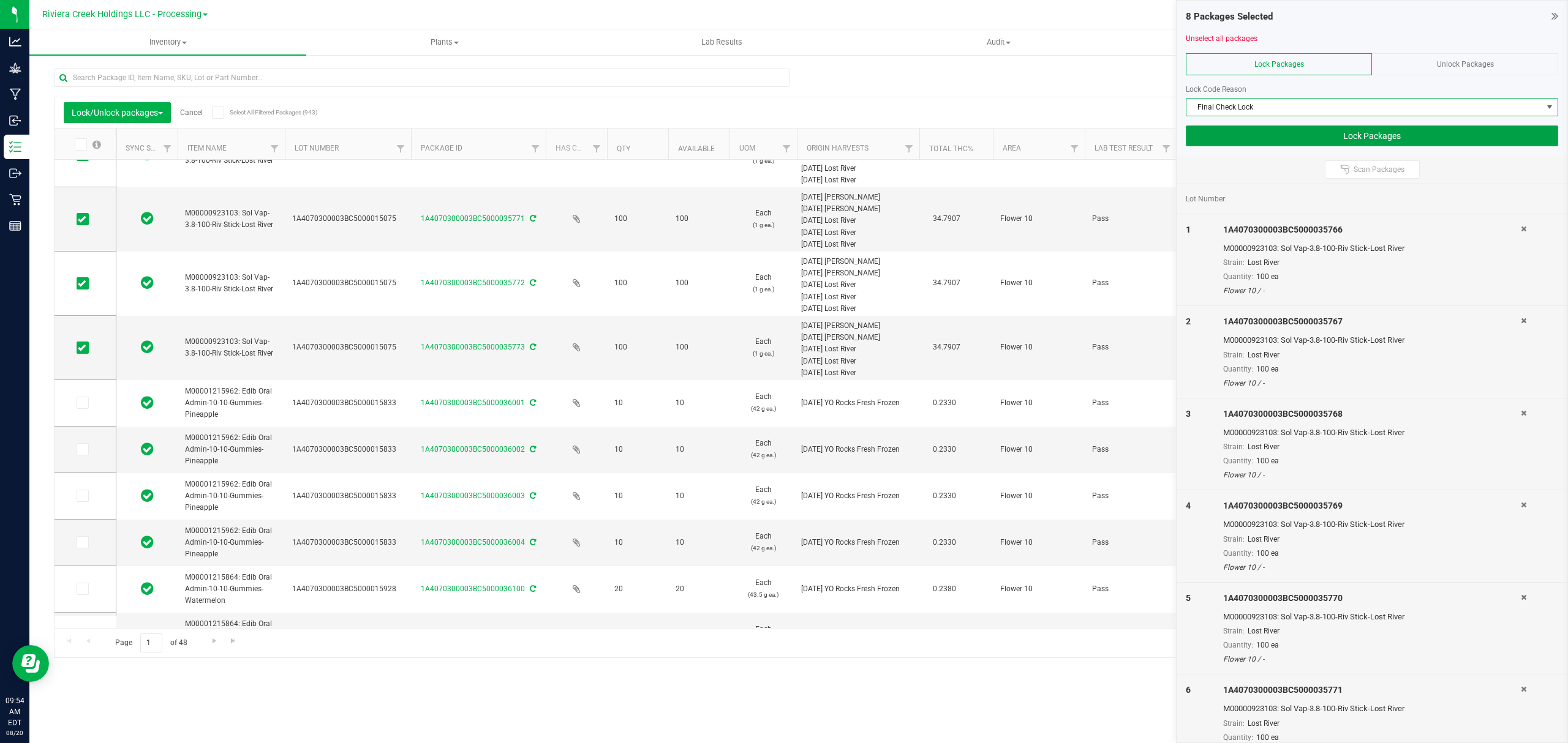
click at [1285, 132] on button "Lock Packages" at bounding box center [1372, 136] width 372 height 21
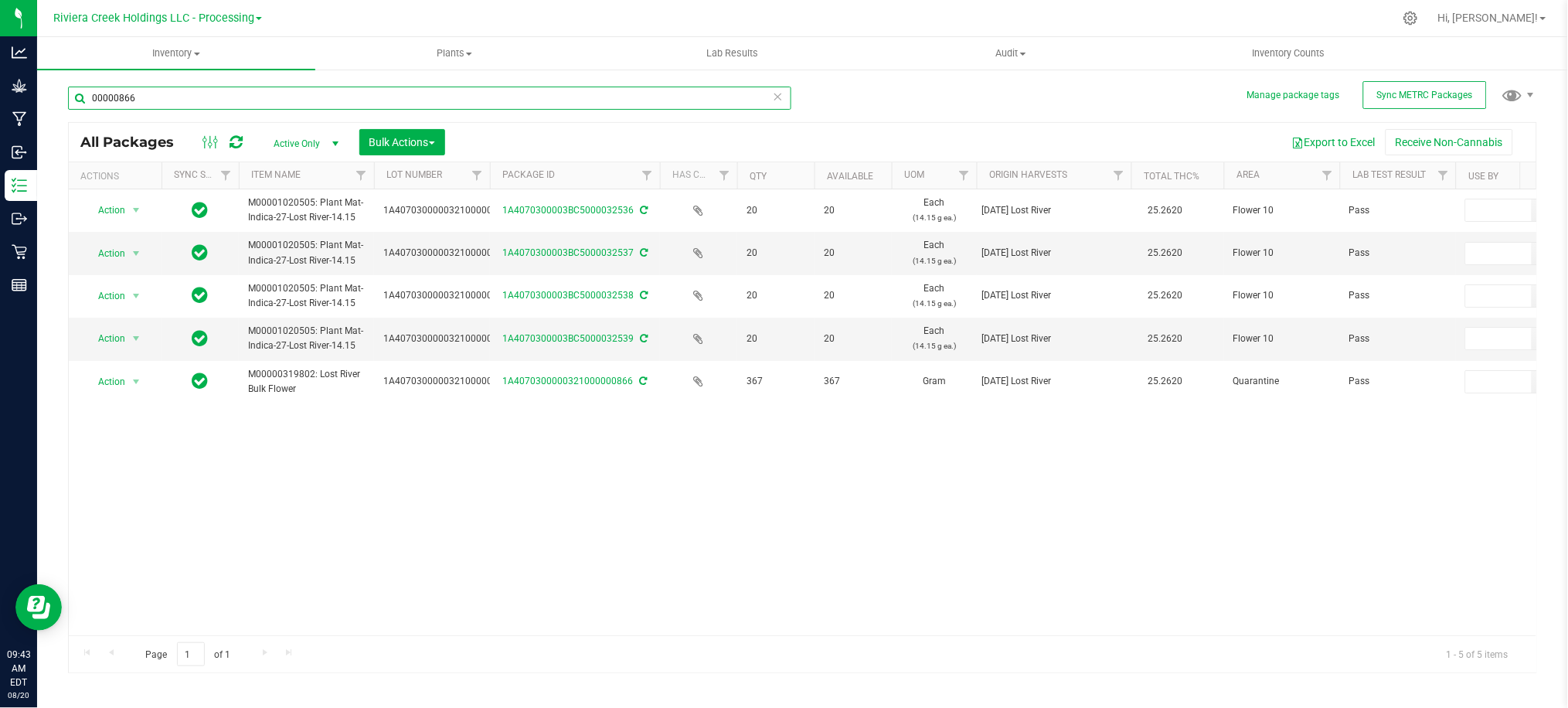
click at [206, 88] on input "00000866" at bounding box center [430, 98] width 723 height 24
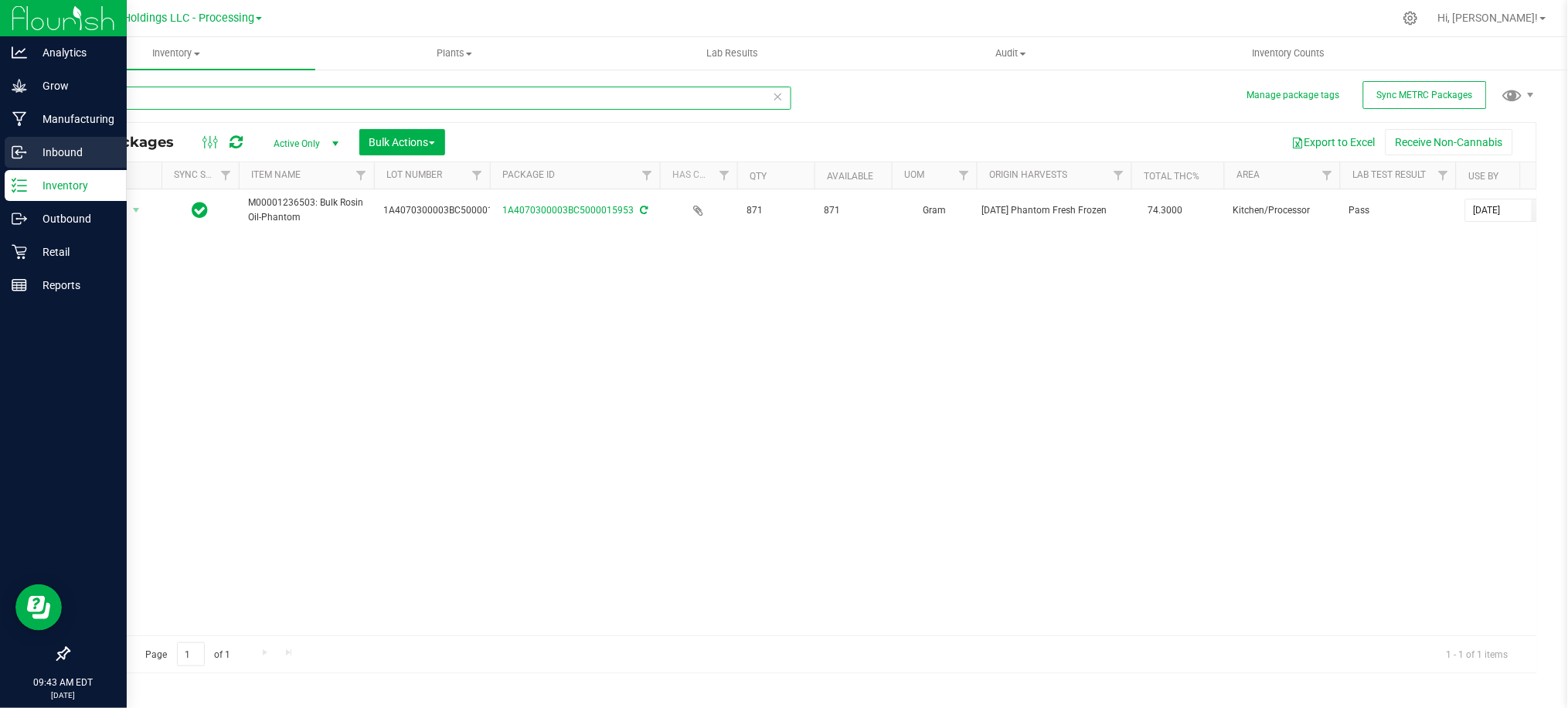
type input "15953"
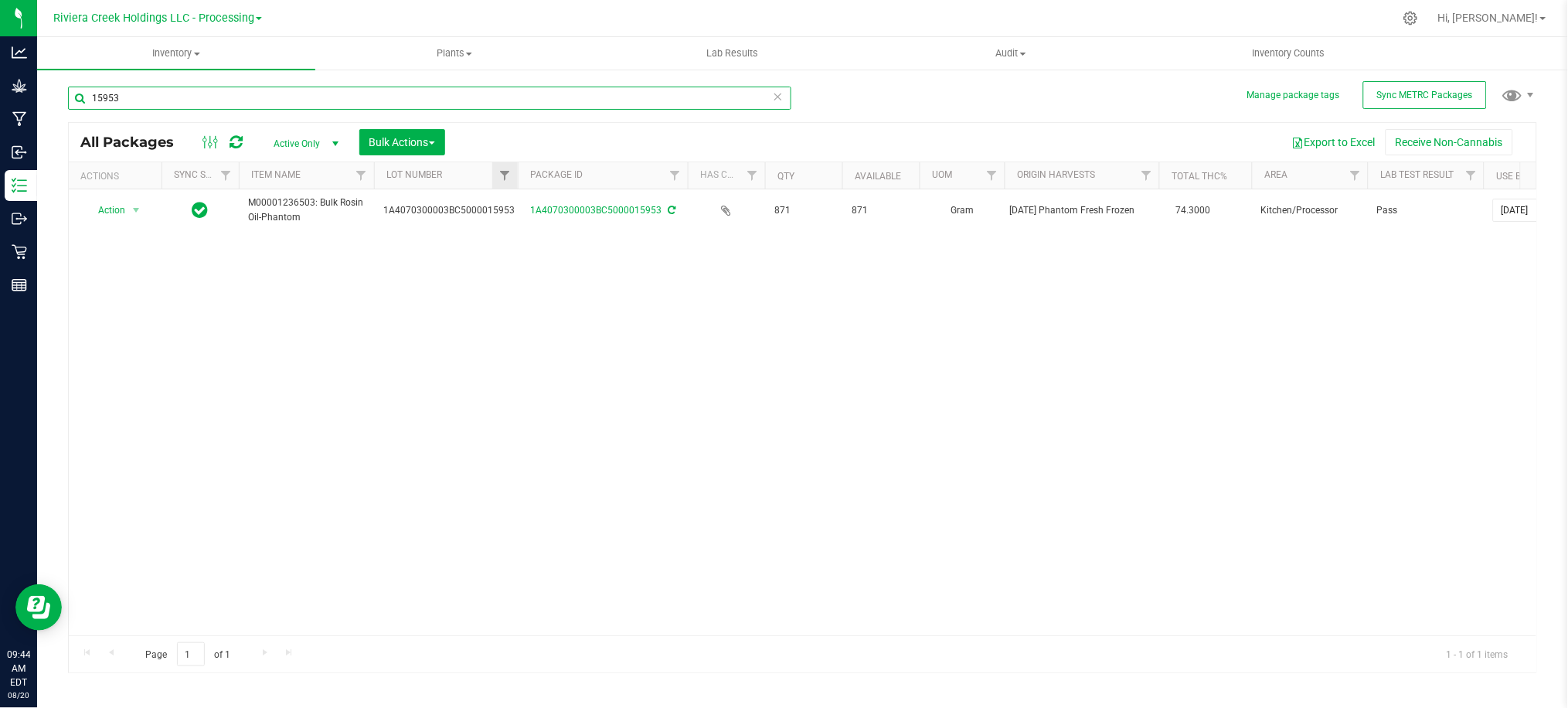
drag, startPoint x: 487, startPoint y: 175, endPoint x: 522, endPoint y: 175, distance: 35.0
click at [522, 175] on div "Actions Sync Status Item Name Lot Number Package ID Has COA Qty Available UOM O…" at bounding box center [795, 176] width 1453 height 27
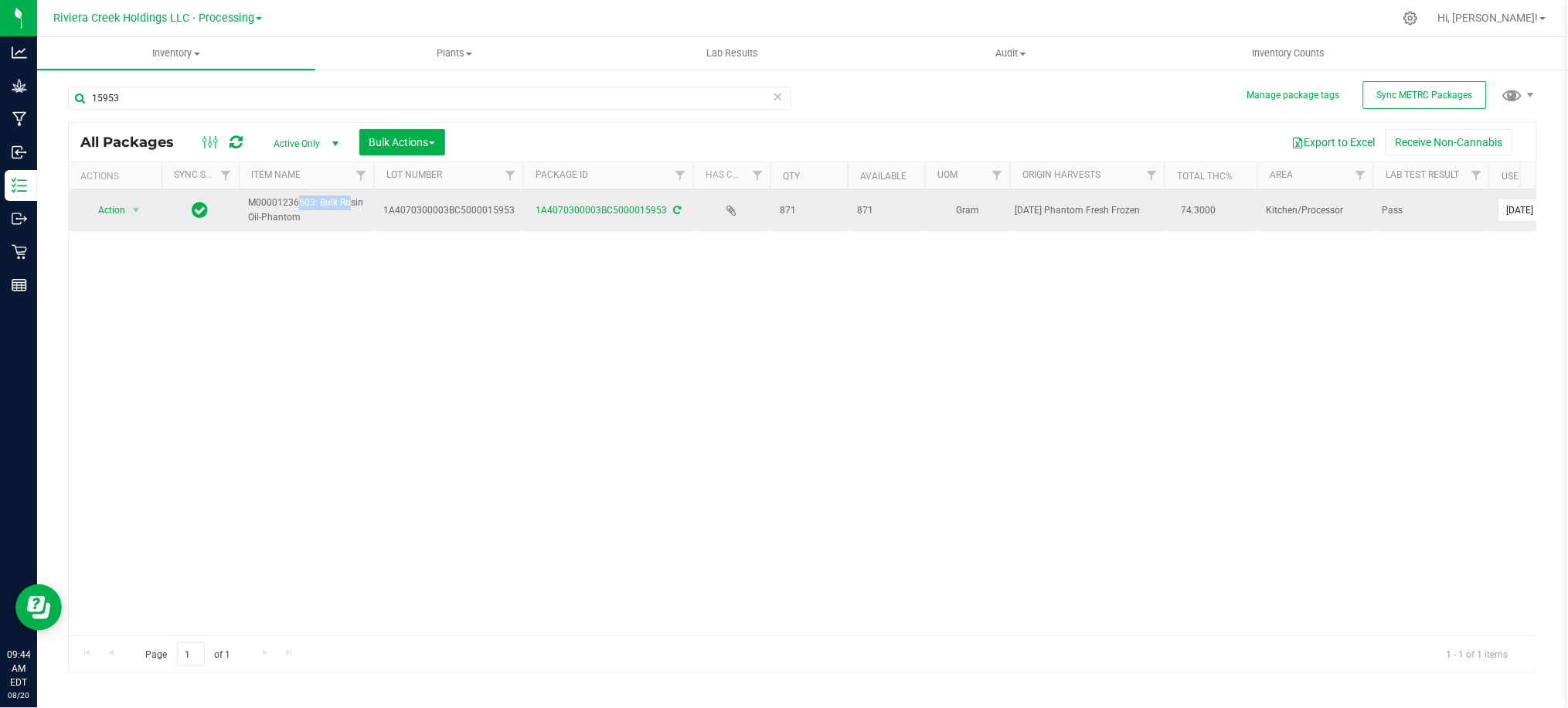
drag, startPoint x: 313, startPoint y: 202, endPoint x: 246, endPoint y: 202, distance: 67.0
click at [246, 202] on td "M00001236503: Bulk Rosin Oil-Phantom" at bounding box center [306, 209] width 135 height 42
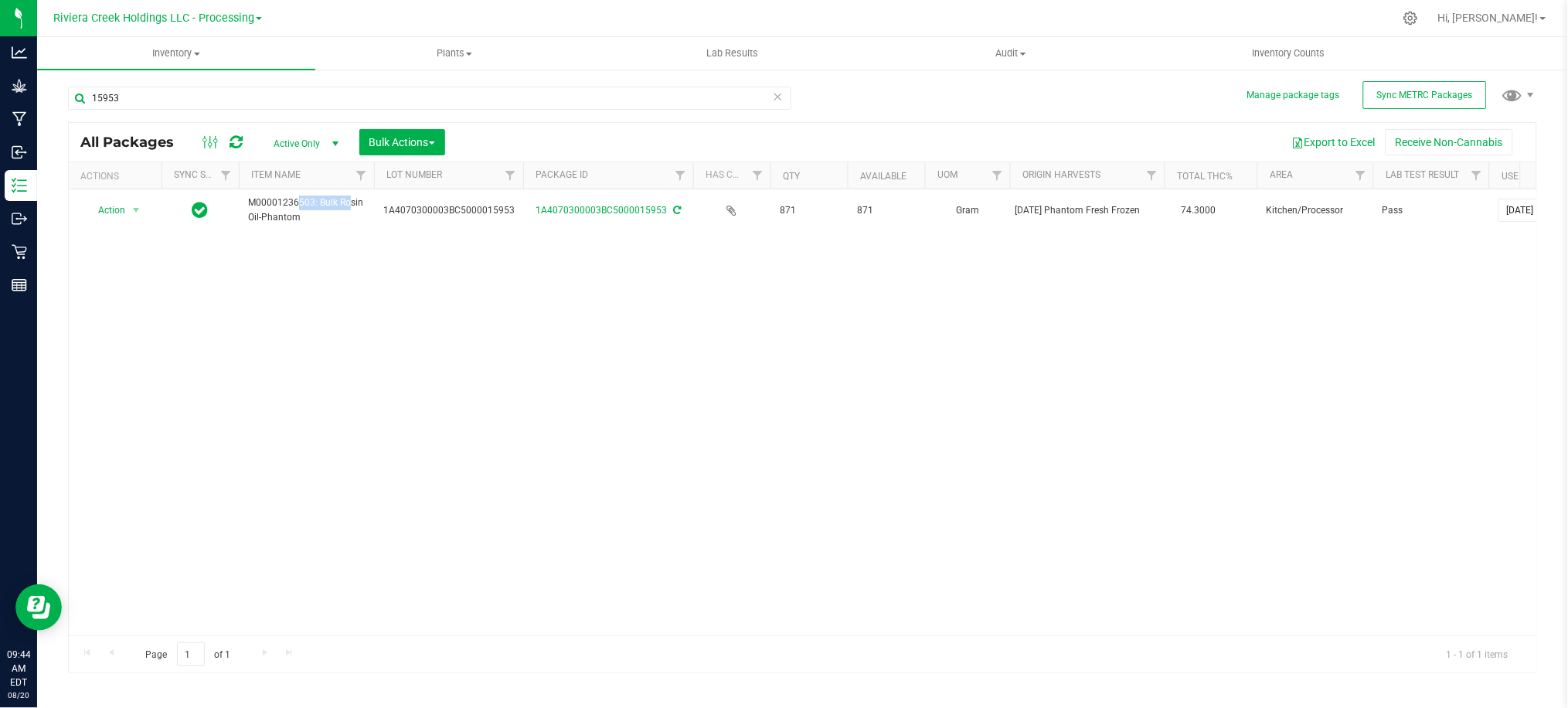
copy span "M00001236503"
